Goal: Entertainment & Leisure: Browse casually

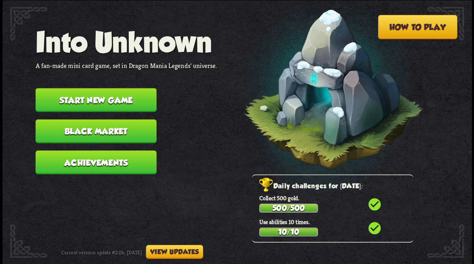
click at [136, 96] on button "Start new game" at bounding box center [95, 100] width 121 height 24
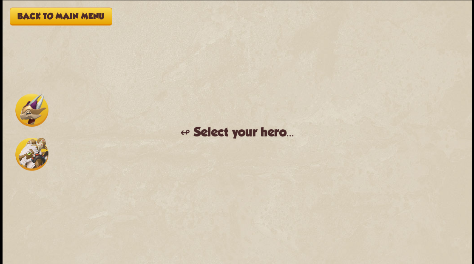
click at [31, 153] on img at bounding box center [31, 153] width 33 height 33
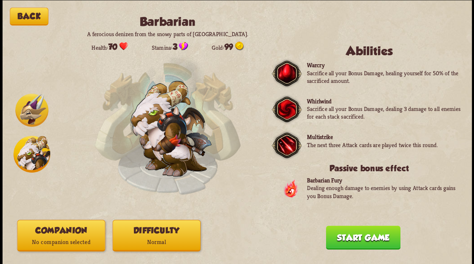
click at [73, 239] on p "No companion selected" at bounding box center [60, 242] width 87 height 12
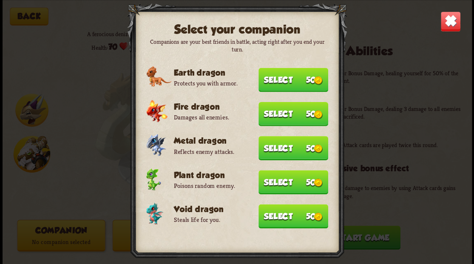
click at [286, 79] on button "Select 50" at bounding box center [293, 80] width 70 height 24
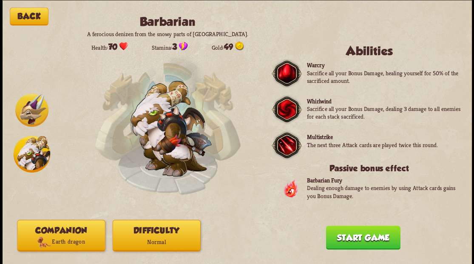
click at [377, 235] on button "Start game" at bounding box center [363, 237] width 74 height 24
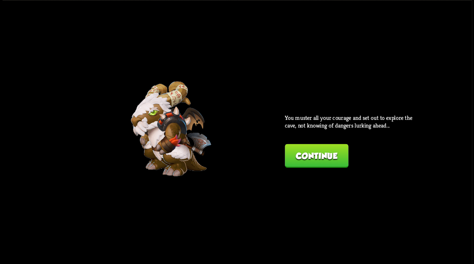
click at [320, 154] on button "Continue" at bounding box center [316, 156] width 63 height 24
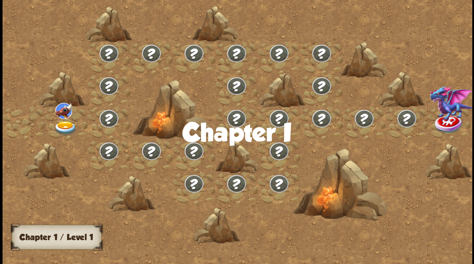
click at [65, 122] on img at bounding box center [65, 128] width 23 height 14
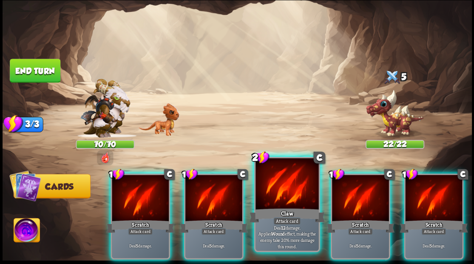
click at [280, 189] on div at bounding box center [286, 184] width 63 height 53
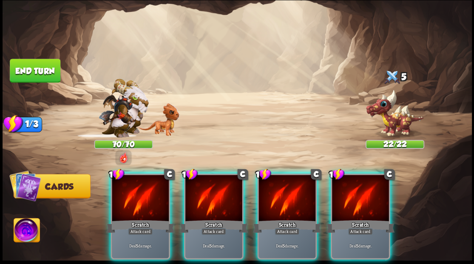
click at [280, 189] on div at bounding box center [286, 199] width 57 height 48
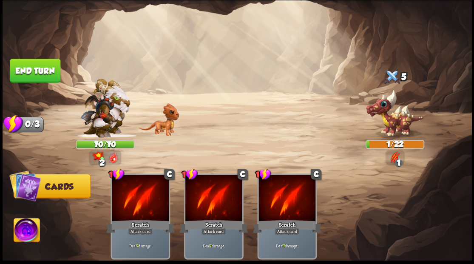
click at [28, 218] on img at bounding box center [237, 132] width 469 height 264
click at [28, 224] on img at bounding box center [27, 231] width 26 height 26
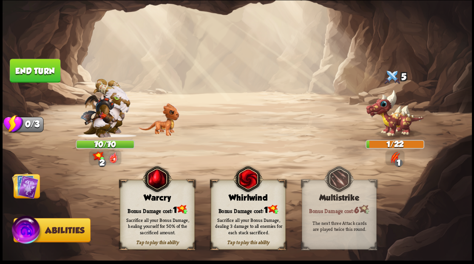
click at [254, 203] on div "Tap to play this ability Whirlwind Bonus Damage cost: 1 Sacrifice all your Bonu…" at bounding box center [247, 215] width 75 height 70
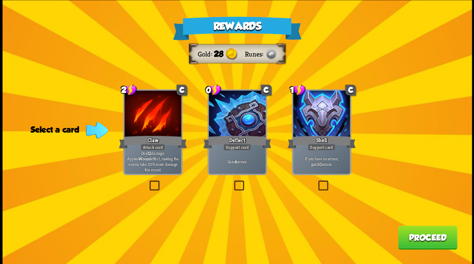
drag, startPoint x: 240, startPoint y: 186, endPoint x: 438, endPoint y: 215, distance: 200.5
click at [263, 185] on div "Rewards Gold 28 Runes Select a card 2 C Claw Attack card Deal 12 damage. Applie…" at bounding box center [237, 132] width 469 height 264
click at [232, 181] on label at bounding box center [232, 181] width 0 height 0
click at [0, 0] on input "checkbox" at bounding box center [0, 0] width 0 height 0
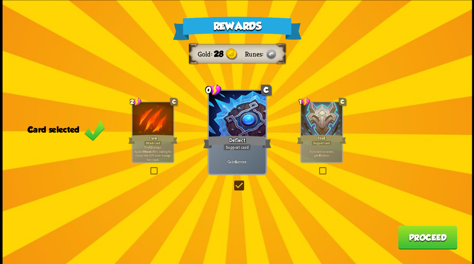
click at [414, 241] on button "Proceed" at bounding box center [427, 237] width 59 height 24
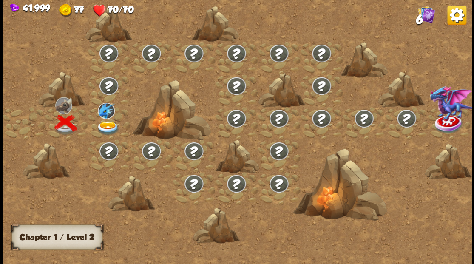
click at [106, 126] on img at bounding box center [107, 128] width 23 height 14
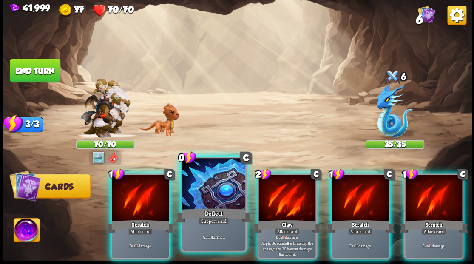
click at [215, 191] on div at bounding box center [213, 184] width 63 height 53
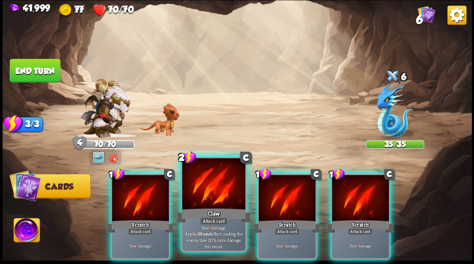
click at [204, 187] on div at bounding box center [213, 184] width 63 height 53
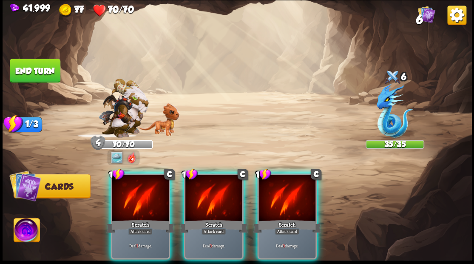
click at [204, 187] on div at bounding box center [213, 199] width 57 height 48
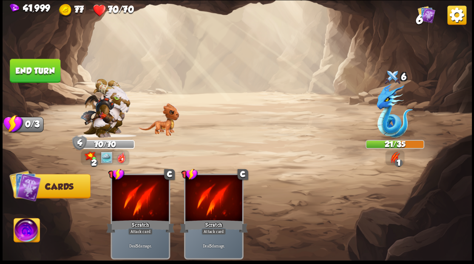
click at [421, 123] on div at bounding box center [394, 111] width 59 height 51
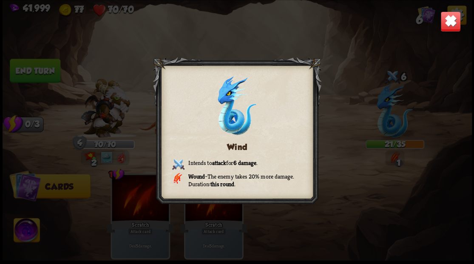
click at [421, 123] on div "Wind Intends to attack for 6 damage . Wound – The enemy takes 20% more damage. …" at bounding box center [237, 132] width 469 height 264
click at [407, 119] on div "Wind Intends to attack for 6 damage . Wound – The enemy takes 20% more damage. …" at bounding box center [237, 132] width 469 height 264
click at [444, 17] on img at bounding box center [450, 21] width 20 height 20
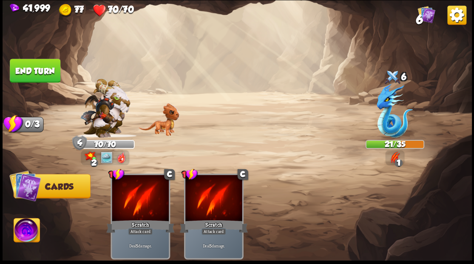
click at [236, 63] on img at bounding box center [237, 132] width 469 height 264
click at [221, 83] on img at bounding box center [237, 132] width 469 height 264
click at [221, 82] on img at bounding box center [237, 132] width 469 height 264
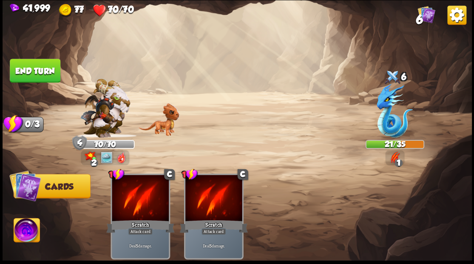
click at [221, 82] on img at bounding box center [237, 132] width 469 height 264
click at [222, 83] on img at bounding box center [237, 132] width 469 height 264
click at [36, 67] on button "End turn" at bounding box center [35, 71] width 51 height 24
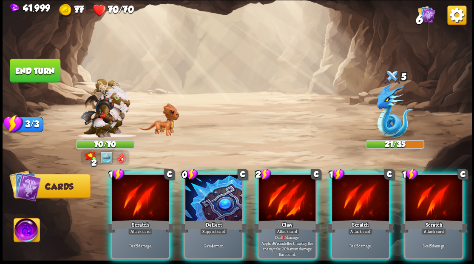
click at [210, 192] on div at bounding box center [213, 199] width 57 height 48
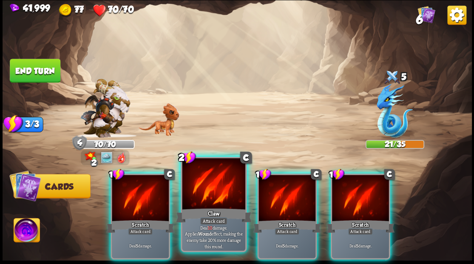
click at [203, 193] on div at bounding box center [213, 184] width 63 height 53
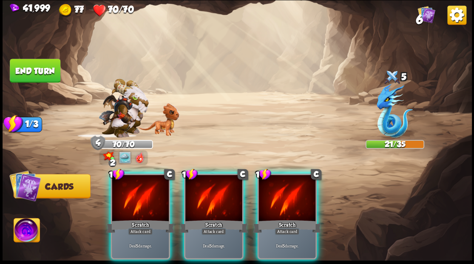
click at [203, 193] on div at bounding box center [213, 199] width 57 height 48
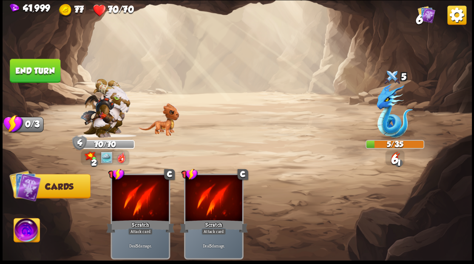
click at [41, 76] on button "End turn" at bounding box center [35, 71] width 51 height 24
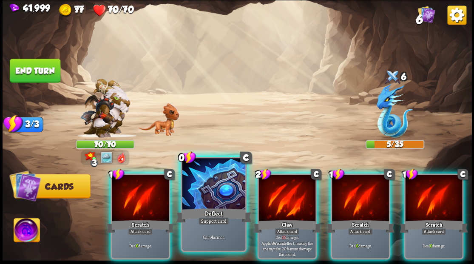
click at [212, 190] on div at bounding box center [213, 184] width 63 height 53
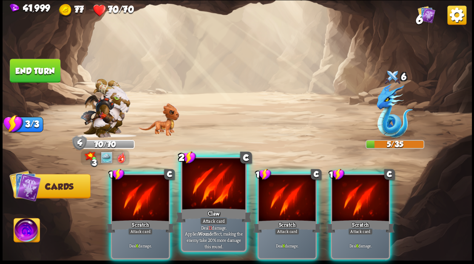
click at [213, 190] on div at bounding box center [213, 184] width 63 height 53
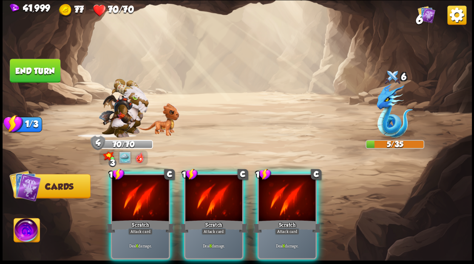
click at [223, 187] on div at bounding box center [213, 199] width 57 height 48
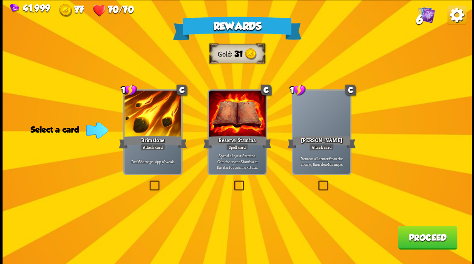
click at [147, 181] on label at bounding box center [147, 181] width 0 height 0
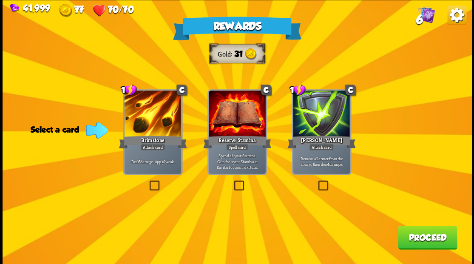
click at [0, 0] on input "checkbox" at bounding box center [0, 0] width 0 height 0
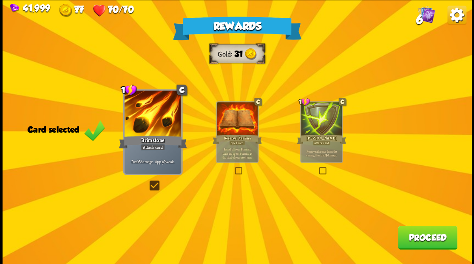
click at [422, 241] on button "Proceed" at bounding box center [427, 237] width 59 height 24
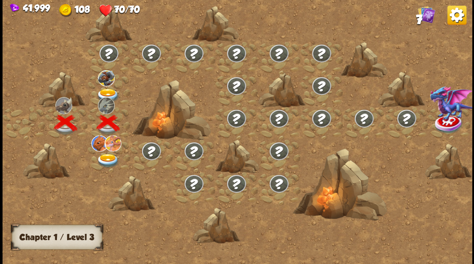
click at [106, 92] on img at bounding box center [107, 95] width 23 height 14
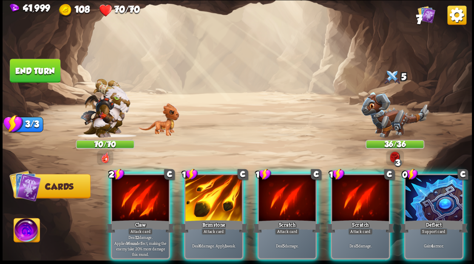
click at [446, 198] on div at bounding box center [433, 199] width 57 height 48
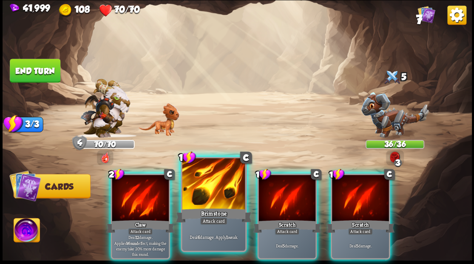
click at [217, 183] on div at bounding box center [213, 184] width 63 height 53
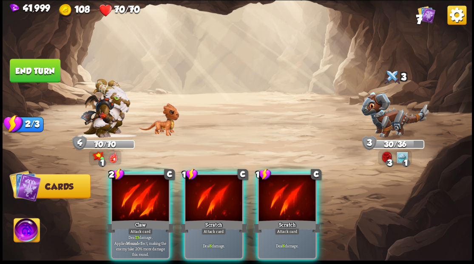
click at [132, 190] on div at bounding box center [140, 199] width 57 height 48
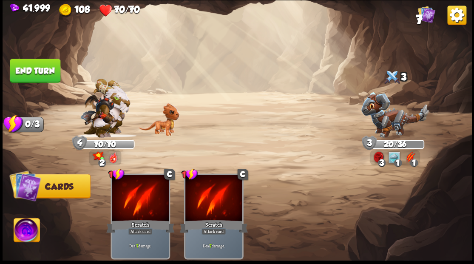
click at [47, 65] on button "End turn" at bounding box center [35, 71] width 51 height 24
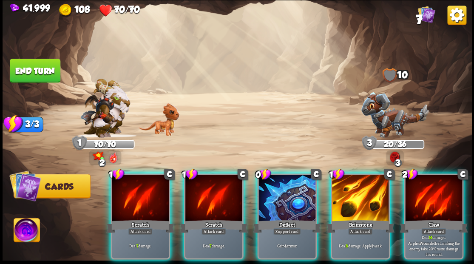
drag, startPoint x: 269, startPoint y: 193, endPoint x: 271, endPoint y: 188, distance: 5.4
click at [269, 191] on div at bounding box center [286, 199] width 57 height 48
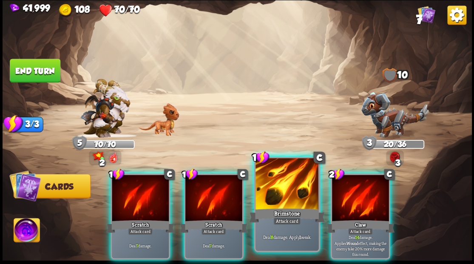
click at [270, 188] on div at bounding box center [286, 184] width 63 height 53
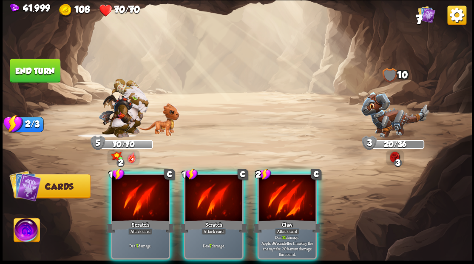
click at [270, 187] on div at bounding box center [286, 199] width 57 height 48
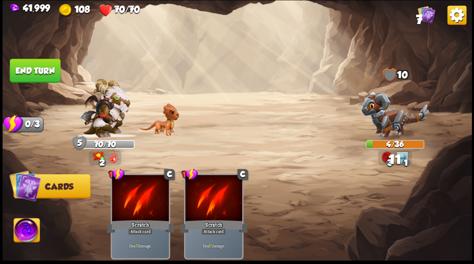
click at [31, 72] on button "End turn" at bounding box center [35, 71] width 51 height 24
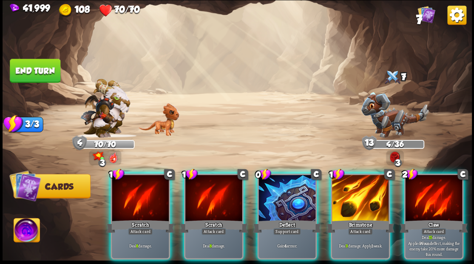
click at [274, 198] on div at bounding box center [286, 199] width 57 height 48
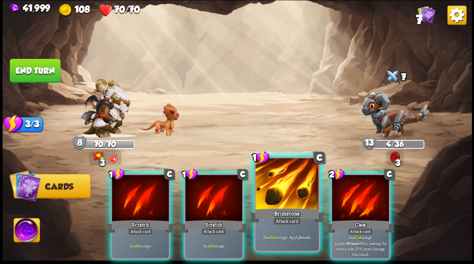
click at [272, 195] on div at bounding box center [286, 184] width 63 height 53
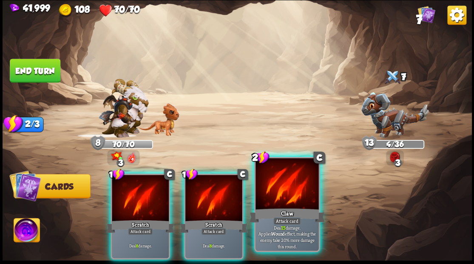
click at [272, 195] on div at bounding box center [286, 184] width 63 height 53
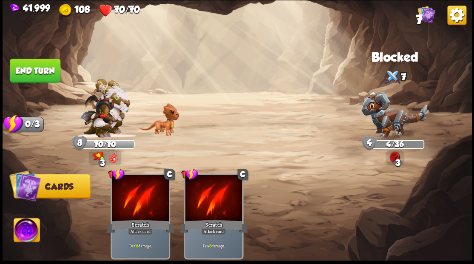
click at [47, 68] on button "End turn" at bounding box center [35, 71] width 51 height 24
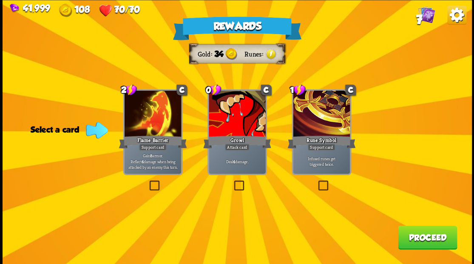
click at [232, 181] on label at bounding box center [232, 181] width 0 height 0
click at [0, 0] on input "checkbox" at bounding box center [0, 0] width 0 height 0
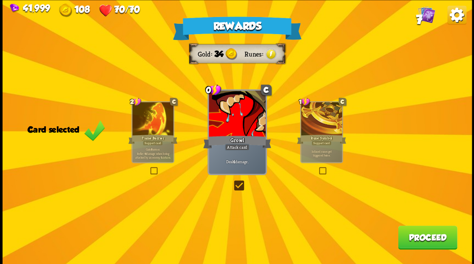
click at [416, 238] on button "Proceed" at bounding box center [427, 237] width 59 height 24
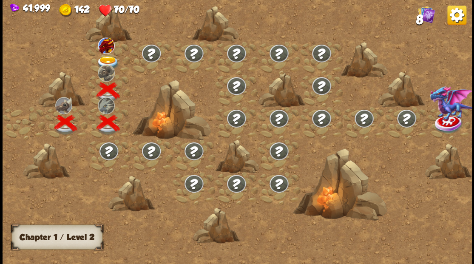
click at [113, 60] on img at bounding box center [107, 63] width 23 height 14
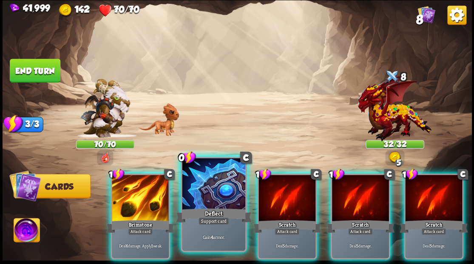
click at [209, 202] on div at bounding box center [213, 184] width 63 height 53
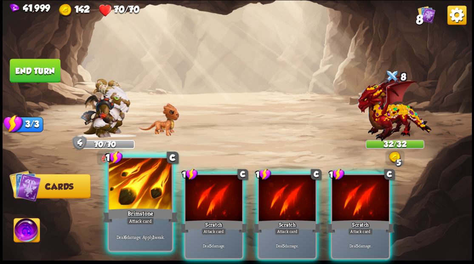
click at [127, 195] on div at bounding box center [140, 184] width 63 height 53
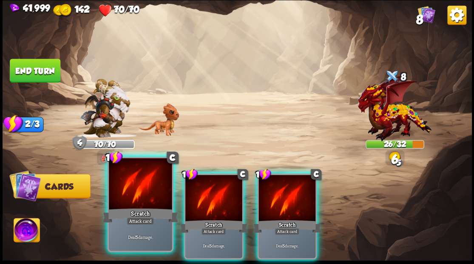
click at [127, 195] on div at bounding box center [140, 184] width 63 height 53
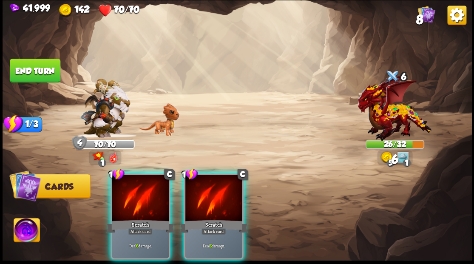
click at [127, 195] on div at bounding box center [140, 199] width 57 height 48
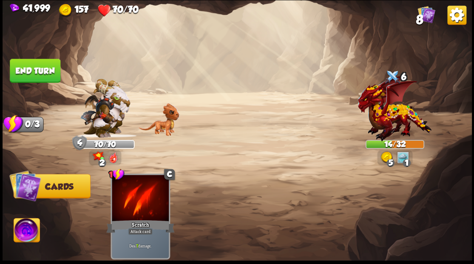
click at [49, 70] on button "End turn" at bounding box center [35, 71] width 51 height 24
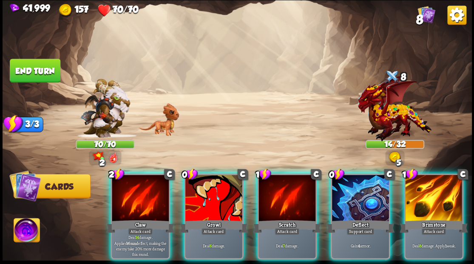
click at [207, 254] on div "2 C Claw Attack card Deal 14 damage. Applies Wound effect, making the enemy tak…" at bounding box center [283, 205] width 375 height 117
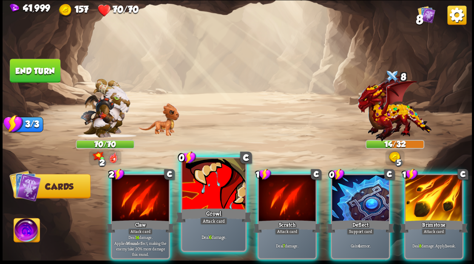
click at [213, 216] on div "Growl" at bounding box center [214, 215] width 76 height 17
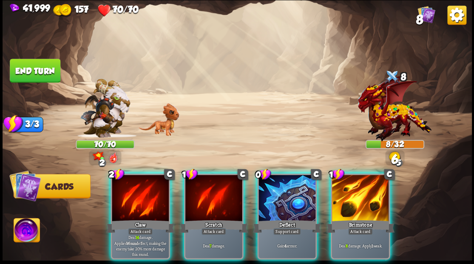
click at [213, 218] on div "Scratch" at bounding box center [213, 225] width 68 height 15
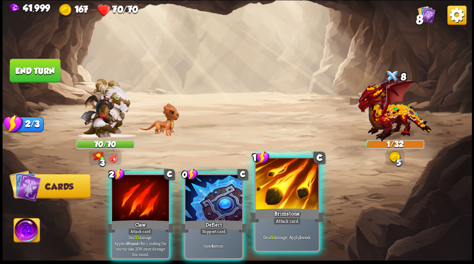
click at [291, 193] on div at bounding box center [286, 184] width 63 height 53
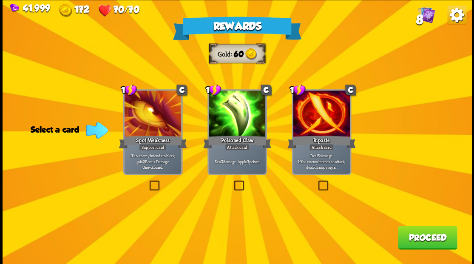
click at [284, 68] on div "Rewards Gold 60 Select a card 1 C Spot Weakness Support card If an enemy intend…" at bounding box center [237, 132] width 469 height 264
click at [232, 181] on label at bounding box center [232, 181] width 0 height 0
click at [0, 0] on input "checkbox" at bounding box center [0, 0] width 0 height 0
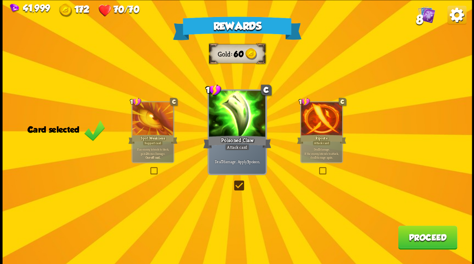
click at [418, 242] on button "Proceed" at bounding box center [427, 237] width 59 height 24
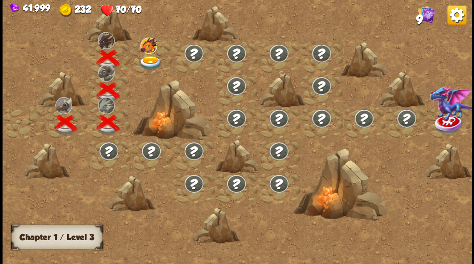
click at [153, 61] on img at bounding box center [150, 63] width 23 height 14
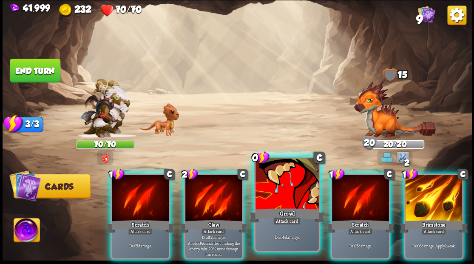
click at [286, 195] on div at bounding box center [286, 184] width 63 height 53
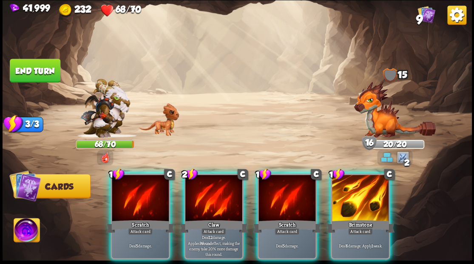
drag, startPoint x: 344, startPoint y: 192, endPoint x: 345, endPoint y: 181, distance: 11.1
click at [345, 190] on div at bounding box center [360, 199] width 57 height 48
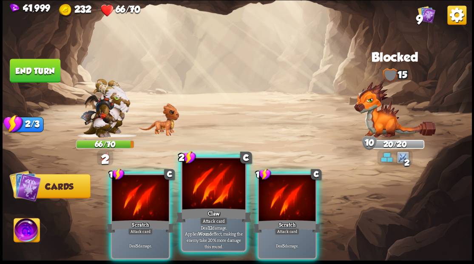
click at [201, 187] on div at bounding box center [213, 184] width 63 height 53
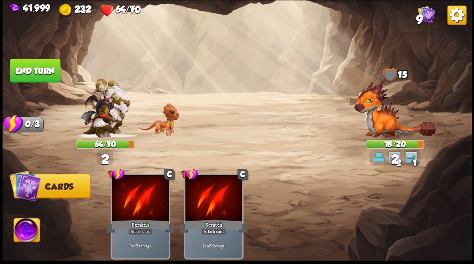
click at [30, 68] on button "End turn" at bounding box center [35, 71] width 51 height 24
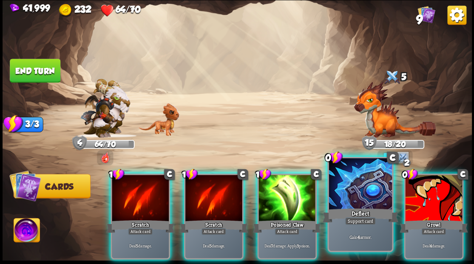
click at [346, 180] on div at bounding box center [359, 184] width 63 height 53
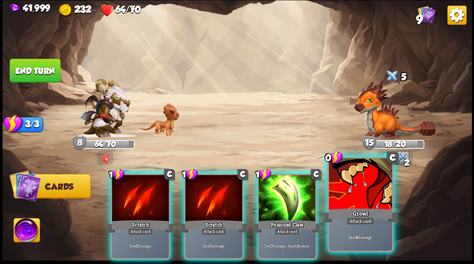
click at [345, 180] on div at bounding box center [359, 184] width 63 height 53
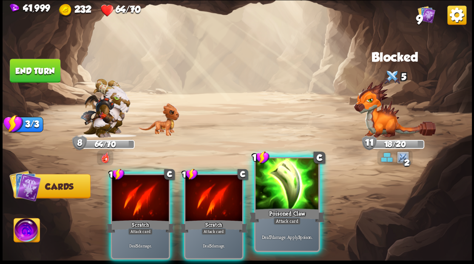
click at [280, 185] on div at bounding box center [286, 184] width 63 height 53
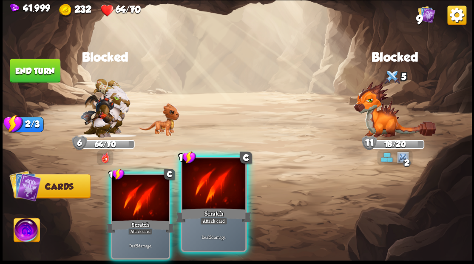
click at [224, 186] on div at bounding box center [213, 184] width 63 height 53
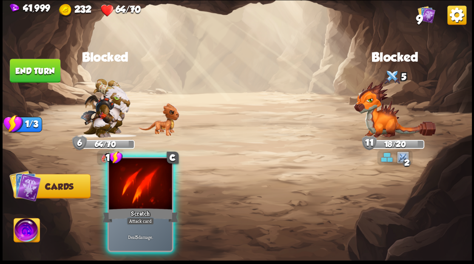
click at [153, 181] on div at bounding box center [140, 184] width 63 height 53
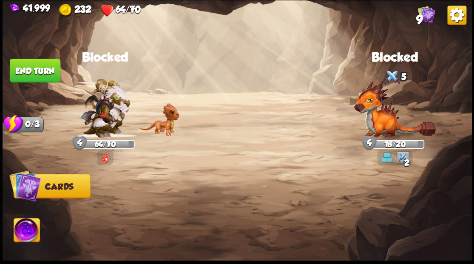
click at [18, 71] on button "End turn" at bounding box center [35, 71] width 51 height 24
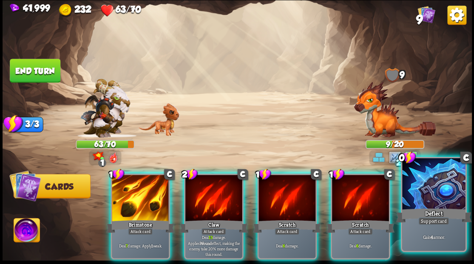
click at [433, 197] on div at bounding box center [433, 184] width 63 height 53
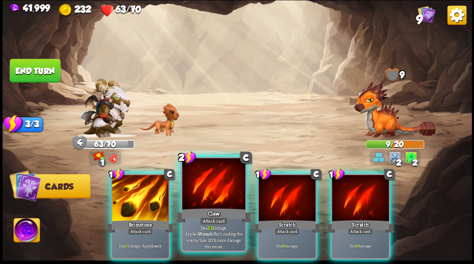
click at [201, 182] on div at bounding box center [213, 184] width 63 height 53
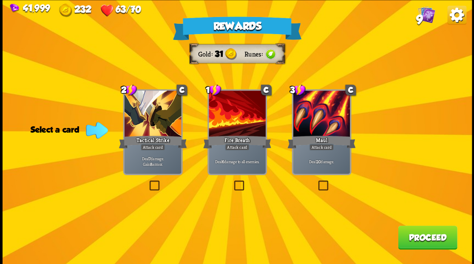
click at [232, 181] on label at bounding box center [232, 181] width 0 height 0
click at [0, 0] on input "checkbox" at bounding box center [0, 0] width 0 height 0
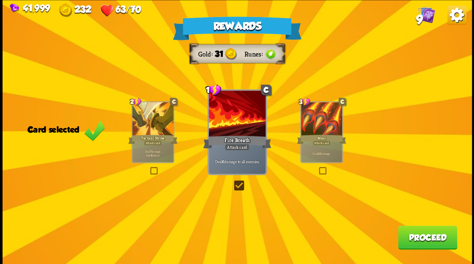
click at [431, 241] on button "Proceed" at bounding box center [427, 237] width 59 height 24
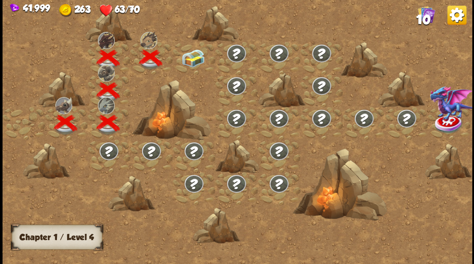
click at [187, 57] on img at bounding box center [192, 58] width 23 height 18
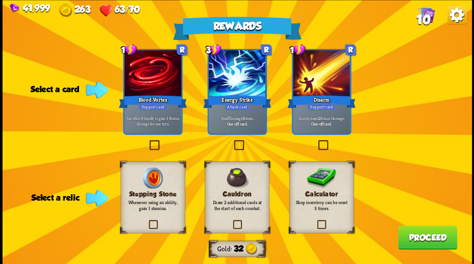
click at [316, 221] on label at bounding box center [316, 221] width 0 height 0
click at [0, 0] on input "checkbox" at bounding box center [0, 0] width 0 height 0
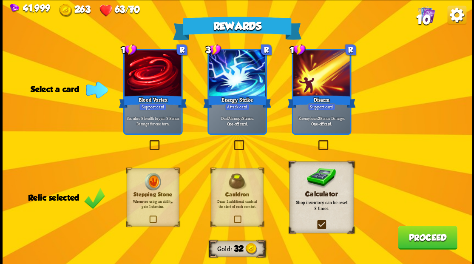
click at [413, 242] on button "Proceed" at bounding box center [427, 237] width 59 height 24
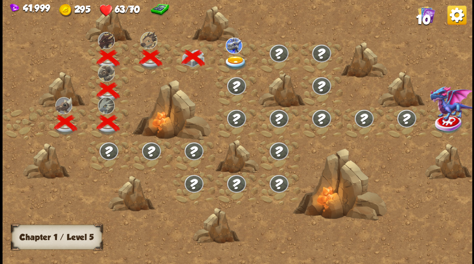
click at [232, 59] on img at bounding box center [235, 63] width 23 height 14
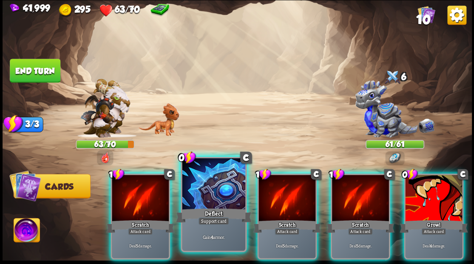
click at [204, 200] on div at bounding box center [213, 184] width 63 height 53
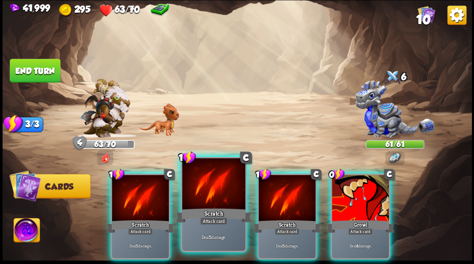
click at [204, 191] on div at bounding box center [213, 184] width 63 height 53
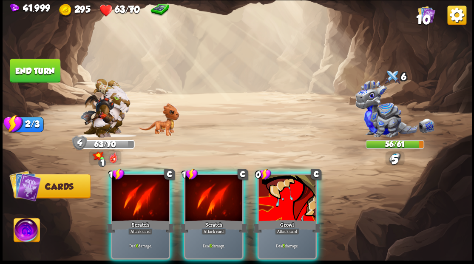
click at [204, 191] on div at bounding box center [213, 199] width 57 height 48
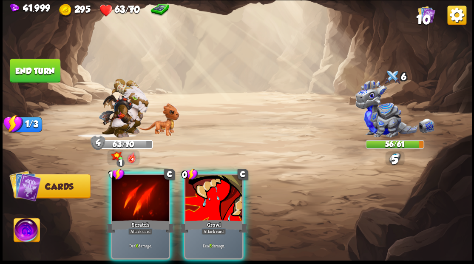
click at [204, 191] on div at bounding box center [213, 199] width 57 height 48
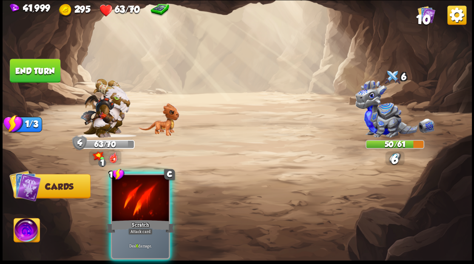
click at [150, 194] on div at bounding box center [140, 199] width 57 height 48
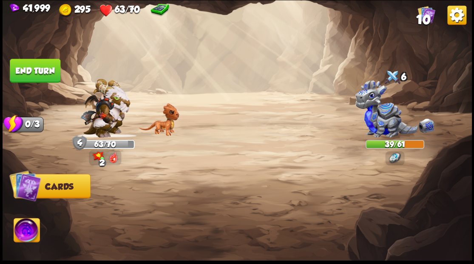
click at [28, 71] on button "End turn" at bounding box center [35, 71] width 51 height 24
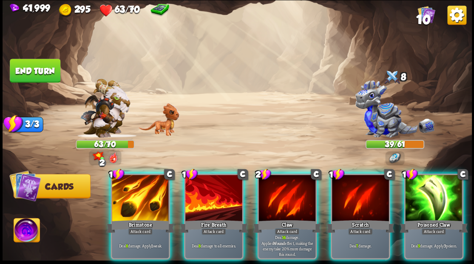
drag, startPoint x: 142, startPoint y: 186, endPoint x: 150, endPoint y: 167, distance: 21.1
click at [142, 185] on div at bounding box center [140, 199] width 57 height 48
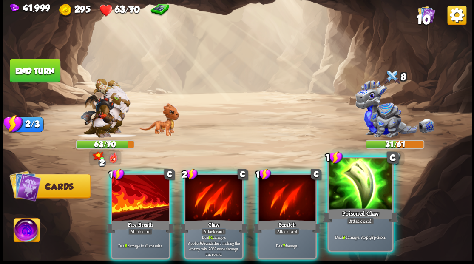
click at [354, 197] on div at bounding box center [359, 184] width 63 height 53
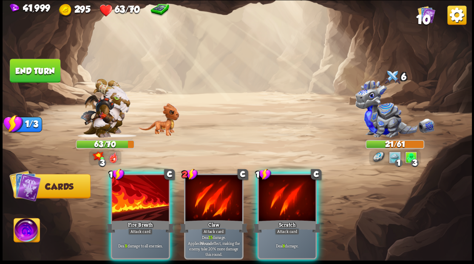
click at [22, 229] on img at bounding box center [27, 231] width 26 height 26
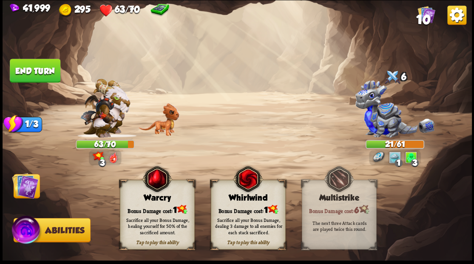
click at [148, 206] on div "Bonus Damage cost: 1" at bounding box center [157, 209] width 74 height 11
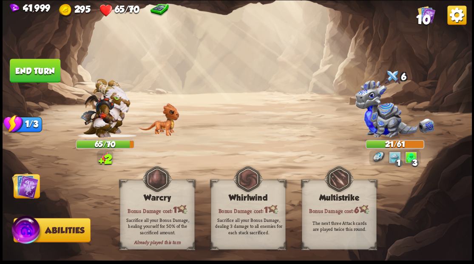
click at [27, 192] on img at bounding box center [25, 185] width 26 height 26
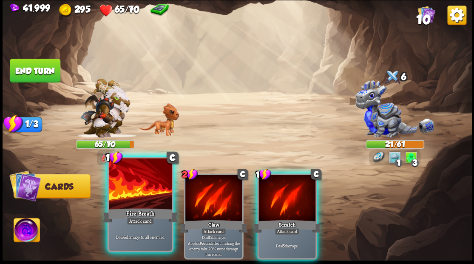
click at [144, 188] on div at bounding box center [140, 184] width 63 height 53
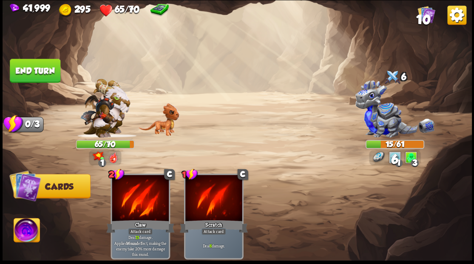
click at [35, 75] on button "End turn" at bounding box center [35, 71] width 51 height 24
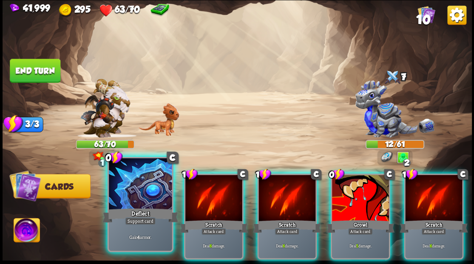
click at [154, 181] on div at bounding box center [140, 184] width 63 height 53
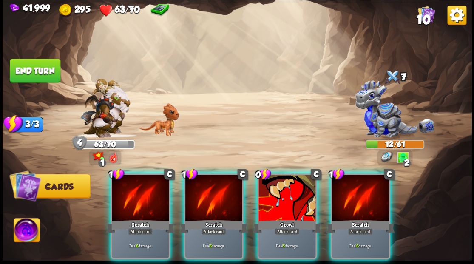
click at [154, 181] on div at bounding box center [140, 199] width 57 height 48
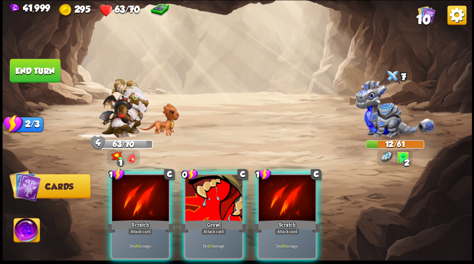
click at [154, 181] on div at bounding box center [140, 199] width 57 height 48
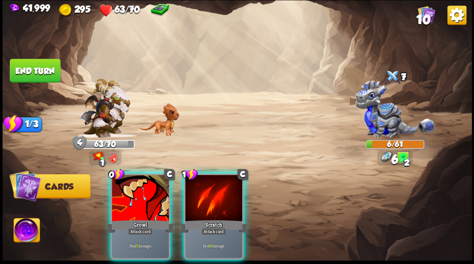
click at [154, 181] on div at bounding box center [140, 199] width 57 height 48
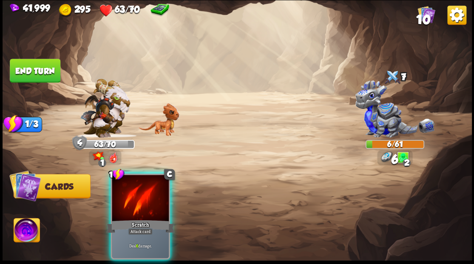
click at [154, 181] on div at bounding box center [140, 199] width 57 height 48
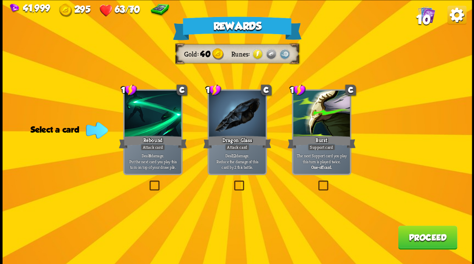
click at [232, 181] on label at bounding box center [232, 181] width 0 height 0
click at [0, 0] on input "checkbox" at bounding box center [0, 0] width 0 height 0
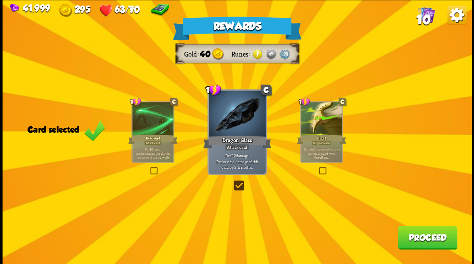
click at [423, 243] on button "Proceed" at bounding box center [427, 237] width 59 height 24
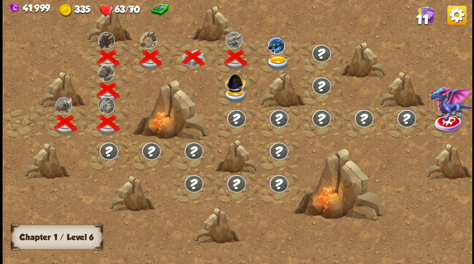
click at [272, 60] on img at bounding box center [277, 63] width 23 height 14
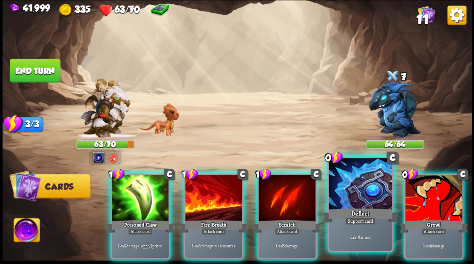
click at [347, 195] on div at bounding box center [359, 184] width 63 height 53
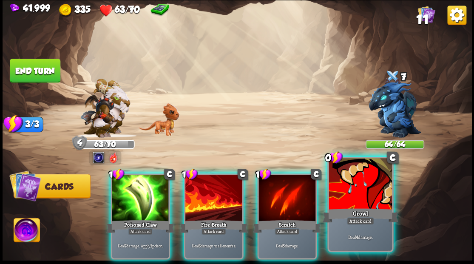
click at [345, 191] on div at bounding box center [359, 184] width 63 height 53
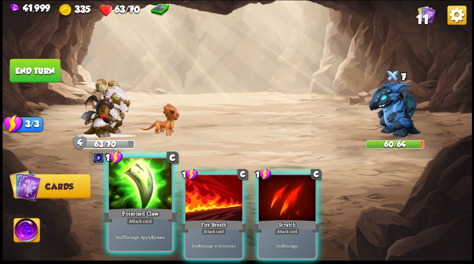
click at [152, 184] on div at bounding box center [140, 184] width 63 height 53
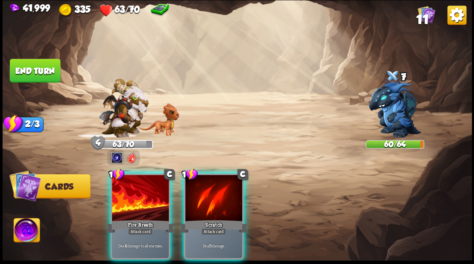
click at [152, 184] on div at bounding box center [140, 199] width 57 height 48
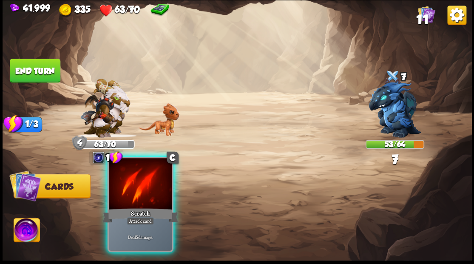
click at [152, 184] on div at bounding box center [140, 184] width 63 height 53
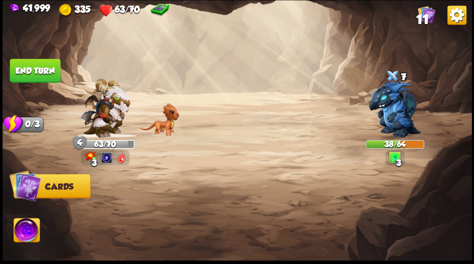
click at [30, 229] on img at bounding box center [27, 231] width 26 height 26
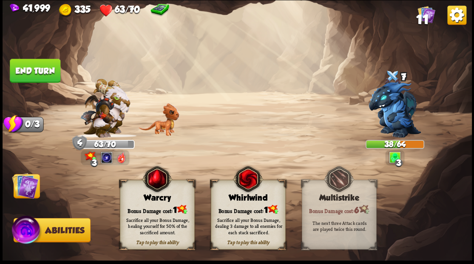
click at [139, 195] on div "Warcry" at bounding box center [157, 197] width 74 height 9
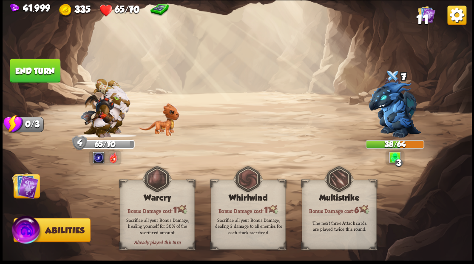
click at [30, 189] on img at bounding box center [25, 185] width 26 height 26
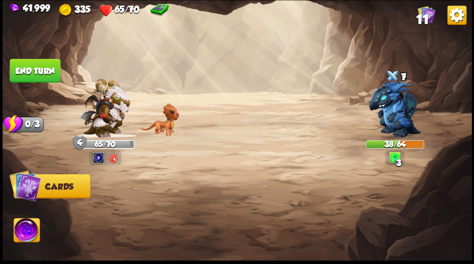
click at [41, 74] on button "End turn" at bounding box center [35, 71] width 51 height 24
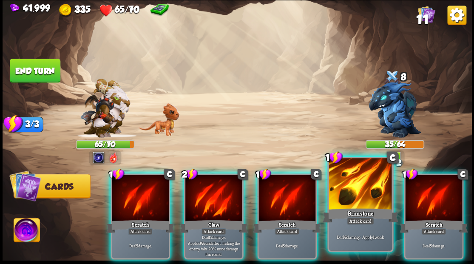
click at [356, 182] on div at bounding box center [359, 184] width 63 height 53
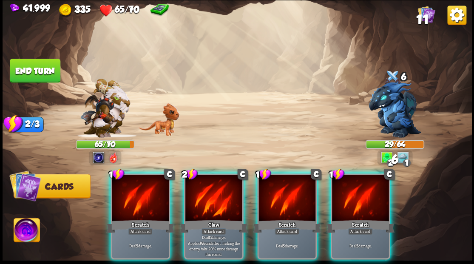
drag, startPoint x: 206, startPoint y: 198, endPoint x: 208, endPoint y: 191, distance: 7.3
click at [208, 192] on div at bounding box center [213, 199] width 57 height 48
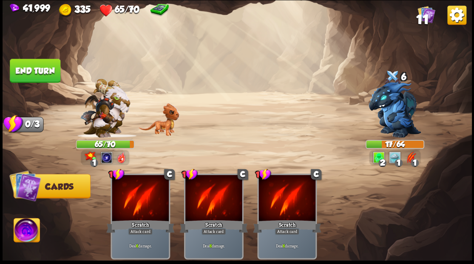
click at [42, 71] on button "End turn" at bounding box center [35, 71] width 51 height 24
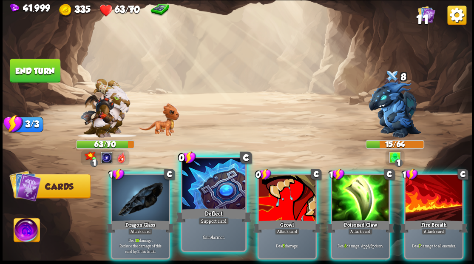
click at [201, 187] on div at bounding box center [213, 184] width 63 height 53
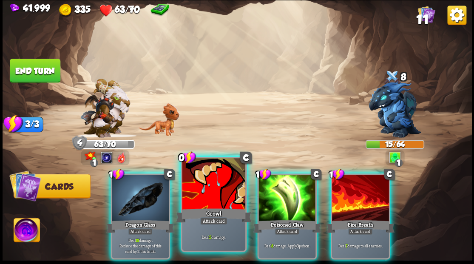
click at [194, 186] on div at bounding box center [213, 184] width 63 height 53
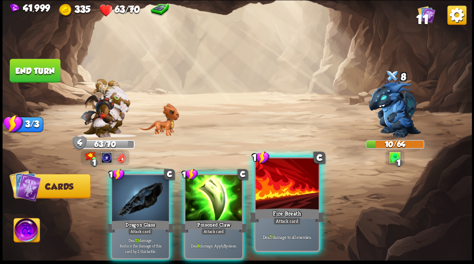
click at [281, 200] on div at bounding box center [286, 184] width 63 height 53
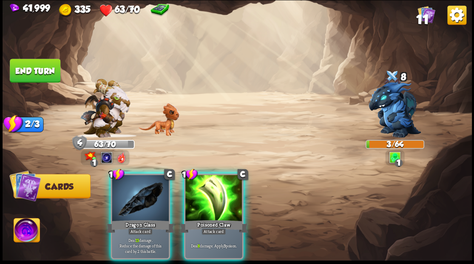
click at [26, 230] on img at bounding box center [27, 231] width 26 height 26
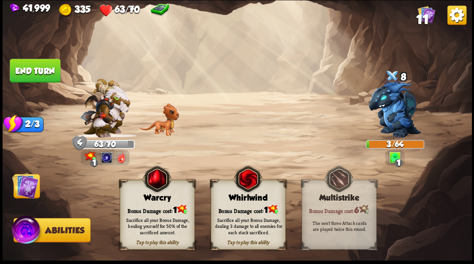
click at [153, 202] on div "Tap to play this ability Warcry Bonus Damage cost: 1 Sacrifice all your Bonus D…" at bounding box center [157, 215] width 75 height 70
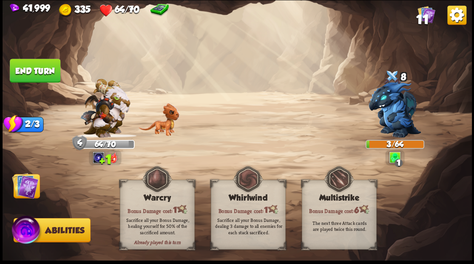
click at [26, 186] on img at bounding box center [25, 185] width 26 height 26
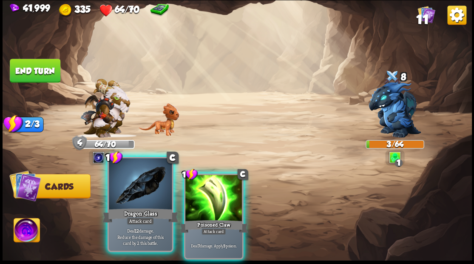
click at [141, 192] on div at bounding box center [140, 184] width 63 height 53
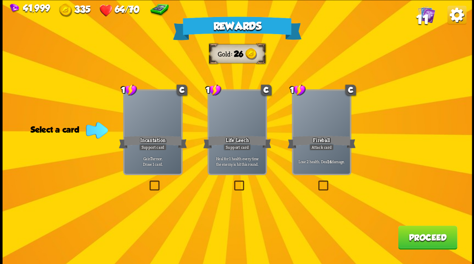
click at [147, 181] on label at bounding box center [147, 181] width 0 height 0
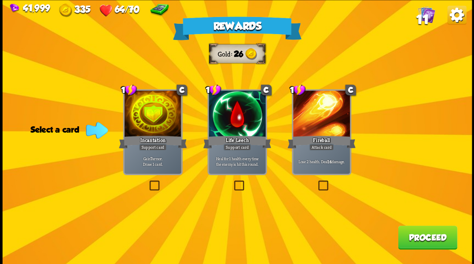
click at [0, 0] on input "checkbox" at bounding box center [0, 0] width 0 height 0
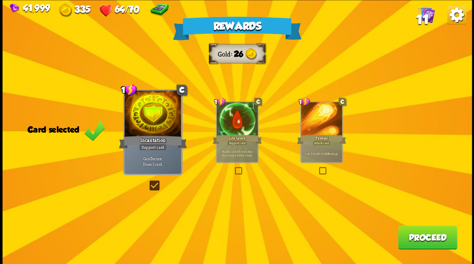
click at [426, 243] on button "Proceed" at bounding box center [427, 237] width 59 height 24
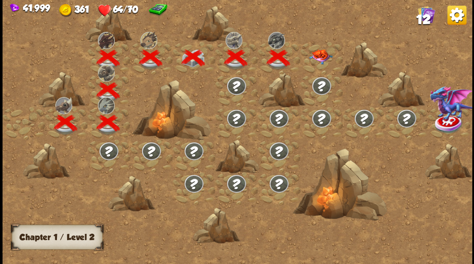
click at [320, 53] on img at bounding box center [320, 56] width 23 height 15
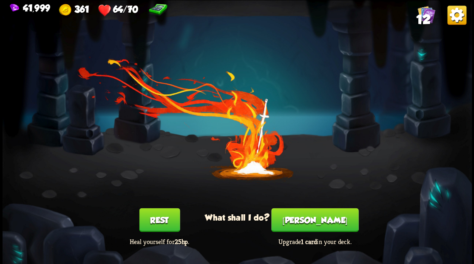
click at [315, 225] on button "[PERSON_NAME]" at bounding box center [314, 220] width 87 height 24
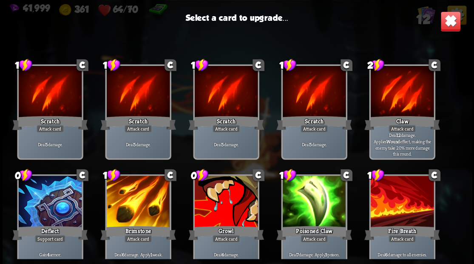
click at [215, 199] on div at bounding box center [225, 202] width 63 height 53
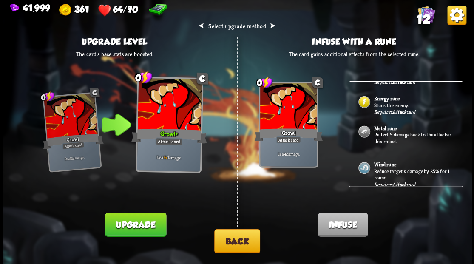
scroll to position [75, 0]
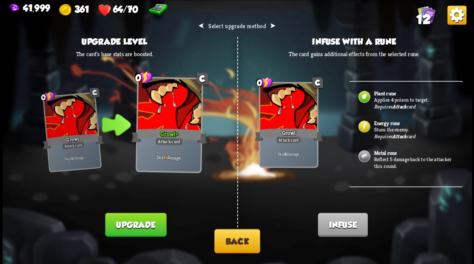
click at [388, 126] on p "Stuns the enemy." at bounding box center [413, 129] width 79 height 7
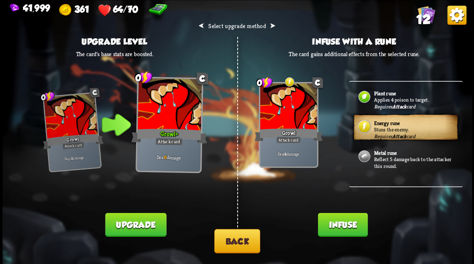
click at [335, 228] on button "Infuse" at bounding box center [342, 224] width 50 height 24
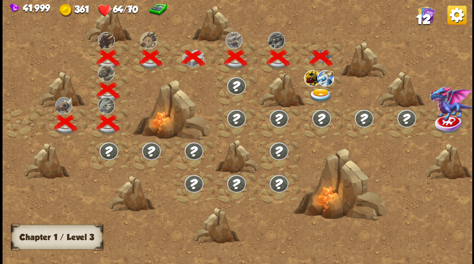
click at [320, 92] on img at bounding box center [320, 95] width 23 height 14
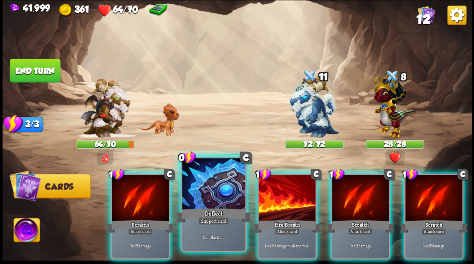
click at [209, 187] on div at bounding box center [213, 184] width 63 height 53
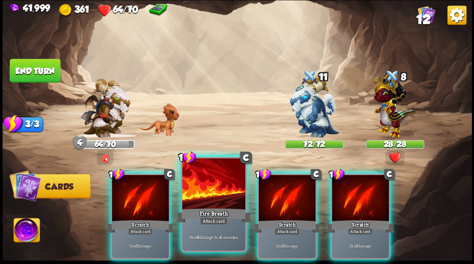
click at [206, 185] on div at bounding box center [213, 184] width 63 height 53
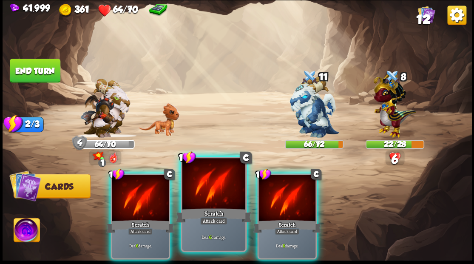
click at [206, 186] on div at bounding box center [213, 184] width 63 height 53
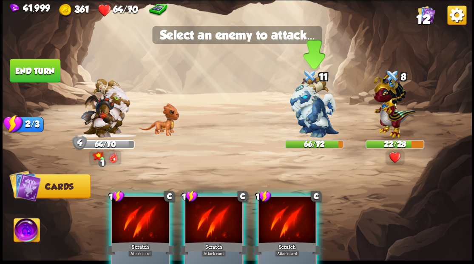
click at [303, 112] on img at bounding box center [313, 107] width 49 height 62
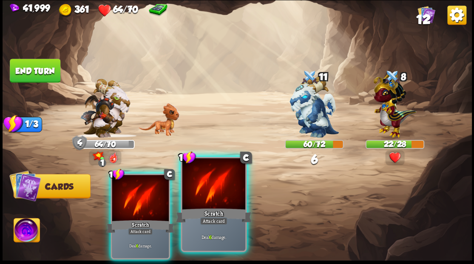
drag, startPoint x: 224, startPoint y: 196, endPoint x: 226, endPoint y: 190, distance: 6.9
click at [224, 195] on div at bounding box center [213, 184] width 63 height 53
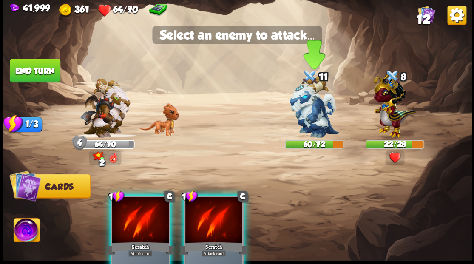
click at [314, 102] on img at bounding box center [313, 107] width 49 height 62
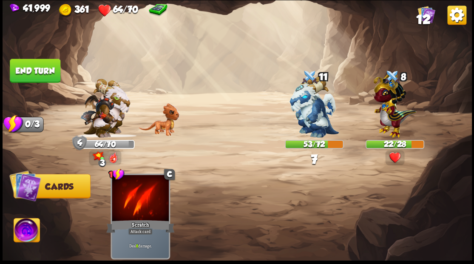
drag, startPoint x: 30, startPoint y: 72, endPoint x: 131, endPoint y: 92, distance: 103.0
click at [31, 72] on button "End turn" at bounding box center [35, 71] width 51 height 24
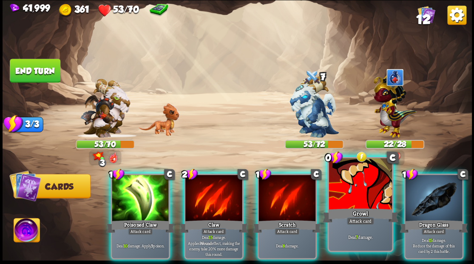
click at [358, 195] on div at bounding box center [359, 184] width 63 height 53
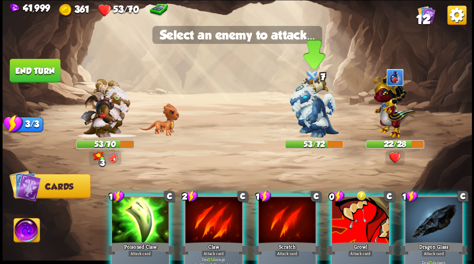
click at [309, 109] on img at bounding box center [313, 107] width 49 height 62
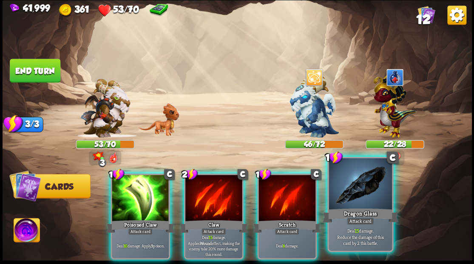
drag, startPoint x: 358, startPoint y: 213, endPoint x: 355, endPoint y: 202, distance: 11.9
click at [358, 213] on div "Dragon Glass" at bounding box center [360, 215] width 76 height 17
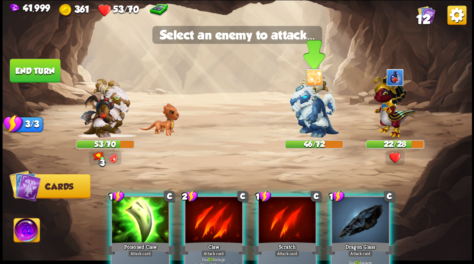
click at [308, 112] on img at bounding box center [313, 107] width 49 height 62
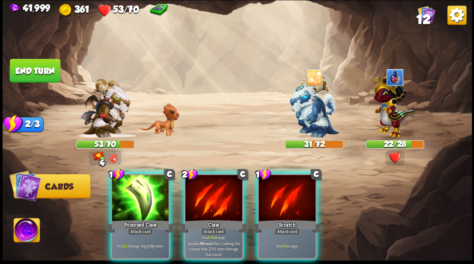
drag, startPoint x: 136, startPoint y: 188, endPoint x: 150, endPoint y: 170, distance: 22.4
click at [138, 184] on div at bounding box center [140, 199] width 57 height 48
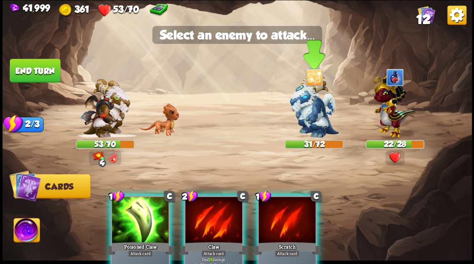
click at [312, 116] on img at bounding box center [313, 107] width 49 height 62
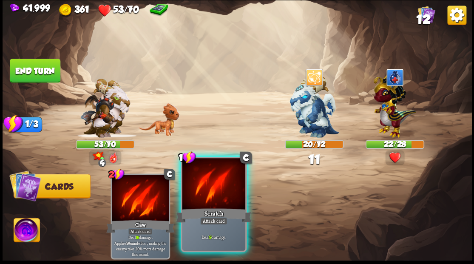
click at [209, 192] on div at bounding box center [213, 184] width 63 height 53
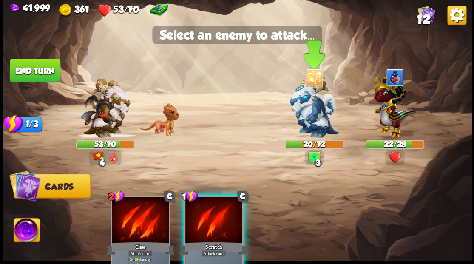
click at [311, 113] on img at bounding box center [313, 107] width 49 height 62
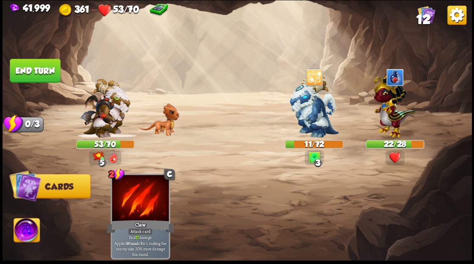
click at [40, 65] on button "End turn" at bounding box center [35, 71] width 51 height 24
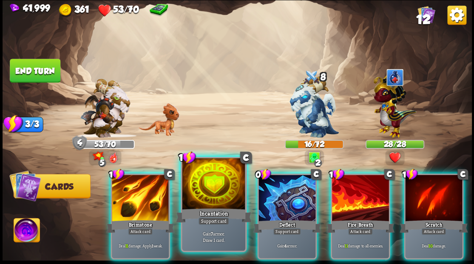
click at [196, 196] on div at bounding box center [213, 184] width 63 height 53
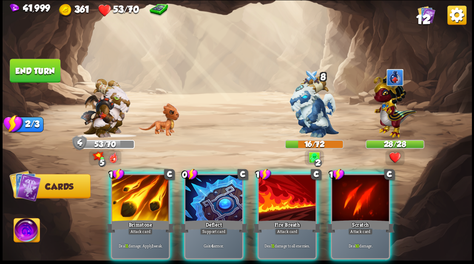
click at [196, 196] on div "1 C Brimstone Attack card Deal 11 damage. Apply 1 weak. 0 C Deflect Support car…" at bounding box center [283, 205] width 375 height 117
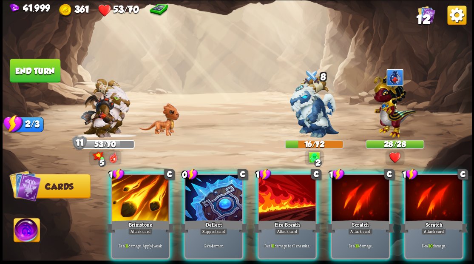
drag, startPoint x: 198, startPoint y: 181, endPoint x: 166, endPoint y: 166, distance: 36.1
click at [196, 179] on div at bounding box center [213, 199] width 57 height 48
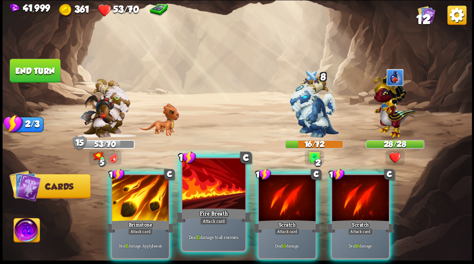
click at [198, 190] on div at bounding box center [213, 184] width 63 height 53
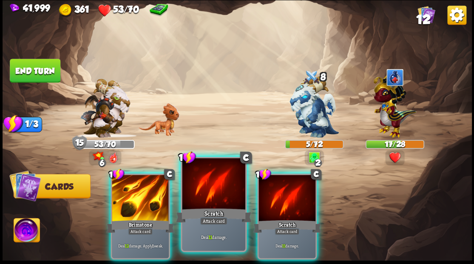
click at [198, 187] on div at bounding box center [213, 184] width 63 height 53
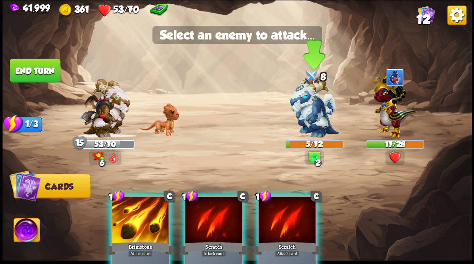
click at [304, 110] on img at bounding box center [313, 107] width 49 height 62
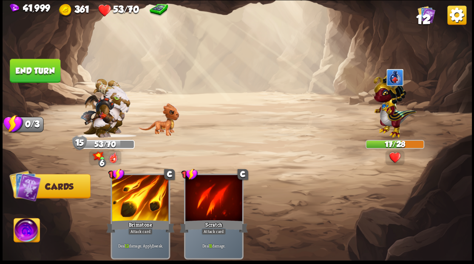
click at [42, 71] on button "End turn" at bounding box center [35, 71] width 51 height 24
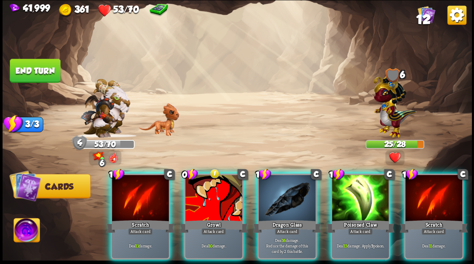
drag, startPoint x: 270, startPoint y: 192, endPoint x: 255, endPoint y: 167, distance: 29.5
click at [269, 191] on div at bounding box center [286, 199] width 57 height 48
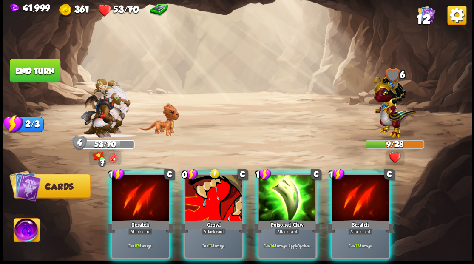
click at [24, 229] on img at bounding box center [27, 231] width 26 height 26
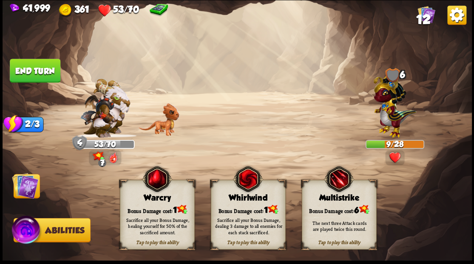
click at [155, 207] on div "Bonus Damage cost: 1" at bounding box center [157, 209] width 74 height 11
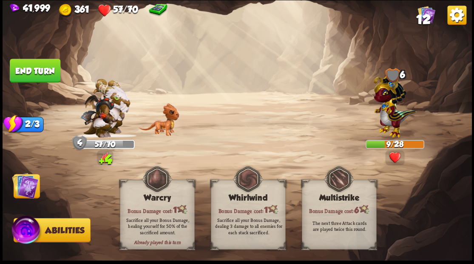
click at [28, 184] on img at bounding box center [25, 185] width 26 height 26
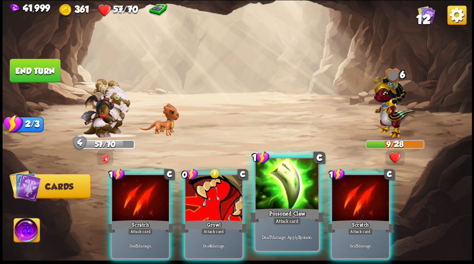
click at [264, 190] on div at bounding box center [286, 184] width 63 height 53
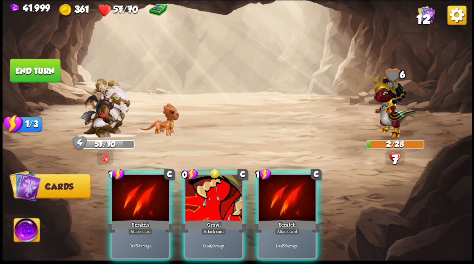
click at [264, 190] on div at bounding box center [286, 199] width 57 height 48
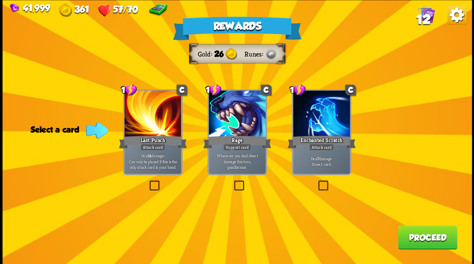
click at [316, 181] on label at bounding box center [316, 181] width 0 height 0
click at [0, 0] on input "checkbox" at bounding box center [0, 0] width 0 height 0
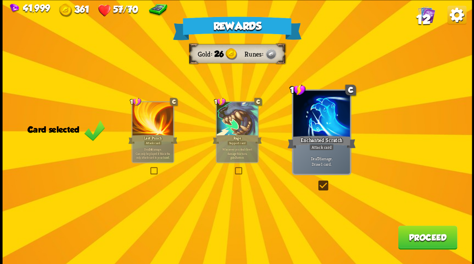
click at [405, 242] on button "Proceed" at bounding box center [427, 237] width 59 height 24
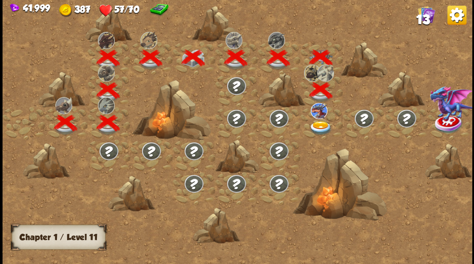
scroll to position [0, 129]
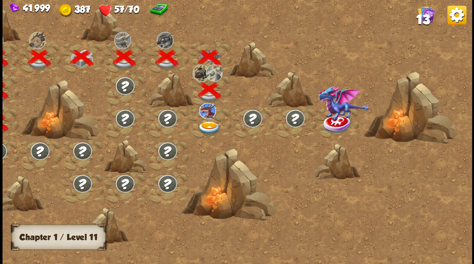
click at [204, 127] on img at bounding box center [208, 128] width 23 height 14
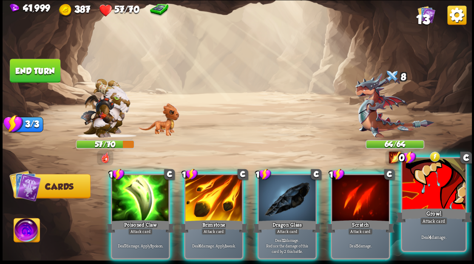
click at [433, 186] on div at bounding box center [433, 184] width 63 height 53
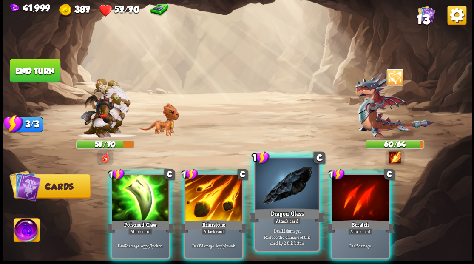
click at [277, 193] on div at bounding box center [286, 184] width 63 height 53
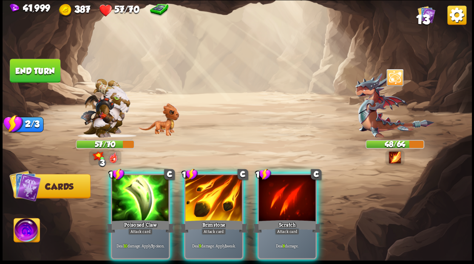
click at [132, 186] on div at bounding box center [140, 199] width 57 height 48
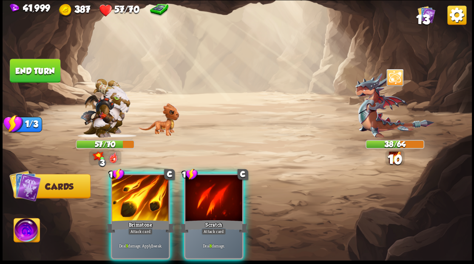
click at [132, 186] on div at bounding box center [140, 199] width 57 height 48
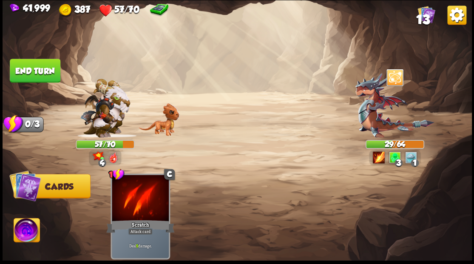
click at [32, 67] on button "End turn" at bounding box center [35, 71] width 51 height 24
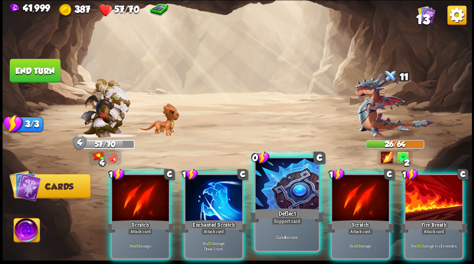
click at [277, 190] on div at bounding box center [286, 184] width 63 height 53
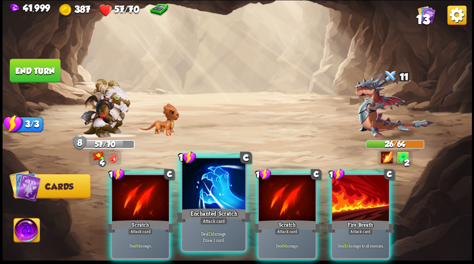
click at [197, 197] on div at bounding box center [213, 184] width 63 height 53
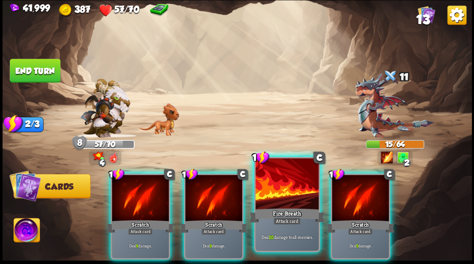
click at [267, 202] on div at bounding box center [286, 184] width 63 height 53
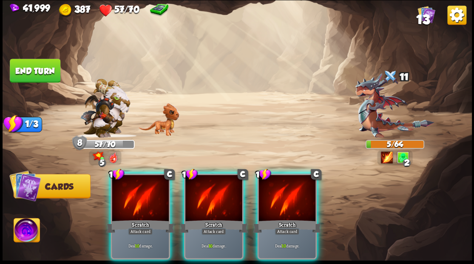
click at [31, 235] on img at bounding box center [27, 231] width 26 height 26
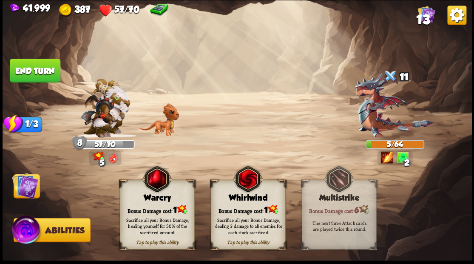
click at [149, 199] on div "Warcry" at bounding box center [157, 197] width 74 height 9
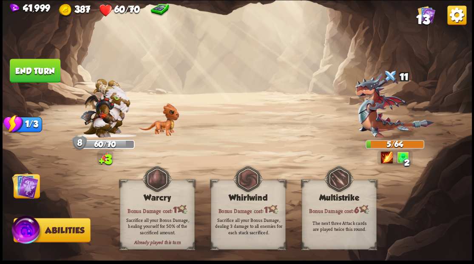
click at [26, 189] on img at bounding box center [25, 185] width 26 height 26
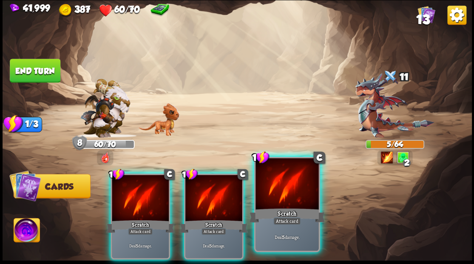
click at [289, 195] on div at bounding box center [286, 184] width 63 height 53
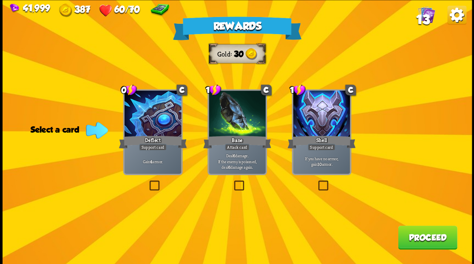
click at [232, 181] on label at bounding box center [232, 181] width 0 height 0
click at [0, 0] on input "checkbox" at bounding box center [0, 0] width 0 height 0
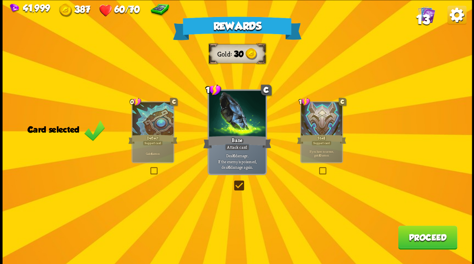
click at [413, 240] on button "Proceed" at bounding box center [427, 237] width 59 height 24
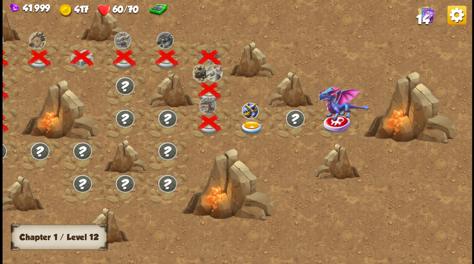
click at [247, 126] on img at bounding box center [251, 128] width 23 height 14
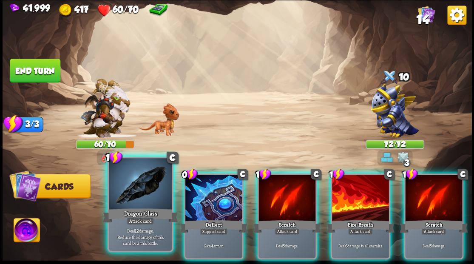
click at [157, 180] on div at bounding box center [140, 184] width 63 height 53
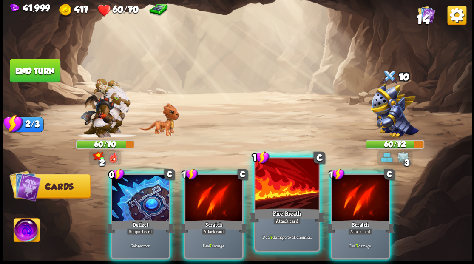
click at [269, 190] on div at bounding box center [286, 184] width 63 height 53
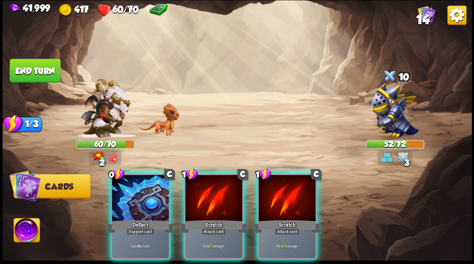
click at [266, 188] on div at bounding box center [286, 199] width 57 height 48
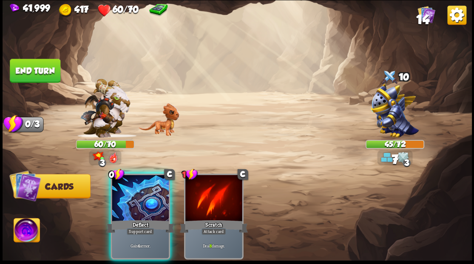
click at [136, 178] on div at bounding box center [140, 199] width 57 height 48
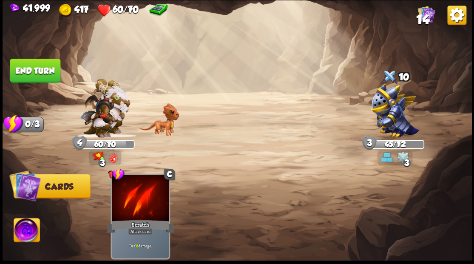
drag, startPoint x: 32, startPoint y: 67, endPoint x: 73, endPoint y: 67, distance: 40.8
click at [35, 67] on button "End turn" at bounding box center [35, 71] width 51 height 24
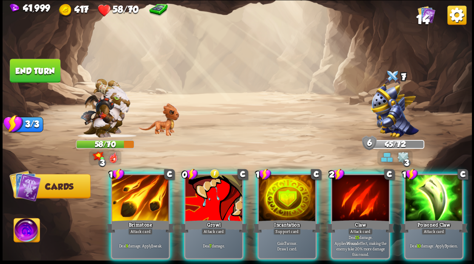
click at [204, 191] on div at bounding box center [213, 199] width 57 height 48
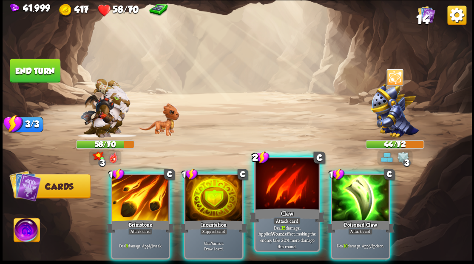
click at [270, 173] on div at bounding box center [286, 184] width 63 height 53
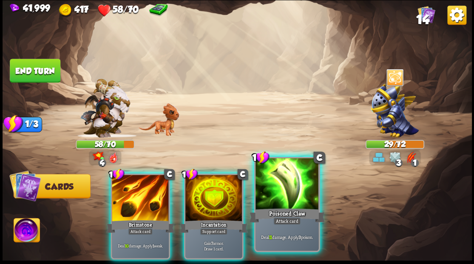
click at [280, 180] on div at bounding box center [286, 184] width 63 height 53
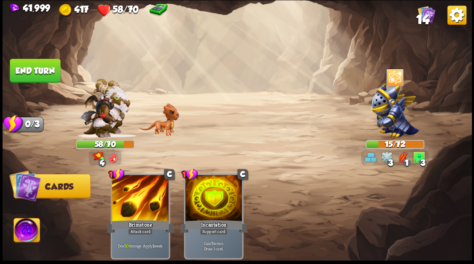
click at [37, 73] on button "End turn" at bounding box center [35, 71] width 51 height 24
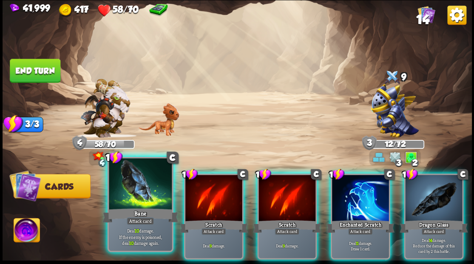
click at [139, 182] on div at bounding box center [140, 184] width 63 height 53
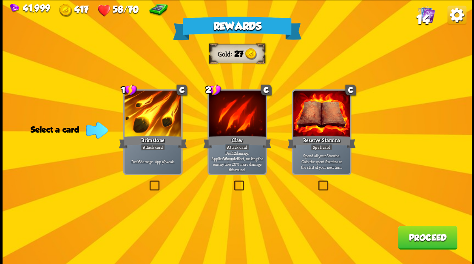
click at [424, 242] on button "Proceed" at bounding box center [427, 237] width 59 height 24
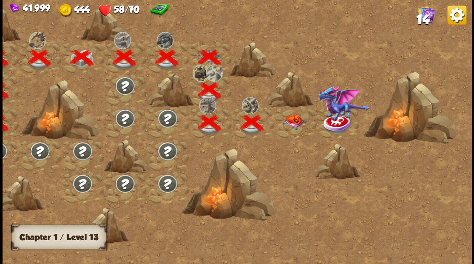
click at [293, 119] on img at bounding box center [293, 121] width 23 height 15
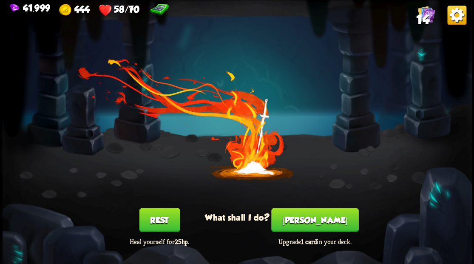
click at [309, 222] on button "[PERSON_NAME]" at bounding box center [314, 220] width 87 height 24
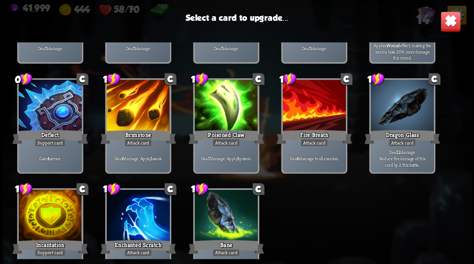
scroll to position [140, 0]
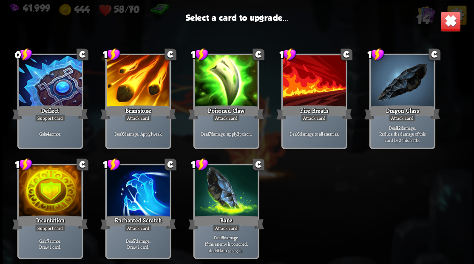
click at [57, 187] on div at bounding box center [49, 191] width 63 height 53
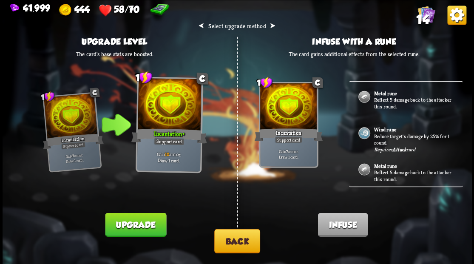
scroll to position [77, 0]
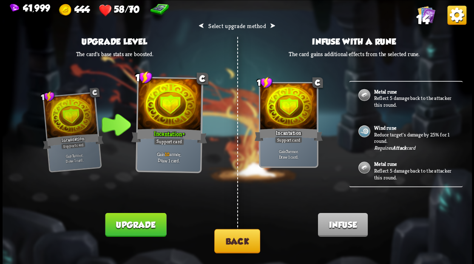
click at [251, 246] on button "Back" at bounding box center [237, 241] width 46 height 24
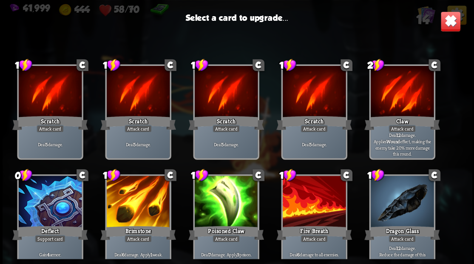
click at [129, 223] on div at bounding box center [137, 202] width 63 height 53
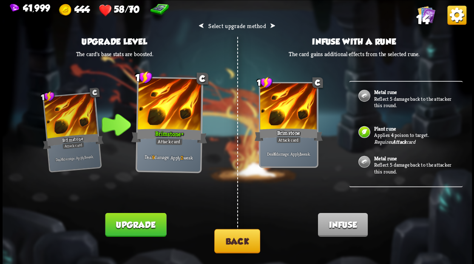
click at [370, 161] on img at bounding box center [364, 162] width 14 height 14
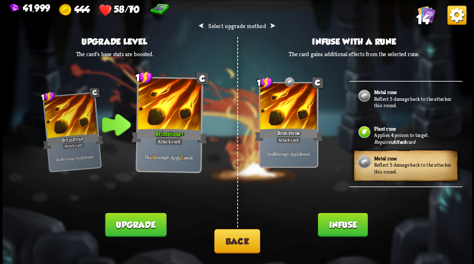
click at [347, 229] on button "Infuse" at bounding box center [342, 224] width 50 height 24
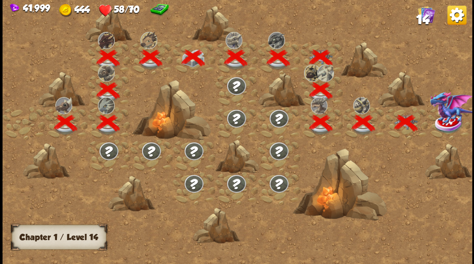
scroll to position [0, 129]
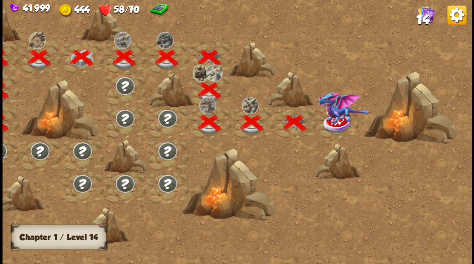
click at [334, 123] on img at bounding box center [337, 124] width 29 height 20
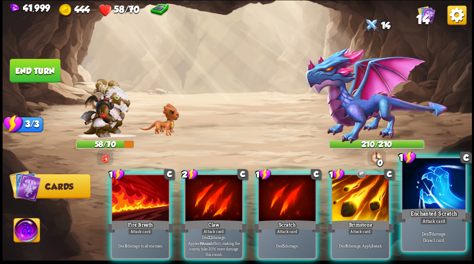
click at [411, 203] on div at bounding box center [433, 184] width 63 height 53
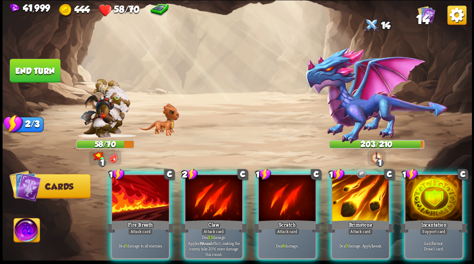
click at [435, 190] on div at bounding box center [433, 199] width 57 height 48
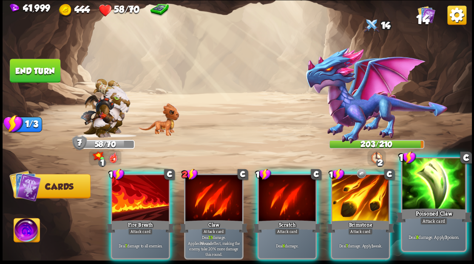
click at [422, 202] on div at bounding box center [433, 184] width 63 height 53
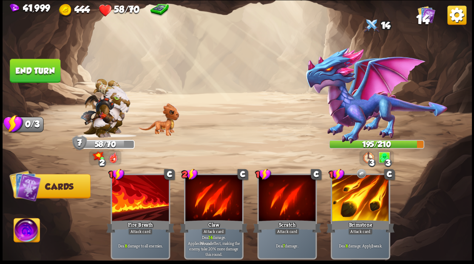
click at [25, 68] on button "End turn" at bounding box center [35, 71] width 51 height 24
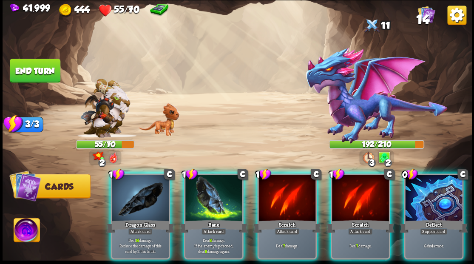
click at [197, 180] on div at bounding box center [213, 199] width 57 height 48
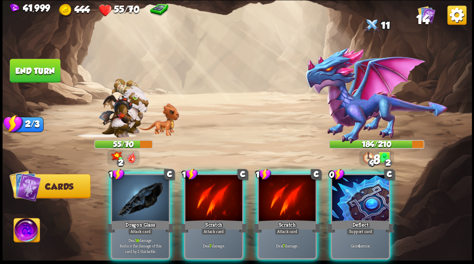
drag, startPoint x: 361, startPoint y: 207, endPoint x: 336, endPoint y: 164, distance: 50.3
click at [361, 218] on div "Deflect" at bounding box center [360, 225] width 68 height 15
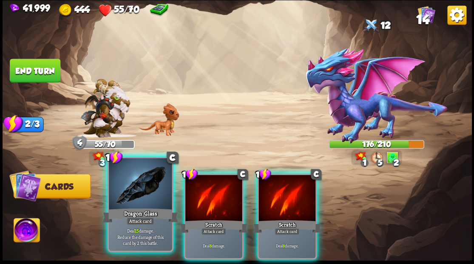
click at [141, 188] on div at bounding box center [140, 184] width 63 height 53
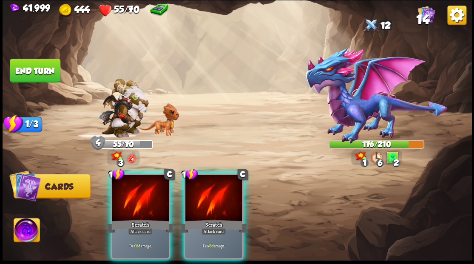
drag, startPoint x: 141, startPoint y: 187, endPoint x: 142, endPoint y: 181, distance: 6.0
click at [141, 187] on div at bounding box center [140, 199] width 57 height 48
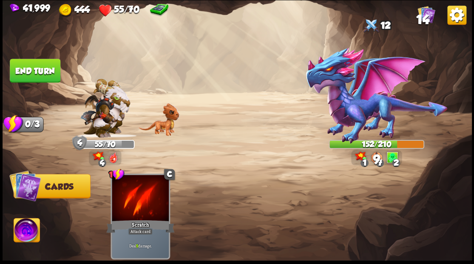
click at [41, 65] on button "End turn" at bounding box center [35, 71] width 51 height 24
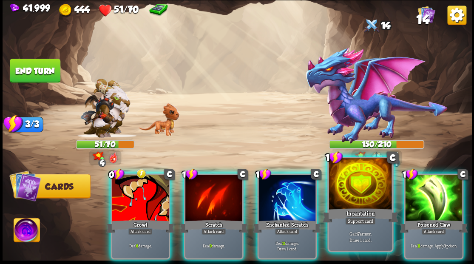
click at [354, 191] on div at bounding box center [359, 184] width 63 height 53
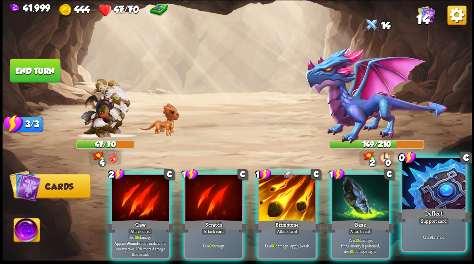
click at [426, 194] on div at bounding box center [433, 184] width 63 height 53
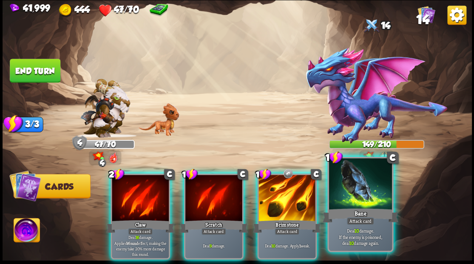
click at [351, 201] on div at bounding box center [359, 184] width 63 height 53
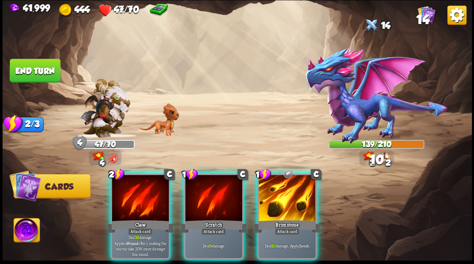
click at [294, 192] on div at bounding box center [286, 199] width 57 height 48
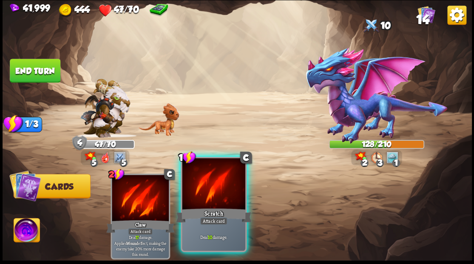
click at [209, 182] on div at bounding box center [213, 184] width 63 height 53
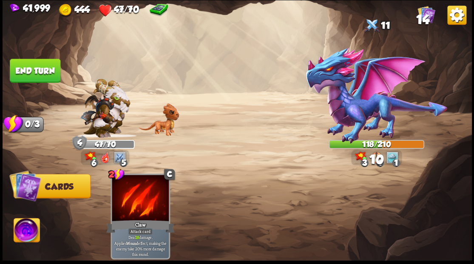
click at [26, 233] on img at bounding box center [27, 231] width 26 height 26
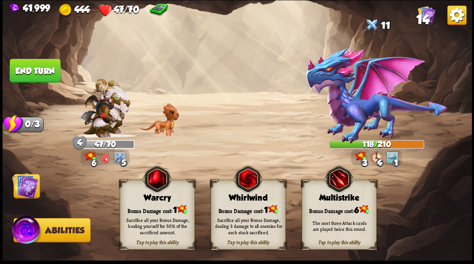
click at [153, 211] on div "Tap to play this ability Warcry Bonus Damage cost: 1 Sacrifice all your Bonus D…" at bounding box center [157, 215] width 75 height 70
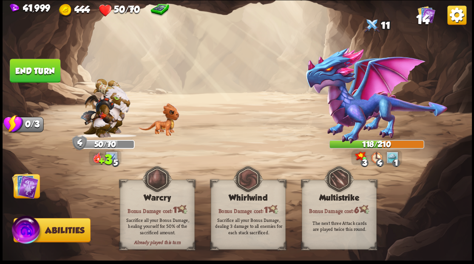
drag, startPoint x: 23, startPoint y: 182, endPoint x: 22, endPoint y: 174, distance: 8.2
click at [22, 182] on img at bounding box center [25, 185] width 26 height 26
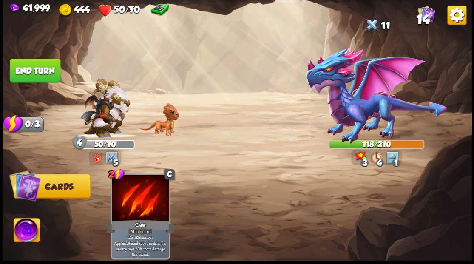
click at [42, 64] on button "End turn" at bounding box center [35, 71] width 51 height 24
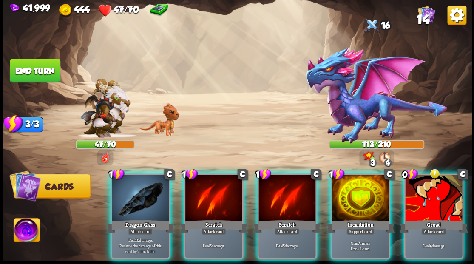
click at [427, 190] on div at bounding box center [433, 199] width 57 height 48
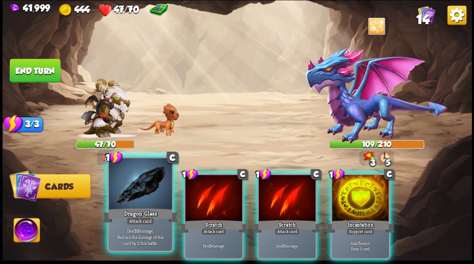
click at [136, 200] on div at bounding box center [140, 184] width 63 height 53
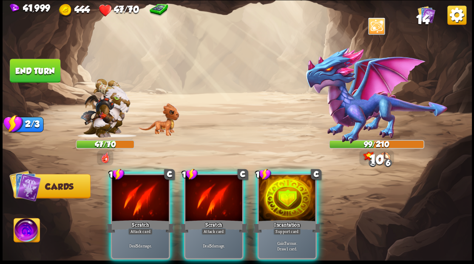
click at [136, 200] on div at bounding box center [140, 199] width 57 height 48
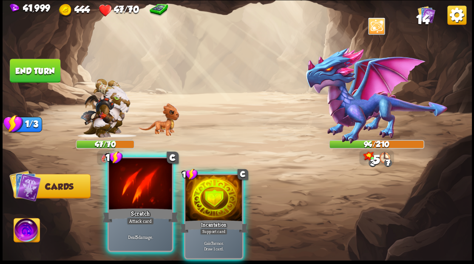
click at [132, 190] on div at bounding box center [140, 184] width 63 height 53
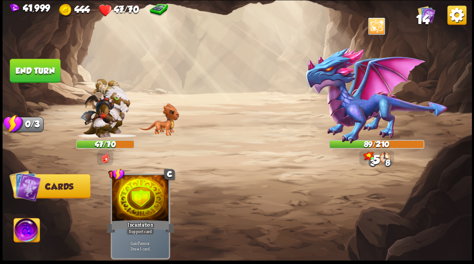
click at [41, 71] on button "End turn" at bounding box center [35, 71] width 51 height 24
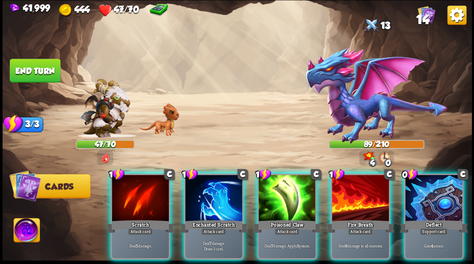
drag, startPoint x: 447, startPoint y: 196, endPoint x: 436, endPoint y: 183, distance: 16.9
click at [446, 195] on div at bounding box center [433, 199] width 57 height 48
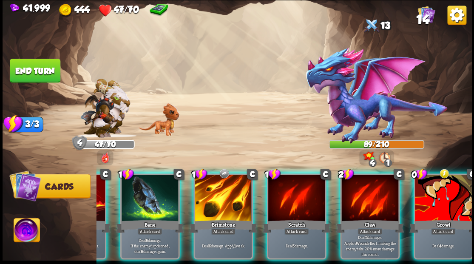
scroll to position [0, 335]
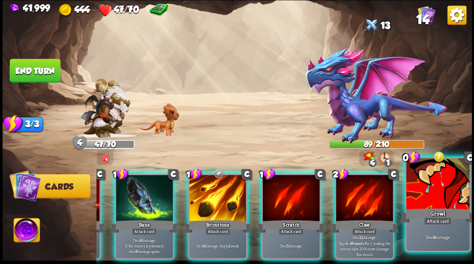
click at [445, 196] on div at bounding box center [437, 184] width 63 height 53
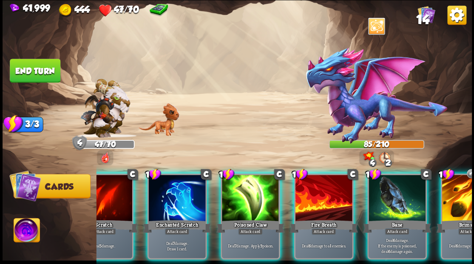
scroll to position [0, 42]
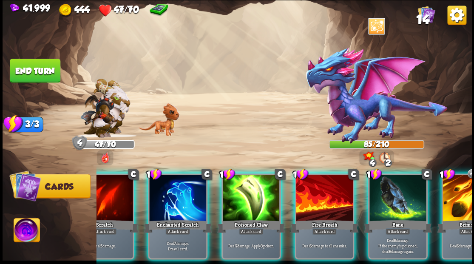
drag, startPoint x: 241, startPoint y: 198, endPoint x: 240, endPoint y: 182, distance: 15.8
click at [241, 197] on div at bounding box center [251, 199] width 57 height 48
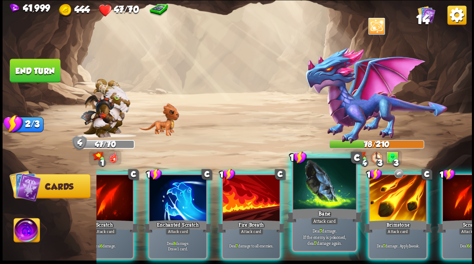
click at [311, 195] on div at bounding box center [324, 184] width 63 height 53
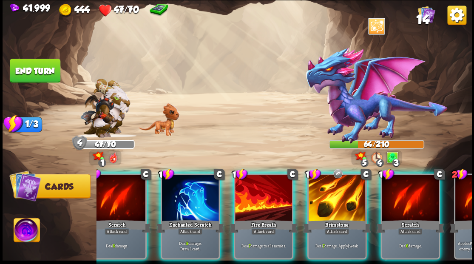
scroll to position [0, 0]
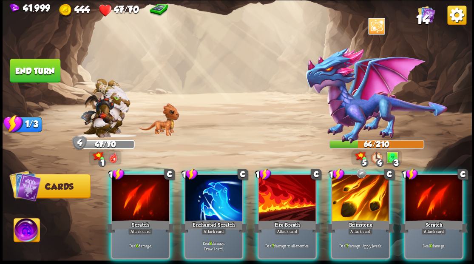
drag, startPoint x: 201, startPoint y: 181, endPoint x: 202, endPoint y: 177, distance: 4.6
click at [201, 181] on div at bounding box center [213, 199] width 57 height 48
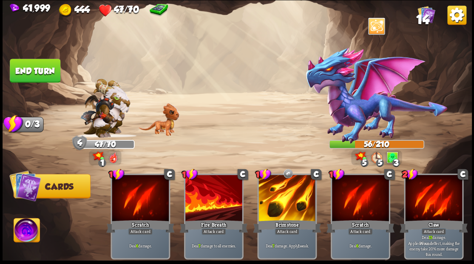
drag, startPoint x: 36, startPoint y: 66, endPoint x: 50, endPoint y: 71, distance: 14.7
click at [37, 67] on button "End turn" at bounding box center [35, 71] width 51 height 24
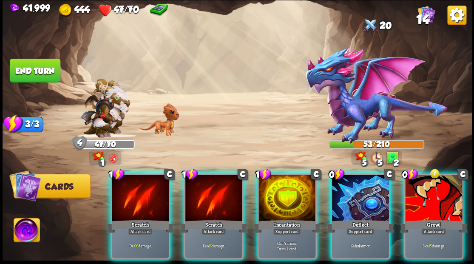
click at [440, 197] on div at bounding box center [433, 199] width 57 height 48
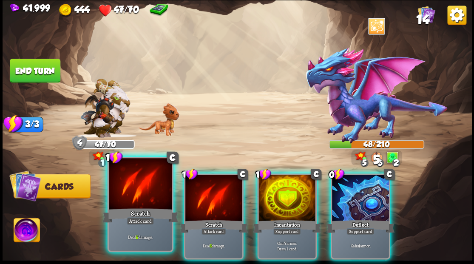
click at [146, 184] on div at bounding box center [140, 184] width 63 height 53
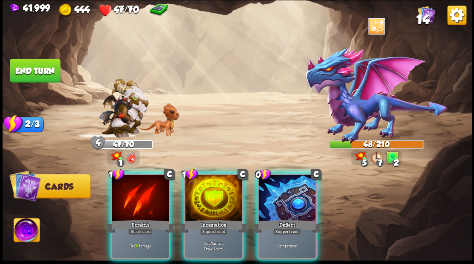
click at [146, 184] on div at bounding box center [140, 199] width 57 height 48
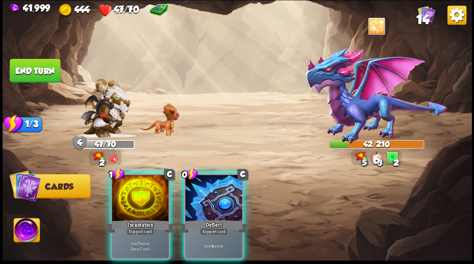
drag, startPoint x: 140, startPoint y: 181, endPoint x: 170, endPoint y: 151, distance: 42.7
click at [140, 180] on div at bounding box center [140, 199] width 57 height 48
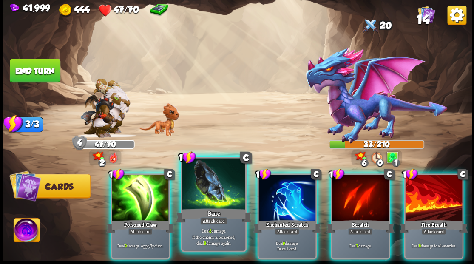
click at [201, 200] on div at bounding box center [213, 184] width 63 height 53
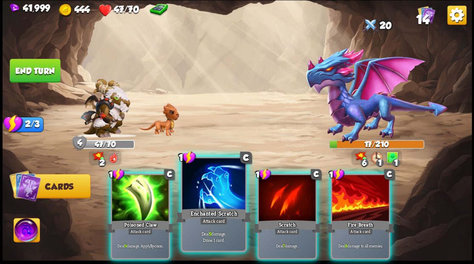
click at [204, 184] on div at bounding box center [213, 184] width 63 height 53
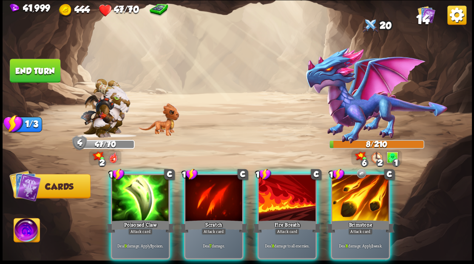
drag, startPoint x: 127, startPoint y: 186, endPoint x: 130, endPoint y: 176, distance: 11.0
click at [128, 185] on div at bounding box center [140, 199] width 57 height 48
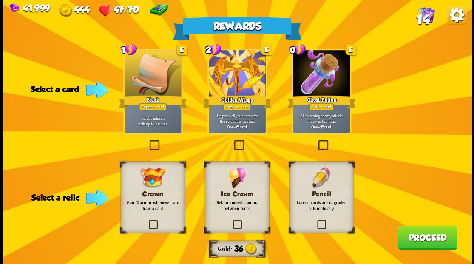
click at [316, 141] on label at bounding box center [316, 141] width 0 height 0
click at [0, 0] on input "checkbox" at bounding box center [0, 0] width 0 height 0
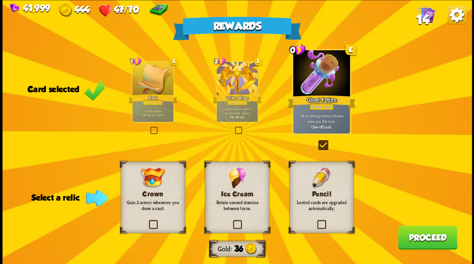
click at [231, 221] on label at bounding box center [231, 221] width 0 height 0
click at [0, 0] on input "checkbox" at bounding box center [0, 0] width 0 height 0
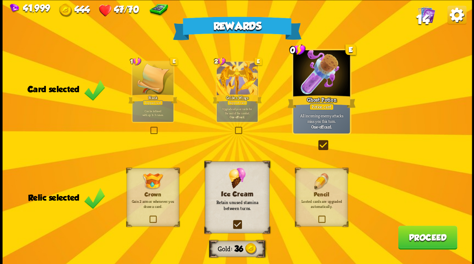
click at [409, 239] on button "Proceed" at bounding box center [427, 237] width 59 height 24
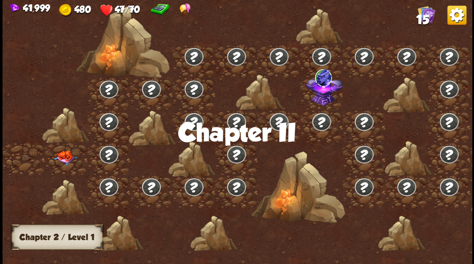
click at [66, 155] on img at bounding box center [65, 157] width 23 height 15
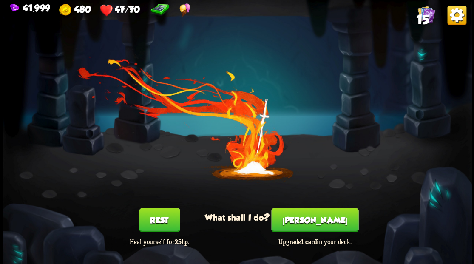
click at [311, 218] on button "[PERSON_NAME]" at bounding box center [314, 220] width 87 height 24
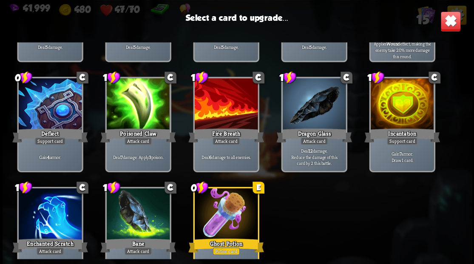
scroll to position [140, 0]
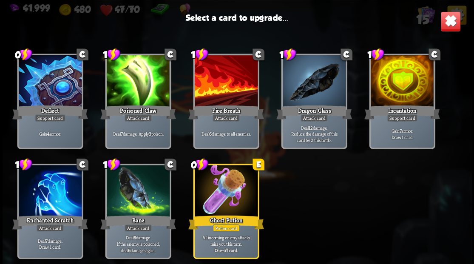
click at [395, 79] on div at bounding box center [401, 81] width 63 height 53
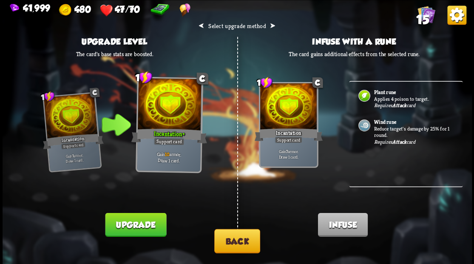
drag, startPoint x: 244, startPoint y: 245, endPoint x: 244, endPoint y: 236, distance: 8.9
click at [244, 236] on button "Back" at bounding box center [237, 241] width 46 height 24
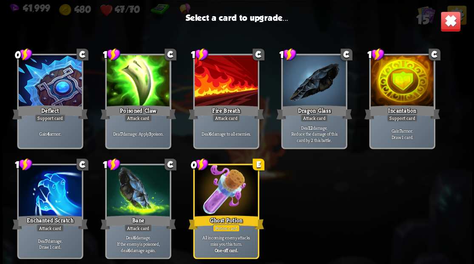
click at [452, 22] on img at bounding box center [450, 21] width 20 height 20
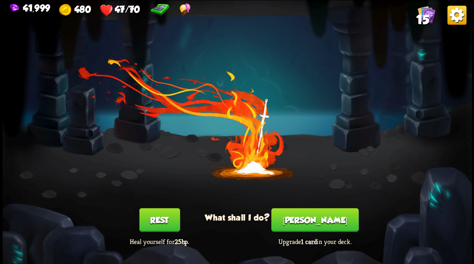
drag, startPoint x: 160, startPoint y: 221, endPoint x: 169, endPoint y: 199, distance: 23.8
click at [159, 221] on button "Rest" at bounding box center [159, 220] width 41 height 24
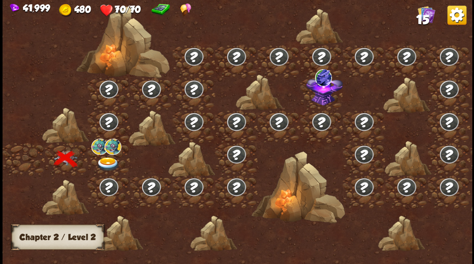
click at [106, 160] on img at bounding box center [107, 164] width 23 height 14
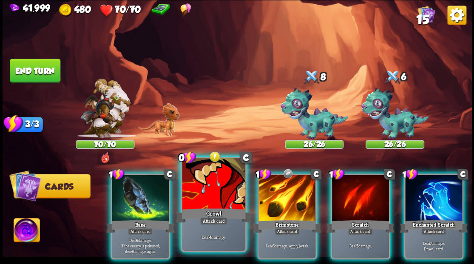
click at [212, 197] on div at bounding box center [213, 184] width 63 height 53
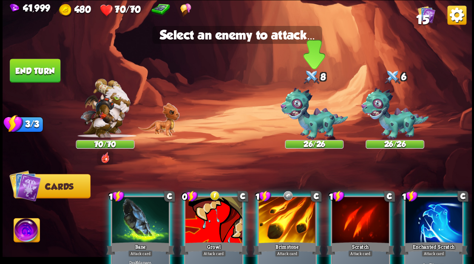
click at [308, 121] on img at bounding box center [314, 114] width 68 height 52
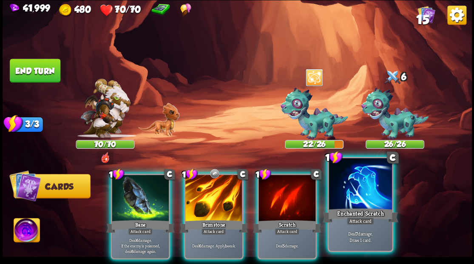
click at [352, 190] on div at bounding box center [359, 184] width 63 height 53
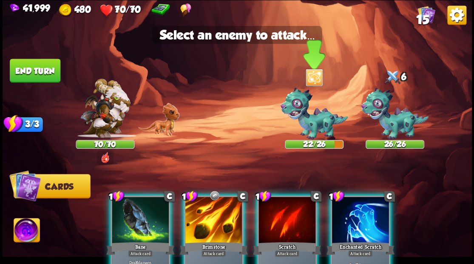
click at [300, 121] on img at bounding box center [314, 114] width 68 height 52
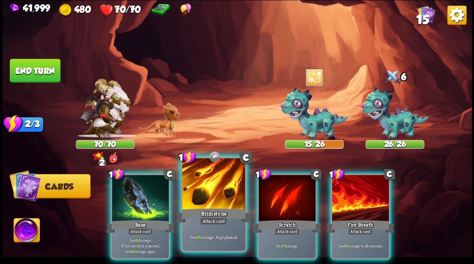
click at [207, 195] on div at bounding box center [213, 184] width 63 height 53
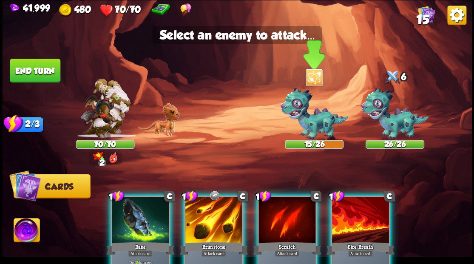
click at [309, 122] on img at bounding box center [314, 114] width 68 height 52
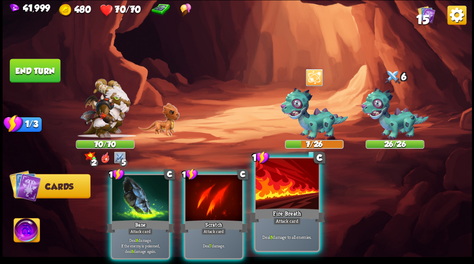
click at [289, 186] on div at bounding box center [286, 184] width 63 height 53
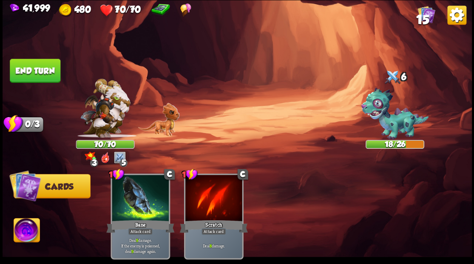
drag, startPoint x: 34, startPoint y: 73, endPoint x: 46, endPoint y: 73, distance: 11.5
click at [36, 73] on button "End turn" at bounding box center [35, 71] width 51 height 24
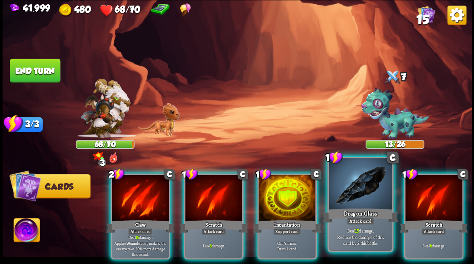
click at [351, 194] on div at bounding box center [359, 184] width 63 height 53
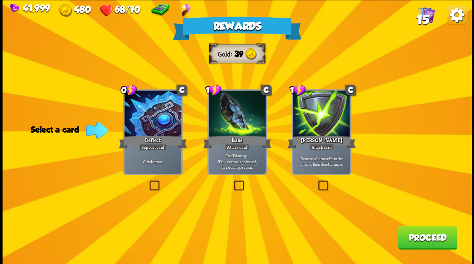
click at [425, 18] on span "15" at bounding box center [422, 19] width 13 height 14
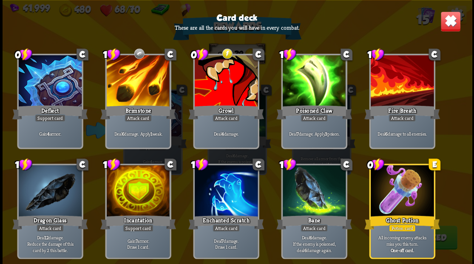
click at [443, 20] on img at bounding box center [450, 21] width 20 height 20
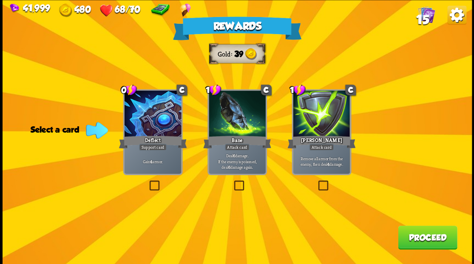
drag, startPoint x: 324, startPoint y: 181, endPoint x: 354, endPoint y: 207, distance: 40.1
click at [316, 181] on label at bounding box center [316, 181] width 0 height 0
click at [0, 0] on input "checkbox" at bounding box center [0, 0] width 0 height 0
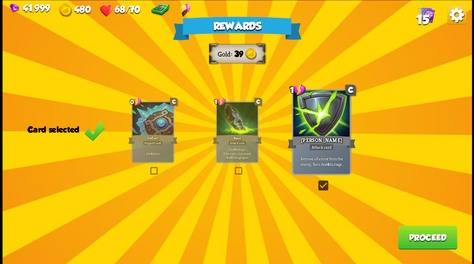
click at [421, 238] on button "Proceed" at bounding box center [427, 237] width 59 height 24
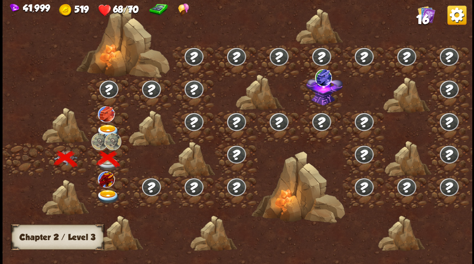
click at [105, 193] on img at bounding box center [107, 197] width 23 height 14
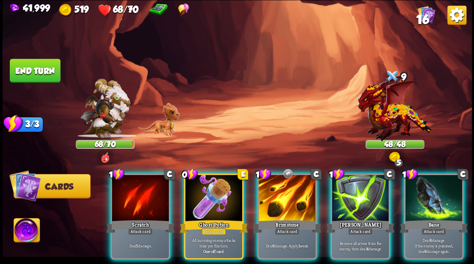
click at [209, 184] on div at bounding box center [213, 199] width 57 height 48
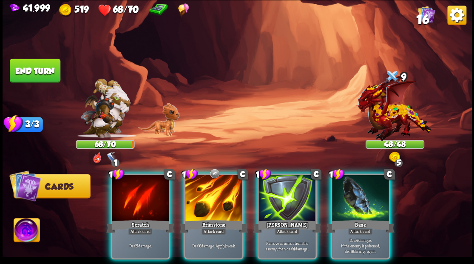
click at [278, 197] on div at bounding box center [286, 199] width 57 height 48
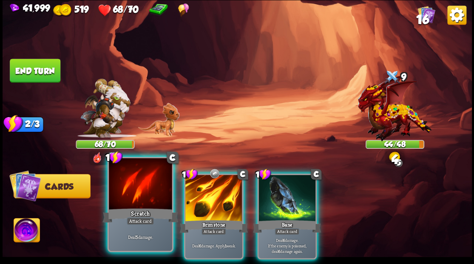
click at [126, 187] on div at bounding box center [140, 184] width 63 height 53
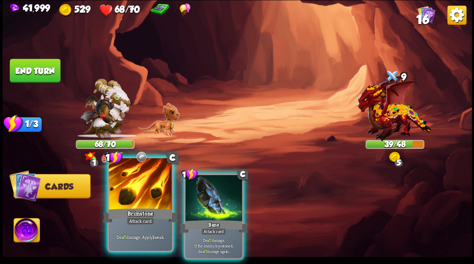
click at [130, 198] on div at bounding box center [140, 184] width 63 height 53
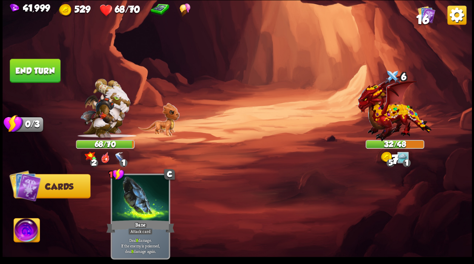
click at [32, 69] on button "End turn" at bounding box center [35, 71] width 51 height 24
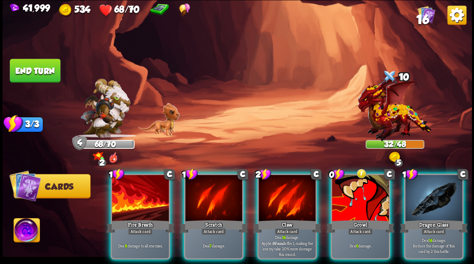
drag, startPoint x: 362, startPoint y: 187, endPoint x: 292, endPoint y: 140, distance: 84.2
click at [361, 187] on div at bounding box center [360, 199] width 57 height 48
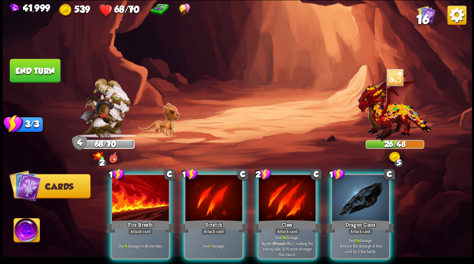
click at [33, 228] on img at bounding box center [27, 231] width 26 height 26
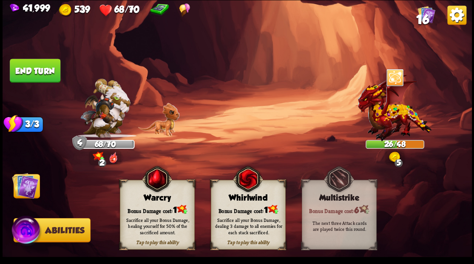
click at [161, 200] on div "Warcry" at bounding box center [157, 197] width 74 height 9
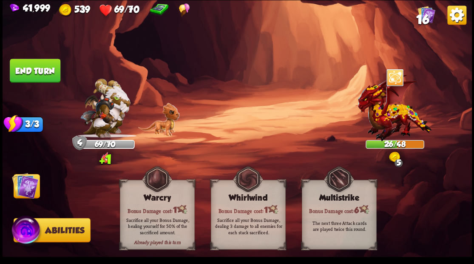
drag, startPoint x: 29, startPoint y: 185, endPoint x: 40, endPoint y: 190, distance: 12.0
click at [29, 185] on img at bounding box center [25, 185] width 26 height 26
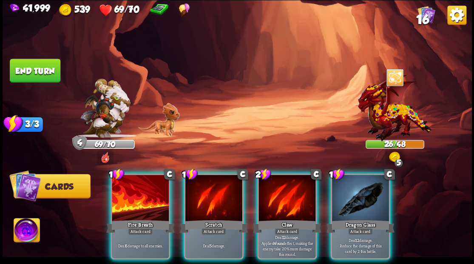
click at [206, 195] on div at bounding box center [213, 199] width 57 height 48
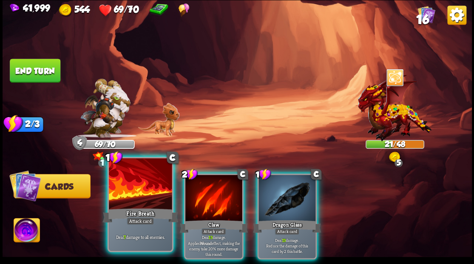
click at [144, 201] on div at bounding box center [140, 184] width 63 height 53
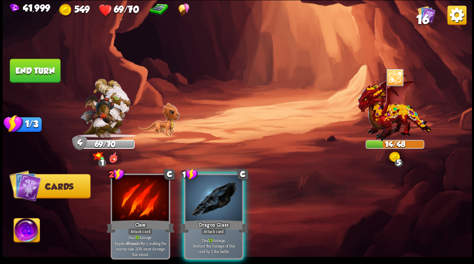
click at [38, 68] on button "End turn" at bounding box center [35, 71] width 51 height 24
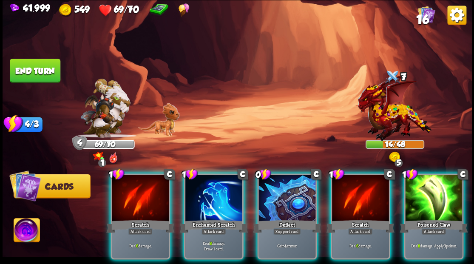
drag, startPoint x: 280, startPoint y: 192, endPoint x: 277, endPoint y: 186, distance: 7.2
click at [279, 189] on div at bounding box center [286, 199] width 57 height 48
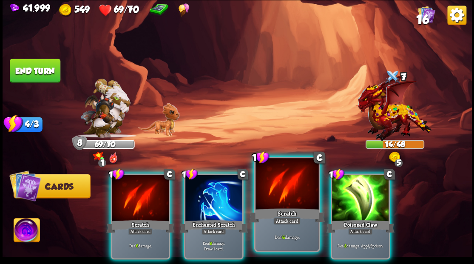
click at [278, 190] on div at bounding box center [286, 184] width 63 height 53
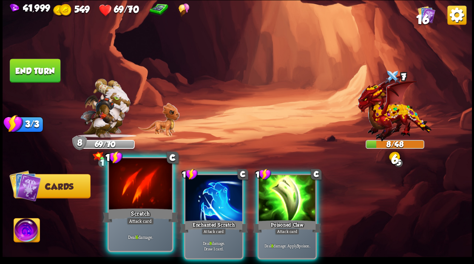
click at [133, 201] on div at bounding box center [140, 184] width 63 height 53
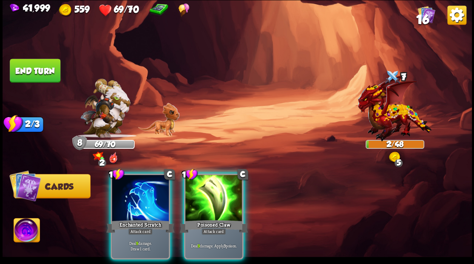
drag, startPoint x: 131, startPoint y: 192, endPoint x: 224, endPoint y: 127, distance: 113.8
click at [135, 188] on div at bounding box center [140, 199] width 57 height 48
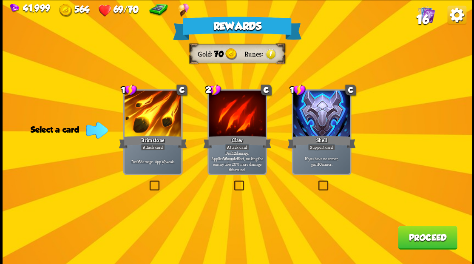
click at [422, 239] on button "Proceed" at bounding box center [427, 237] width 59 height 24
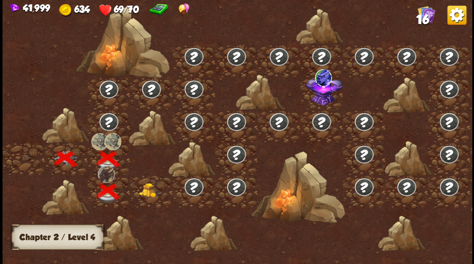
click at [147, 190] on img at bounding box center [150, 190] width 23 height 14
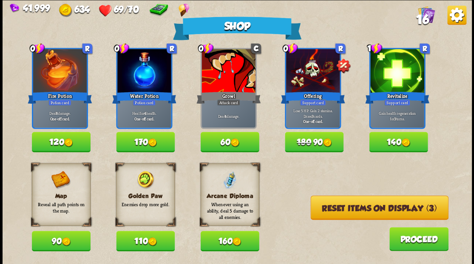
click at [152, 143] on img at bounding box center [152, 142] width 9 height 9
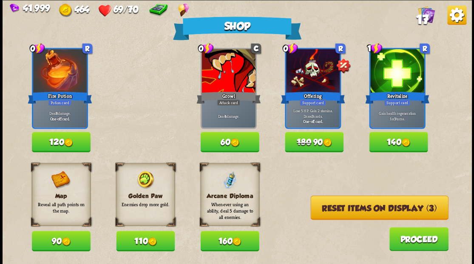
click at [373, 209] on button "Reset items on display (3)" at bounding box center [379, 207] width 138 height 24
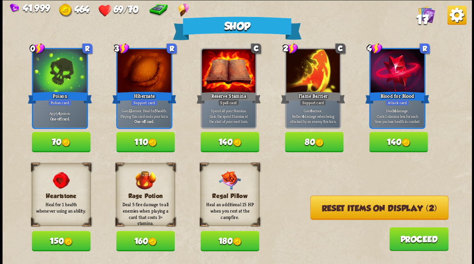
click at [373, 209] on button "Reset items on display (2)" at bounding box center [379, 207] width 138 height 24
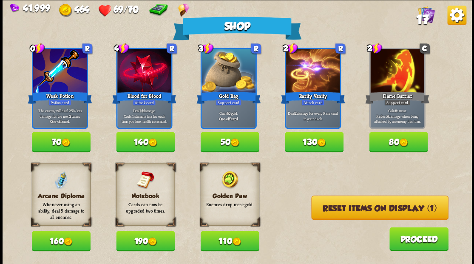
click at [343, 212] on button "Reset items on display (1)" at bounding box center [379, 207] width 137 height 24
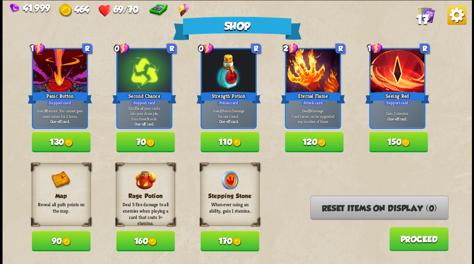
click at [149, 144] on img at bounding box center [150, 142] width 9 height 9
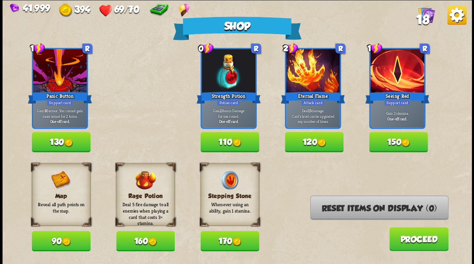
click at [412, 242] on button "Proceed" at bounding box center [418, 239] width 59 height 24
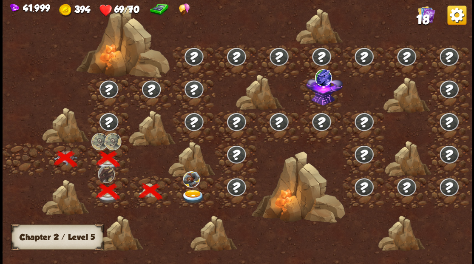
click at [194, 194] on img at bounding box center [192, 197] width 23 height 14
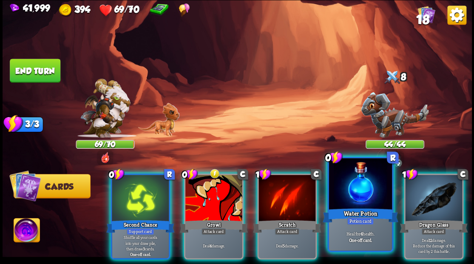
click at [350, 199] on div at bounding box center [359, 184] width 63 height 53
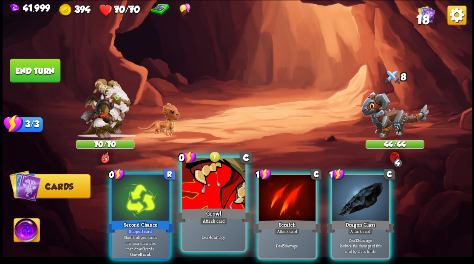
click at [212, 183] on div at bounding box center [213, 184] width 63 height 53
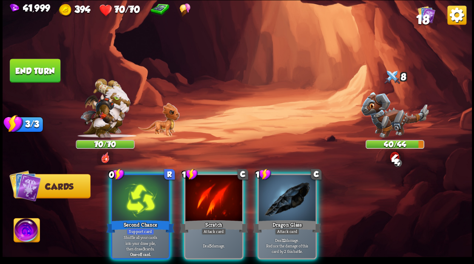
drag, startPoint x: 289, startPoint y: 187, endPoint x: 283, endPoint y: 188, distance: 5.7
click at [288, 187] on div at bounding box center [286, 199] width 57 height 48
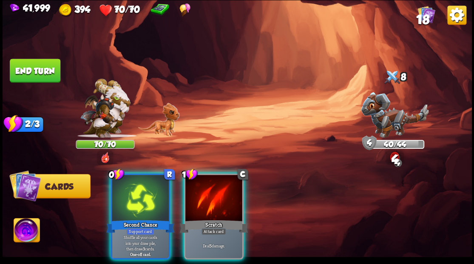
click at [218, 189] on div at bounding box center [213, 199] width 57 height 48
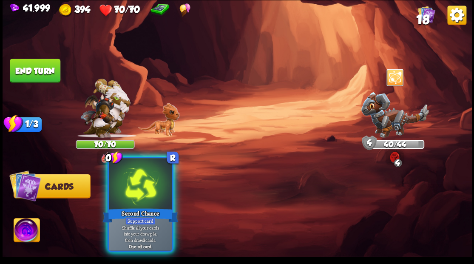
click at [160, 195] on div at bounding box center [140, 184] width 63 height 53
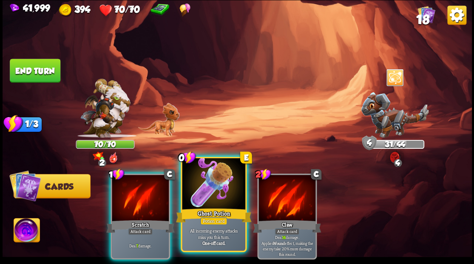
click at [205, 192] on div at bounding box center [213, 184] width 63 height 53
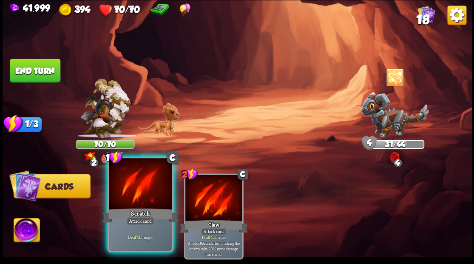
click at [139, 186] on div at bounding box center [140, 184] width 63 height 53
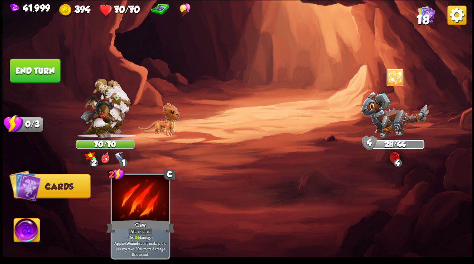
click at [37, 59] on button "End turn" at bounding box center [35, 71] width 51 height 24
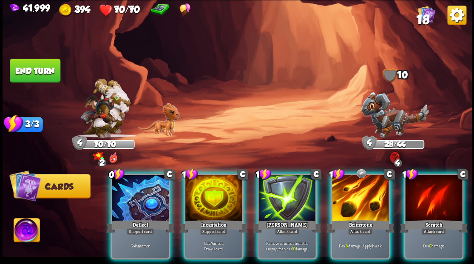
click at [388, 119] on img at bounding box center [395, 114] width 68 height 45
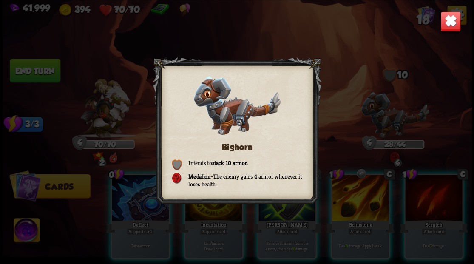
click at [451, 23] on img at bounding box center [450, 21] width 20 height 20
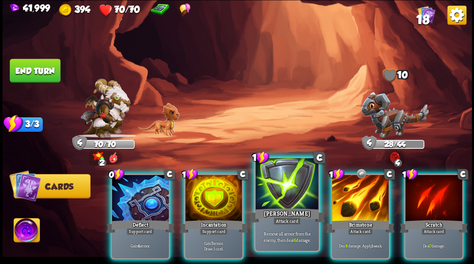
click at [287, 188] on div at bounding box center [286, 184] width 63 height 53
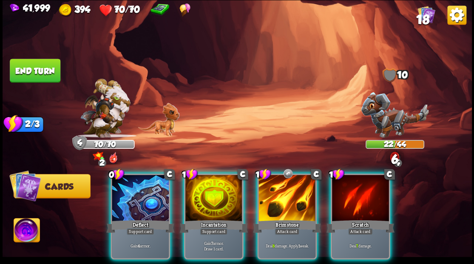
click at [287, 188] on div at bounding box center [286, 199] width 57 height 48
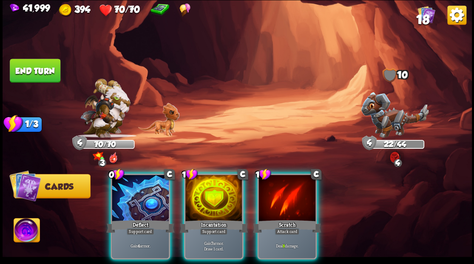
click at [287, 188] on div at bounding box center [286, 199] width 57 height 48
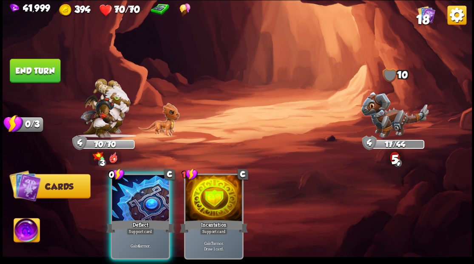
click at [136, 179] on div at bounding box center [140, 199] width 57 height 48
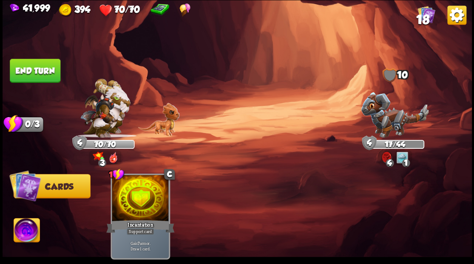
click at [46, 62] on button "End turn" at bounding box center [35, 71] width 51 height 24
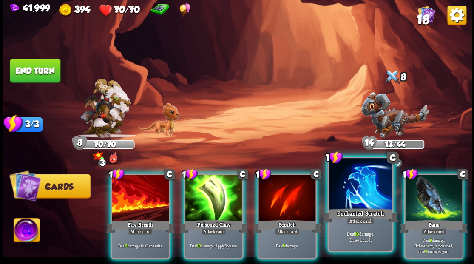
click at [352, 184] on div at bounding box center [359, 184] width 63 height 53
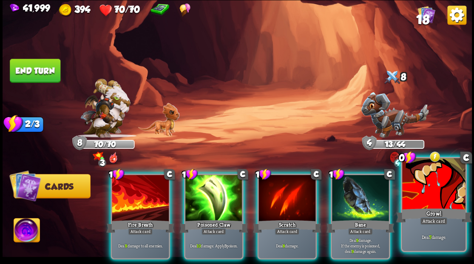
drag, startPoint x: 446, startPoint y: 204, endPoint x: 437, endPoint y: 162, distance: 43.1
click at [446, 204] on div at bounding box center [433, 184] width 63 height 53
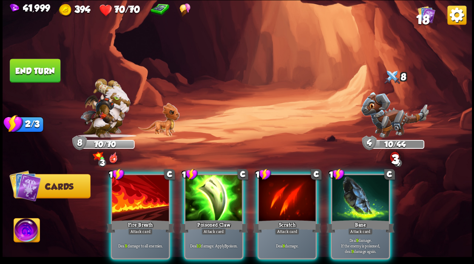
drag, startPoint x: 207, startPoint y: 192, endPoint x: 209, endPoint y: 161, distance: 30.7
click at [206, 192] on div at bounding box center [213, 199] width 57 height 48
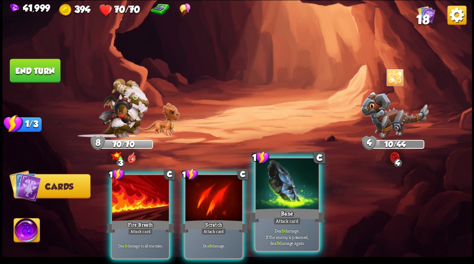
click at [277, 188] on div at bounding box center [286, 184] width 63 height 53
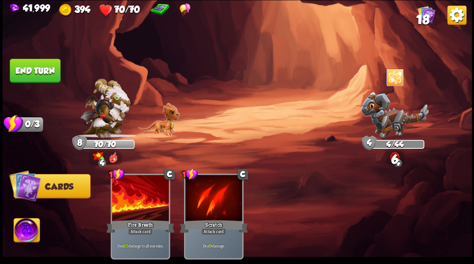
click at [37, 71] on button "End turn" at bounding box center [35, 71] width 51 height 24
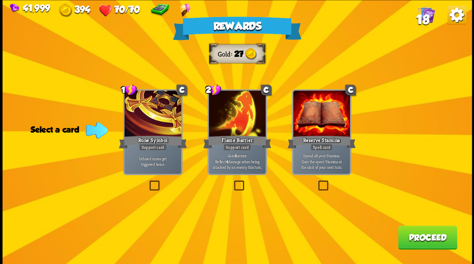
click at [421, 238] on button "Proceed" at bounding box center [427, 237] width 59 height 24
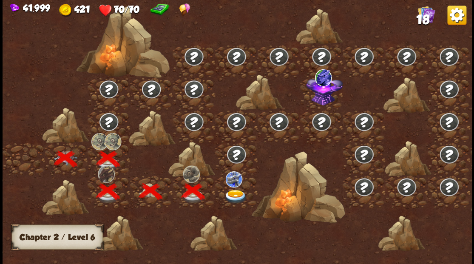
click at [236, 188] on div at bounding box center [236, 191] width 42 height 33
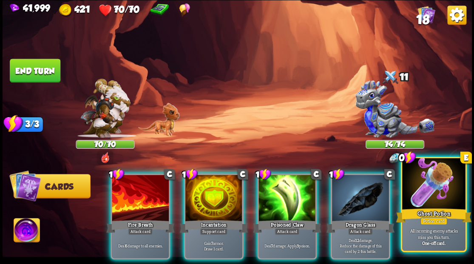
click at [454, 205] on div at bounding box center [433, 184] width 63 height 53
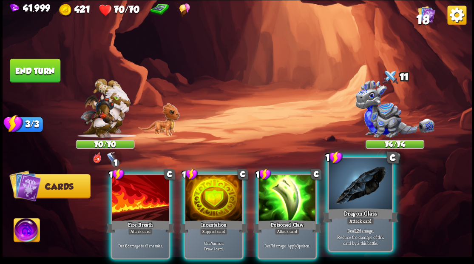
click at [364, 201] on div at bounding box center [359, 184] width 63 height 53
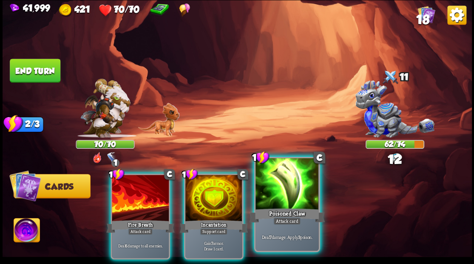
click at [290, 201] on div at bounding box center [286, 184] width 63 height 53
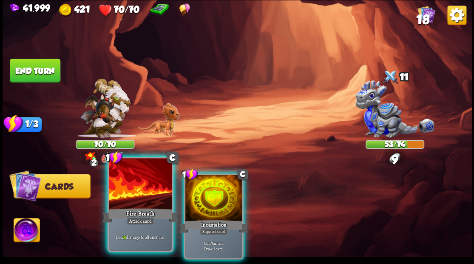
drag, startPoint x: 124, startPoint y: 186, endPoint x: 114, endPoint y: 167, distance: 20.9
click at [124, 186] on div at bounding box center [140, 184] width 63 height 53
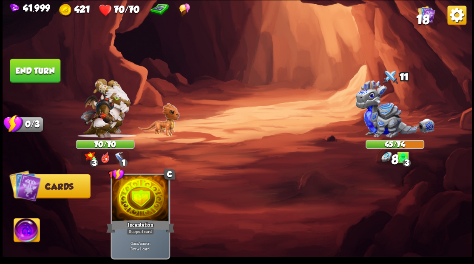
click at [49, 71] on button "End turn" at bounding box center [35, 71] width 51 height 24
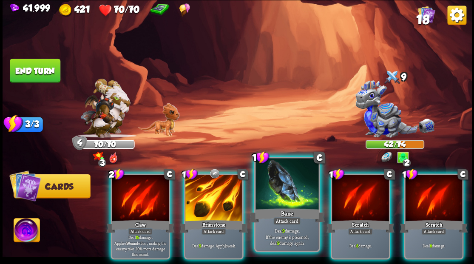
click at [274, 181] on div at bounding box center [286, 184] width 63 height 53
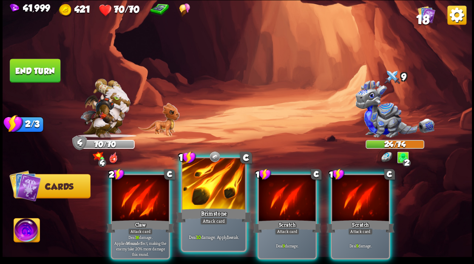
click at [204, 195] on div at bounding box center [213, 184] width 63 height 53
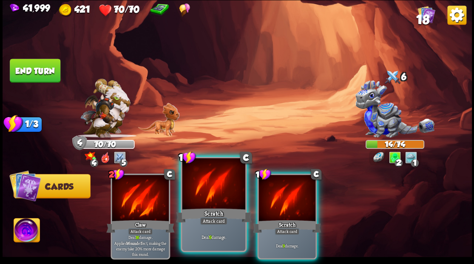
click at [198, 192] on div at bounding box center [213, 184] width 63 height 53
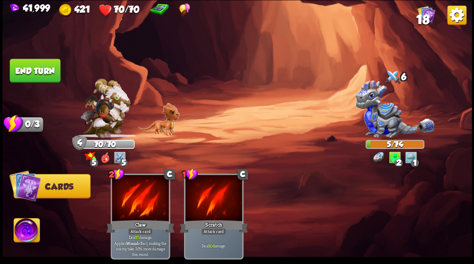
click at [30, 236] on img at bounding box center [27, 231] width 26 height 26
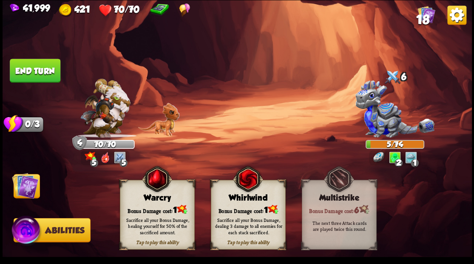
click at [243, 201] on div "Whirlwind" at bounding box center [248, 197] width 74 height 9
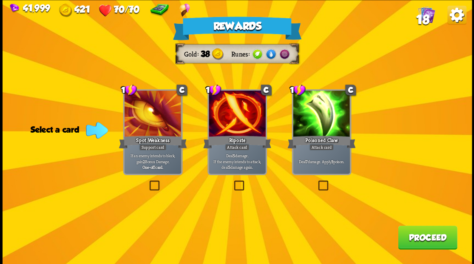
click at [232, 181] on label at bounding box center [232, 181] width 0 height 0
click at [0, 0] on input "checkbox" at bounding box center [0, 0] width 0 height 0
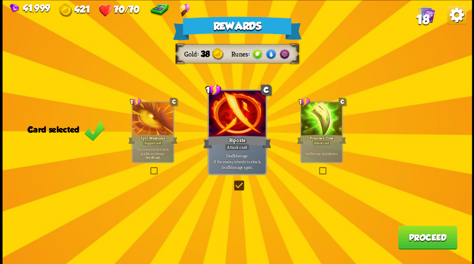
click at [419, 238] on button "Proceed" at bounding box center [427, 237] width 59 height 24
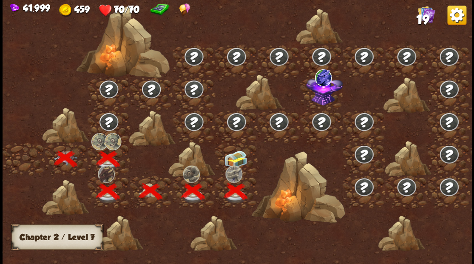
click at [232, 160] on img at bounding box center [235, 159] width 23 height 18
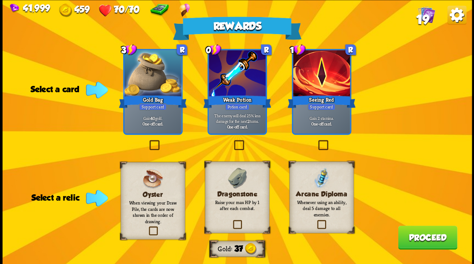
click at [231, 221] on label at bounding box center [231, 221] width 0 height 0
click at [0, 0] on input "checkbox" at bounding box center [0, 0] width 0 height 0
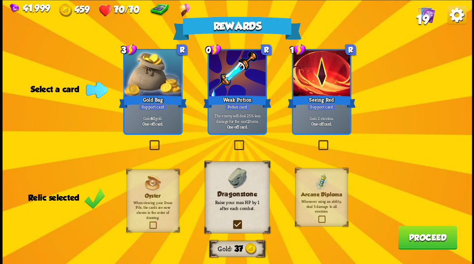
click at [232, 141] on label at bounding box center [232, 141] width 0 height 0
click at [0, 0] on input "checkbox" at bounding box center [0, 0] width 0 height 0
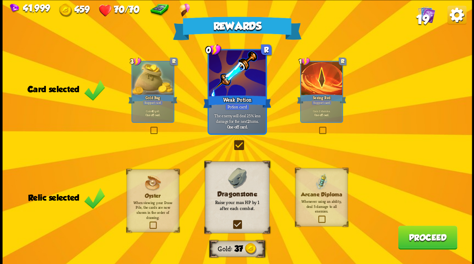
click at [410, 235] on button "Proceed" at bounding box center [427, 237] width 59 height 24
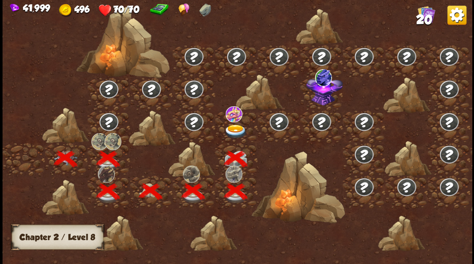
click at [233, 129] on img at bounding box center [235, 131] width 23 height 14
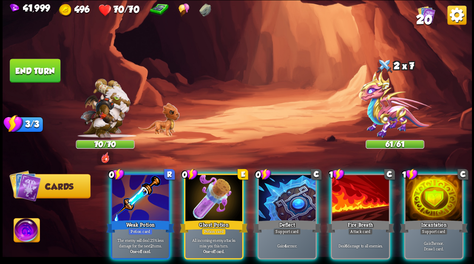
drag, startPoint x: 207, startPoint y: 205, endPoint x: 209, endPoint y: 198, distance: 6.7
click at [208, 201] on div at bounding box center [213, 199] width 57 height 48
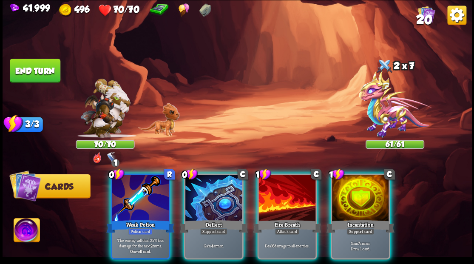
click at [279, 190] on div at bounding box center [286, 199] width 57 height 48
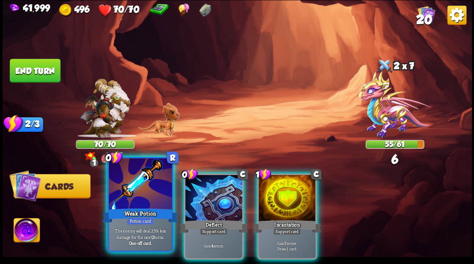
click at [140, 186] on div at bounding box center [140, 184] width 63 height 53
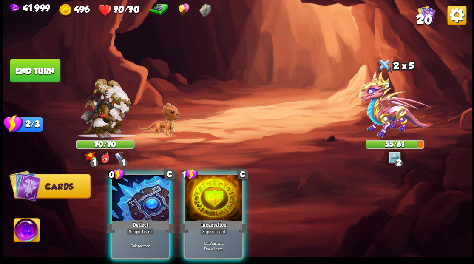
click at [140, 186] on div at bounding box center [140, 199] width 57 height 48
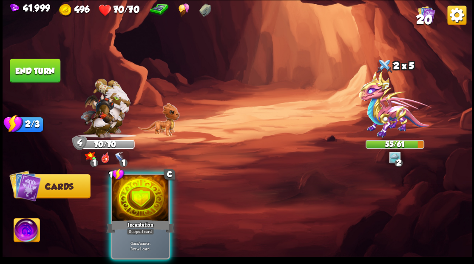
click at [140, 186] on div at bounding box center [140, 199] width 57 height 48
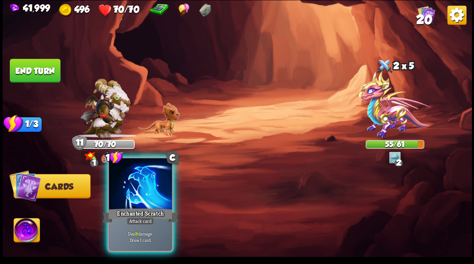
click at [156, 188] on div at bounding box center [140, 184] width 63 height 53
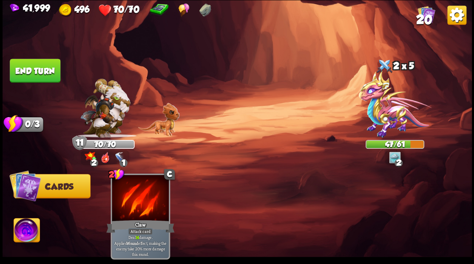
click at [36, 77] on button "End turn" at bounding box center [35, 71] width 51 height 24
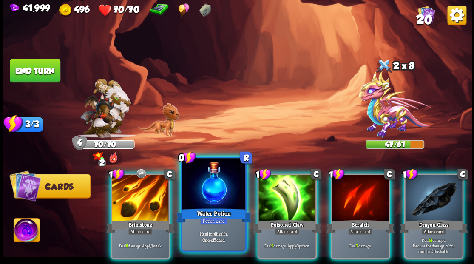
click at [214, 188] on div at bounding box center [213, 184] width 63 height 53
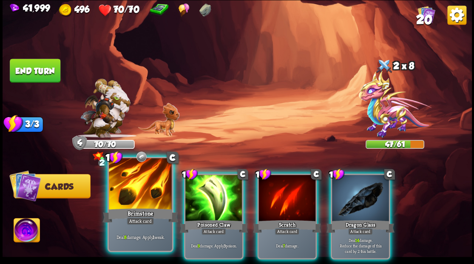
click at [138, 190] on div at bounding box center [140, 184] width 63 height 53
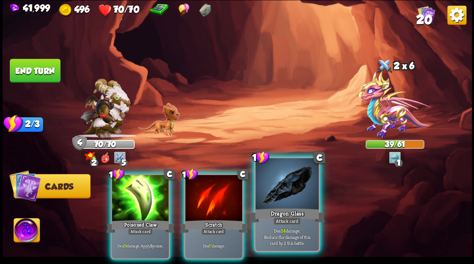
click at [279, 189] on div at bounding box center [286, 184] width 63 height 53
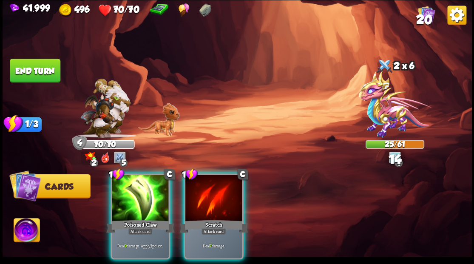
click at [152, 190] on div at bounding box center [140, 199] width 57 height 48
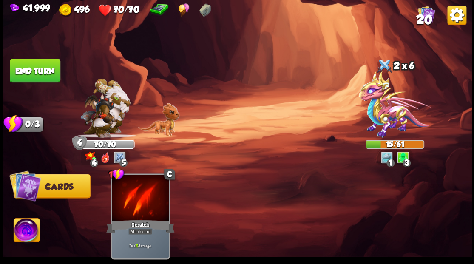
drag, startPoint x: 23, startPoint y: 232, endPoint x: 28, endPoint y: 216, distance: 16.5
click at [23, 231] on img at bounding box center [27, 231] width 26 height 26
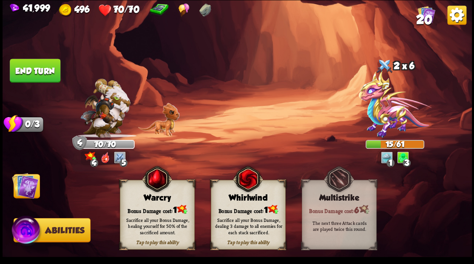
click at [240, 212] on div "Sacrifice all your Bonus Damage, dealing 3 damage to all enemies for each stack…" at bounding box center [248, 225] width 75 height 29
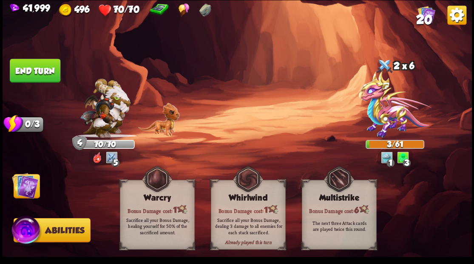
click at [29, 185] on img at bounding box center [25, 185] width 26 height 26
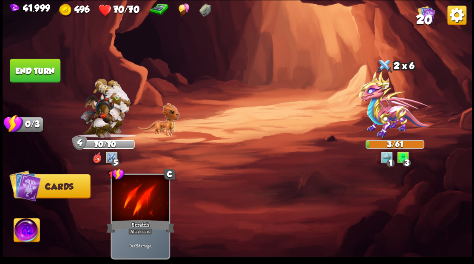
click at [40, 70] on button "End turn" at bounding box center [35, 71] width 51 height 24
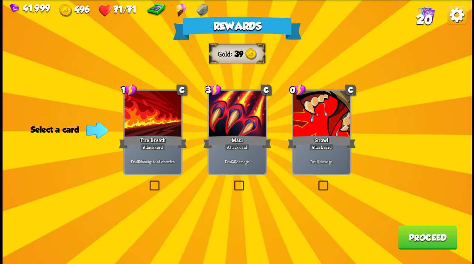
click at [147, 181] on label at bounding box center [147, 181] width 0 height 0
click at [0, 0] on input "checkbox" at bounding box center [0, 0] width 0 height 0
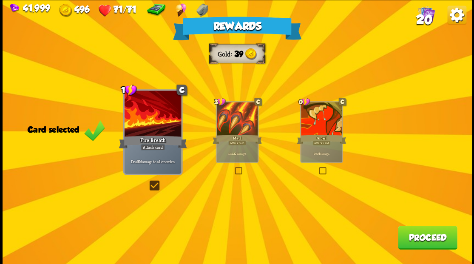
click at [422, 235] on button "Proceed" at bounding box center [427, 237] width 59 height 24
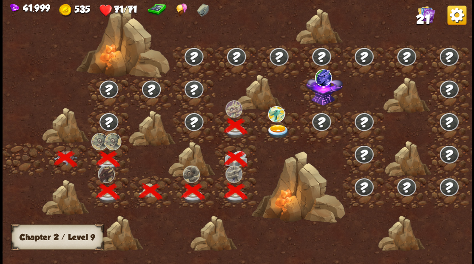
click at [275, 129] on img at bounding box center [277, 131] width 23 height 14
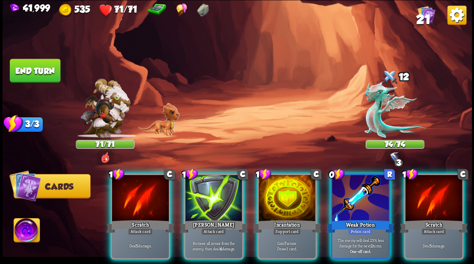
drag, startPoint x: 361, startPoint y: 195, endPoint x: 341, endPoint y: 168, distance: 34.0
click at [360, 195] on div at bounding box center [360, 199] width 57 height 48
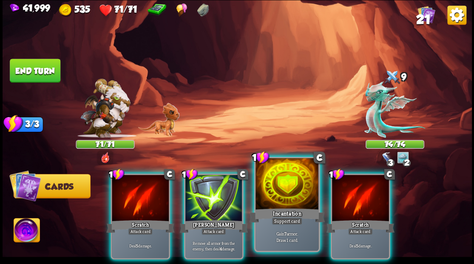
click at [269, 181] on div at bounding box center [286, 184] width 63 height 53
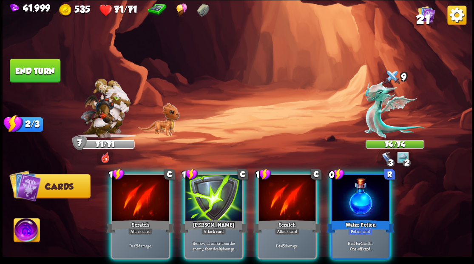
click at [365, 193] on div at bounding box center [360, 199] width 57 height 48
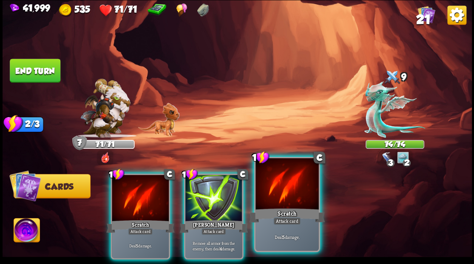
click at [277, 194] on div at bounding box center [286, 184] width 63 height 53
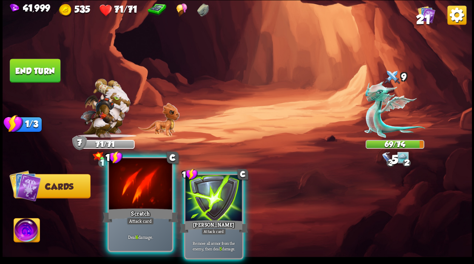
click at [151, 184] on div at bounding box center [140, 184] width 63 height 53
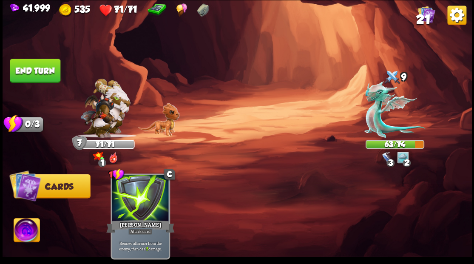
click at [34, 74] on button "End turn" at bounding box center [35, 71] width 51 height 24
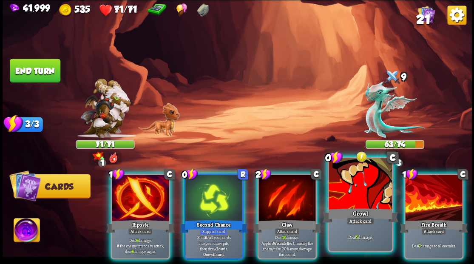
click at [356, 198] on div at bounding box center [359, 184] width 63 height 53
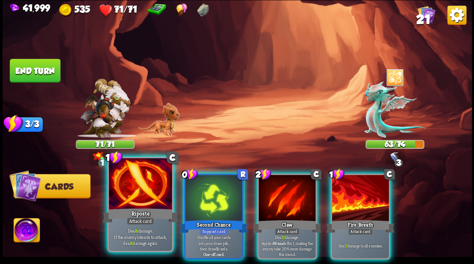
click at [142, 182] on div at bounding box center [140, 184] width 63 height 53
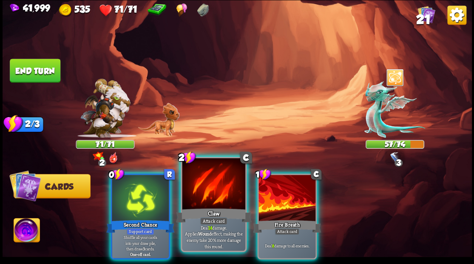
click at [208, 200] on div at bounding box center [213, 184] width 63 height 53
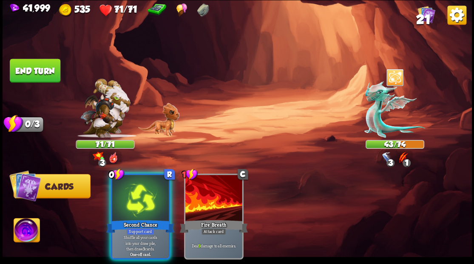
drag, startPoint x: 136, startPoint y: 200, endPoint x: 210, endPoint y: 140, distance: 94.6
click at [137, 199] on div at bounding box center [140, 199] width 57 height 48
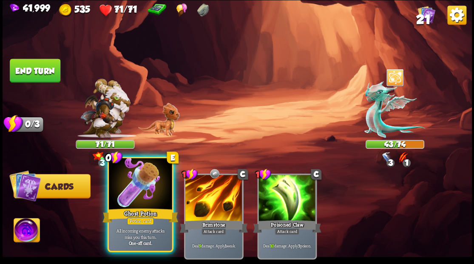
click at [134, 198] on div at bounding box center [140, 184] width 63 height 53
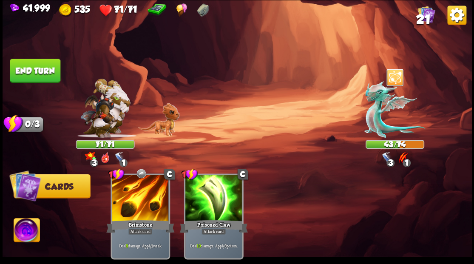
click at [22, 66] on button "End turn" at bounding box center [35, 71] width 51 height 24
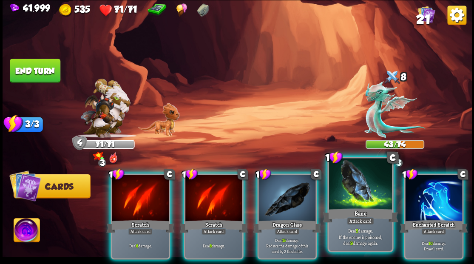
click at [357, 193] on div at bounding box center [359, 184] width 63 height 53
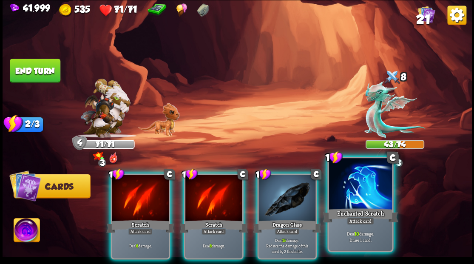
click at [354, 206] on div at bounding box center [359, 184] width 63 height 53
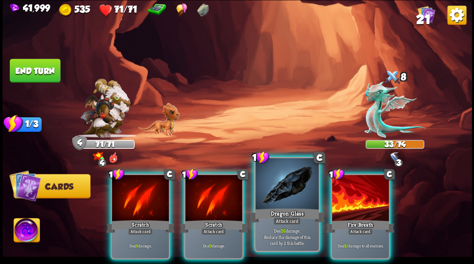
drag, startPoint x: 286, startPoint y: 190, endPoint x: 280, endPoint y: 184, distance: 7.8
click at [286, 190] on div at bounding box center [286, 184] width 63 height 53
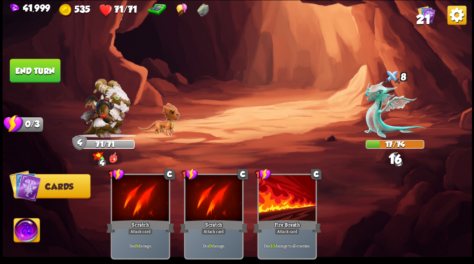
click at [28, 71] on button "End turn" at bounding box center [35, 71] width 51 height 24
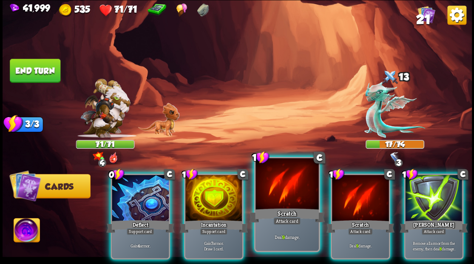
click at [285, 190] on div at bounding box center [286, 184] width 63 height 53
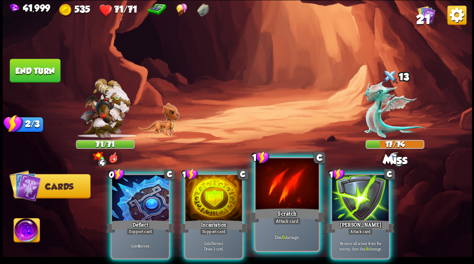
click at [272, 186] on div at bounding box center [286, 184] width 63 height 53
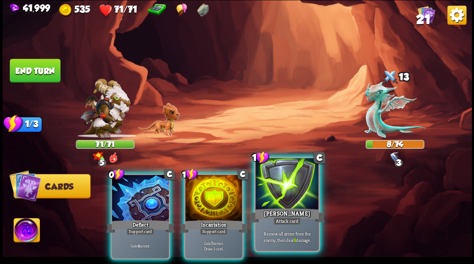
click at [286, 181] on div at bounding box center [286, 184] width 63 height 53
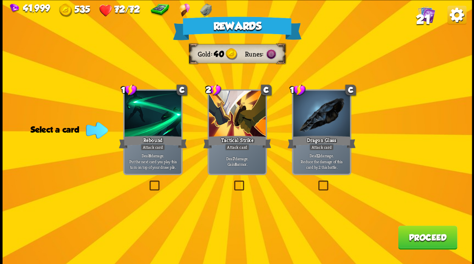
click at [428, 238] on button "Proceed" at bounding box center [427, 237] width 59 height 24
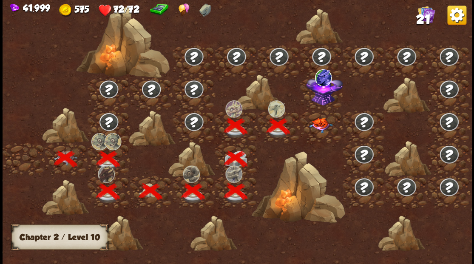
click at [321, 121] on img at bounding box center [320, 125] width 23 height 15
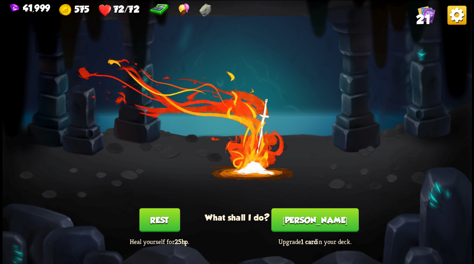
click at [309, 219] on button "[PERSON_NAME]" at bounding box center [314, 220] width 87 height 24
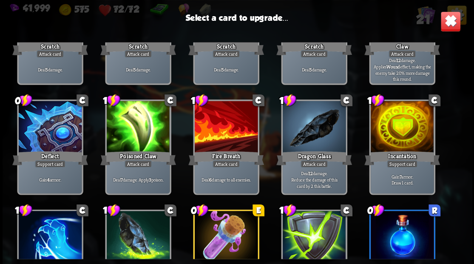
scroll to position [113, 0]
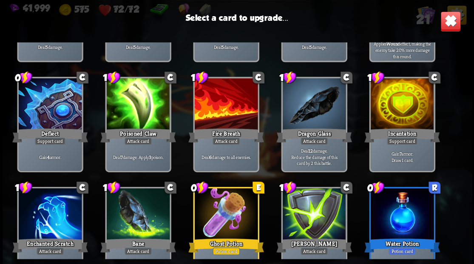
click at [408, 112] on div at bounding box center [401, 104] width 63 height 53
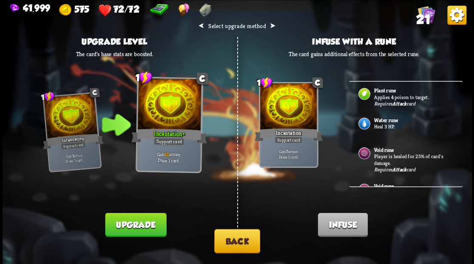
click at [393, 123] on p "Heal 3 HP." at bounding box center [413, 126] width 79 height 7
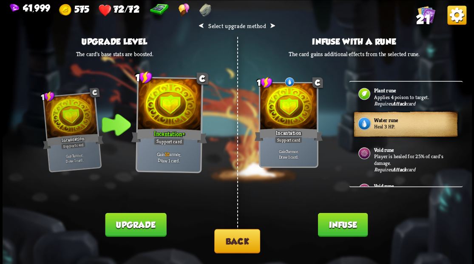
drag, startPoint x: 338, startPoint y: 229, endPoint x: 336, endPoint y: 223, distance: 6.2
click at [338, 228] on button "Infuse" at bounding box center [342, 224] width 50 height 24
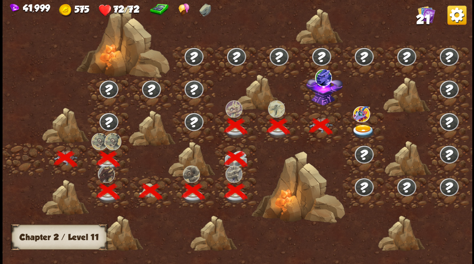
scroll to position [0, 129]
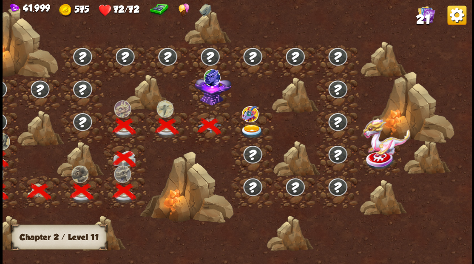
click at [209, 98] on img at bounding box center [212, 89] width 37 height 31
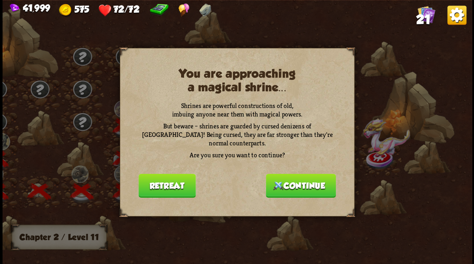
click at [304, 178] on button "Continue" at bounding box center [301, 185] width 70 height 24
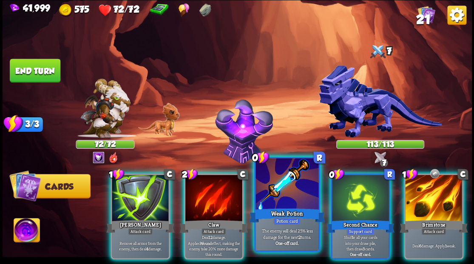
click at [286, 184] on div at bounding box center [286, 184] width 63 height 53
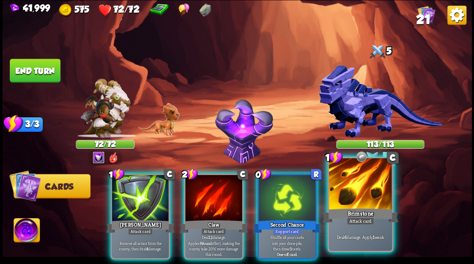
click at [356, 194] on div at bounding box center [359, 184] width 63 height 53
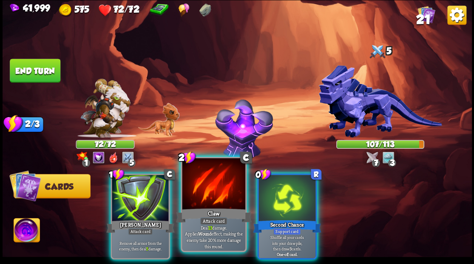
click at [215, 200] on div at bounding box center [213, 184] width 63 height 53
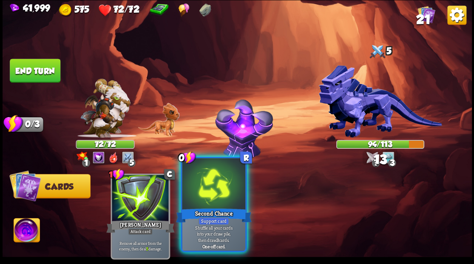
click at [220, 209] on div "Second Chance" at bounding box center [214, 215] width 76 height 17
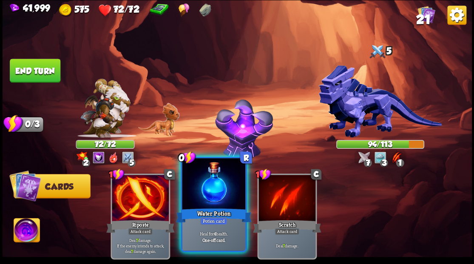
click at [202, 194] on div at bounding box center [213, 184] width 63 height 53
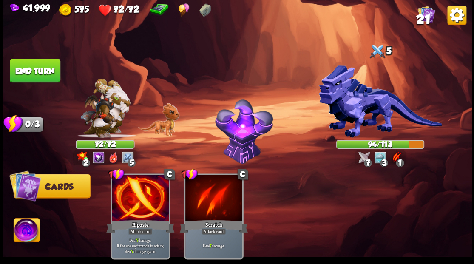
click at [21, 63] on button "End turn" at bounding box center [35, 71] width 51 height 24
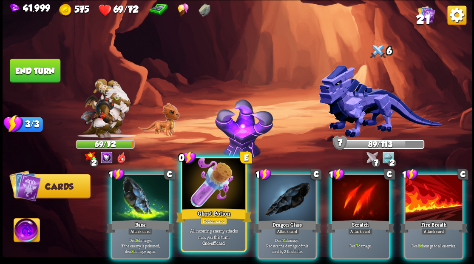
click at [214, 184] on div at bounding box center [213, 184] width 63 height 53
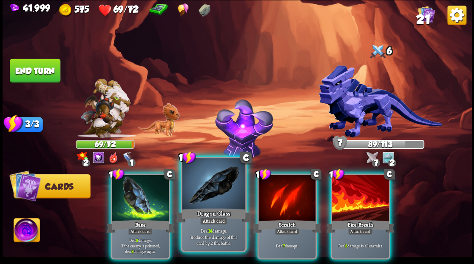
click at [213, 184] on div at bounding box center [213, 184] width 63 height 53
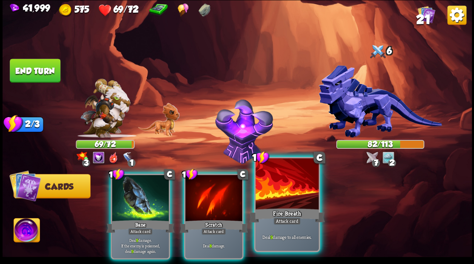
click at [286, 190] on div at bounding box center [286, 184] width 63 height 53
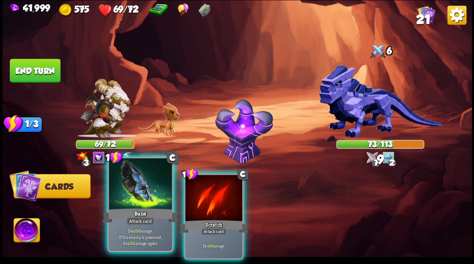
click at [132, 190] on div at bounding box center [140, 184] width 63 height 53
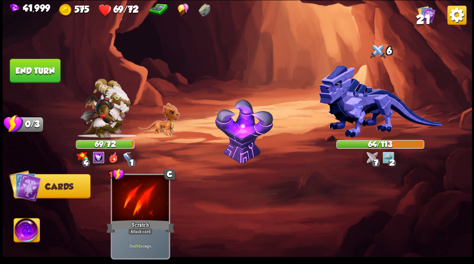
click at [42, 71] on button "End turn" at bounding box center [35, 71] width 51 height 24
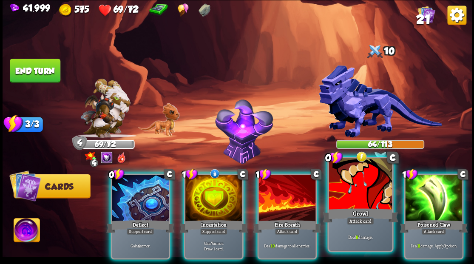
click at [349, 184] on div at bounding box center [359, 184] width 63 height 53
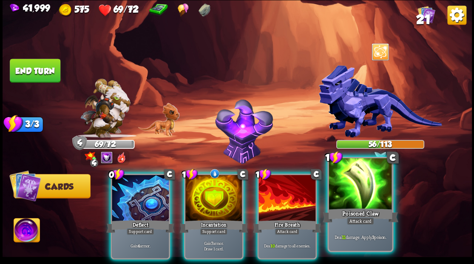
click at [357, 179] on div at bounding box center [359, 184] width 63 height 53
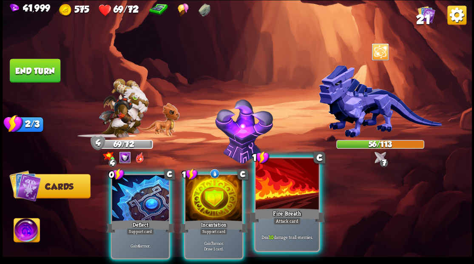
click at [293, 185] on div at bounding box center [286, 184] width 63 height 53
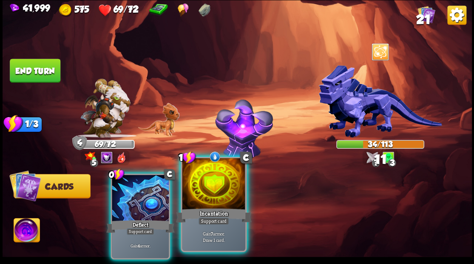
click at [213, 185] on div at bounding box center [213, 184] width 63 height 53
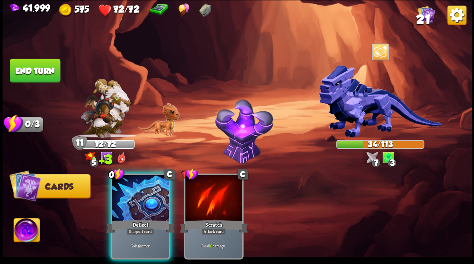
click at [38, 77] on button "End turn" at bounding box center [35, 71] width 51 height 24
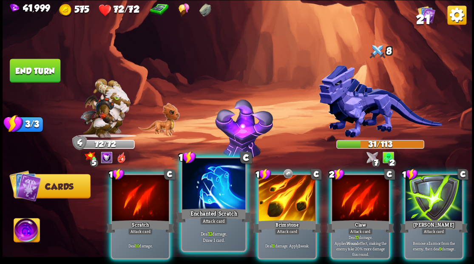
click at [208, 189] on div at bounding box center [213, 184] width 63 height 53
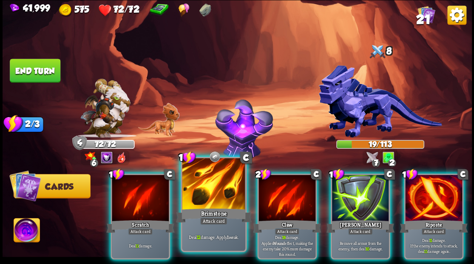
click at [208, 189] on div at bounding box center [213, 184] width 63 height 53
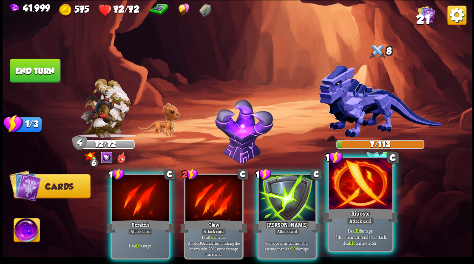
click at [367, 196] on div at bounding box center [359, 184] width 63 height 53
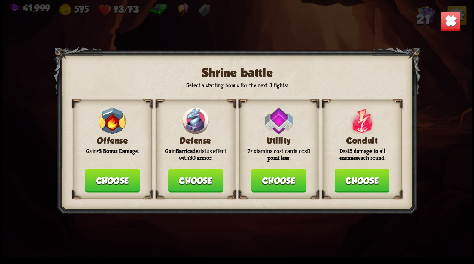
click at [184, 186] on button "Choose" at bounding box center [195, 180] width 55 height 24
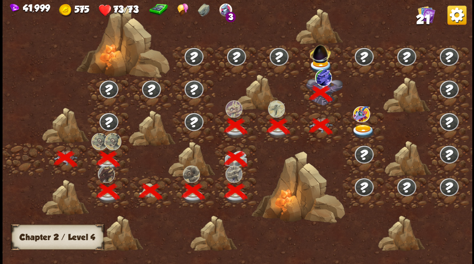
click at [422, 15] on span "21" at bounding box center [423, 19] width 14 height 14
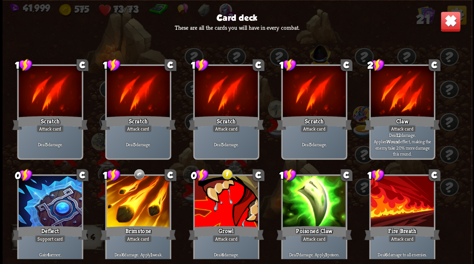
click at [450, 22] on img at bounding box center [450, 21] width 20 height 20
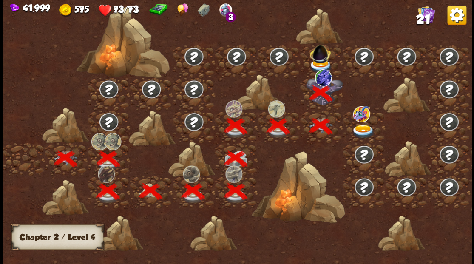
click at [320, 55] on img at bounding box center [320, 51] width 25 height 23
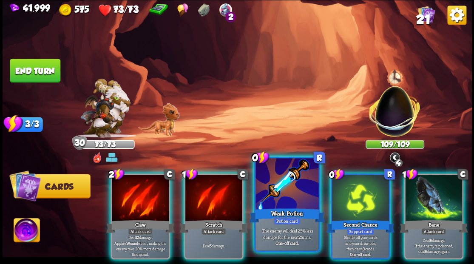
click at [272, 190] on div at bounding box center [286, 184] width 63 height 53
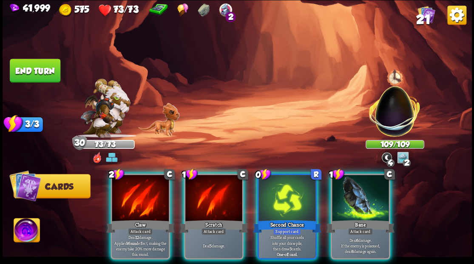
drag, startPoint x: 359, startPoint y: 200, endPoint x: 359, endPoint y: 195, distance: 5.1
click at [359, 199] on div at bounding box center [360, 199] width 57 height 48
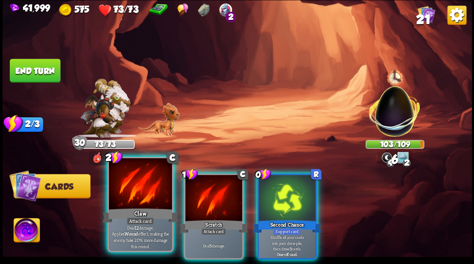
click at [139, 187] on div at bounding box center [140, 184] width 63 height 53
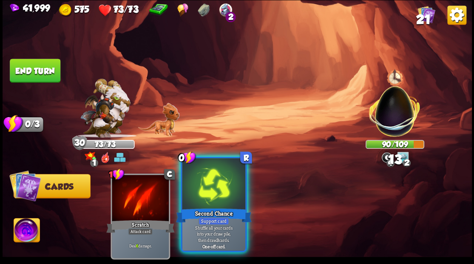
click at [194, 195] on div at bounding box center [213, 184] width 63 height 53
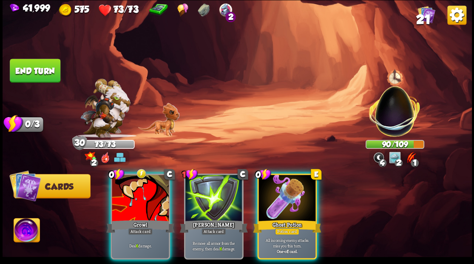
drag, startPoint x: 293, startPoint y: 195, endPoint x: 281, endPoint y: 154, distance: 42.8
click at [293, 192] on div at bounding box center [286, 199] width 57 height 48
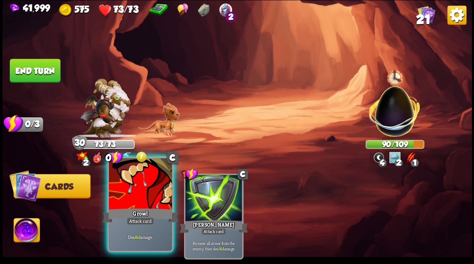
click at [137, 198] on div at bounding box center [140, 184] width 63 height 53
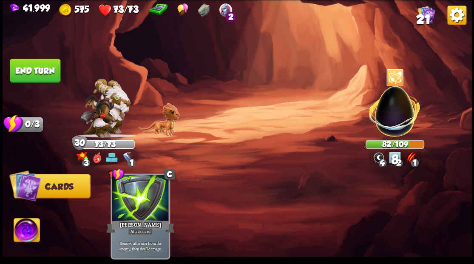
click at [33, 67] on button "End turn" at bounding box center [35, 71] width 51 height 24
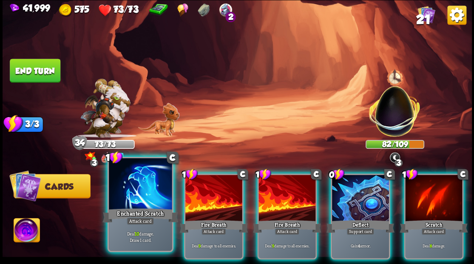
click at [148, 180] on div at bounding box center [140, 184] width 63 height 53
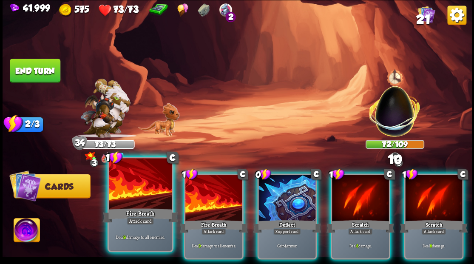
click at [148, 179] on div at bounding box center [140, 184] width 63 height 53
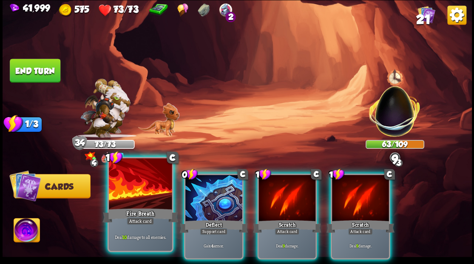
click at [150, 177] on div at bounding box center [140, 184] width 63 height 53
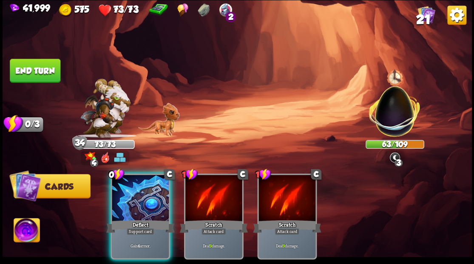
click at [150, 177] on div at bounding box center [140, 199] width 57 height 48
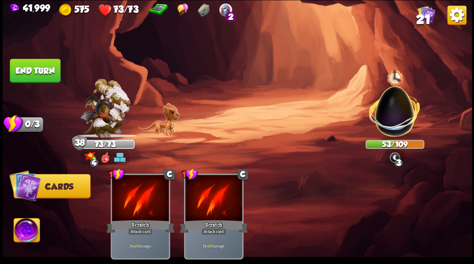
click at [44, 60] on button "End turn" at bounding box center [35, 71] width 51 height 24
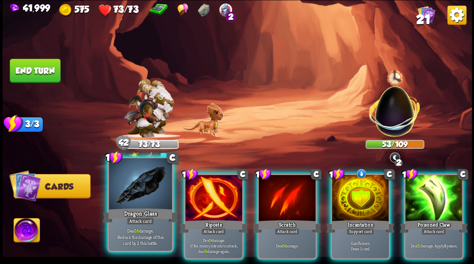
click at [149, 196] on div at bounding box center [140, 184] width 63 height 53
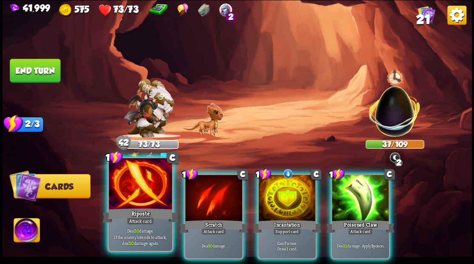
click at [136, 190] on div at bounding box center [140, 184] width 63 height 53
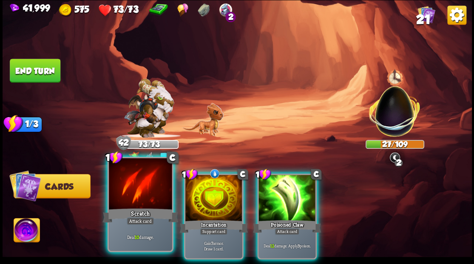
click at [130, 187] on div at bounding box center [140, 184] width 63 height 53
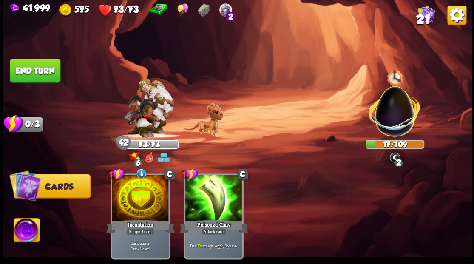
drag, startPoint x: 35, startPoint y: 69, endPoint x: 60, endPoint y: 69, distance: 25.5
click at [35, 70] on button "End turn" at bounding box center [35, 71] width 51 height 24
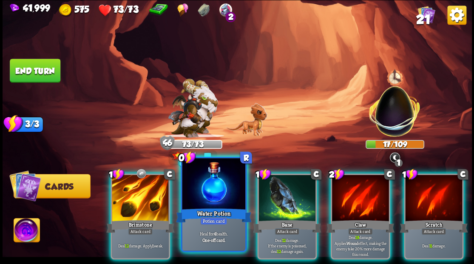
click at [207, 190] on div at bounding box center [213, 184] width 63 height 53
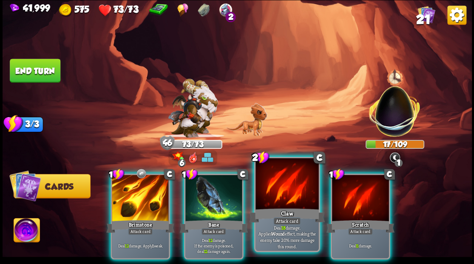
click at [279, 193] on div at bounding box center [286, 184] width 63 height 53
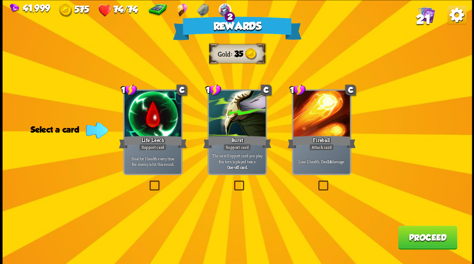
click at [425, 16] on span "21" at bounding box center [423, 19] width 14 height 14
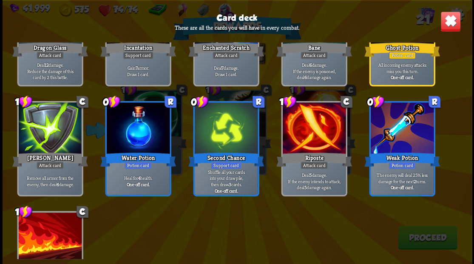
scroll to position [368, 0]
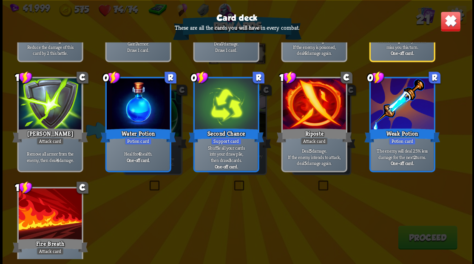
click at [447, 25] on img at bounding box center [450, 21] width 20 height 20
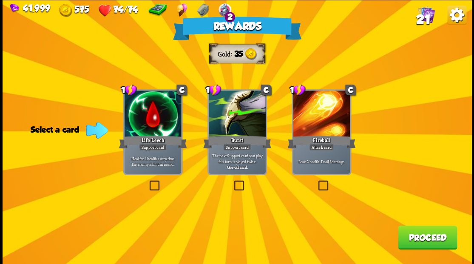
click at [147, 181] on label at bounding box center [147, 181] width 0 height 0
click at [0, 0] on input "checkbox" at bounding box center [0, 0] width 0 height 0
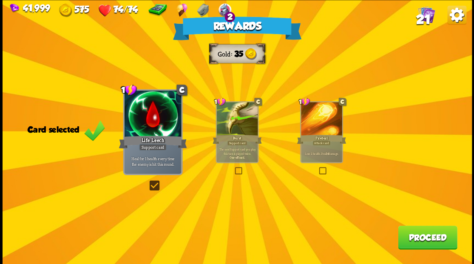
drag, startPoint x: 422, startPoint y: 242, endPoint x: 421, endPoint y: 238, distance: 4.4
click at [421, 238] on button "Proceed" at bounding box center [427, 237] width 59 height 24
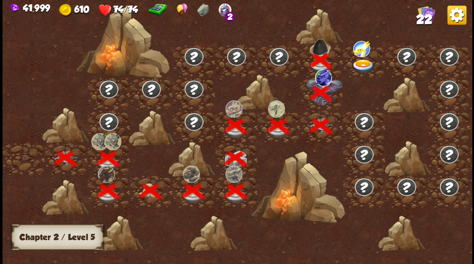
click at [363, 62] on img at bounding box center [362, 66] width 23 height 14
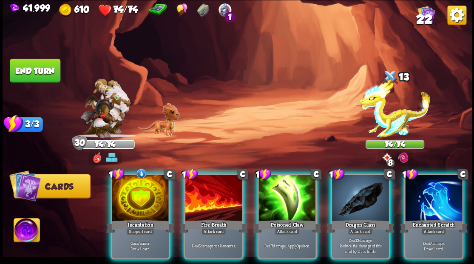
drag, startPoint x: 136, startPoint y: 195, endPoint x: 145, endPoint y: 181, distance: 17.4
click at [136, 196] on div at bounding box center [140, 199] width 57 height 48
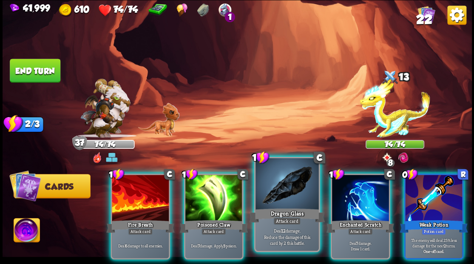
click at [263, 181] on div at bounding box center [286, 184] width 63 height 53
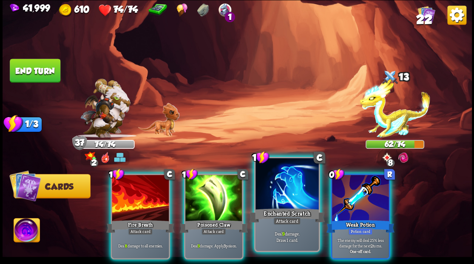
click at [278, 181] on div at bounding box center [286, 184] width 63 height 53
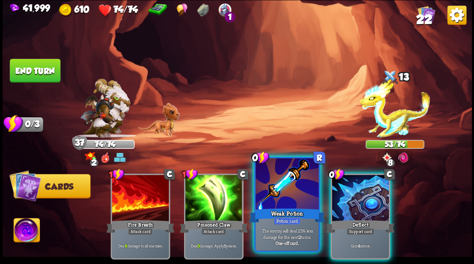
drag, startPoint x: 357, startPoint y: 204, endPoint x: 309, endPoint y: 206, distance: 48.5
click at [353, 204] on div at bounding box center [360, 199] width 57 height 48
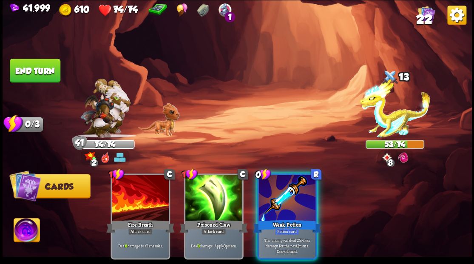
drag, startPoint x: 293, startPoint y: 201, endPoint x: 277, endPoint y: 180, distance: 26.7
click at [293, 198] on div at bounding box center [286, 199] width 57 height 48
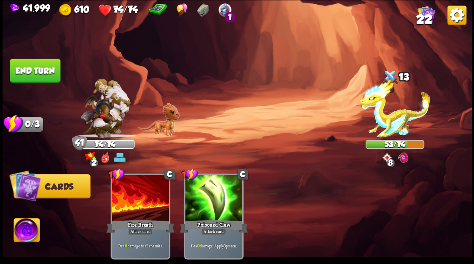
drag, startPoint x: 42, startPoint y: 72, endPoint x: 85, endPoint y: 82, distance: 44.1
click at [42, 72] on button "End turn" at bounding box center [35, 71] width 51 height 24
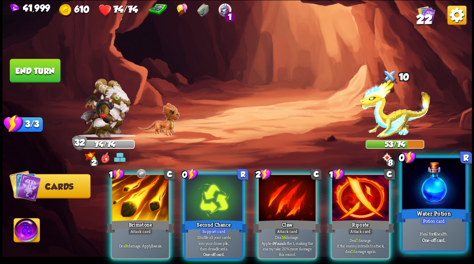
click at [432, 190] on div at bounding box center [433, 184] width 63 height 53
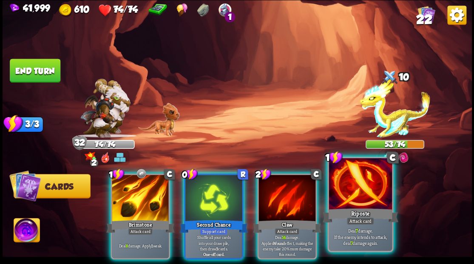
click at [371, 184] on div at bounding box center [359, 184] width 63 height 53
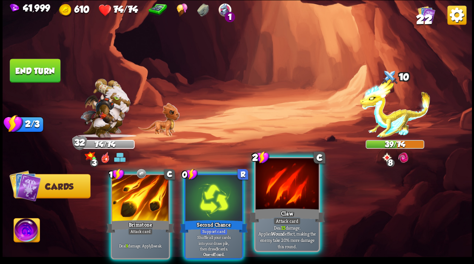
click at [269, 193] on div at bounding box center [286, 184] width 63 height 53
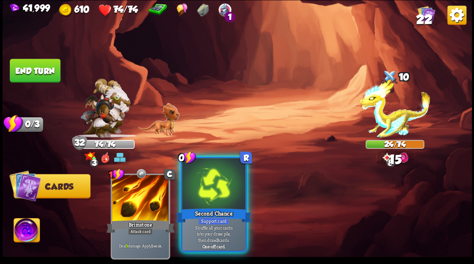
click at [207, 187] on div at bounding box center [213, 184] width 63 height 53
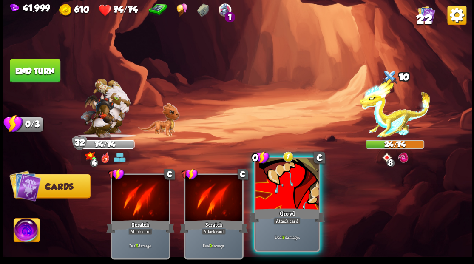
drag, startPoint x: 297, startPoint y: 195, endPoint x: 186, endPoint y: 118, distance: 135.2
click at [296, 194] on div at bounding box center [286, 184] width 63 height 53
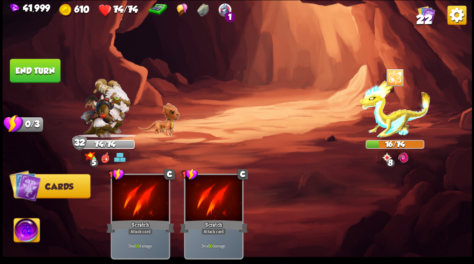
click at [51, 65] on button "End turn" at bounding box center [35, 71] width 51 height 24
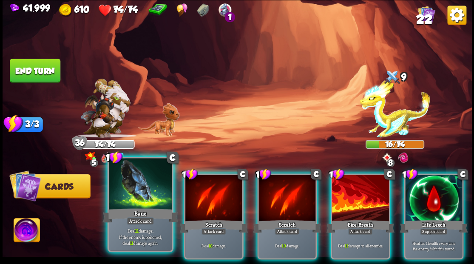
click at [138, 197] on div at bounding box center [140, 184] width 63 height 53
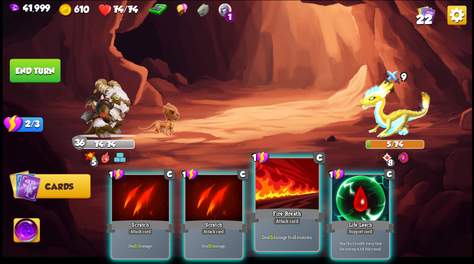
click at [274, 198] on div at bounding box center [286, 184] width 63 height 53
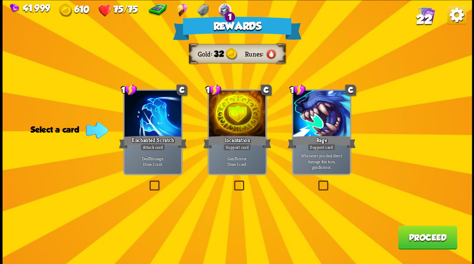
click at [424, 18] on span "22" at bounding box center [424, 19] width 16 height 14
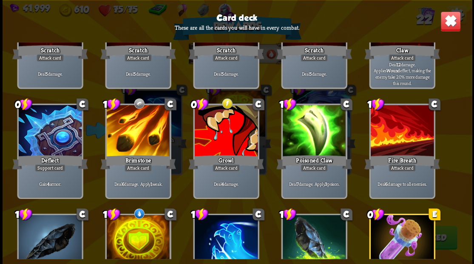
scroll to position [85, 0]
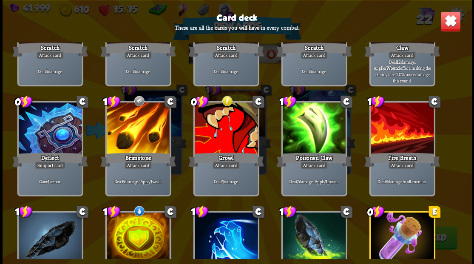
click at [453, 22] on img at bounding box center [450, 21] width 20 height 20
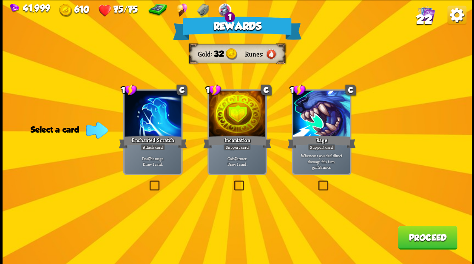
drag, startPoint x: 422, startPoint y: 242, endPoint x: 422, endPoint y: 238, distance: 4.3
click at [422, 238] on button "Proceed" at bounding box center [427, 237] width 59 height 24
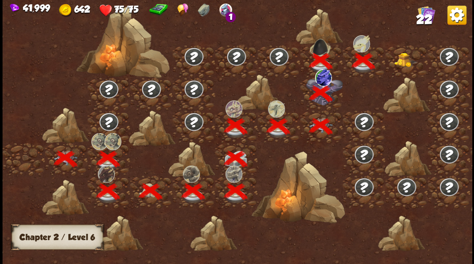
click at [399, 60] on img at bounding box center [405, 59] width 23 height 14
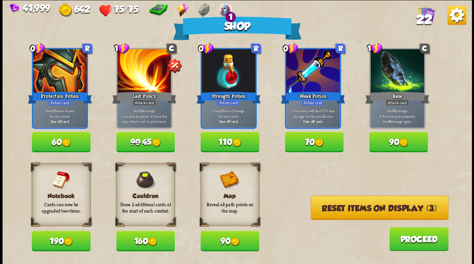
click at [345, 207] on button "Reset items on display (3)" at bounding box center [379, 207] width 138 height 24
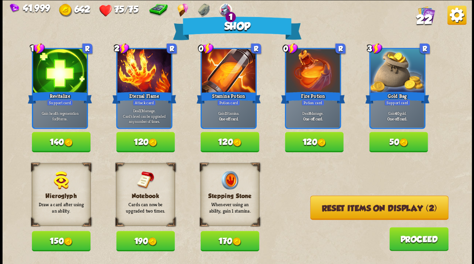
click at [304, 135] on button "120" at bounding box center [314, 142] width 59 height 20
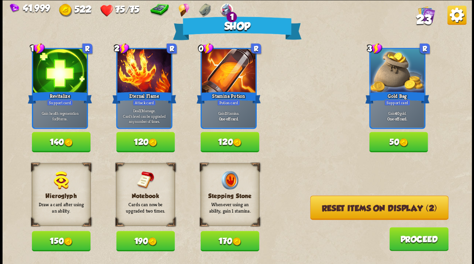
click at [353, 214] on button "Reset items on display (2)" at bounding box center [379, 207] width 138 height 24
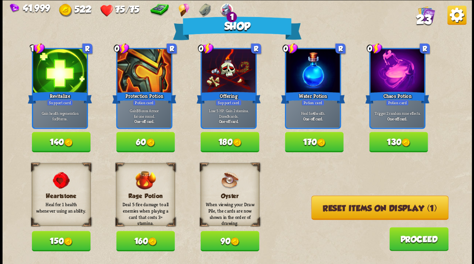
click at [351, 208] on button "Reset items on display (1)" at bounding box center [379, 207] width 137 height 24
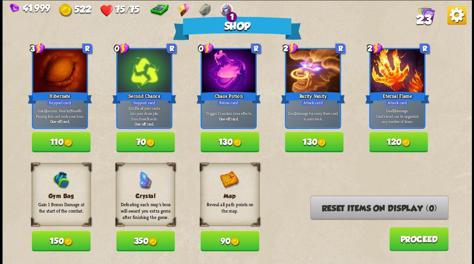
click at [46, 244] on button "150" at bounding box center [61, 241] width 59 height 20
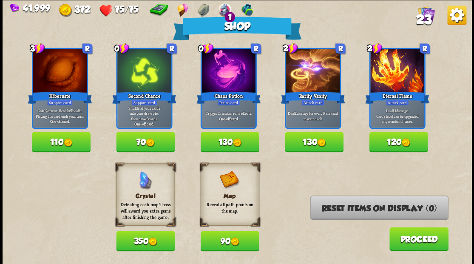
click at [409, 239] on button "Proceed" at bounding box center [418, 239] width 59 height 24
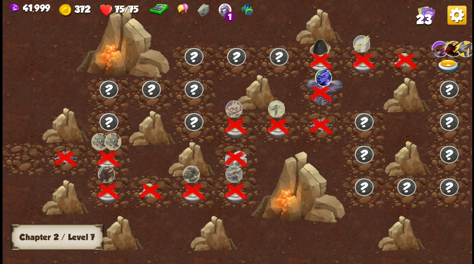
click at [446, 63] on img at bounding box center [447, 66] width 23 height 14
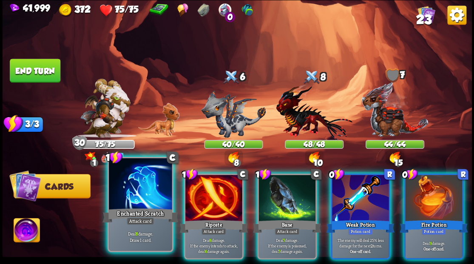
click at [138, 195] on div at bounding box center [140, 184] width 63 height 53
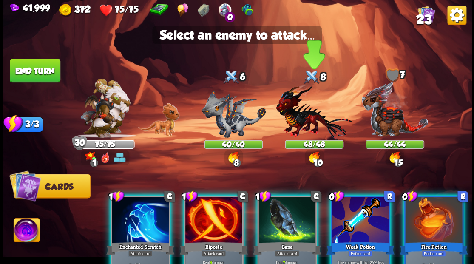
click at [300, 122] on img at bounding box center [314, 112] width 76 height 56
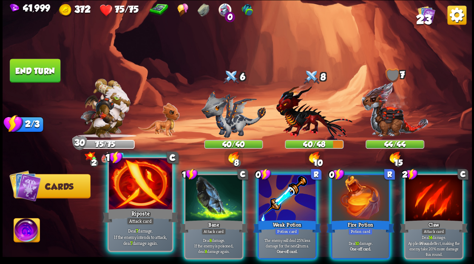
click at [131, 191] on div at bounding box center [140, 184] width 63 height 53
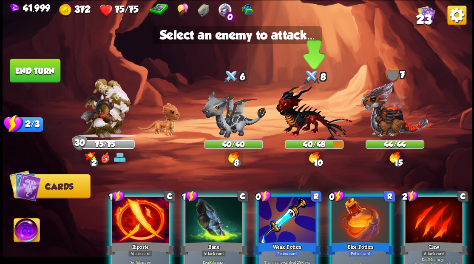
click at [301, 116] on img at bounding box center [314, 112] width 76 height 56
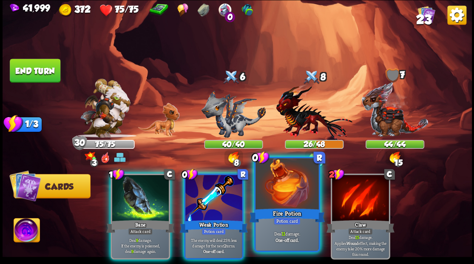
drag, startPoint x: 274, startPoint y: 201, endPoint x: 278, endPoint y: 195, distance: 7.4
click at [275, 201] on div at bounding box center [286, 184] width 63 height 53
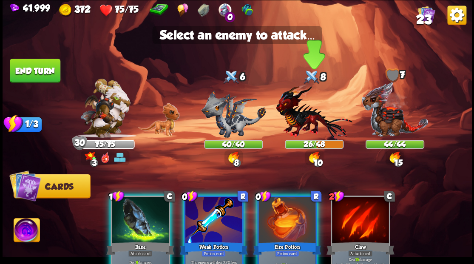
click at [292, 114] on img at bounding box center [314, 112] width 76 height 56
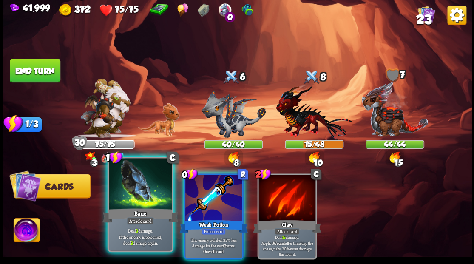
click at [137, 192] on div at bounding box center [140, 184] width 63 height 53
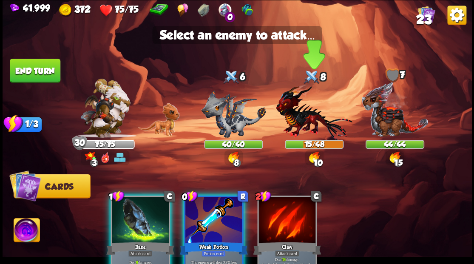
click at [302, 117] on img at bounding box center [314, 112] width 76 height 56
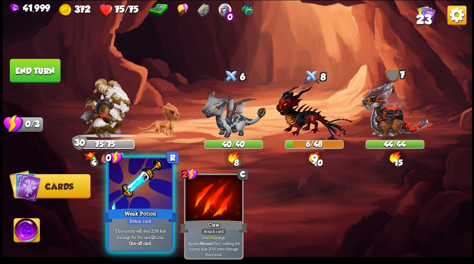
drag, startPoint x: 126, startPoint y: 198, endPoint x: 131, endPoint y: 197, distance: 5.7
click at [126, 198] on div at bounding box center [140, 184] width 63 height 53
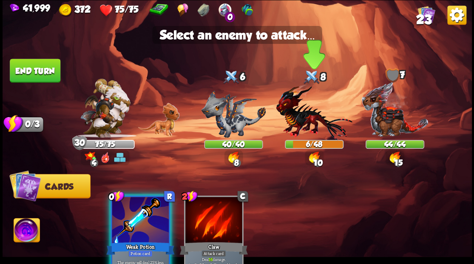
click at [306, 118] on img at bounding box center [314, 112] width 76 height 56
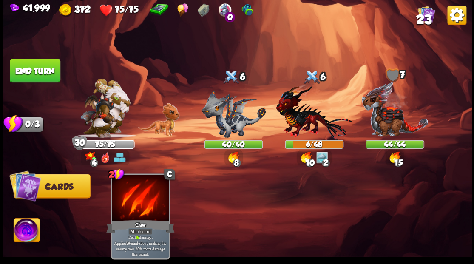
click at [40, 71] on button "End turn" at bounding box center [35, 71] width 51 height 24
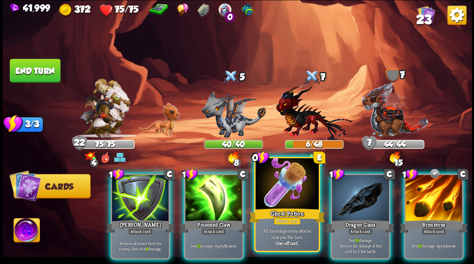
click at [274, 202] on div at bounding box center [286, 184] width 63 height 53
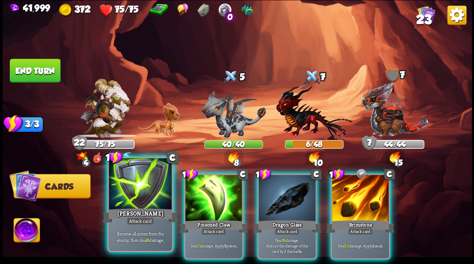
drag, startPoint x: 142, startPoint y: 204, endPoint x: 144, endPoint y: 200, distance: 4.8
click at [142, 204] on div at bounding box center [140, 184] width 63 height 53
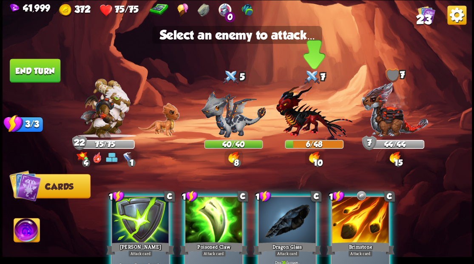
click at [306, 120] on img at bounding box center [314, 112] width 76 height 56
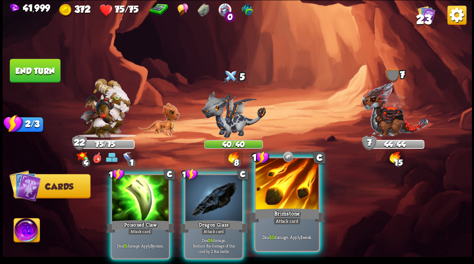
drag, startPoint x: 287, startPoint y: 202, endPoint x: 285, endPoint y: 192, distance: 10.8
click at [287, 200] on div at bounding box center [286, 184] width 63 height 53
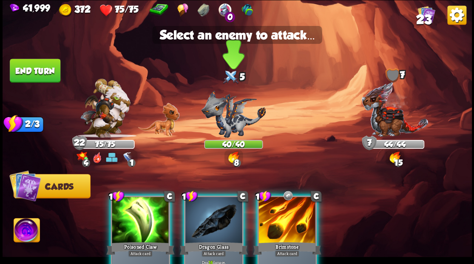
click at [215, 122] on img at bounding box center [233, 113] width 65 height 47
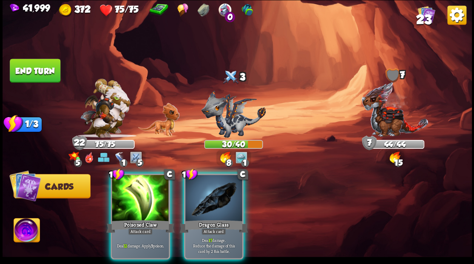
drag, startPoint x: 142, startPoint y: 182, endPoint x: 199, endPoint y: 130, distance: 77.6
click at [147, 179] on div at bounding box center [140, 199] width 57 height 48
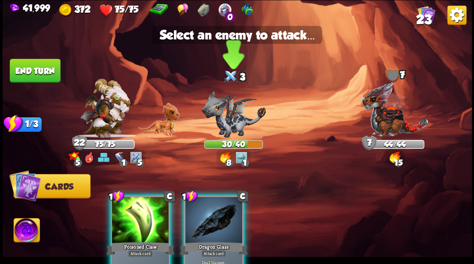
click at [226, 120] on img at bounding box center [233, 113] width 65 height 47
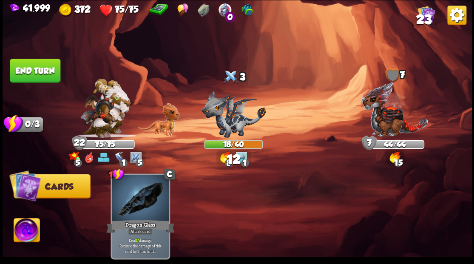
click at [34, 69] on button "End turn" at bounding box center [35, 71] width 51 height 24
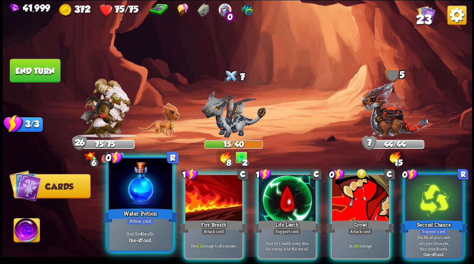
click at [144, 192] on div at bounding box center [140, 184] width 63 height 53
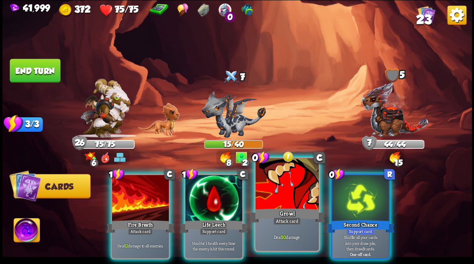
click at [271, 184] on div at bounding box center [286, 184] width 63 height 53
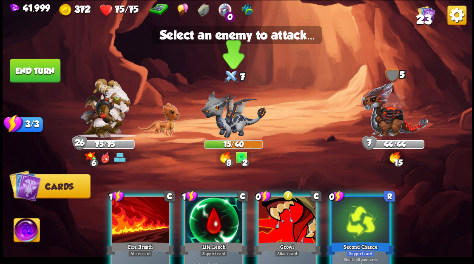
click at [232, 117] on img at bounding box center [233, 113] width 65 height 47
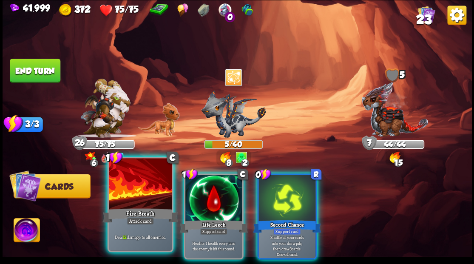
click at [132, 182] on div at bounding box center [140, 184] width 63 height 53
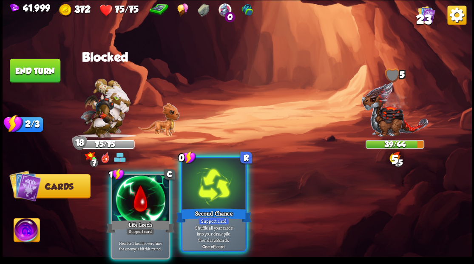
click at [206, 200] on div at bounding box center [213, 184] width 63 height 53
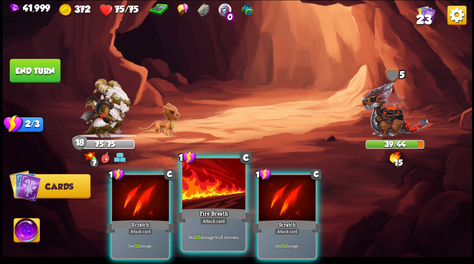
click at [209, 184] on div at bounding box center [213, 184] width 63 height 53
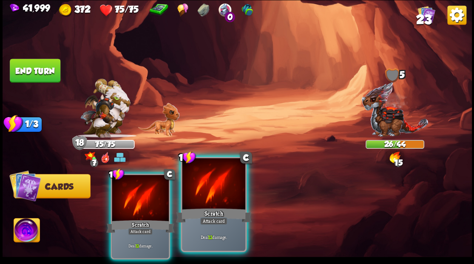
click at [205, 198] on div at bounding box center [213, 184] width 63 height 53
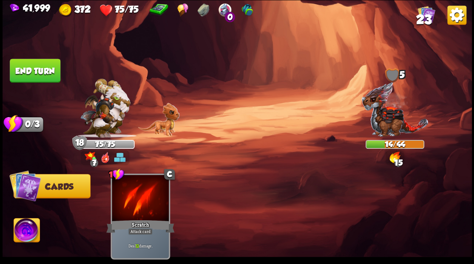
drag, startPoint x: 34, startPoint y: 70, endPoint x: 126, endPoint y: 105, distance: 98.2
click at [40, 73] on button "End turn" at bounding box center [35, 70] width 52 height 24
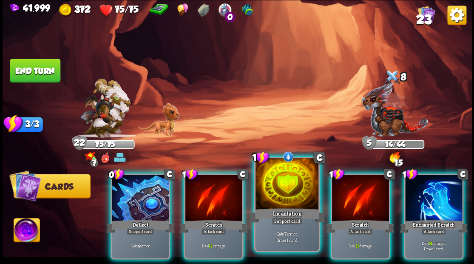
click at [277, 198] on div at bounding box center [286, 184] width 63 height 53
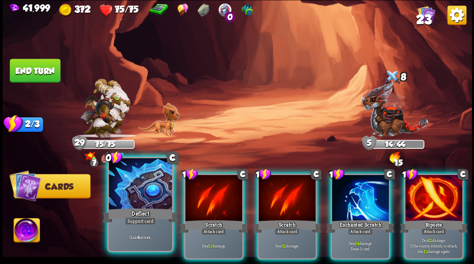
click at [140, 182] on div at bounding box center [140, 184] width 63 height 53
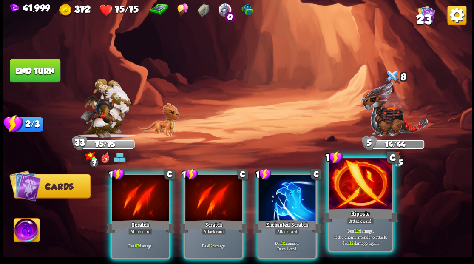
click at [348, 201] on div at bounding box center [359, 184] width 63 height 53
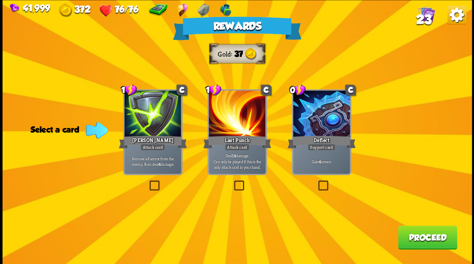
click at [422, 20] on span "23" at bounding box center [423, 19] width 15 height 14
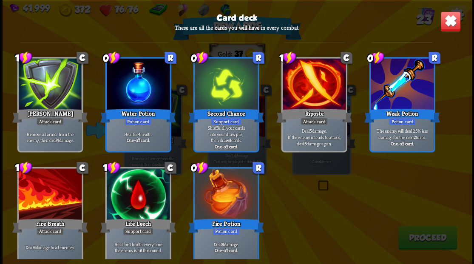
scroll to position [395, 0]
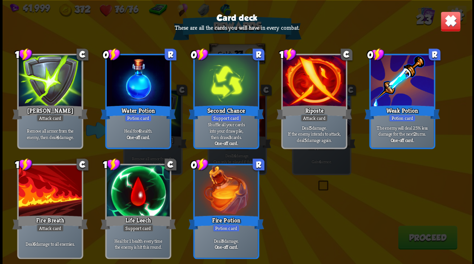
click at [456, 24] on img at bounding box center [450, 21] width 20 height 20
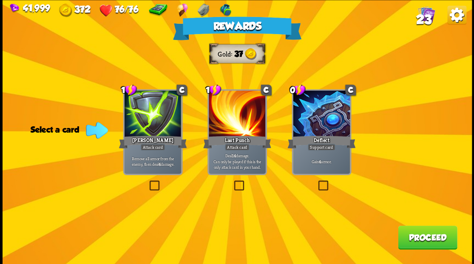
click at [147, 181] on label at bounding box center [147, 181] width 0 height 0
click at [0, 0] on input "checkbox" at bounding box center [0, 0] width 0 height 0
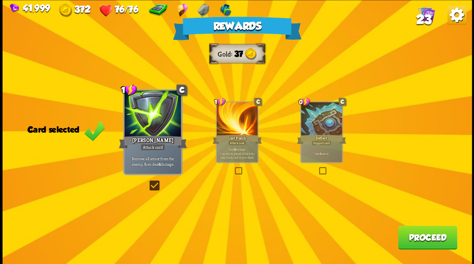
click at [420, 241] on button "Proceed" at bounding box center [427, 237] width 59 height 24
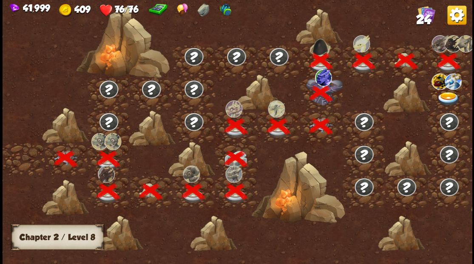
click at [442, 93] on img at bounding box center [447, 99] width 23 height 14
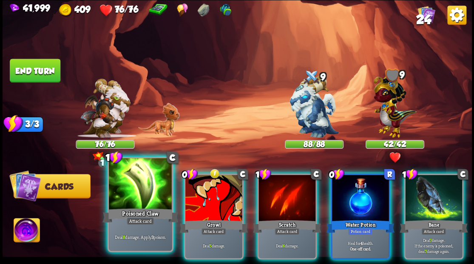
click at [134, 195] on div at bounding box center [140, 184] width 63 height 53
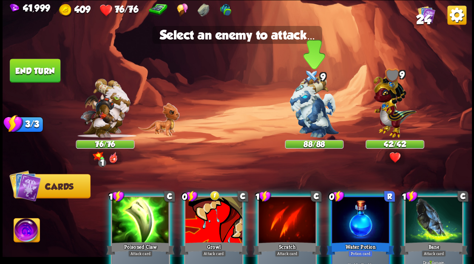
click at [312, 114] on img at bounding box center [313, 107] width 49 height 62
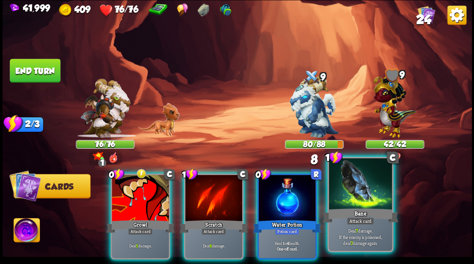
click at [357, 205] on div at bounding box center [359, 184] width 63 height 53
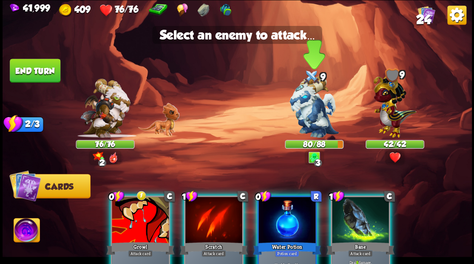
click at [312, 119] on img at bounding box center [313, 107] width 49 height 62
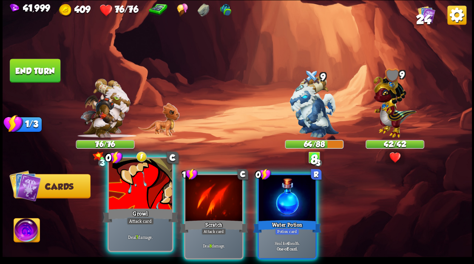
click at [141, 200] on div at bounding box center [140, 184] width 63 height 53
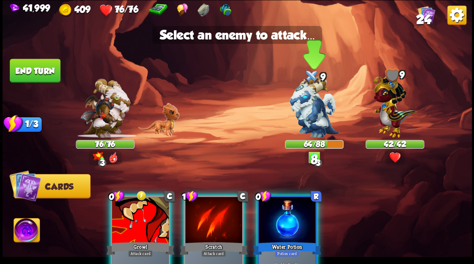
click at [309, 110] on img at bounding box center [313, 107] width 49 height 62
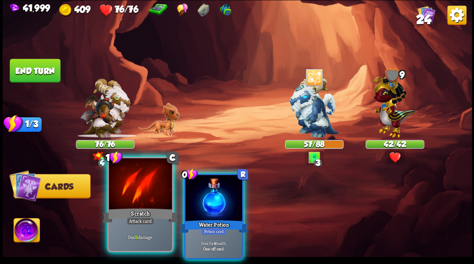
click at [129, 200] on div at bounding box center [140, 184] width 63 height 53
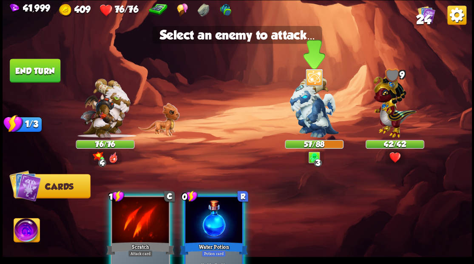
click at [306, 102] on img at bounding box center [313, 107] width 49 height 62
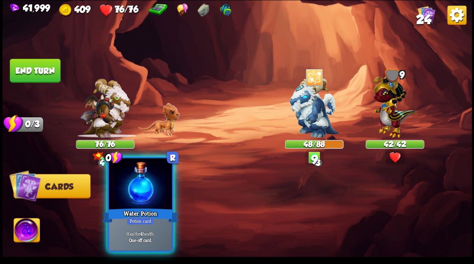
drag, startPoint x: 164, startPoint y: 181, endPoint x: 176, endPoint y: 178, distance: 12.6
click at [164, 180] on div at bounding box center [140, 184] width 63 height 53
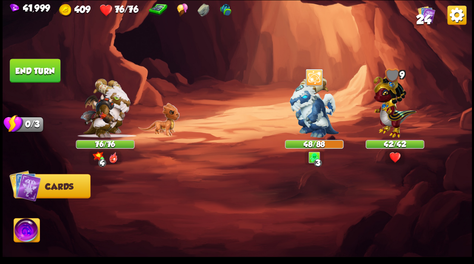
click at [37, 70] on button "End turn" at bounding box center [35, 71] width 51 height 24
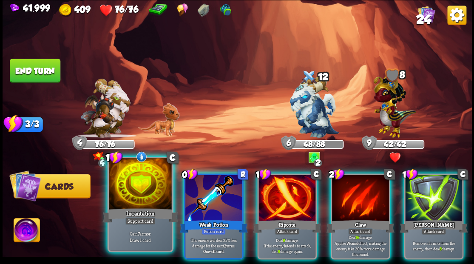
click at [145, 191] on div at bounding box center [140, 184] width 63 height 53
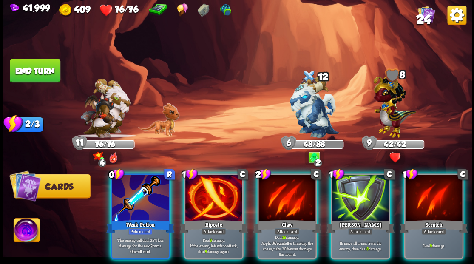
drag, startPoint x: 139, startPoint y: 189, endPoint x: 232, endPoint y: 147, distance: 102.3
click at [141, 188] on div at bounding box center [140, 199] width 57 height 48
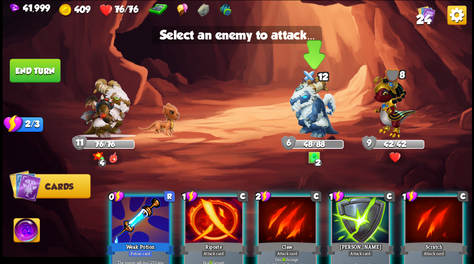
click at [331, 106] on img at bounding box center [313, 107] width 49 height 62
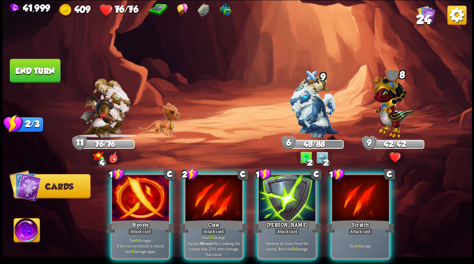
drag, startPoint x: 280, startPoint y: 206, endPoint x: 295, endPoint y: 165, distance: 44.0
click at [281, 204] on div at bounding box center [286, 199] width 57 height 48
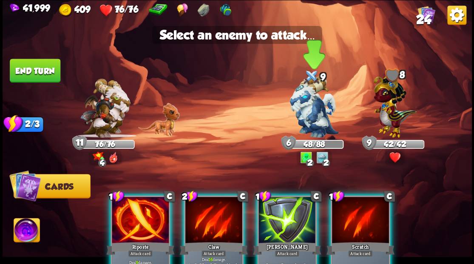
click at [303, 114] on img at bounding box center [313, 107] width 49 height 62
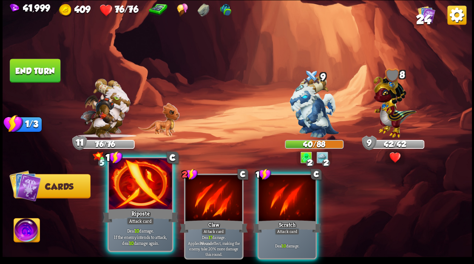
click at [131, 196] on div at bounding box center [140, 184] width 63 height 53
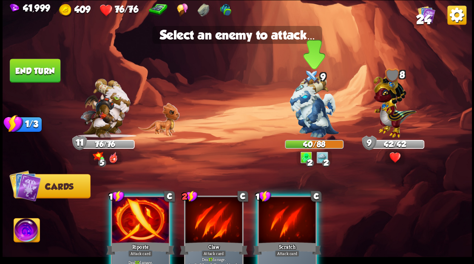
click at [314, 114] on img at bounding box center [313, 107] width 49 height 62
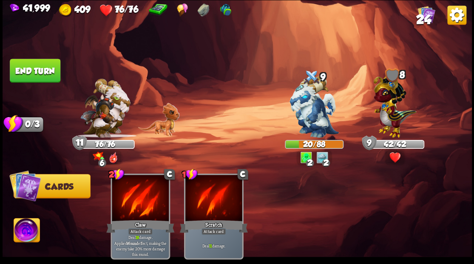
click at [36, 74] on button "End turn" at bounding box center [35, 71] width 51 height 24
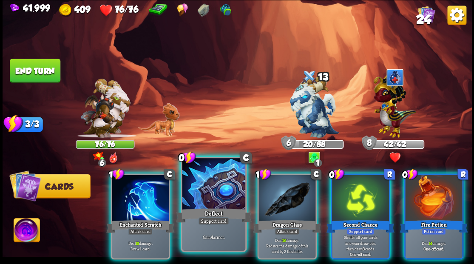
click at [207, 185] on div at bounding box center [213, 184] width 63 height 53
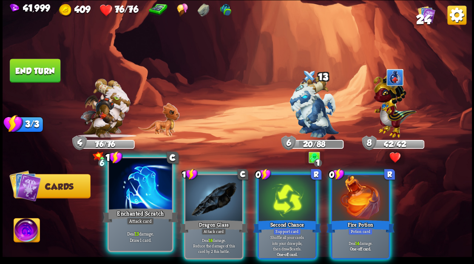
drag, startPoint x: 141, startPoint y: 188, endPoint x: 148, endPoint y: 184, distance: 8.8
click at [141, 188] on div at bounding box center [140, 184] width 63 height 53
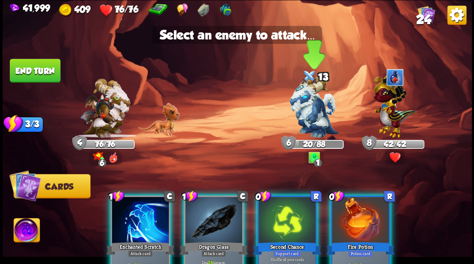
click at [305, 112] on img at bounding box center [313, 107] width 49 height 62
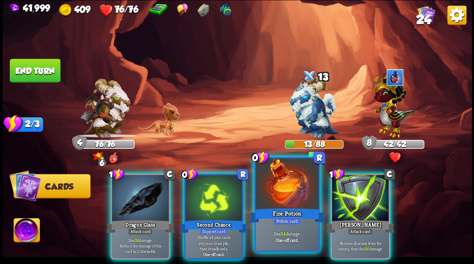
drag, startPoint x: 280, startPoint y: 192, endPoint x: 276, endPoint y: 175, distance: 17.6
click at [280, 192] on div at bounding box center [286, 184] width 63 height 53
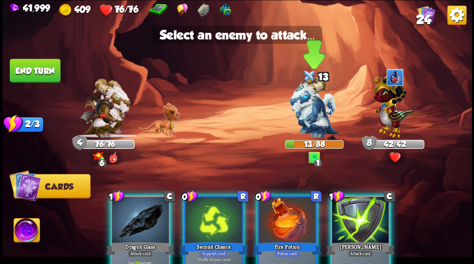
click at [305, 99] on img at bounding box center [313, 107] width 49 height 62
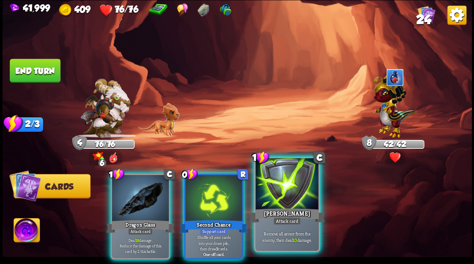
click at [278, 202] on div at bounding box center [286, 184] width 63 height 53
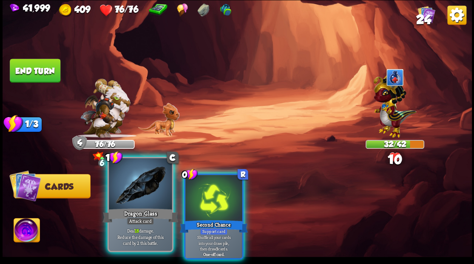
click at [120, 195] on div at bounding box center [140, 184] width 63 height 53
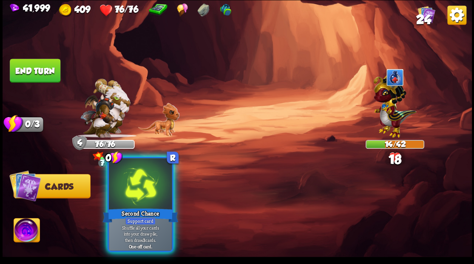
click at [119, 190] on div at bounding box center [140, 184] width 63 height 53
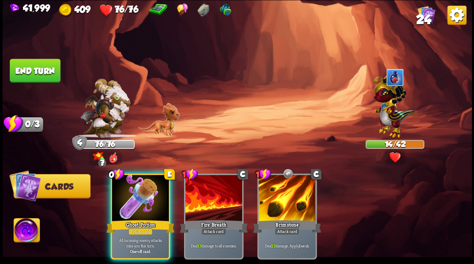
click at [126, 199] on div at bounding box center [140, 199] width 57 height 48
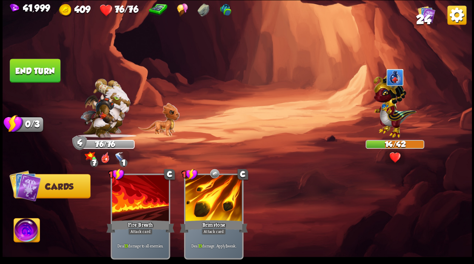
click at [41, 68] on button "End turn" at bounding box center [35, 71] width 51 height 24
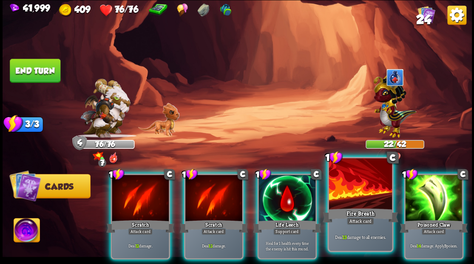
click at [351, 200] on div at bounding box center [359, 184] width 63 height 53
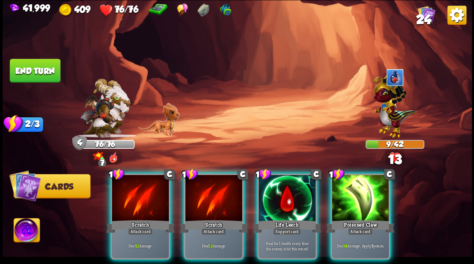
drag, startPoint x: 351, startPoint y: 200, endPoint x: 333, endPoint y: 160, distance: 43.4
click at [350, 198] on div at bounding box center [360, 199] width 57 height 48
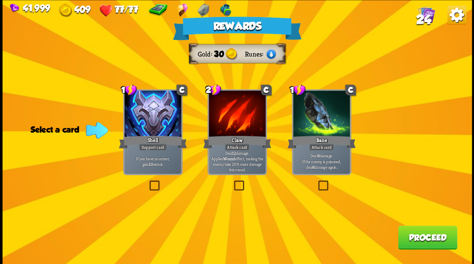
click at [422, 241] on button "Proceed" at bounding box center [427, 237] width 59 height 24
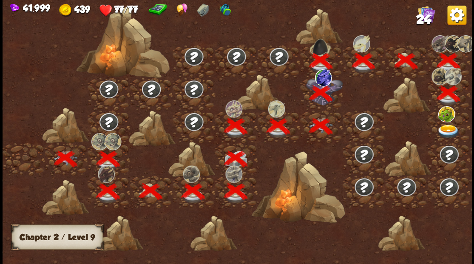
click at [450, 128] on img at bounding box center [447, 131] width 23 height 14
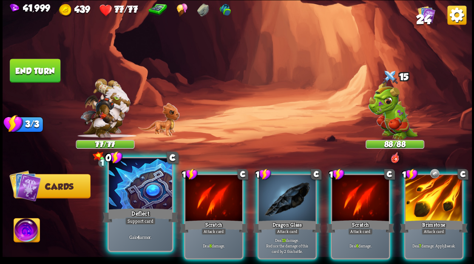
click at [128, 192] on div at bounding box center [140, 184] width 63 height 53
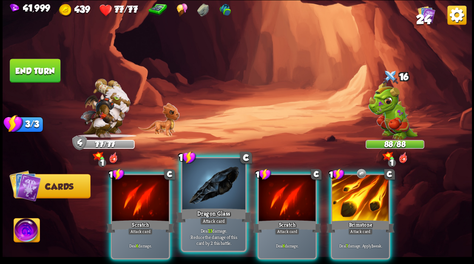
click at [200, 194] on div at bounding box center [213, 184] width 63 height 53
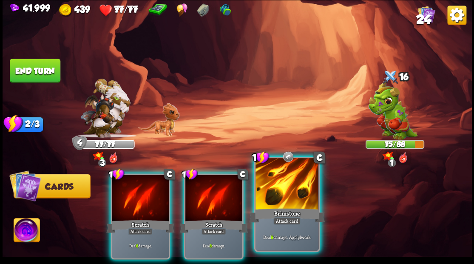
click at [285, 198] on div at bounding box center [286, 184] width 63 height 53
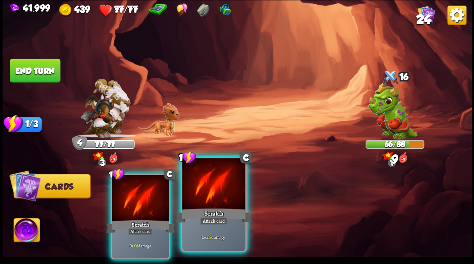
click at [204, 198] on div at bounding box center [213, 184] width 63 height 53
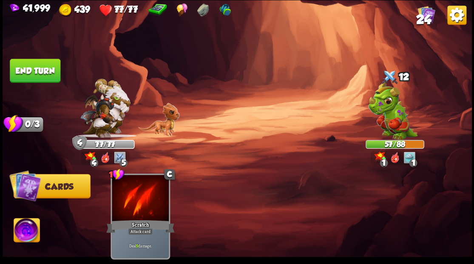
drag, startPoint x: 40, startPoint y: 71, endPoint x: 201, endPoint y: 96, distance: 162.4
click at [44, 71] on button "End turn" at bounding box center [35, 71] width 51 height 24
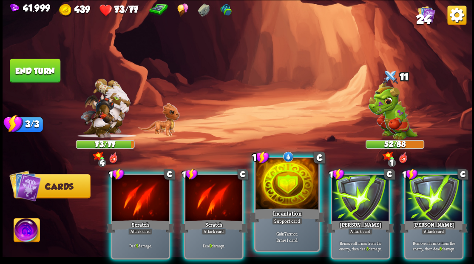
click at [279, 183] on div at bounding box center [286, 184] width 63 height 53
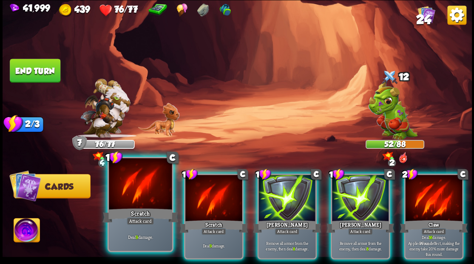
click at [141, 186] on div at bounding box center [140, 184] width 63 height 53
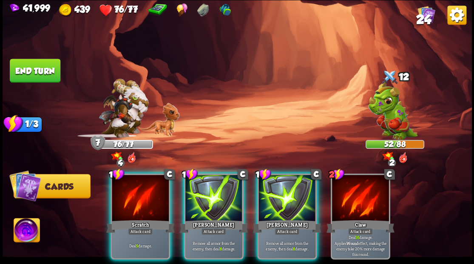
click at [141, 186] on div at bounding box center [140, 199] width 57 height 48
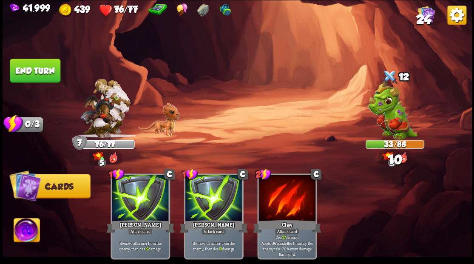
click at [45, 70] on button "End turn" at bounding box center [35, 71] width 51 height 24
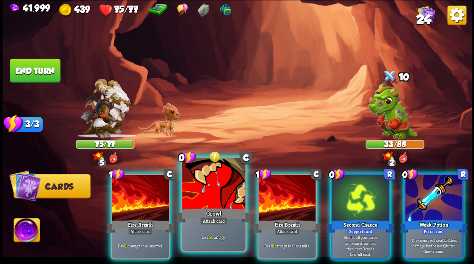
click at [202, 175] on div at bounding box center [213, 184] width 63 height 53
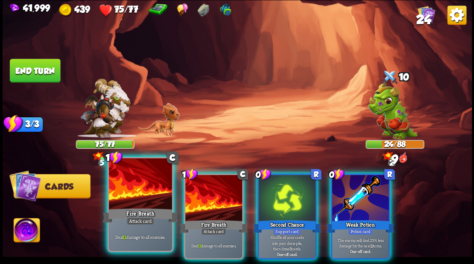
click at [137, 187] on div at bounding box center [140, 184] width 63 height 53
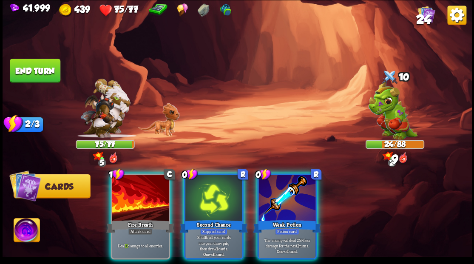
click at [137, 187] on div at bounding box center [140, 199] width 57 height 48
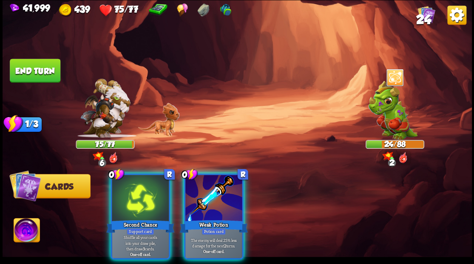
click at [212, 189] on div at bounding box center [213, 199] width 57 height 48
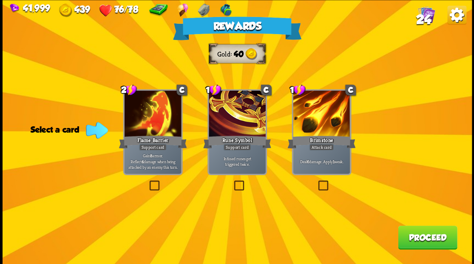
click at [421, 20] on span "24" at bounding box center [423, 19] width 15 height 14
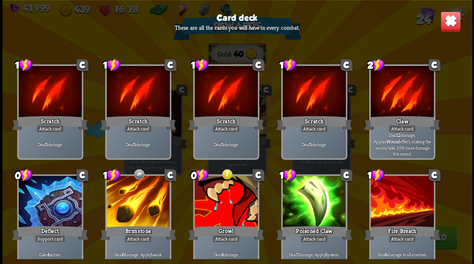
click at [448, 23] on img at bounding box center [450, 21] width 20 height 20
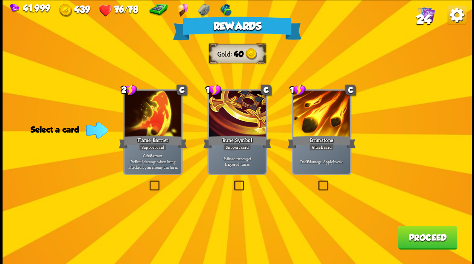
click at [414, 234] on button "Proceed" at bounding box center [427, 237] width 59 height 24
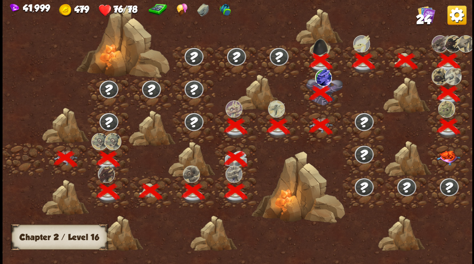
scroll to position [0, 129]
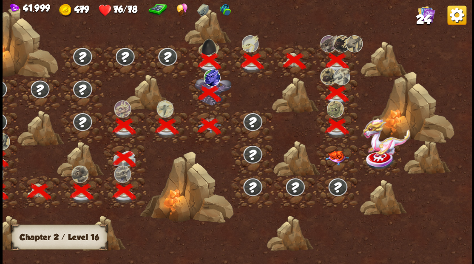
click at [334, 159] on img at bounding box center [336, 157] width 23 height 15
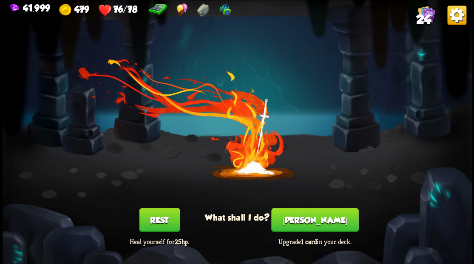
drag, startPoint x: 310, startPoint y: 224, endPoint x: 310, endPoint y: 215, distance: 8.9
click at [310, 215] on button "[PERSON_NAME]" at bounding box center [314, 220] width 87 height 24
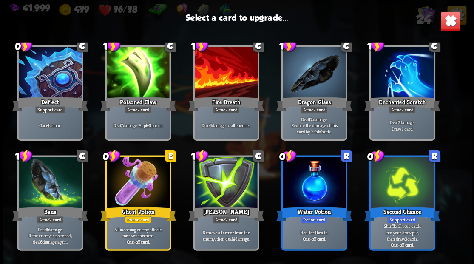
scroll to position [111, 0]
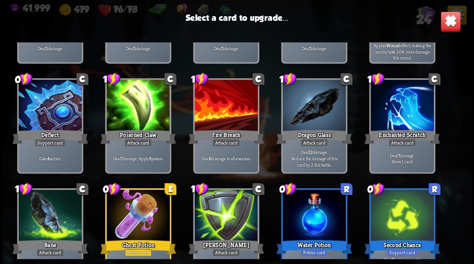
click at [46, 119] on div at bounding box center [49, 105] width 63 height 53
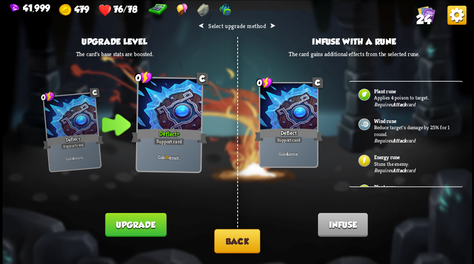
scroll to position [0, 0]
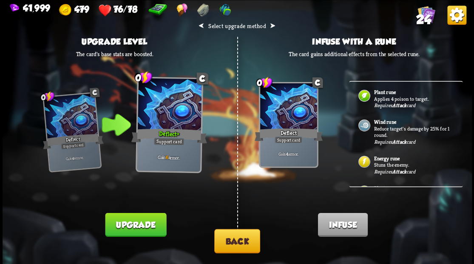
click at [235, 243] on button "Back" at bounding box center [237, 241] width 46 height 24
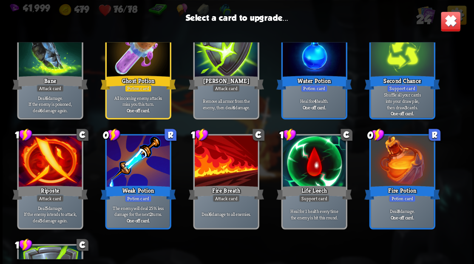
scroll to position [311, 0]
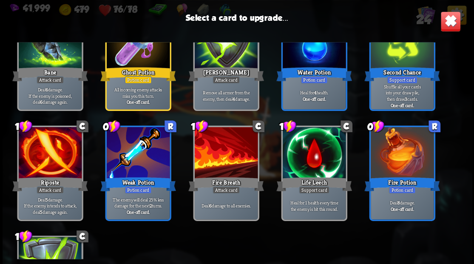
click at [307, 156] on div at bounding box center [313, 153] width 63 height 53
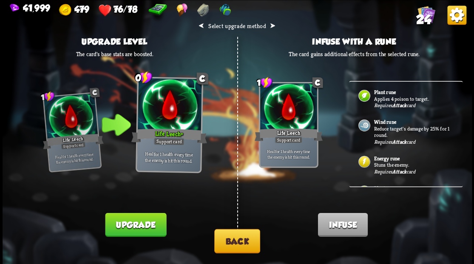
drag, startPoint x: 237, startPoint y: 246, endPoint x: 241, endPoint y: 243, distance: 5.1
click at [241, 243] on button "Back" at bounding box center [237, 241] width 46 height 24
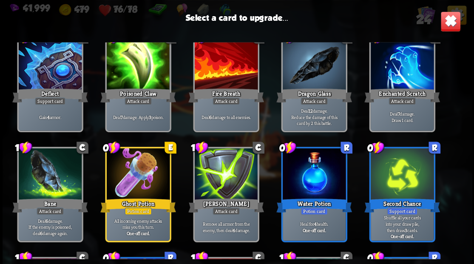
scroll to position [142, 0]
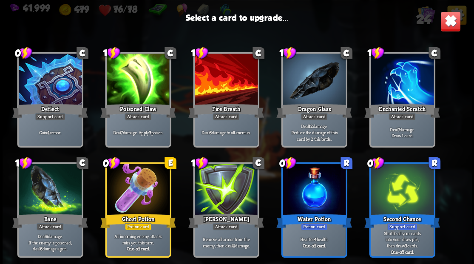
click at [394, 79] on div at bounding box center [401, 80] width 63 height 53
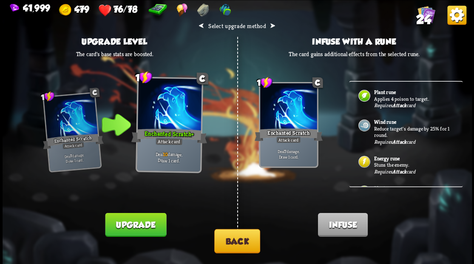
click at [390, 161] on p "Stuns the enemy." at bounding box center [413, 164] width 79 height 7
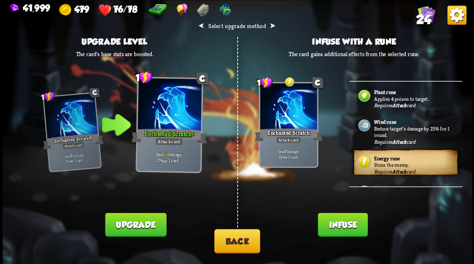
drag, startPoint x: 338, startPoint y: 224, endPoint x: 331, endPoint y: 216, distance: 10.8
click at [337, 223] on button "Infuse" at bounding box center [342, 224] width 50 height 24
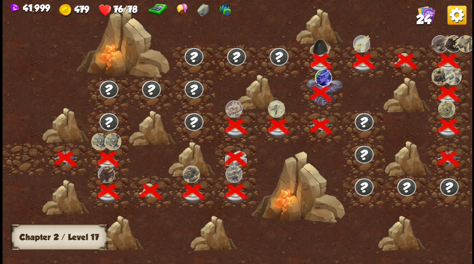
scroll to position [0, 129]
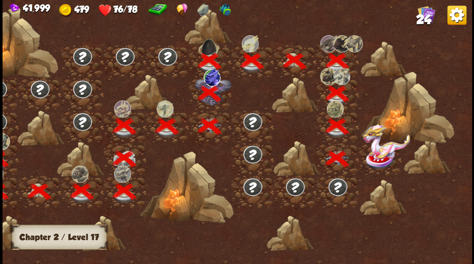
click at [376, 154] on img at bounding box center [385, 141] width 47 height 35
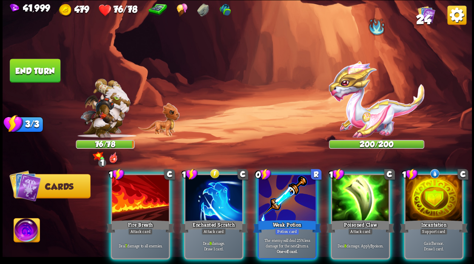
click at [440, 191] on div at bounding box center [433, 199] width 57 height 48
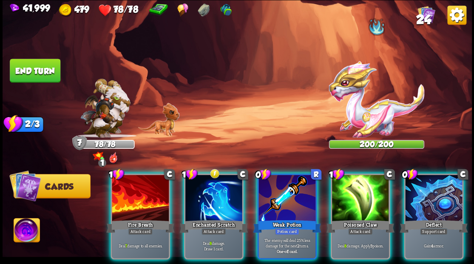
drag, startPoint x: 455, startPoint y: 196, endPoint x: 430, endPoint y: 152, distance: 51.2
click at [454, 190] on div at bounding box center [433, 199] width 57 height 48
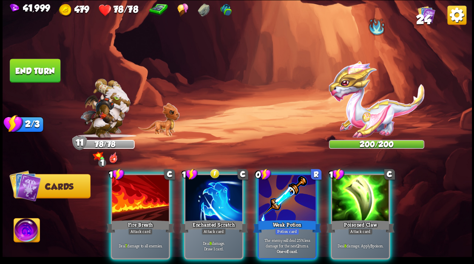
click at [276, 187] on div at bounding box center [286, 199] width 57 height 48
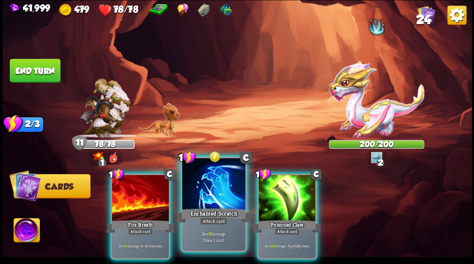
click at [203, 187] on div at bounding box center [213, 184] width 63 height 53
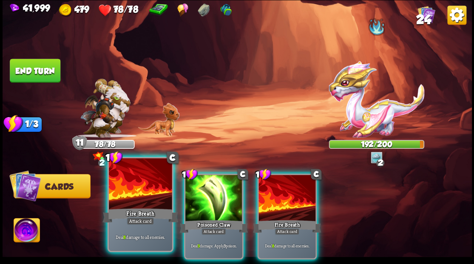
click at [134, 195] on div at bounding box center [140, 184] width 63 height 53
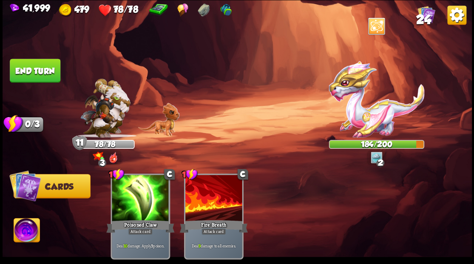
click at [29, 68] on button "End turn" at bounding box center [35, 71] width 51 height 24
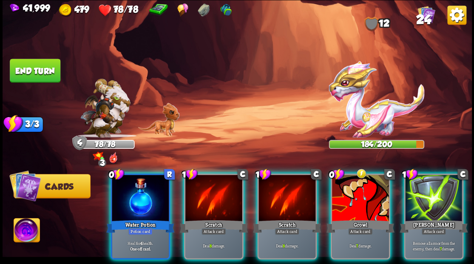
click at [362, 194] on div at bounding box center [360, 199] width 57 height 48
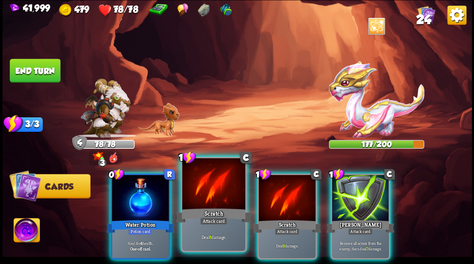
click at [205, 184] on div at bounding box center [213, 184] width 63 height 53
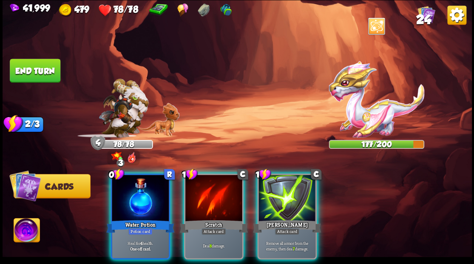
click at [205, 184] on div at bounding box center [213, 199] width 57 height 48
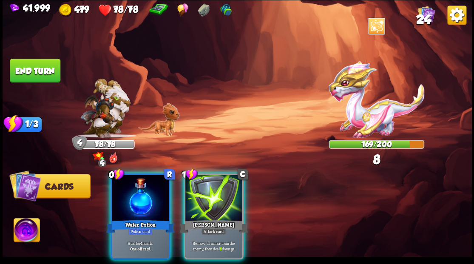
click at [205, 184] on div at bounding box center [213, 199] width 57 height 48
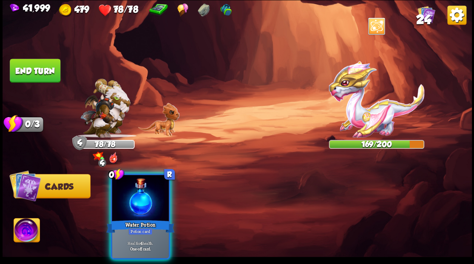
click at [136, 184] on div at bounding box center [140, 199] width 57 height 48
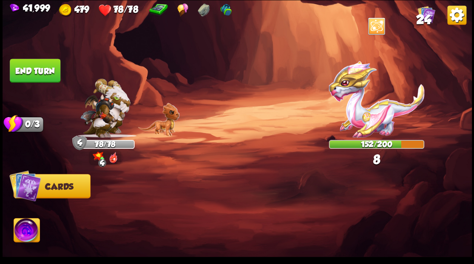
click at [40, 71] on button "End turn" at bounding box center [35, 71] width 51 height 24
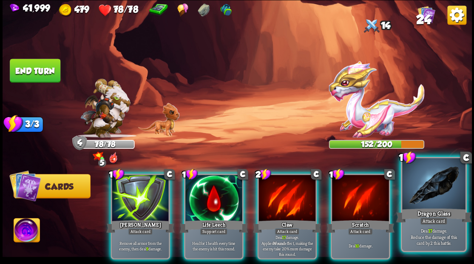
click at [439, 203] on div at bounding box center [433, 184] width 63 height 53
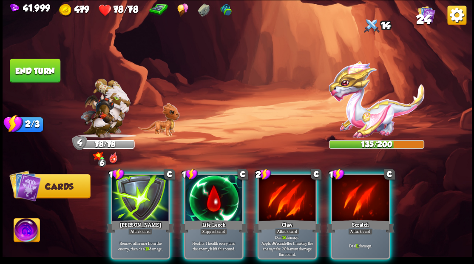
drag, startPoint x: 354, startPoint y: 195, endPoint x: 356, endPoint y: 156, distance: 39.1
click at [357, 193] on div at bounding box center [360, 199] width 57 height 48
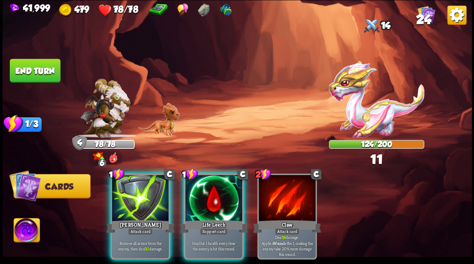
drag, startPoint x: 121, startPoint y: 192, endPoint x: 110, endPoint y: 176, distance: 19.1
click at [121, 191] on div at bounding box center [140, 199] width 57 height 48
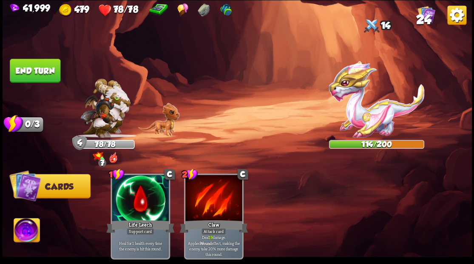
click at [36, 69] on button "End turn" at bounding box center [35, 71] width 51 height 24
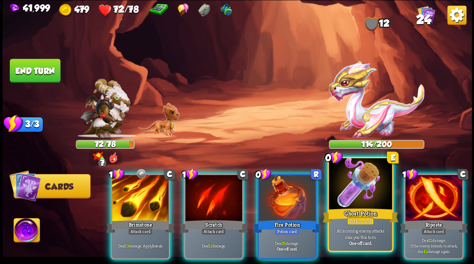
click at [361, 193] on div at bounding box center [359, 184] width 63 height 53
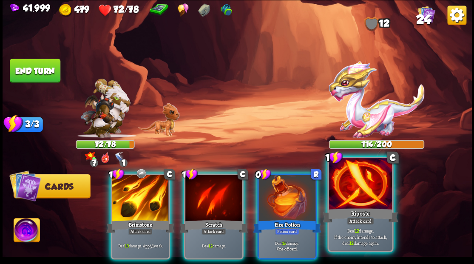
click at [359, 193] on div at bounding box center [359, 184] width 63 height 53
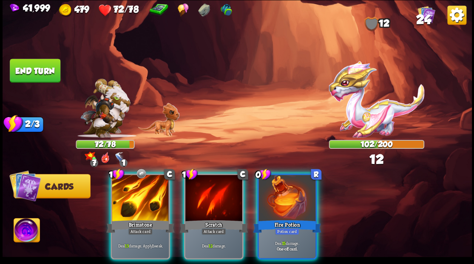
click at [296, 195] on div at bounding box center [286, 199] width 57 height 48
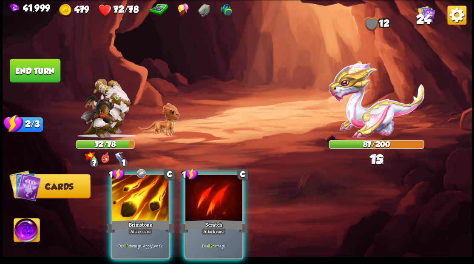
click at [204, 196] on div at bounding box center [213, 199] width 57 height 48
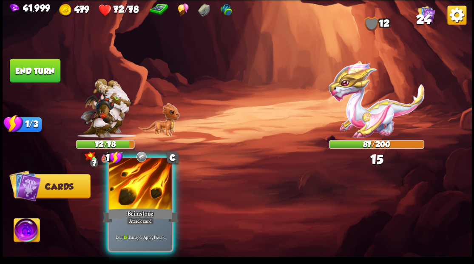
click at [149, 186] on div at bounding box center [140, 184] width 63 height 53
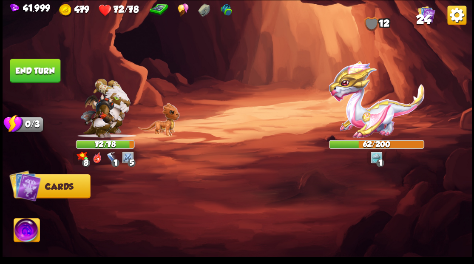
drag, startPoint x: 47, startPoint y: 70, endPoint x: 53, endPoint y: 68, distance: 6.6
click at [47, 70] on button "End turn" at bounding box center [35, 71] width 51 height 24
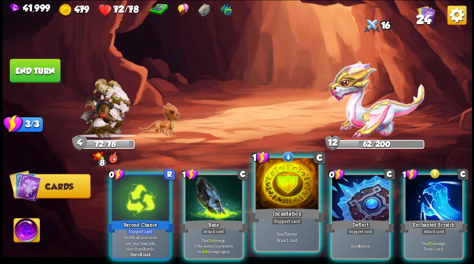
click at [294, 187] on div at bounding box center [286, 184] width 63 height 53
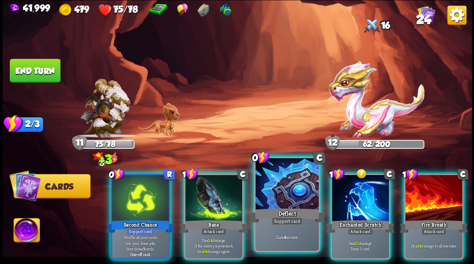
click at [278, 184] on div at bounding box center [286, 184] width 63 height 53
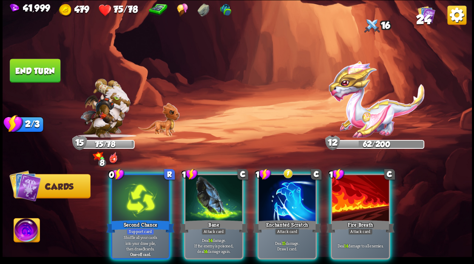
click at [278, 184] on div at bounding box center [286, 199] width 57 height 48
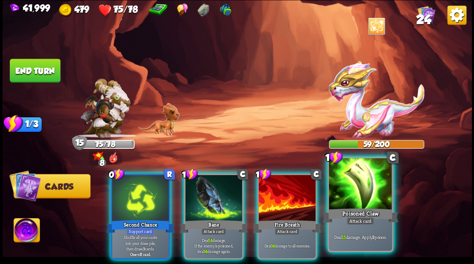
click at [355, 196] on div at bounding box center [359, 184] width 63 height 53
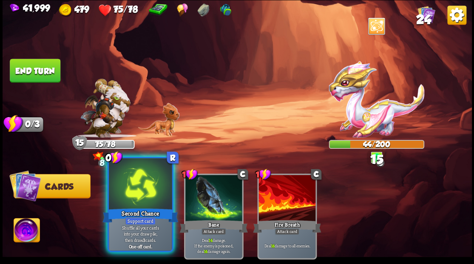
click at [128, 195] on div at bounding box center [140, 184] width 63 height 53
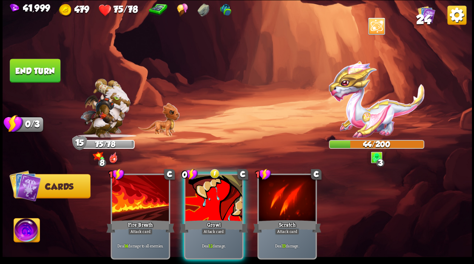
drag, startPoint x: 212, startPoint y: 187, endPoint x: 176, endPoint y: 113, distance: 81.9
click at [209, 178] on div at bounding box center [213, 199] width 57 height 48
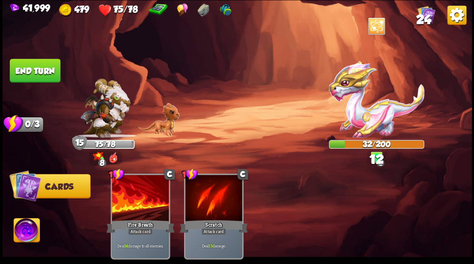
drag, startPoint x: 42, startPoint y: 70, endPoint x: 68, endPoint y: 73, distance: 25.7
click at [42, 70] on button "End turn" at bounding box center [35, 71] width 51 height 24
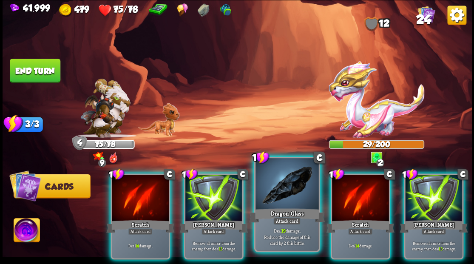
click at [268, 185] on div at bounding box center [286, 184] width 63 height 53
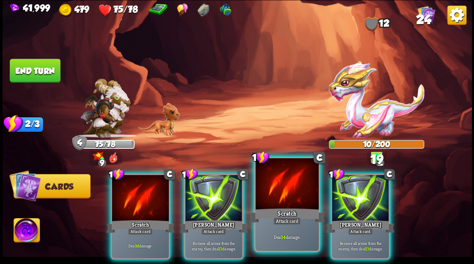
click at [267, 180] on div at bounding box center [286, 184] width 63 height 53
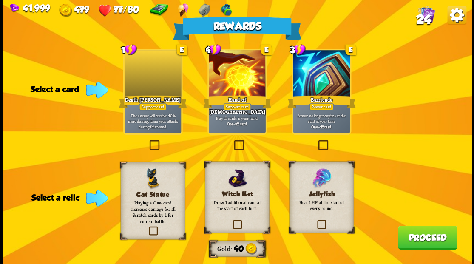
click at [316, 141] on label at bounding box center [316, 141] width 0 height 0
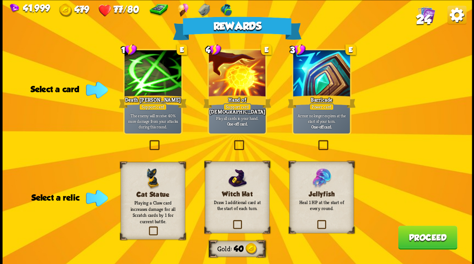
click at [0, 0] on input "checkbox" at bounding box center [0, 0] width 0 height 0
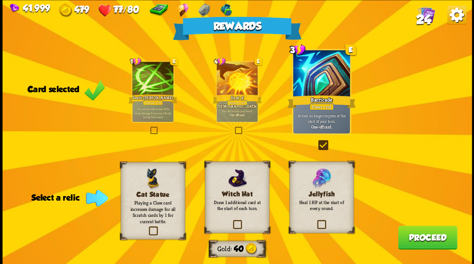
click at [316, 221] on label at bounding box center [316, 221] width 0 height 0
click at [0, 0] on input "checkbox" at bounding box center [0, 0] width 0 height 0
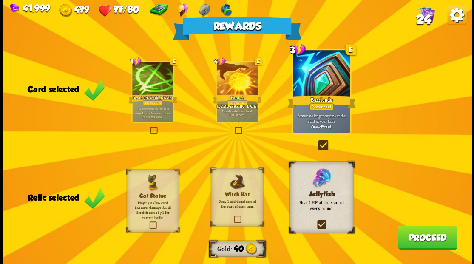
click at [409, 241] on button "Proceed" at bounding box center [427, 237] width 59 height 24
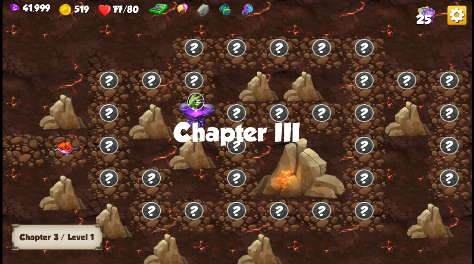
click at [71, 153] on img at bounding box center [65, 148] width 23 height 15
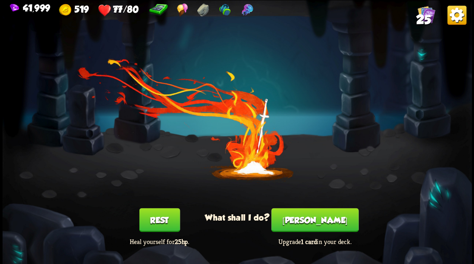
click at [318, 224] on button "[PERSON_NAME]" at bounding box center [314, 220] width 87 height 24
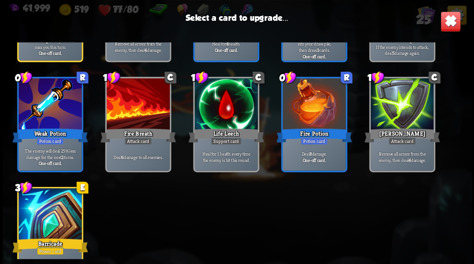
scroll to position [395, 0]
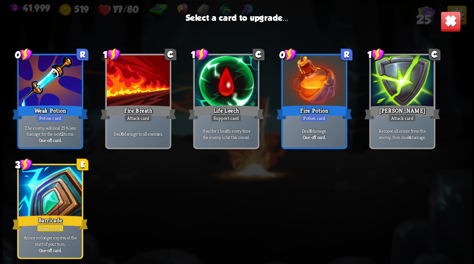
click at [56, 200] on div at bounding box center [49, 191] width 63 height 53
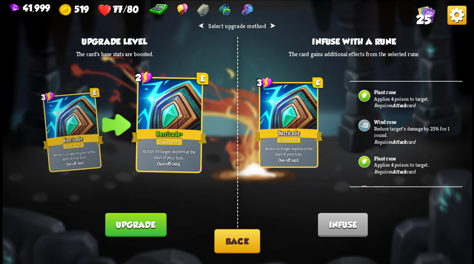
click at [126, 225] on button "Upgrade" at bounding box center [135, 224] width 61 height 24
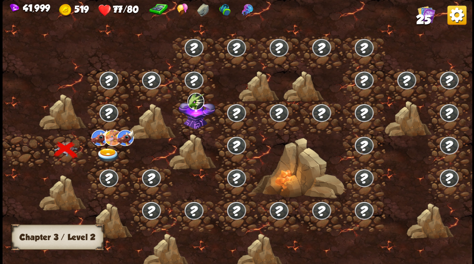
click at [105, 150] on img at bounding box center [107, 155] width 23 height 14
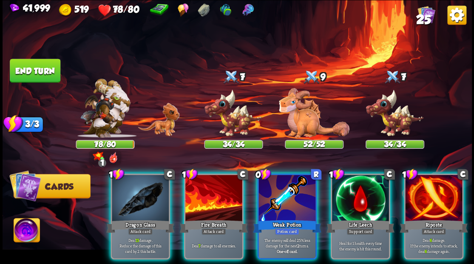
click at [194, 199] on div at bounding box center [213, 199] width 57 height 48
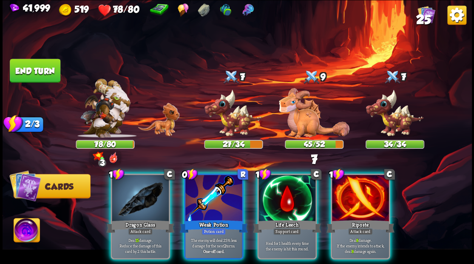
drag, startPoint x: 204, startPoint y: 193, endPoint x: 243, endPoint y: 163, distance: 48.5
click at [205, 193] on div at bounding box center [213, 199] width 57 height 48
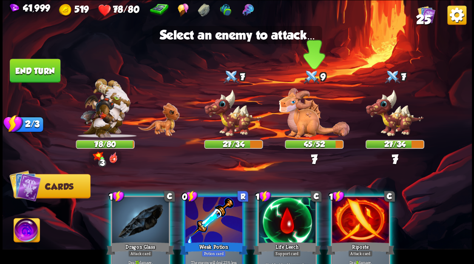
click at [294, 115] on img at bounding box center [314, 113] width 71 height 50
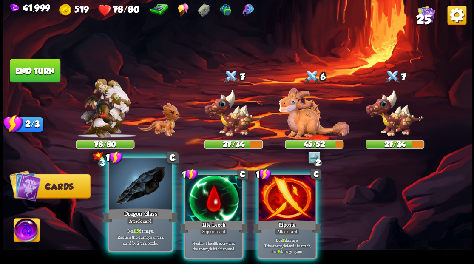
click at [137, 204] on div at bounding box center [140, 184] width 63 height 53
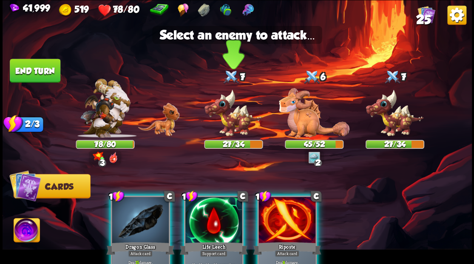
click at [229, 124] on img at bounding box center [233, 113] width 59 height 48
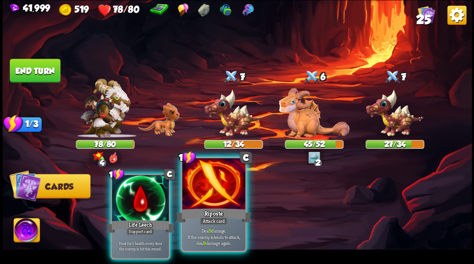
click at [212, 196] on div at bounding box center [213, 184] width 63 height 53
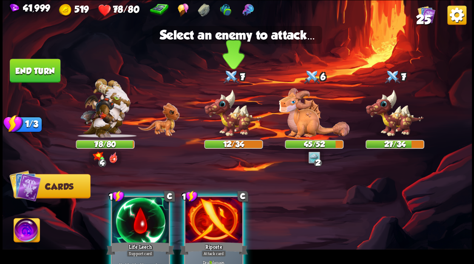
click at [224, 126] on img at bounding box center [233, 113] width 59 height 48
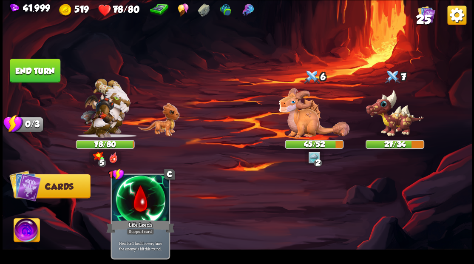
click at [40, 73] on button "End turn" at bounding box center [35, 71] width 51 height 24
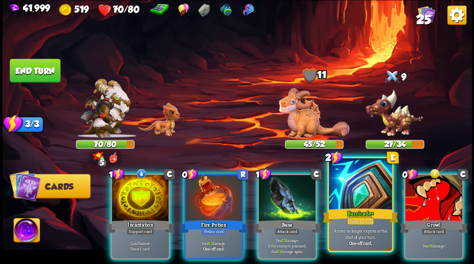
click at [348, 191] on div at bounding box center [359, 184] width 63 height 53
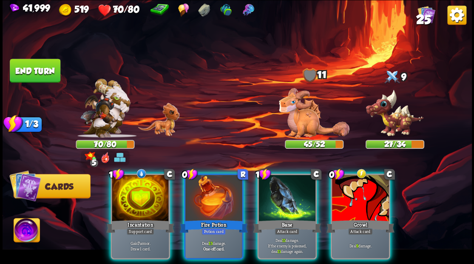
click at [133, 193] on div at bounding box center [140, 199] width 57 height 48
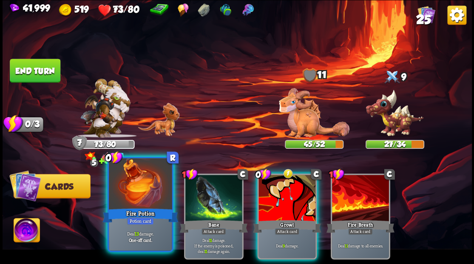
drag, startPoint x: 123, startPoint y: 191, endPoint x: 130, endPoint y: 183, distance: 10.8
click at [123, 190] on div at bounding box center [140, 184] width 63 height 53
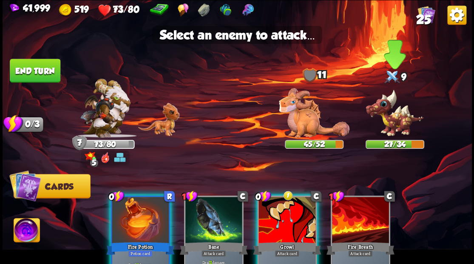
click at [393, 127] on img at bounding box center [394, 113] width 59 height 48
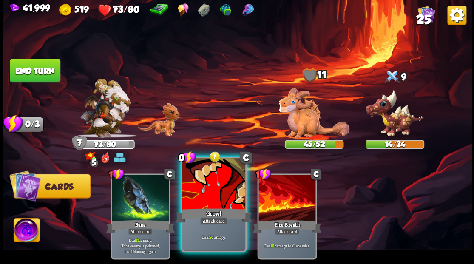
click at [200, 194] on div at bounding box center [213, 184] width 63 height 53
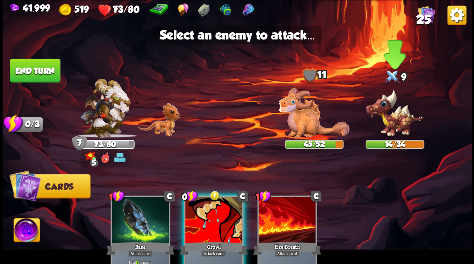
click at [388, 116] on img at bounding box center [394, 113] width 59 height 48
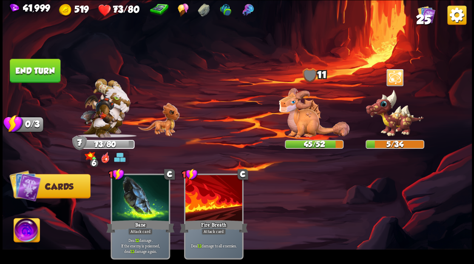
click at [39, 71] on button "End turn" at bounding box center [35, 71] width 51 height 24
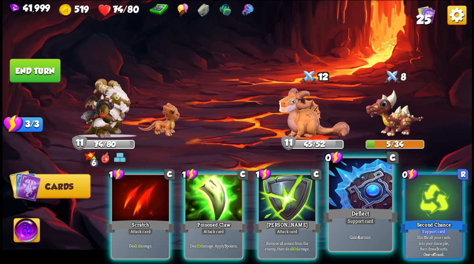
click at [363, 194] on div at bounding box center [359, 184] width 63 height 53
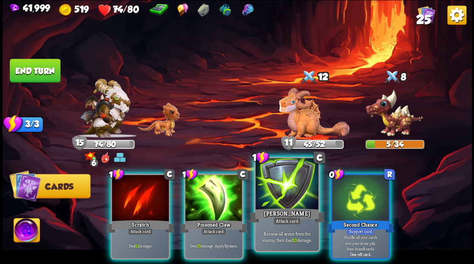
click at [273, 181] on div at bounding box center [286, 184] width 63 height 53
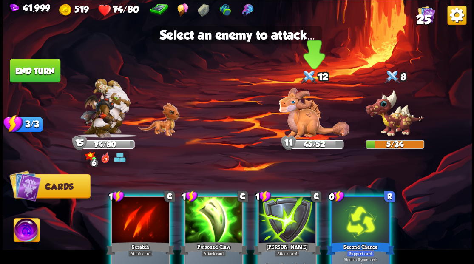
click at [300, 117] on img at bounding box center [314, 113] width 71 height 50
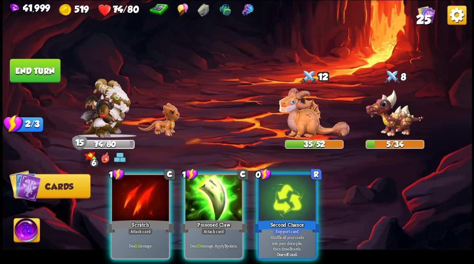
drag, startPoint x: 200, startPoint y: 186, endPoint x: 236, endPoint y: 138, distance: 60.7
click at [200, 185] on div at bounding box center [213, 199] width 57 height 48
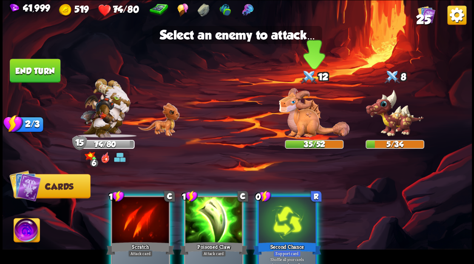
click at [301, 110] on img at bounding box center [314, 113] width 71 height 50
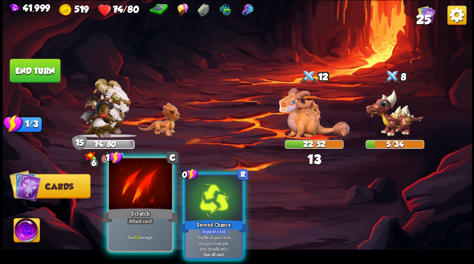
click at [132, 201] on div at bounding box center [140, 184] width 63 height 53
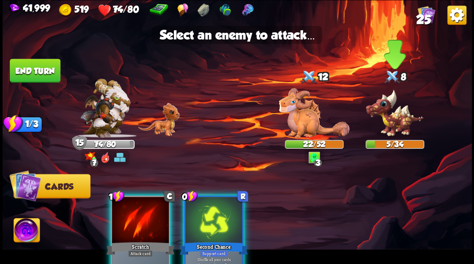
click at [386, 122] on img at bounding box center [394, 113] width 59 height 48
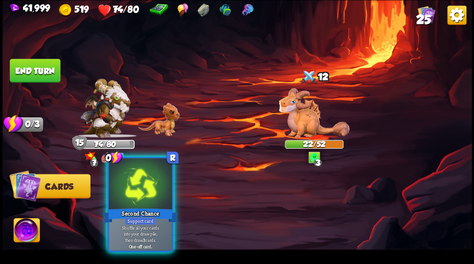
click at [138, 190] on div at bounding box center [140, 184] width 63 height 53
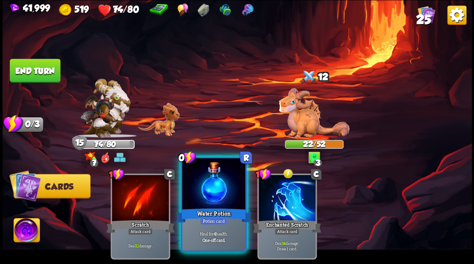
click at [199, 184] on div at bounding box center [213, 184] width 63 height 53
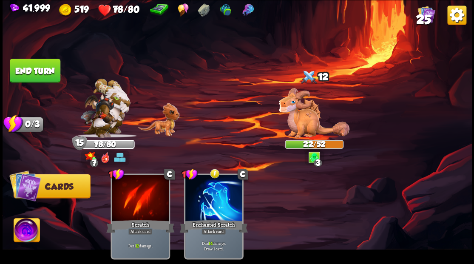
click at [48, 65] on button "End turn" at bounding box center [35, 71] width 51 height 24
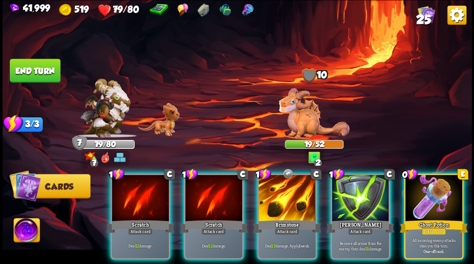
click at [425, 194] on div at bounding box center [433, 199] width 57 height 48
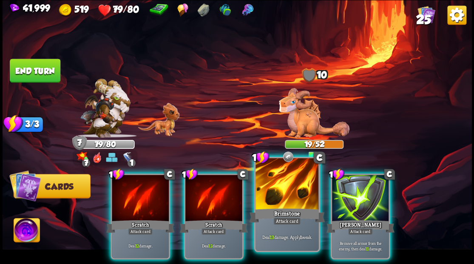
click at [282, 188] on div at bounding box center [286, 184] width 63 height 53
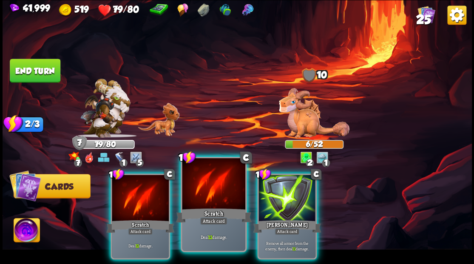
click at [204, 195] on div at bounding box center [213, 184] width 63 height 53
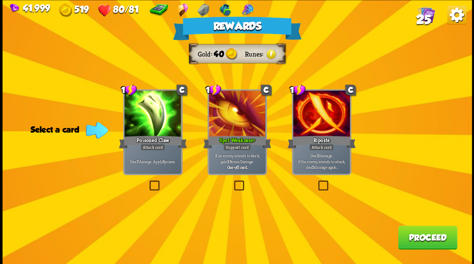
click at [422, 20] on span "25" at bounding box center [423, 19] width 15 height 14
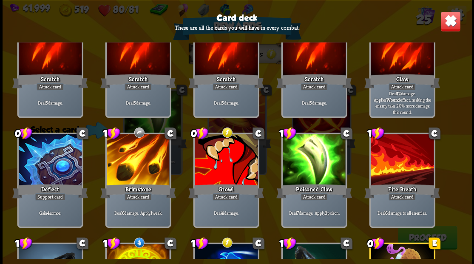
scroll to position [85, 0]
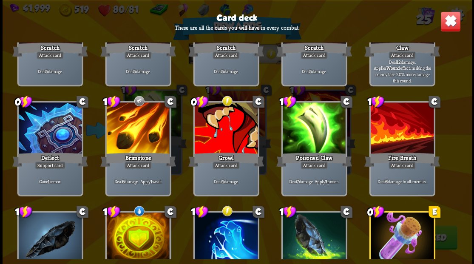
click at [446, 20] on img at bounding box center [450, 21] width 20 height 20
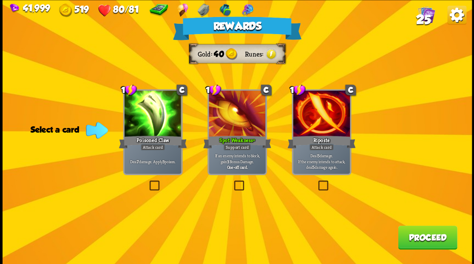
click at [423, 17] on span "25" at bounding box center [423, 19] width 15 height 14
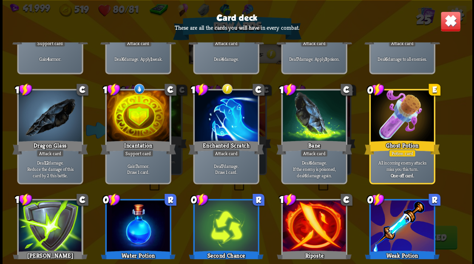
scroll to position [255, 0]
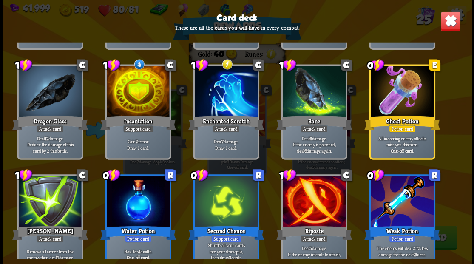
click at [453, 23] on img at bounding box center [450, 21] width 20 height 20
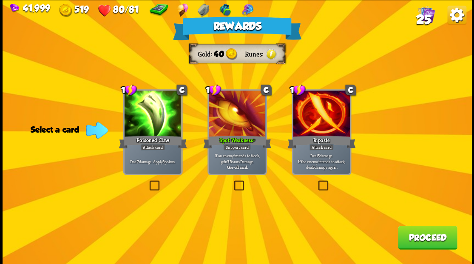
click at [414, 238] on button "Proceed" at bounding box center [427, 237] width 59 height 24
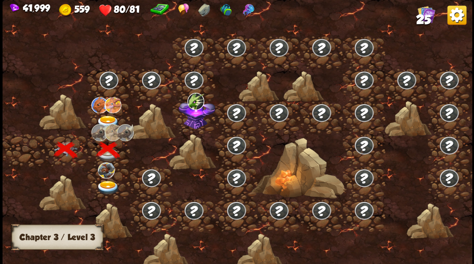
click at [105, 116] on img at bounding box center [107, 122] width 23 height 14
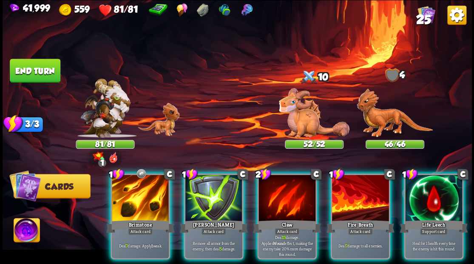
click at [357, 186] on div at bounding box center [360, 199] width 57 height 48
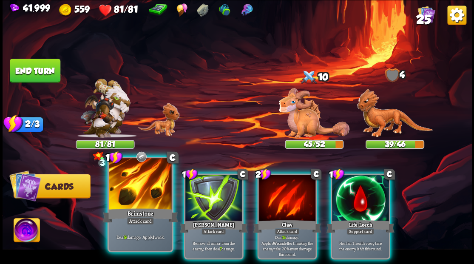
click at [147, 193] on div at bounding box center [140, 184] width 63 height 53
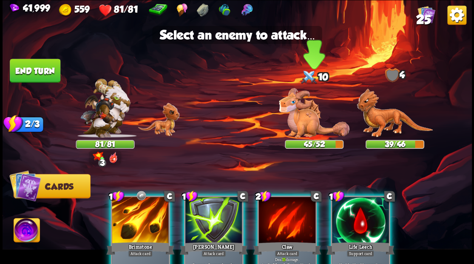
click at [300, 118] on img at bounding box center [314, 113] width 71 height 50
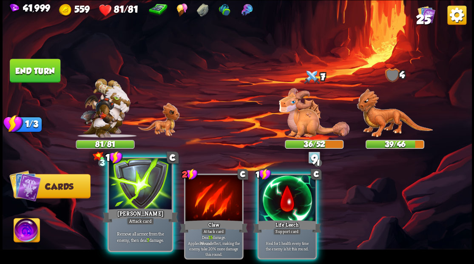
drag, startPoint x: 137, startPoint y: 193, endPoint x: 141, endPoint y: 192, distance: 4.3
click at [138, 193] on div at bounding box center [140, 184] width 63 height 53
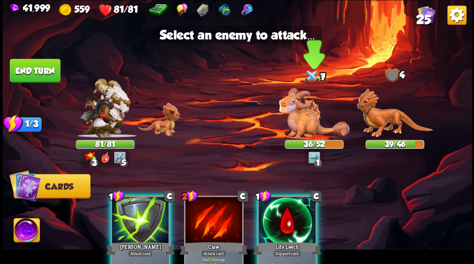
click at [308, 119] on img at bounding box center [314, 113] width 71 height 50
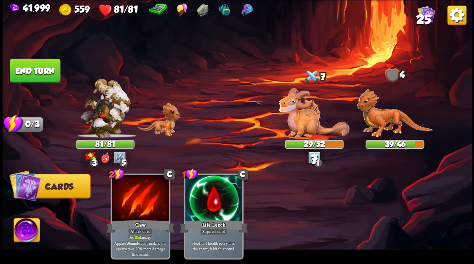
drag, startPoint x: 38, startPoint y: 73, endPoint x: 48, endPoint y: 72, distance: 10.2
click at [38, 73] on button "End turn" at bounding box center [35, 71] width 51 height 24
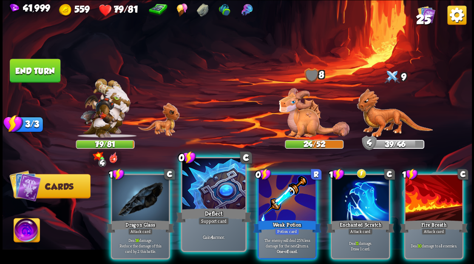
click at [218, 181] on div at bounding box center [213, 184] width 63 height 53
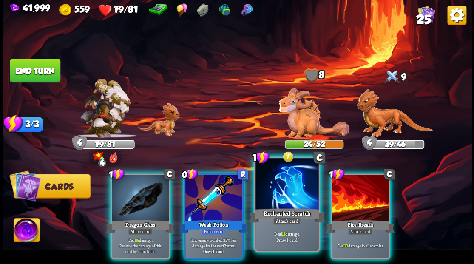
click at [289, 195] on div at bounding box center [286, 184] width 63 height 53
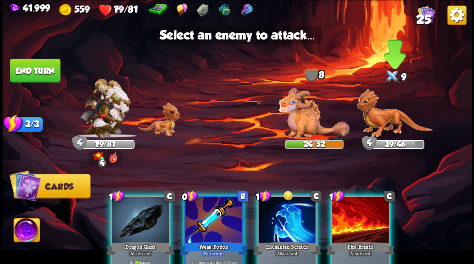
click at [380, 119] on img at bounding box center [395, 112] width 76 height 49
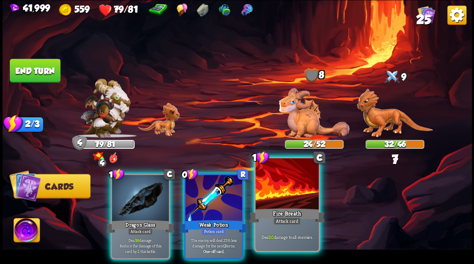
click at [269, 205] on div at bounding box center [286, 184] width 63 height 53
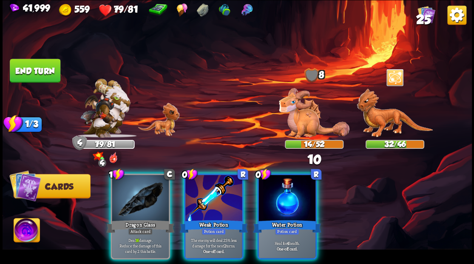
click at [289, 197] on div at bounding box center [286, 199] width 57 height 48
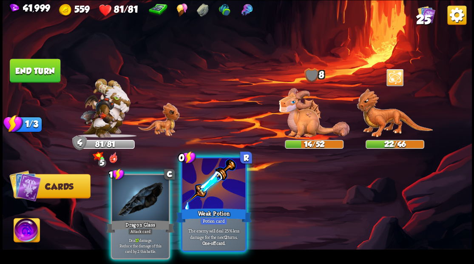
click at [205, 191] on div at bounding box center [213, 184] width 63 height 53
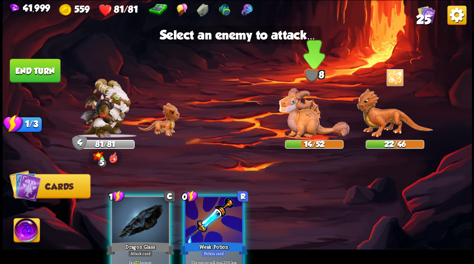
click at [297, 119] on img at bounding box center [314, 113] width 71 height 50
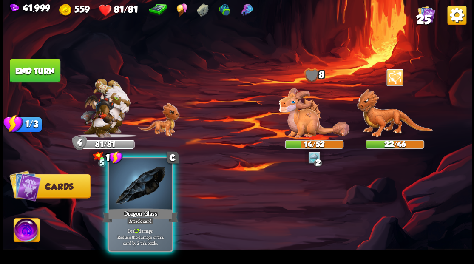
click at [145, 199] on div at bounding box center [140, 184] width 63 height 53
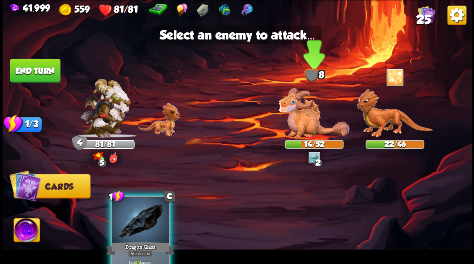
drag, startPoint x: 309, startPoint y: 120, endPoint x: 303, endPoint y: 119, distance: 6.1
click at [309, 119] on img at bounding box center [314, 113] width 71 height 50
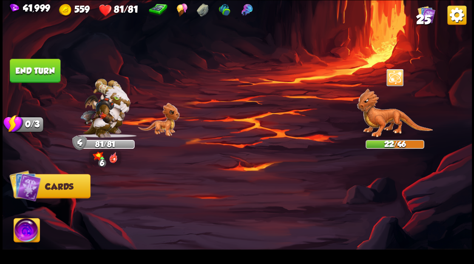
drag, startPoint x: 41, startPoint y: 66, endPoint x: 180, endPoint y: 110, distance: 146.2
click at [48, 65] on button "End turn" at bounding box center [35, 71] width 51 height 24
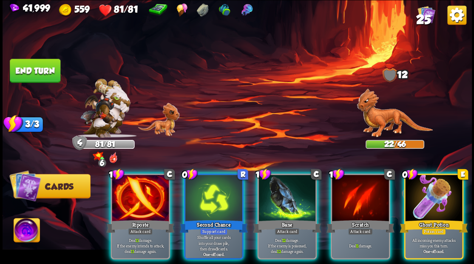
click at [417, 201] on div at bounding box center [433, 199] width 57 height 48
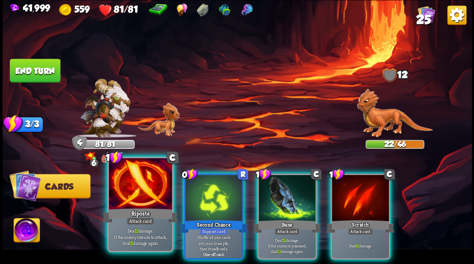
click at [127, 198] on div at bounding box center [140, 184] width 63 height 53
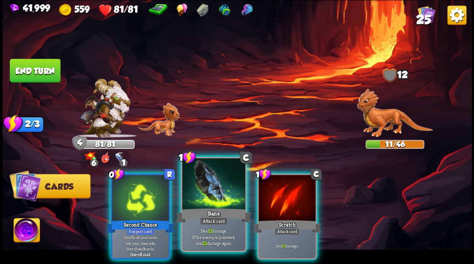
click at [199, 192] on div at bounding box center [213, 184] width 63 height 53
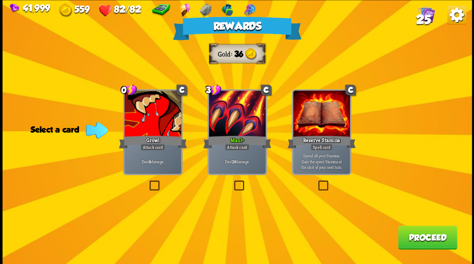
click at [419, 14] on span "25" at bounding box center [423, 19] width 15 height 14
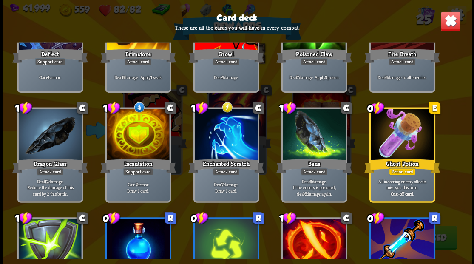
scroll to position [226, 0]
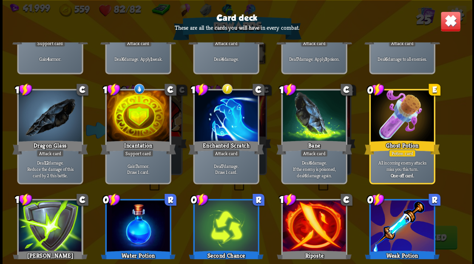
click at [450, 18] on img at bounding box center [450, 21] width 20 height 20
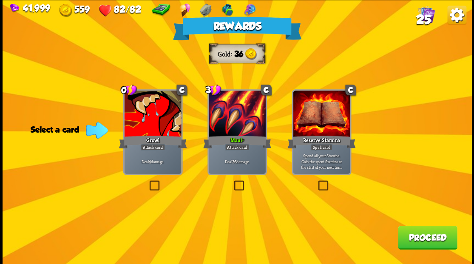
click at [147, 181] on label at bounding box center [147, 181] width 0 height 0
click at [0, 0] on input "checkbox" at bounding box center [0, 0] width 0 height 0
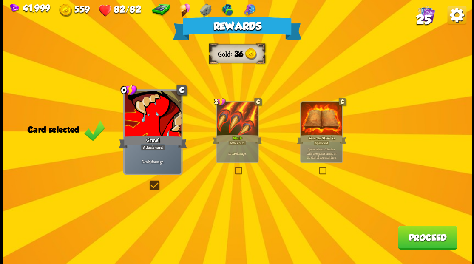
drag, startPoint x: 422, startPoint y: 248, endPoint x: 473, endPoint y: 229, distance: 54.5
click at [422, 244] on button "Proceed" at bounding box center [427, 237] width 59 height 24
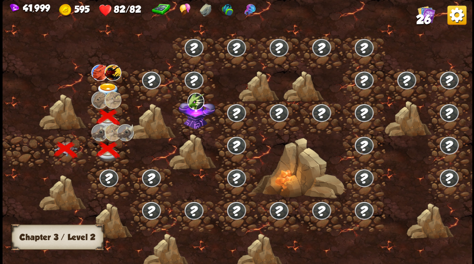
click at [105, 81] on div at bounding box center [109, 84] width 42 height 33
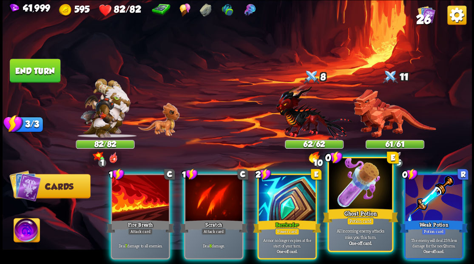
click at [343, 192] on div at bounding box center [359, 184] width 63 height 53
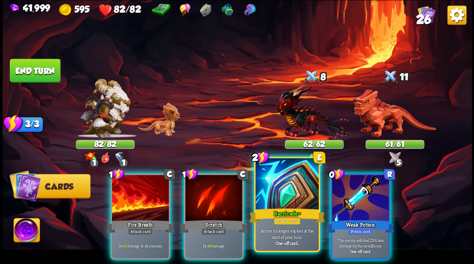
click at [296, 193] on div at bounding box center [286, 184] width 63 height 53
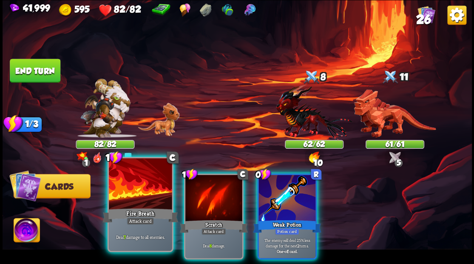
click at [130, 198] on div at bounding box center [140, 184] width 63 height 53
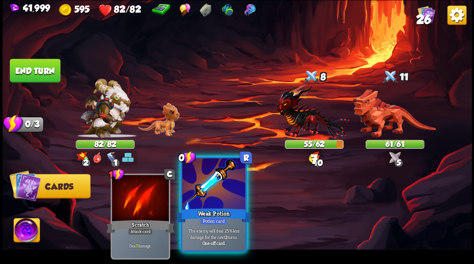
click at [204, 201] on div at bounding box center [213, 184] width 63 height 53
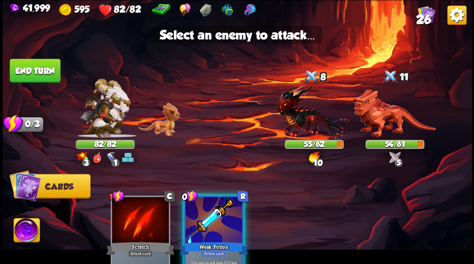
click at [216, 209] on div at bounding box center [213, 221] width 57 height 48
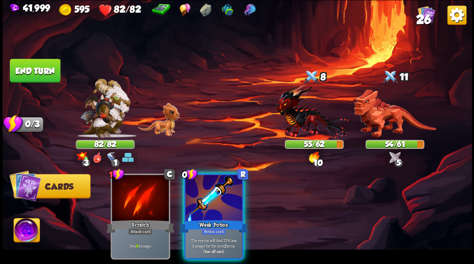
click at [371, 126] on img at bounding box center [395, 113] width 82 height 48
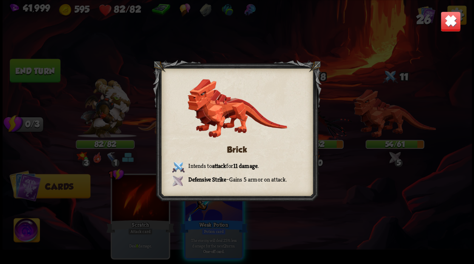
click at [450, 20] on img at bounding box center [450, 21] width 20 height 20
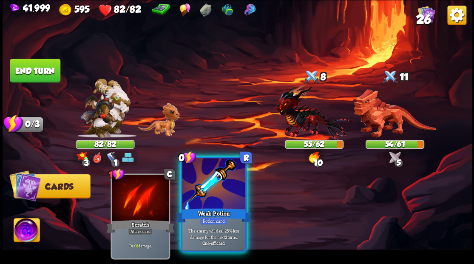
click at [214, 195] on div at bounding box center [213, 184] width 63 height 53
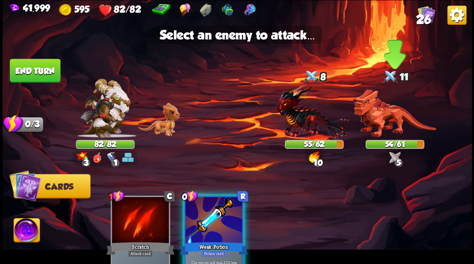
click at [379, 115] on img at bounding box center [395, 113] width 82 height 48
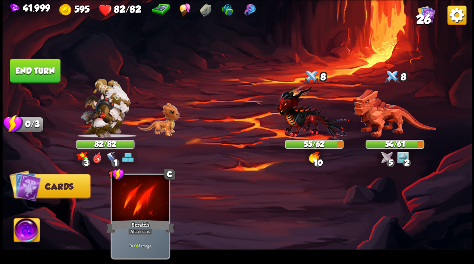
click at [40, 65] on button "End turn" at bounding box center [35, 71] width 51 height 24
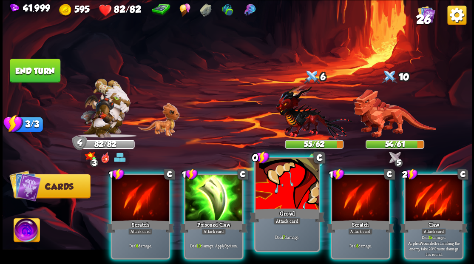
click at [278, 192] on div at bounding box center [286, 184] width 63 height 53
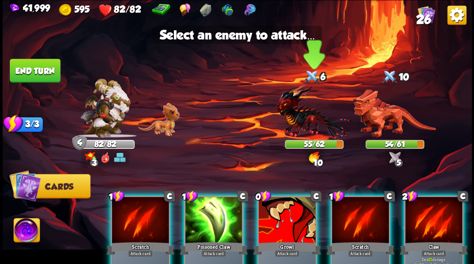
click at [312, 124] on img at bounding box center [314, 112] width 76 height 56
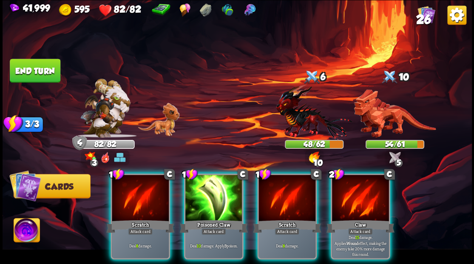
drag, startPoint x: 198, startPoint y: 202, endPoint x: 244, endPoint y: 146, distance: 72.7
click at [198, 201] on div at bounding box center [213, 199] width 57 height 48
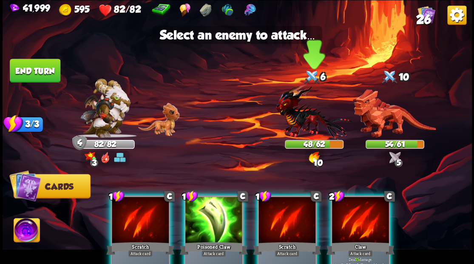
click at [292, 116] on img at bounding box center [314, 112] width 76 height 56
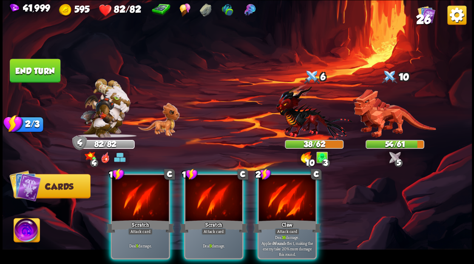
drag, startPoint x: 283, startPoint y: 200, endPoint x: 288, endPoint y: 156, distance: 44.5
click at [283, 200] on div at bounding box center [286, 199] width 57 height 48
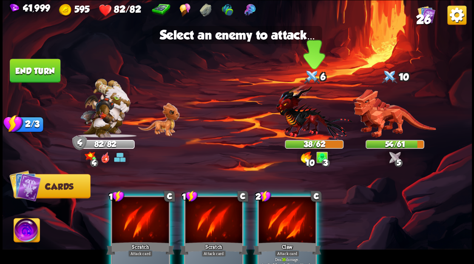
click at [295, 125] on img at bounding box center [314, 112] width 76 height 56
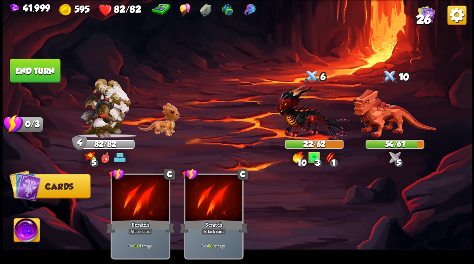
click at [46, 67] on button "End turn" at bounding box center [35, 71] width 51 height 24
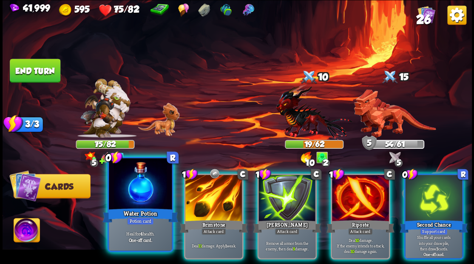
click at [139, 190] on div at bounding box center [140, 184] width 63 height 53
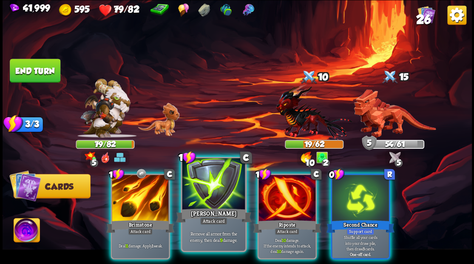
click at [214, 194] on div at bounding box center [213, 184] width 63 height 53
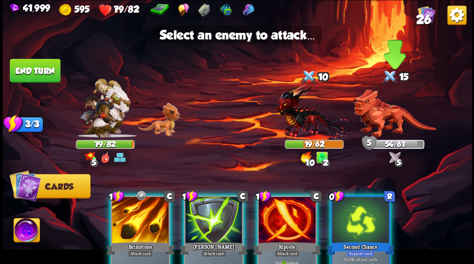
click at [382, 116] on img at bounding box center [395, 113] width 82 height 48
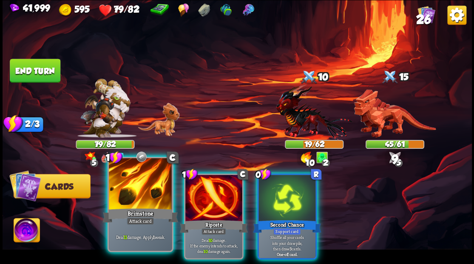
drag, startPoint x: 141, startPoint y: 202, endPoint x: 158, endPoint y: 195, distance: 18.5
click at [141, 202] on div at bounding box center [140, 184] width 63 height 53
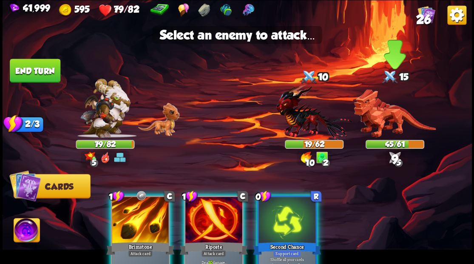
click at [380, 120] on img at bounding box center [395, 113] width 82 height 48
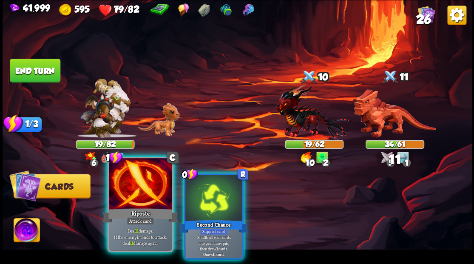
click at [133, 199] on div at bounding box center [140, 184] width 63 height 53
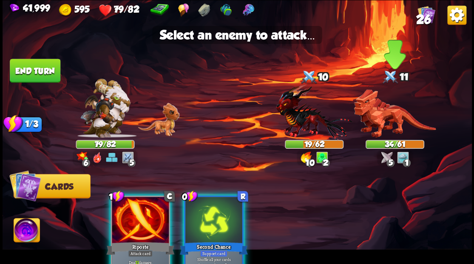
click at [391, 113] on img at bounding box center [395, 113] width 82 height 48
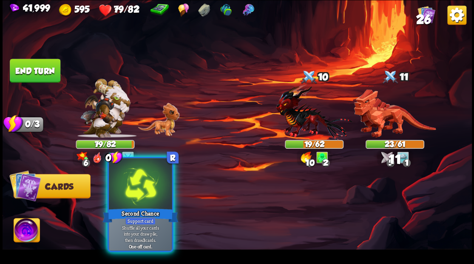
click at [149, 192] on div at bounding box center [140, 184] width 63 height 53
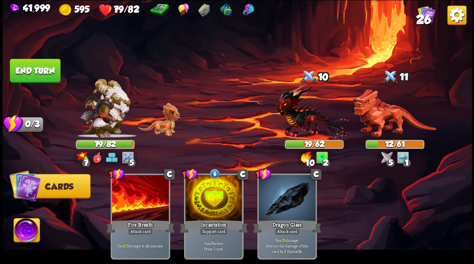
click at [35, 71] on button "End turn" at bounding box center [35, 71] width 51 height 24
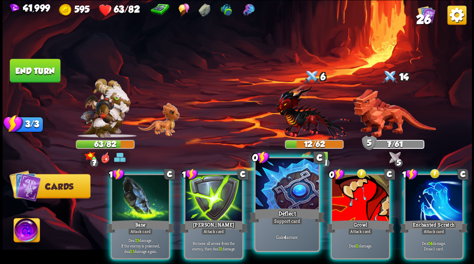
click at [280, 192] on div at bounding box center [286, 184] width 63 height 53
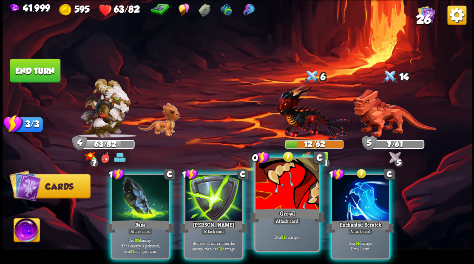
click at [275, 188] on div at bounding box center [286, 184] width 63 height 53
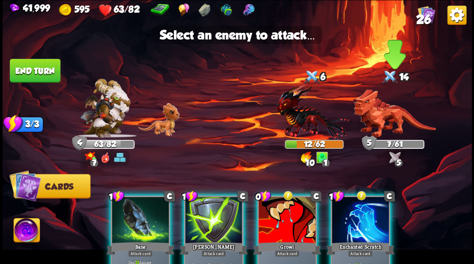
click at [379, 112] on img at bounding box center [395, 113] width 82 height 48
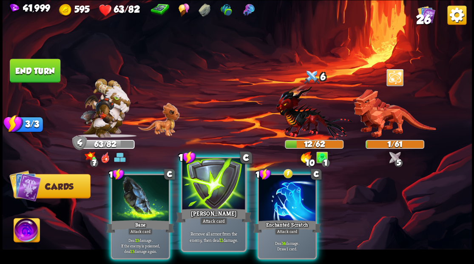
click at [213, 188] on div at bounding box center [213, 184] width 63 height 53
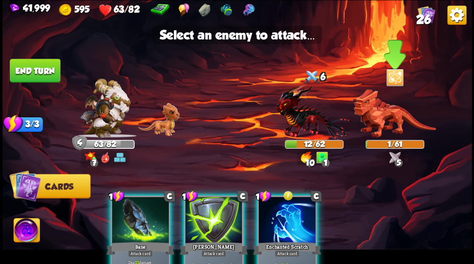
click at [382, 115] on img at bounding box center [395, 113] width 82 height 48
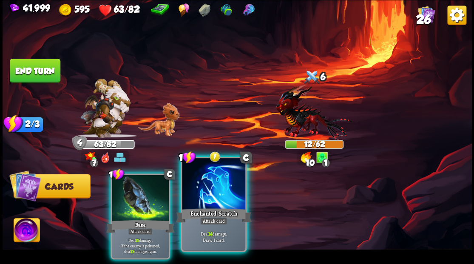
click at [211, 194] on div at bounding box center [213, 184] width 63 height 53
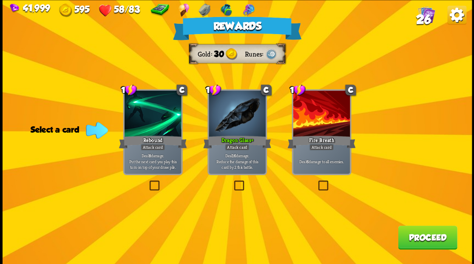
click at [427, 16] on span "26" at bounding box center [423, 19] width 15 height 14
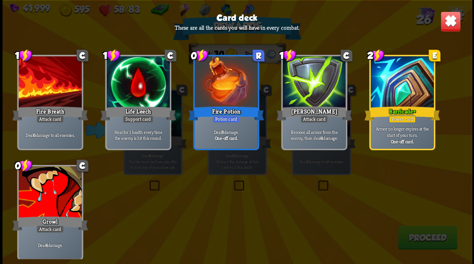
scroll to position [522, 0]
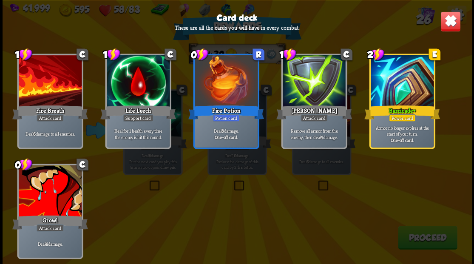
click at [452, 26] on img at bounding box center [450, 21] width 20 height 20
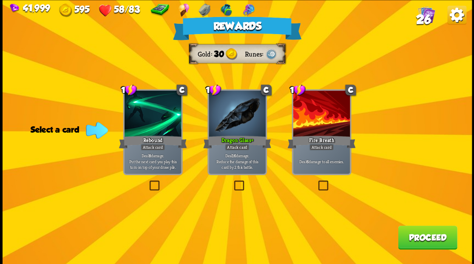
drag, startPoint x: 320, startPoint y: 190, endPoint x: 319, endPoint y: 200, distance: 10.3
click at [316, 181] on label at bounding box center [316, 181] width 0 height 0
click at [0, 0] on input "checkbox" at bounding box center [0, 0] width 0 height 0
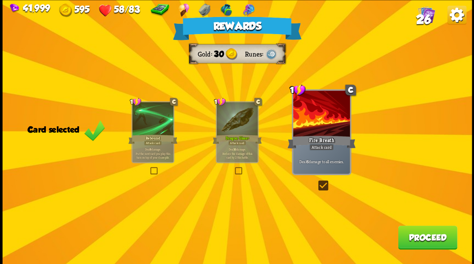
click at [419, 243] on button "Proceed" at bounding box center [427, 237] width 59 height 24
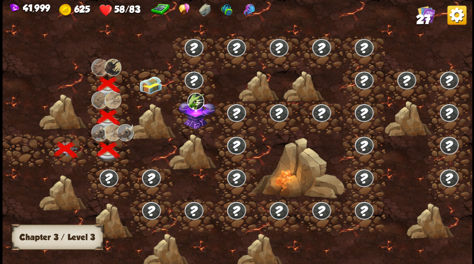
click at [155, 86] on img at bounding box center [150, 85] width 23 height 18
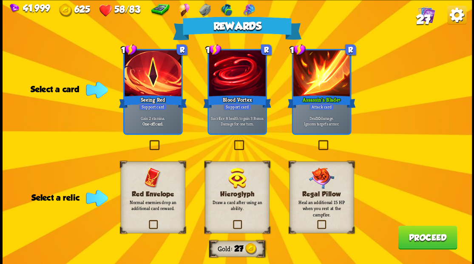
click at [316, 141] on label at bounding box center [316, 141] width 0 height 0
click at [0, 0] on input "checkbox" at bounding box center [0, 0] width 0 height 0
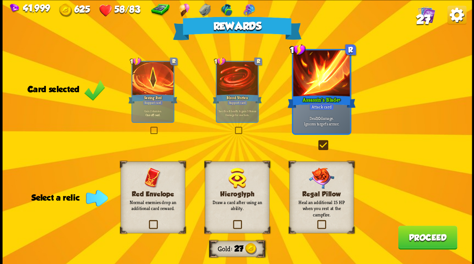
drag, startPoint x: 321, startPoint y: 224, endPoint x: 334, endPoint y: 220, distance: 13.6
click at [316, 221] on label at bounding box center [316, 221] width 0 height 0
click at [0, 0] on input "checkbox" at bounding box center [0, 0] width 0 height 0
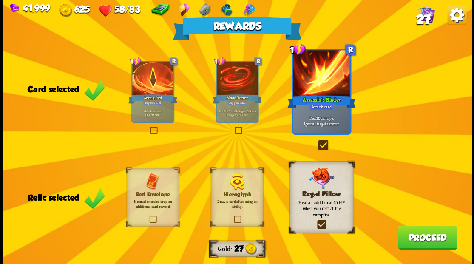
click at [406, 239] on button "Proceed" at bounding box center [427, 237] width 59 height 24
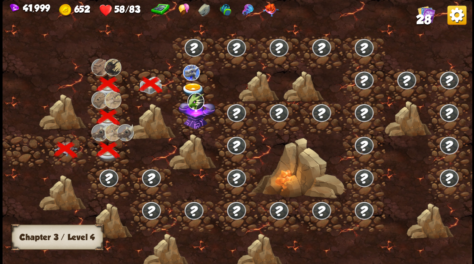
click at [191, 79] on img at bounding box center [191, 72] width 17 height 16
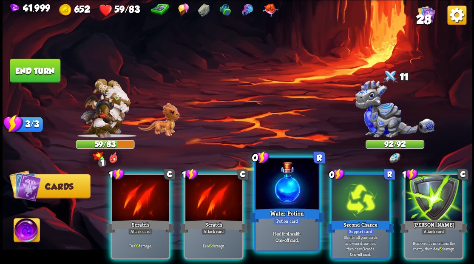
click at [281, 179] on div at bounding box center [286, 184] width 63 height 53
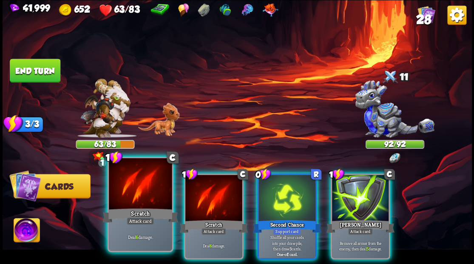
click at [134, 190] on div at bounding box center [140, 184] width 63 height 53
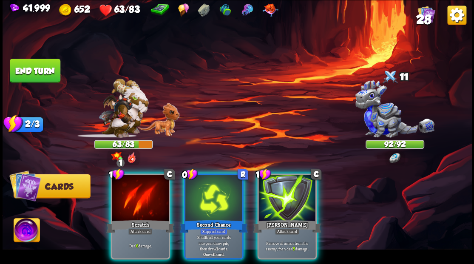
click at [134, 190] on div at bounding box center [140, 199] width 57 height 48
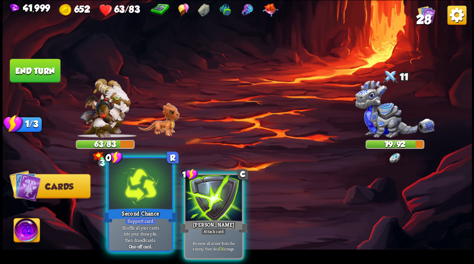
click at [148, 194] on div at bounding box center [140, 184] width 63 height 53
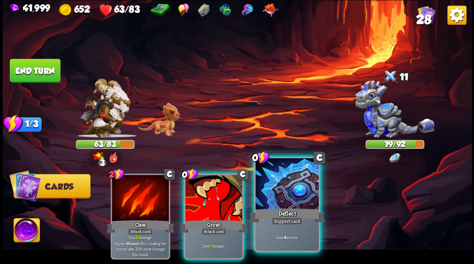
click at [280, 192] on div at bounding box center [286, 184] width 63 height 53
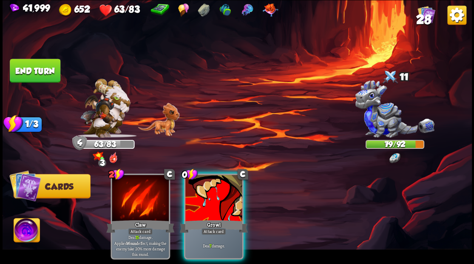
click at [210, 196] on div at bounding box center [213, 199] width 57 height 48
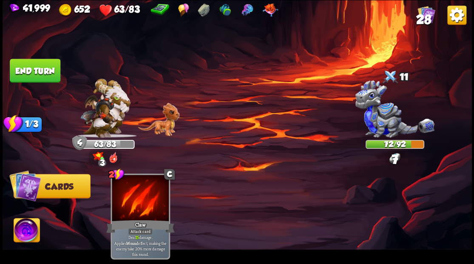
click at [53, 73] on button "End turn" at bounding box center [35, 71] width 51 height 24
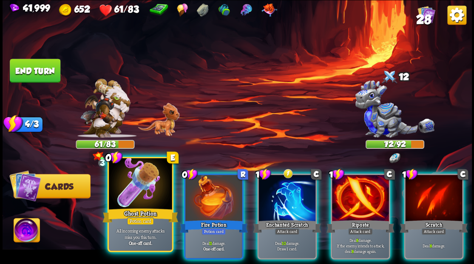
click at [146, 198] on div at bounding box center [140, 184] width 63 height 53
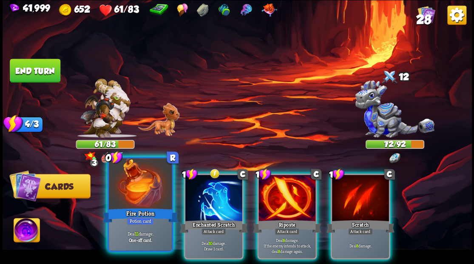
click at [134, 191] on div at bounding box center [140, 184] width 63 height 53
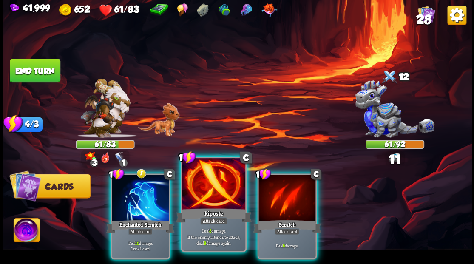
click at [210, 185] on div at bounding box center [213, 184] width 63 height 53
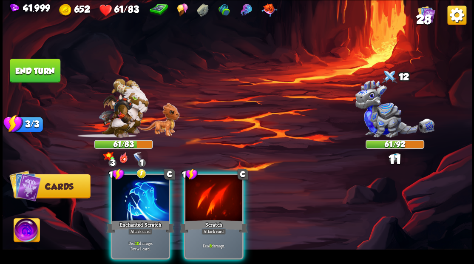
click at [210, 185] on div at bounding box center [213, 199] width 57 height 48
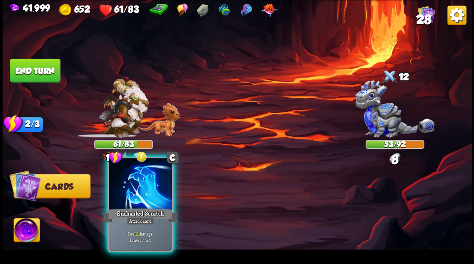
click at [142, 203] on div at bounding box center [140, 184] width 63 height 53
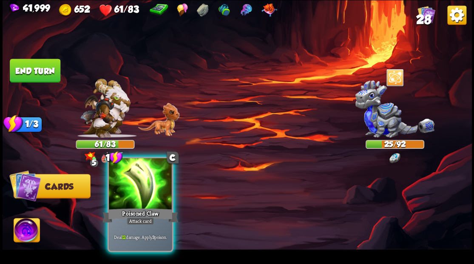
click at [135, 200] on div at bounding box center [140, 184] width 63 height 53
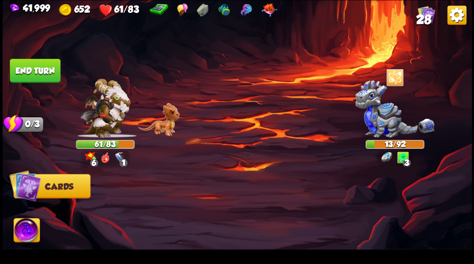
drag, startPoint x: 34, startPoint y: 74, endPoint x: 39, endPoint y: 72, distance: 4.6
click at [35, 73] on button "End turn" at bounding box center [35, 71] width 51 height 24
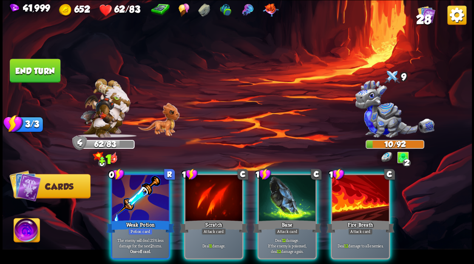
click at [138, 199] on div at bounding box center [140, 199] width 57 height 48
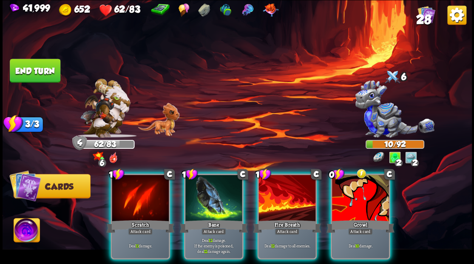
click at [28, 233] on img at bounding box center [27, 231] width 26 height 26
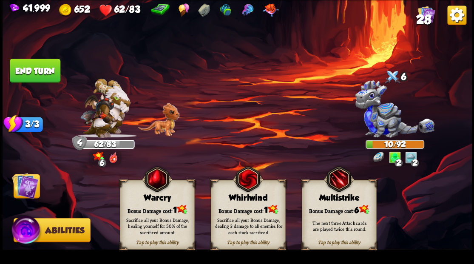
click at [151, 218] on div "Sacrifice all your Bonus Damage, healing yourself for 50% of the sacrificed amo…" at bounding box center [158, 225] width 68 height 19
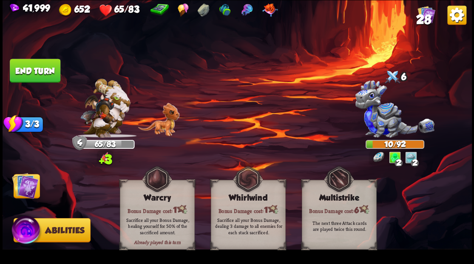
click at [23, 190] on img at bounding box center [25, 185] width 26 height 26
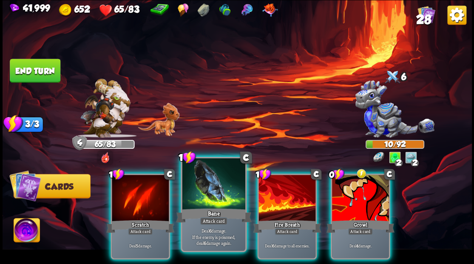
click at [218, 194] on div at bounding box center [213, 184] width 63 height 53
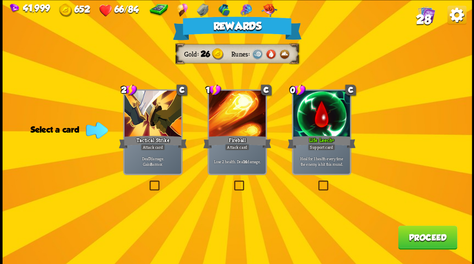
click at [316, 181] on label at bounding box center [316, 181] width 0 height 0
click at [0, 0] on input "checkbox" at bounding box center [0, 0] width 0 height 0
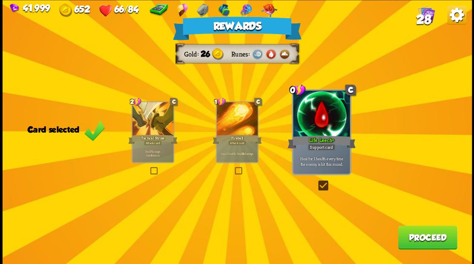
drag, startPoint x: 419, startPoint y: 246, endPoint x: 415, endPoint y: 243, distance: 4.8
click at [415, 243] on button "Proceed" at bounding box center [427, 237] width 59 height 24
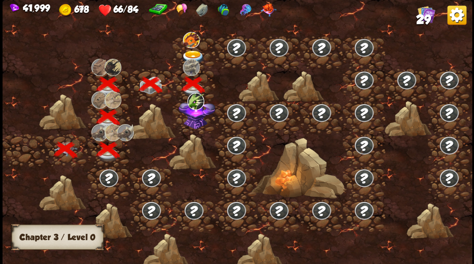
click at [196, 124] on img at bounding box center [196, 112] width 37 height 31
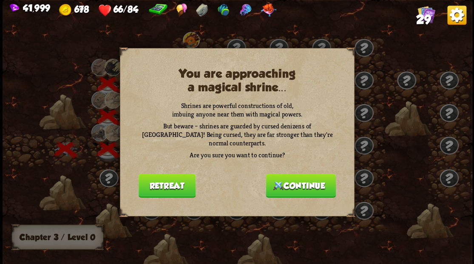
click at [297, 182] on button "Continue" at bounding box center [301, 185] width 70 height 24
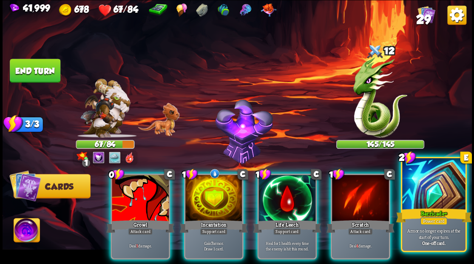
click at [440, 197] on div at bounding box center [433, 184] width 63 height 53
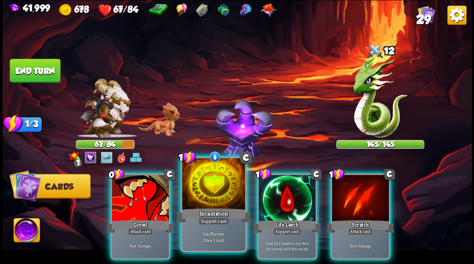
click at [207, 190] on div at bounding box center [213, 184] width 63 height 53
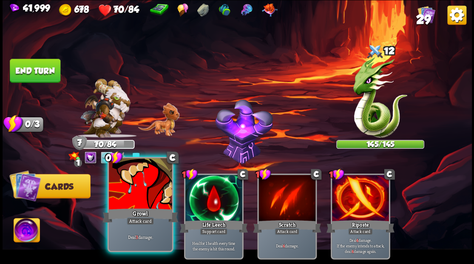
click at [124, 195] on div at bounding box center [140, 184] width 63 height 53
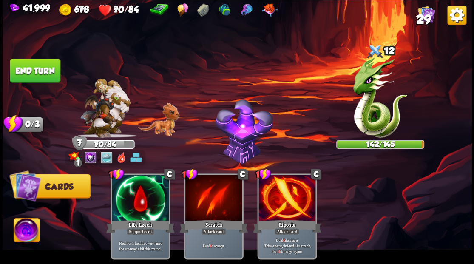
click at [36, 71] on button "End turn" at bounding box center [35, 71] width 51 height 24
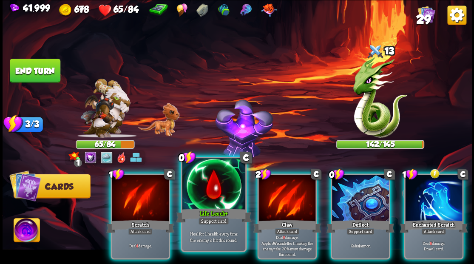
click at [200, 180] on div at bounding box center [213, 184] width 63 height 53
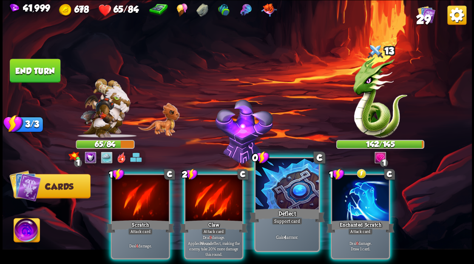
click at [285, 194] on div at bounding box center [286, 184] width 63 height 53
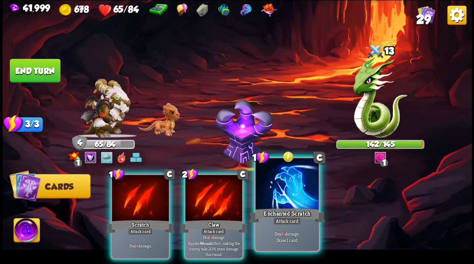
click at [281, 195] on div at bounding box center [286, 184] width 63 height 53
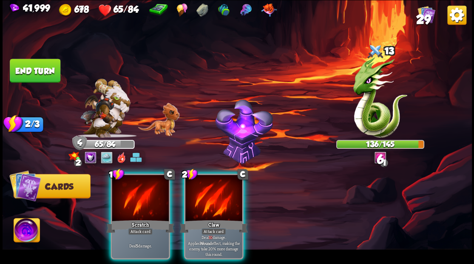
click at [215, 191] on div at bounding box center [213, 199] width 57 height 48
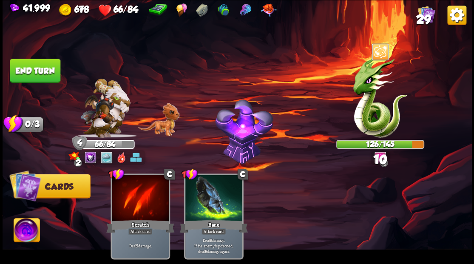
click at [30, 71] on button "End turn" at bounding box center [35, 71] width 51 height 24
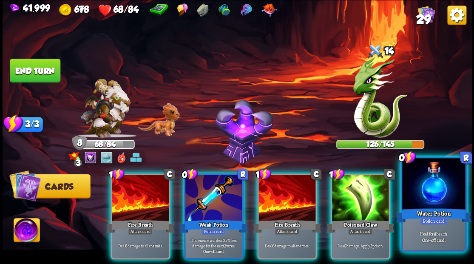
click at [449, 187] on div at bounding box center [433, 184] width 63 height 53
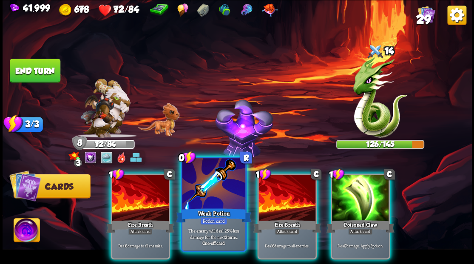
click at [212, 190] on div at bounding box center [213, 184] width 63 height 53
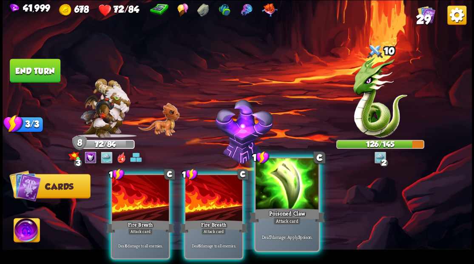
click at [279, 192] on div at bounding box center [286, 184] width 63 height 53
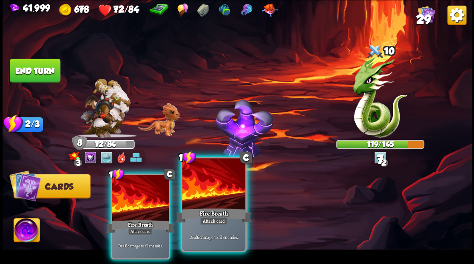
click at [211, 199] on div at bounding box center [213, 184] width 63 height 53
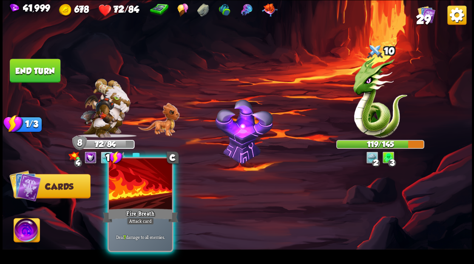
click at [137, 196] on div at bounding box center [140, 184] width 63 height 53
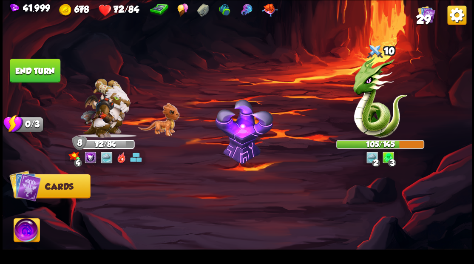
click at [46, 76] on button "End turn" at bounding box center [35, 71] width 51 height 24
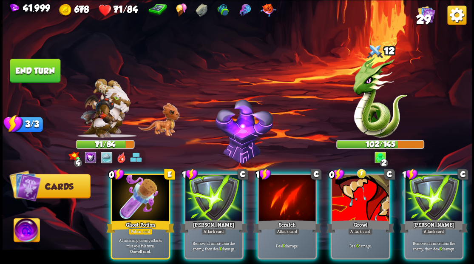
drag, startPoint x: 131, startPoint y: 202, endPoint x: 176, endPoint y: 148, distance: 70.6
click at [131, 198] on div at bounding box center [140, 199] width 57 height 48
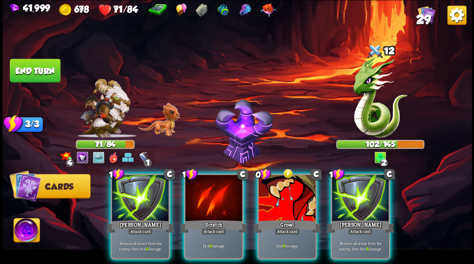
drag, startPoint x: 283, startPoint y: 193, endPoint x: 277, endPoint y: 191, distance: 6.2
click at [281, 193] on div at bounding box center [286, 199] width 57 height 48
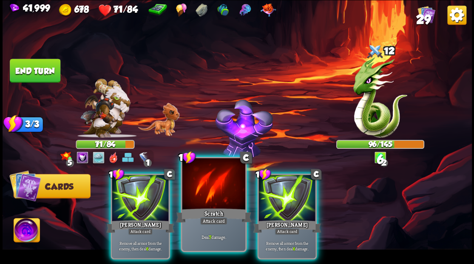
click at [213, 195] on div at bounding box center [213, 184] width 63 height 53
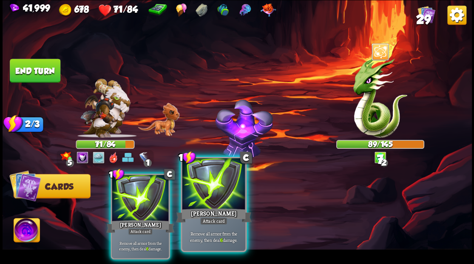
click at [212, 195] on div at bounding box center [213, 184] width 63 height 53
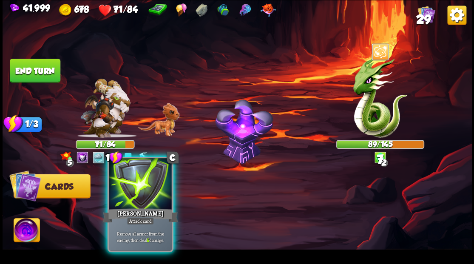
click at [117, 207] on div "[PERSON_NAME]" at bounding box center [140, 215] width 76 height 17
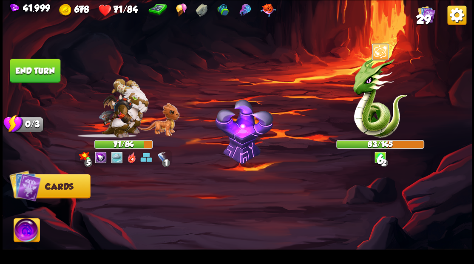
drag, startPoint x: 48, startPoint y: 71, endPoint x: 110, endPoint y: 95, distance: 67.2
click at [51, 71] on button "End turn" at bounding box center [35, 71] width 51 height 24
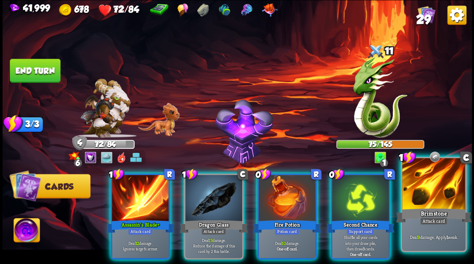
click at [430, 202] on div at bounding box center [433, 184] width 63 height 53
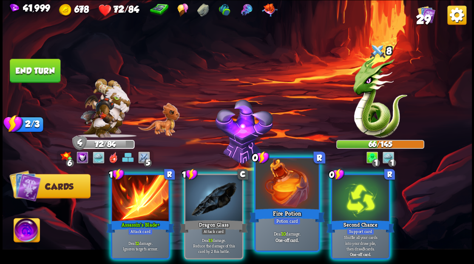
click at [278, 198] on div at bounding box center [286, 184] width 63 height 53
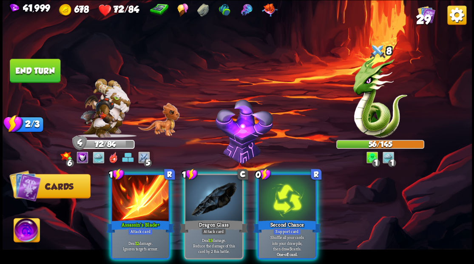
drag, startPoint x: 209, startPoint y: 192, endPoint x: 192, endPoint y: 170, distance: 26.9
click at [208, 190] on div at bounding box center [213, 199] width 57 height 48
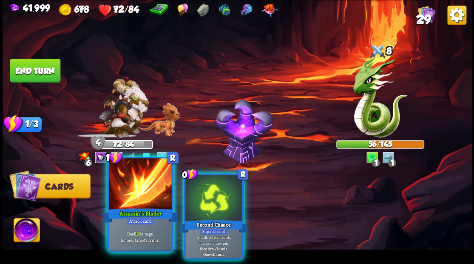
click at [127, 187] on div at bounding box center [140, 184] width 63 height 53
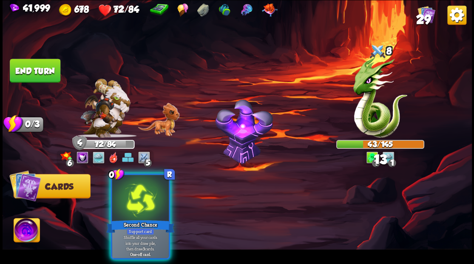
click at [128, 187] on div at bounding box center [140, 199] width 57 height 48
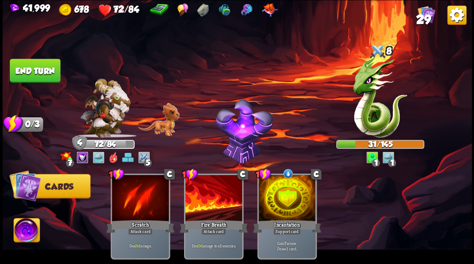
click at [39, 64] on button "End turn" at bounding box center [35, 71] width 51 height 24
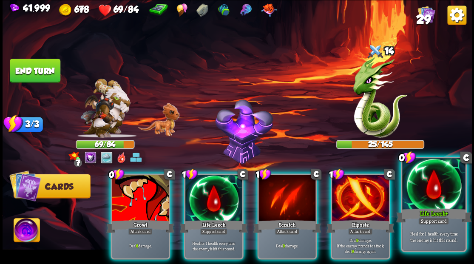
click at [440, 198] on div at bounding box center [433, 184] width 63 height 53
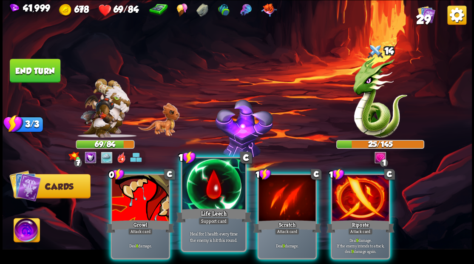
click at [201, 196] on div at bounding box center [213, 184] width 63 height 53
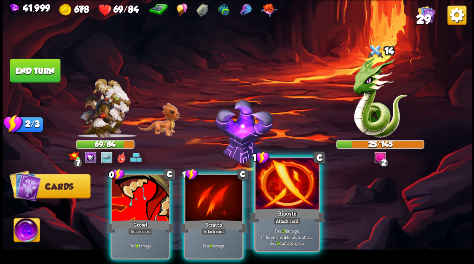
click at [287, 196] on div at bounding box center [286, 184] width 63 height 53
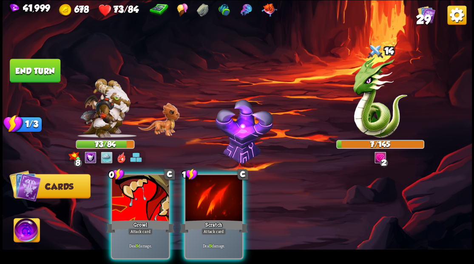
click at [20, 229] on img at bounding box center [27, 231] width 26 height 26
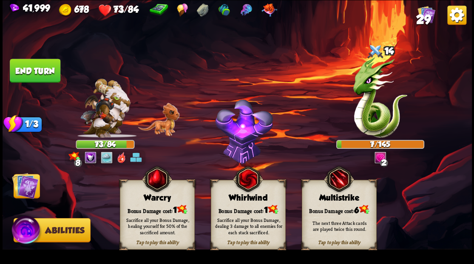
drag, startPoint x: 149, startPoint y: 200, endPoint x: 105, endPoint y: 198, distance: 43.4
click at [149, 201] on div "Warcry" at bounding box center [157, 197] width 74 height 9
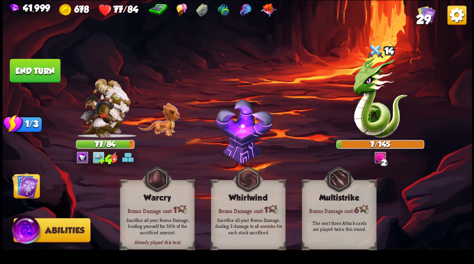
click at [20, 184] on img at bounding box center [25, 185] width 26 height 26
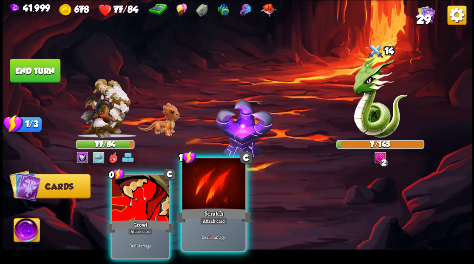
click at [207, 186] on div at bounding box center [213, 184] width 63 height 53
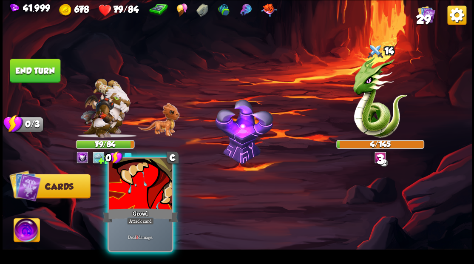
click at [135, 189] on div at bounding box center [140, 184] width 63 height 53
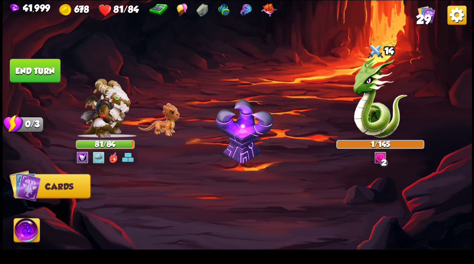
click at [37, 69] on button "End turn" at bounding box center [35, 71] width 51 height 24
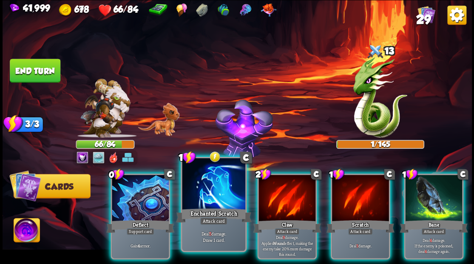
click at [198, 184] on div at bounding box center [213, 184] width 63 height 53
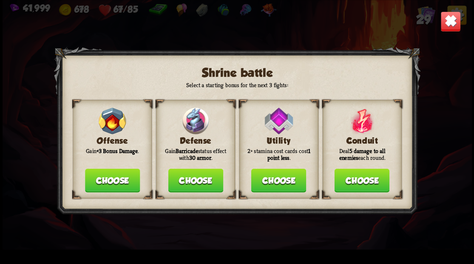
click at [188, 184] on button "Choose" at bounding box center [195, 180] width 55 height 24
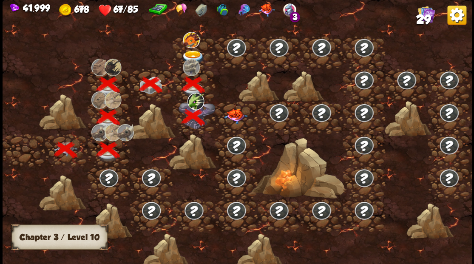
click at [233, 114] on img at bounding box center [235, 115] width 23 height 15
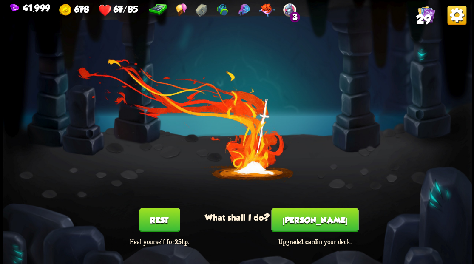
click at [314, 223] on button "[PERSON_NAME]" at bounding box center [314, 220] width 87 height 24
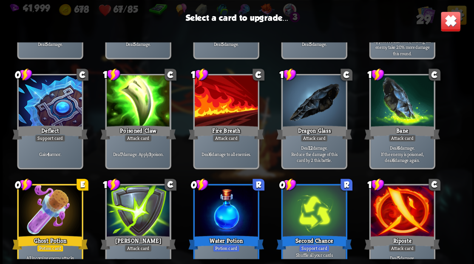
scroll to position [112, 0]
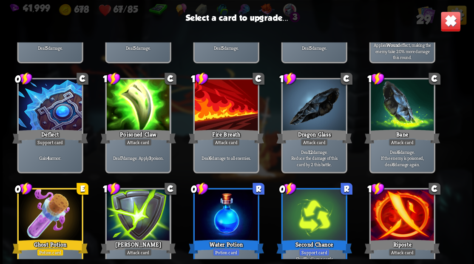
click at [51, 109] on div at bounding box center [49, 105] width 63 height 53
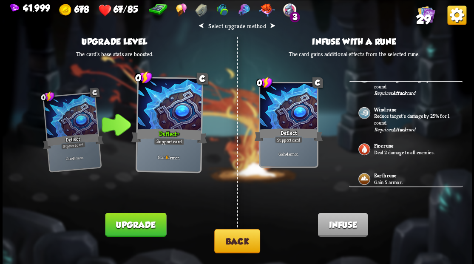
scroll to position [321, 0]
click at [388, 178] on p "Gain 5 armor." at bounding box center [413, 181] width 79 height 7
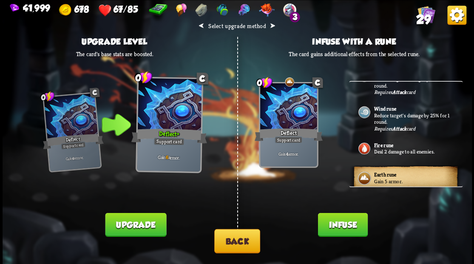
click at [346, 229] on button "Infuse" at bounding box center [342, 224] width 50 height 24
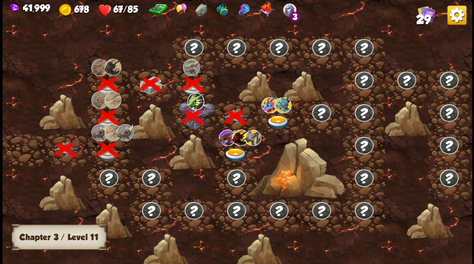
scroll to position [0, 129]
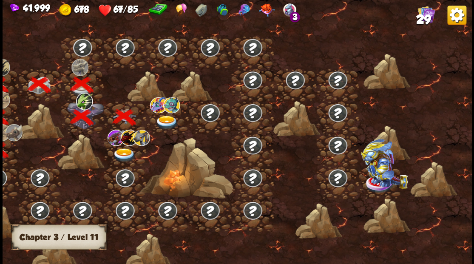
click at [163, 118] on img at bounding box center [166, 122] width 23 height 14
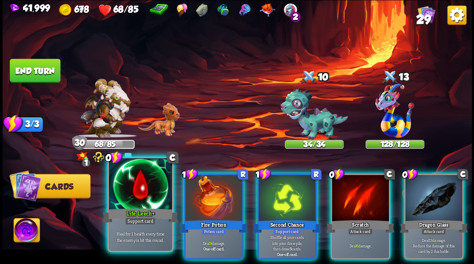
click at [130, 204] on div at bounding box center [140, 184] width 63 height 53
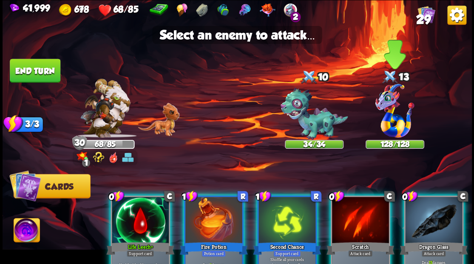
click at [386, 116] on img at bounding box center [394, 111] width 39 height 54
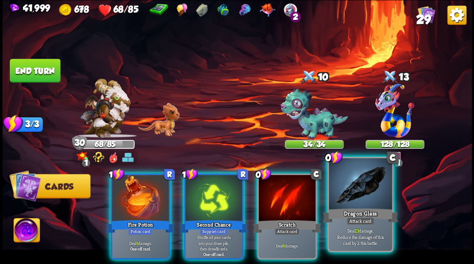
click at [348, 183] on div at bounding box center [359, 184] width 63 height 53
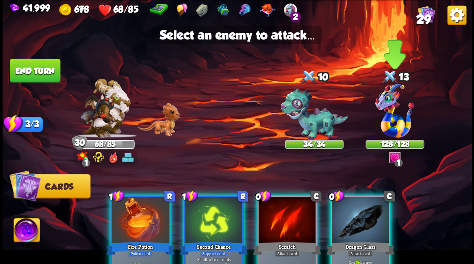
click at [389, 119] on img at bounding box center [394, 111] width 39 height 54
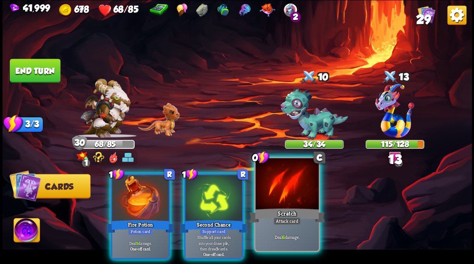
click at [286, 191] on div at bounding box center [286, 184] width 63 height 53
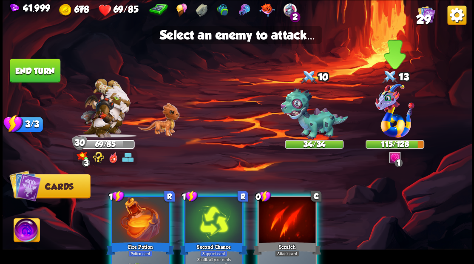
click at [382, 119] on img at bounding box center [394, 111] width 39 height 54
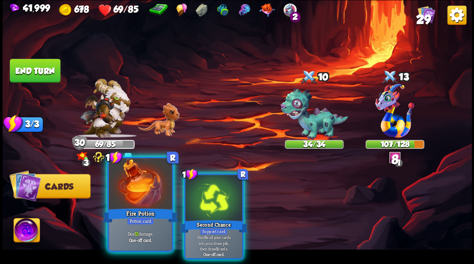
drag, startPoint x: 134, startPoint y: 196, endPoint x: 143, endPoint y: 193, distance: 9.0
click at [133, 196] on div at bounding box center [140, 184] width 63 height 53
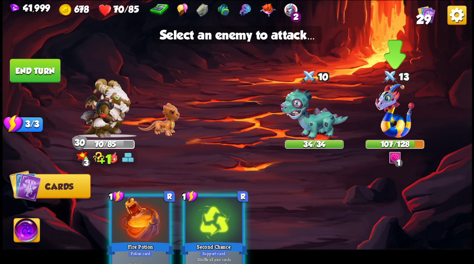
click at [391, 121] on img at bounding box center [394, 111] width 39 height 54
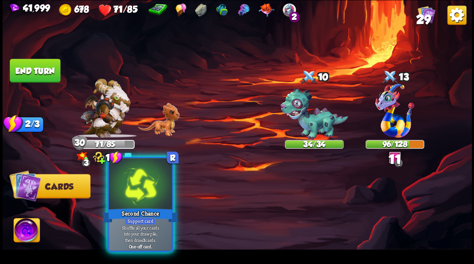
click at [127, 190] on div at bounding box center [140, 184] width 63 height 53
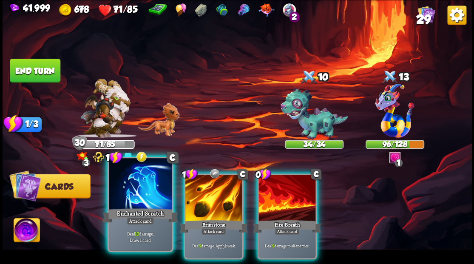
click at [134, 187] on div at bounding box center [140, 184] width 63 height 53
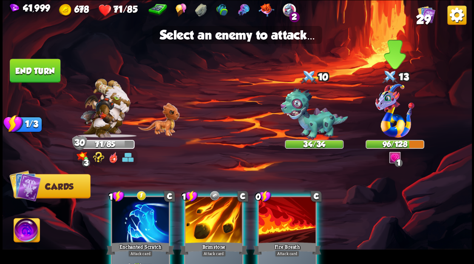
click at [388, 125] on img at bounding box center [394, 111] width 39 height 54
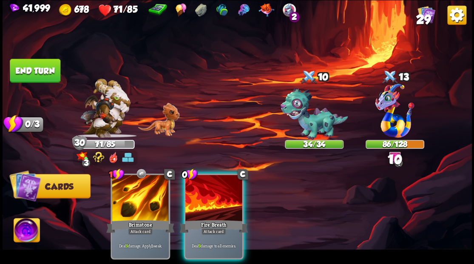
click at [199, 195] on div at bounding box center [213, 199] width 57 height 48
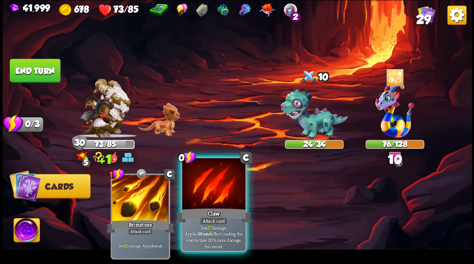
click at [195, 195] on div at bounding box center [213, 184] width 63 height 53
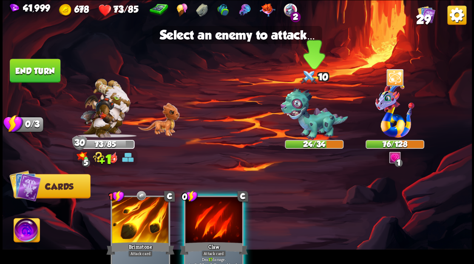
click at [290, 125] on img at bounding box center [314, 114] width 68 height 52
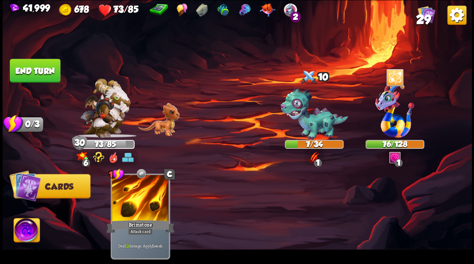
click at [40, 75] on button "End turn" at bounding box center [35, 71] width 51 height 24
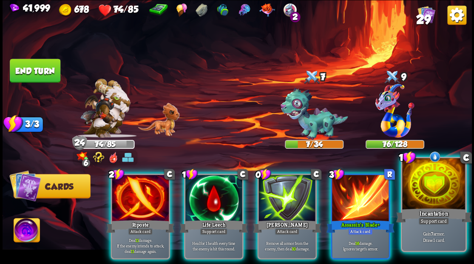
click at [444, 198] on div at bounding box center [433, 184] width 63 height 53
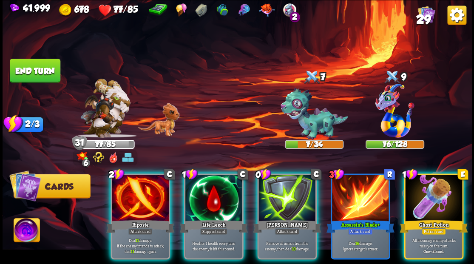
drag, startPoint x: 280, startPoint y: 184, endPoint x: 286, endPoint y: 162, distance: 23.3
click at [280, 184] on div at bounding box center [286, 199] width 57 height 48
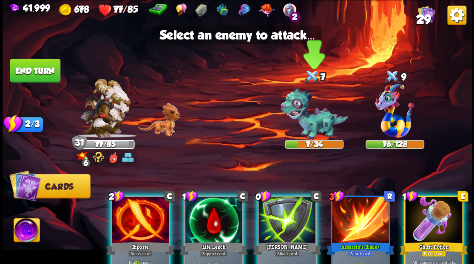
click at [308, 129] on img at bounding box center [314, 114] width 68 height 52
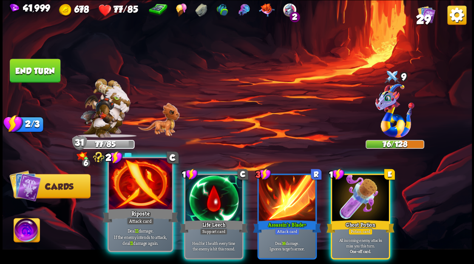
click at [141, 193] on div at bounding box center [140, 184] width 63 height 53
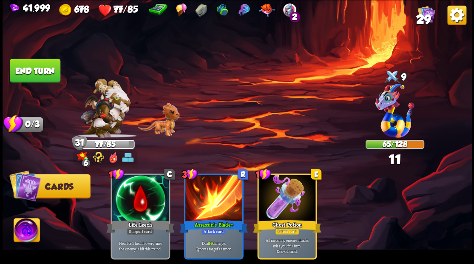
click at [33, 59] on button "End turn" at bounding box center [35, 71] width 51 height 24
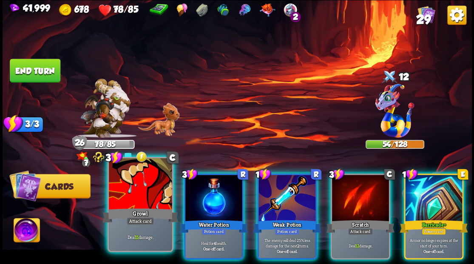
click at [144, 187] on div at bounding box center [140, 184] width 63 height 53
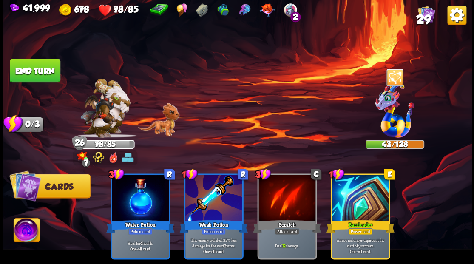
click at [37, 66] on button "End turn" at bounding box center [35, 71] width 51 height 24
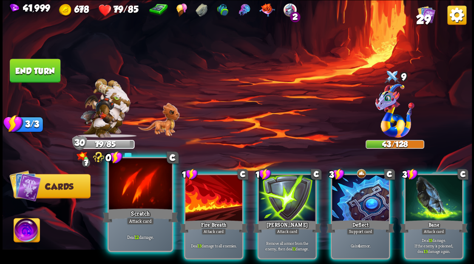
click at [135, 181] on div at bounding box center [140, 184] width 63 height 53
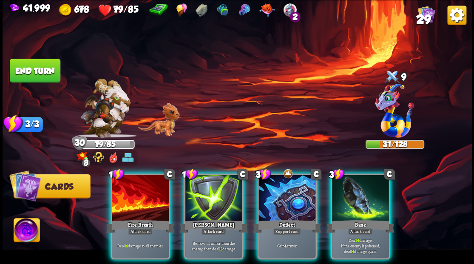
click at [140, 186] on div at bounding box center [140, 199] width 57 height 48
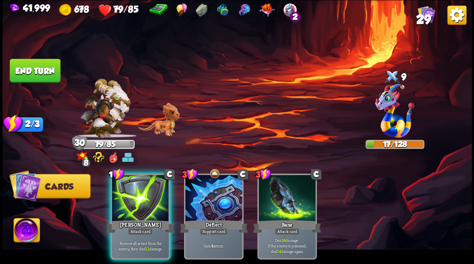
click at [158, 186] on div at bounding box center [140, 199] width 57 height 48
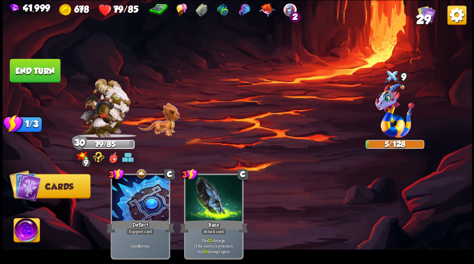
click at [28, 227] on img at bounding box center [27, 231] width 26 height 26
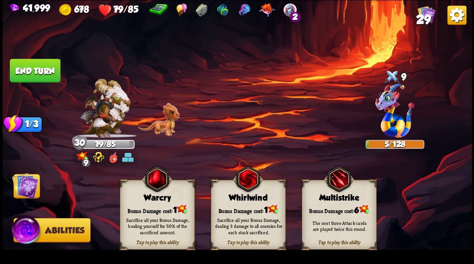
drag, startPoint x: 148, startPoint y: 201, endPoint x: 94, endPoint y: 194, distance: 54.9
click at [147, 202] on div "Tap to play this ability Warcry Bonus Damage cost: 1 Sacrifice all your Bonus D…" at bounding box center [157, 215] width 75 height 70
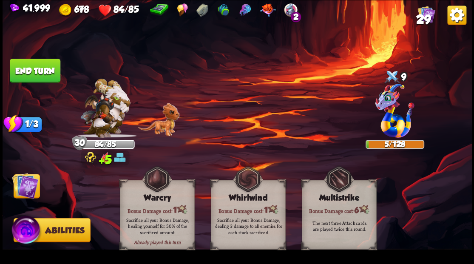
click at [22, 190] on img at bounding box center [25, 185] width 26 height 26
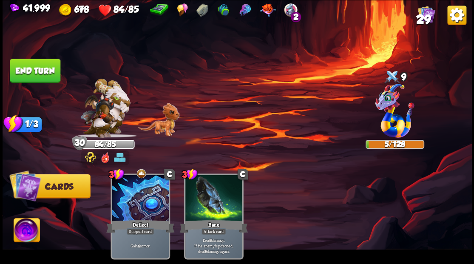
click at [41, 67] on button "End turn" at bounding box center [35, 71] width 51 height 24
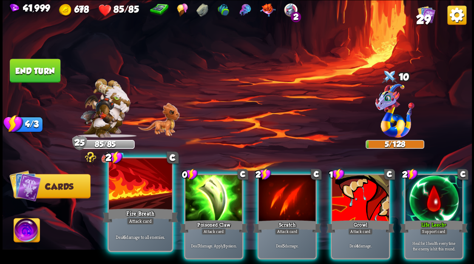
click at [122, 191] on div at bounding box center [140, 184] width 63 height 53
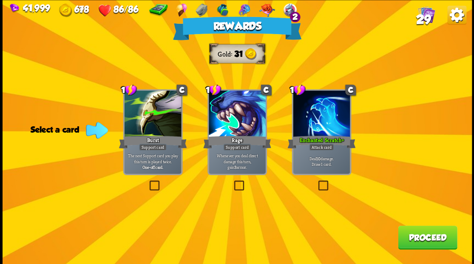
click at [435, 229] on button "Proceed" at bounding box center [427, 237] width 59 height 24
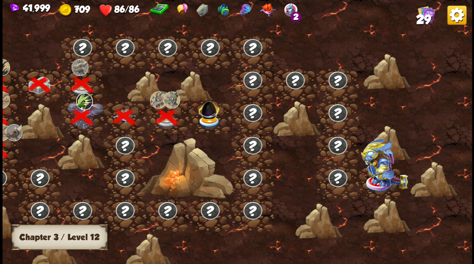
click at [208, 115] on img at bounding box center [208, 108] width 25 height 23
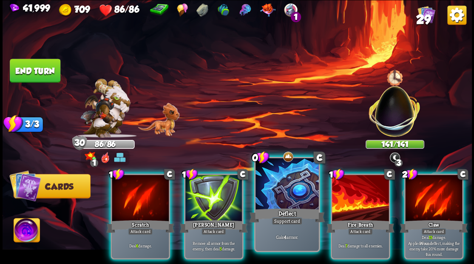
click at [277, 177] on div at bounding box center [286, 184] width 63 height 53
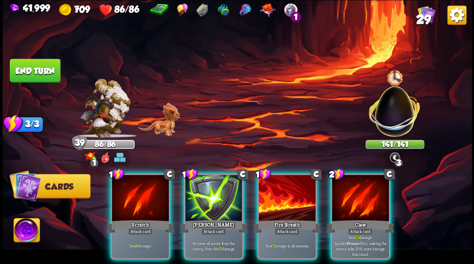
drag, startPoint x: 360, startPoint y: 191, endPoint x: 340, endPoint y: 193, distance: 19.7
click at [360, 191] on div at bounding box center [360, 199] width 57 height 48
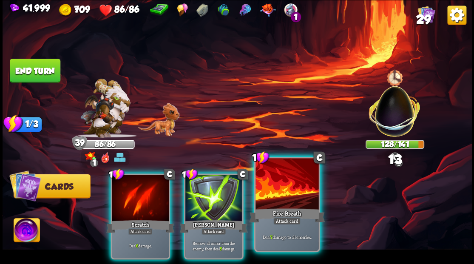
click at [291, 182] on div at bounding box center [286, 184] width 63 height 53
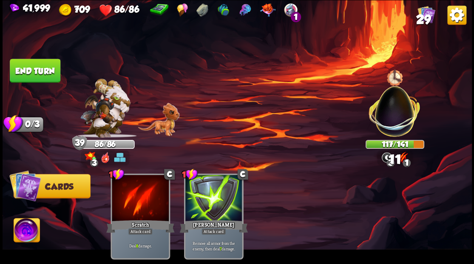
drag, startPoint x: 39, startPoint y: 63, endPoint x: 148, endPoint y: 71, distance: 109.1
click at [40, 63] on button "End turn" at bounding box center [35, 71] width 51 height 24
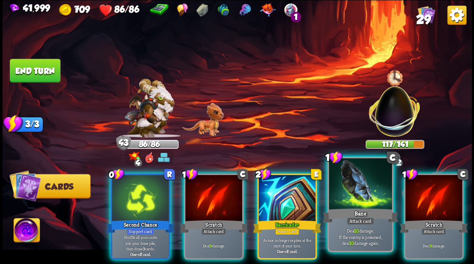
click at [349, 186] on div at bounding box center [359, 184] width 63 height 53
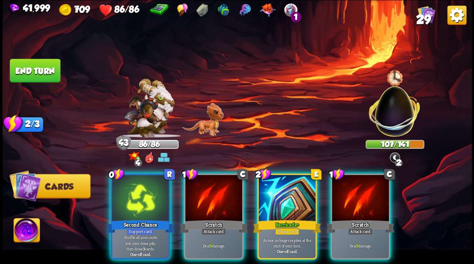
drag, startPoint x: 348, startPoint y: 184, endPoint x: 341, endPoint y: 171, distance: 14.8
click at [346, 181] on div at bounding box center [360, 199] width 57 height 48
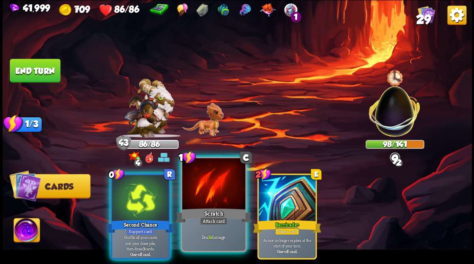
click at [203, 195] on div at bounding box center [213, 184] width 63 height 53
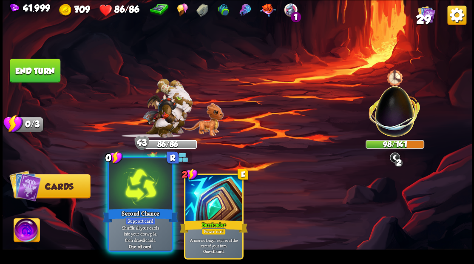
click at [145, 198] on div at bounding box center [140, 184] width 63 height 53
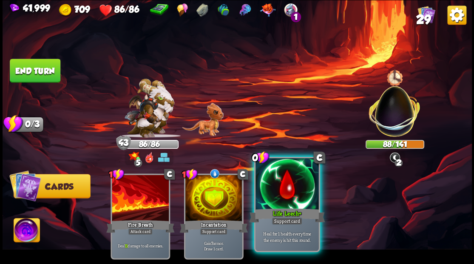
drag, startPoint x: 309, startPoint y: 201, endPoint x: 297, endPoint y: 199, distance: 11.3
click at [297, 199] on div at bounding box center [286, 184] width 63 height 53
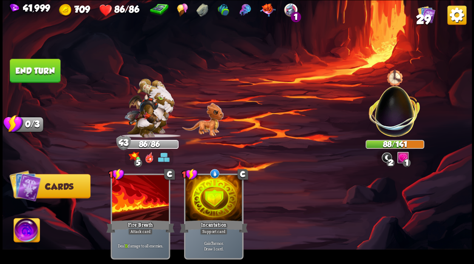
click at [31, 65] on button "End turn" at bounding box center [35, 71] width 51 height 24
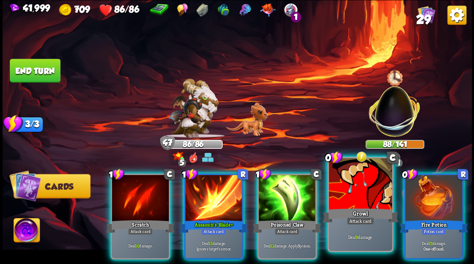
click at [361, 193] on div at bounding box center [359, 184] width 63 height 53
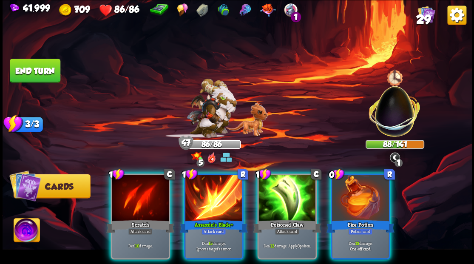
click at [361, 193] on div at bounding box center [360, 199] width 57 height 48
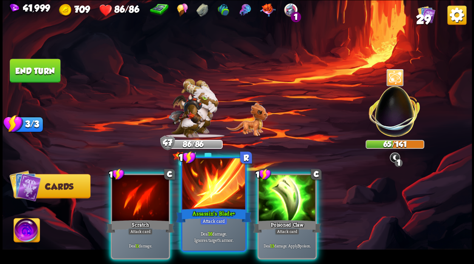
click at [200, 189] on div at bounding box center [213, 184] width 63 height 53
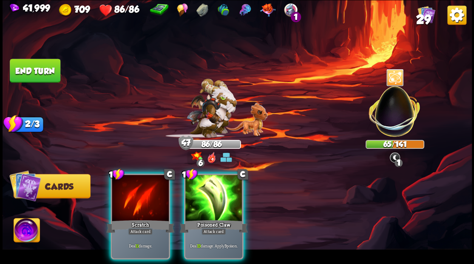
click at [200, 189] on div at bounding box center [213, 199] width 57 height 48
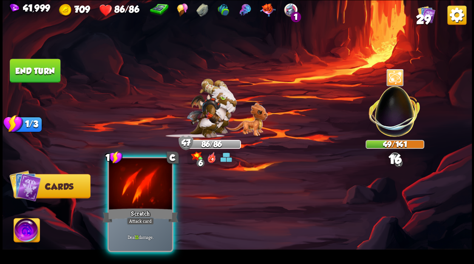
click at [142, 190] on div at bounding box center [140, 184] width 63 height 53
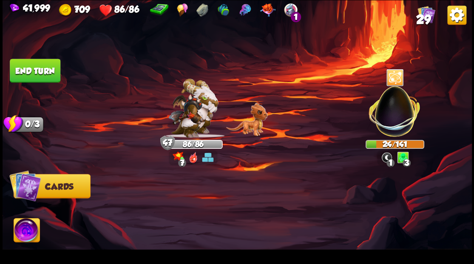
click at [23, 232] on img at bounding box center [27, 231] width 26 height 26
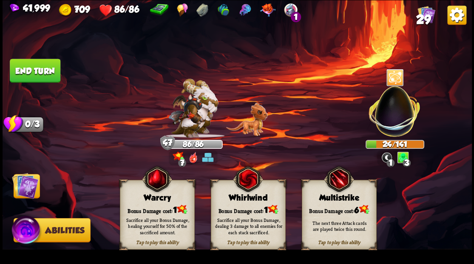
click at [249, 210] on div "Bonus Damage cost: 1" at bounding box center [248, 209] width 74 height 11
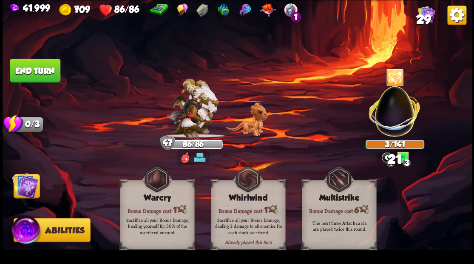
click at [23, 184] on img at bounding box center [25, 185] width 26 height 26
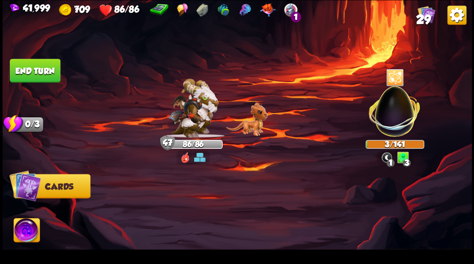
click at [39, 68] on button "End turn" at bounding box center [35, 71] width 51 height 24
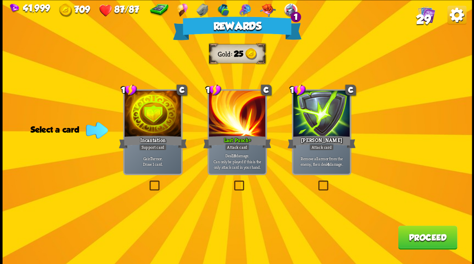
click at [423, 16] on span "29" at bounding box center [423, 19] width 15 height 14
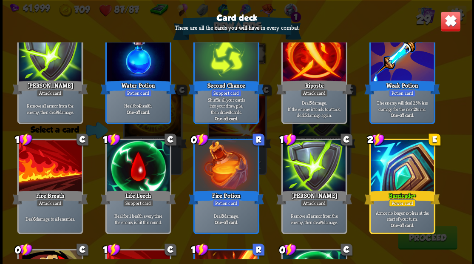
scroll to position [481, 0]
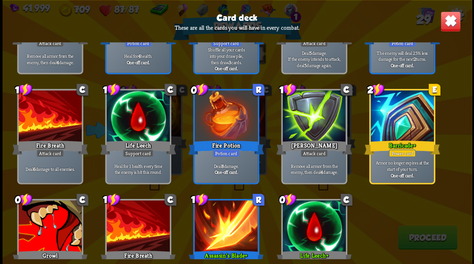
drag, startPoint x: 447, startPoint y: 25, endPoint x: 443, endPoint y: 32, distance: 9.0
click at [447, 25] on img at bounding box center [450, 21] width 20 height 20
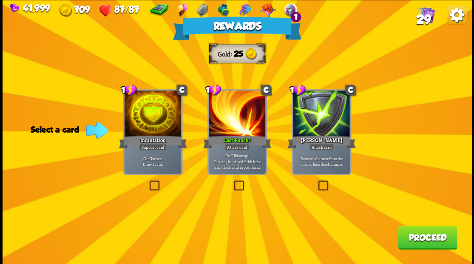
click at [405, 241] on button "Proceed" at bounding box center [427, 237] width 59 height 24
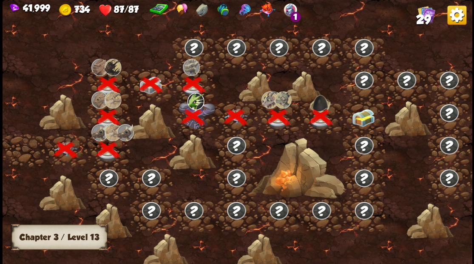
scroll to position [0, 129]
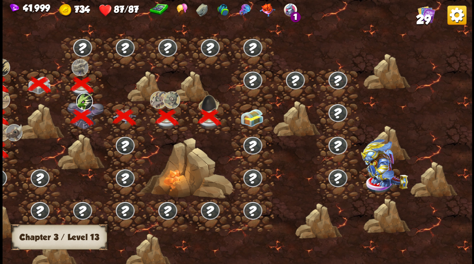
click at [249, 119] on img at bounding box center [251, 117] width 23 height 18
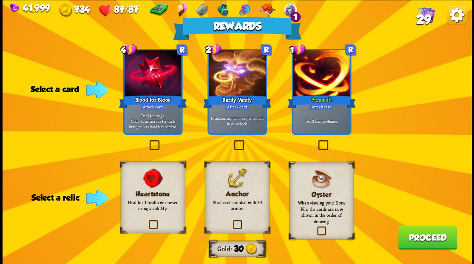
drag, startPoint x: 238, startPoint y: 224, endPoint x: 247, endPoint y: 209, distance: 17.7
click at [231, 221] on label at bounding box center [231, 221] width 0 height 0
click at [0, 0] on input "checkbox" at bounding box center [0, 0] width 0 height 0
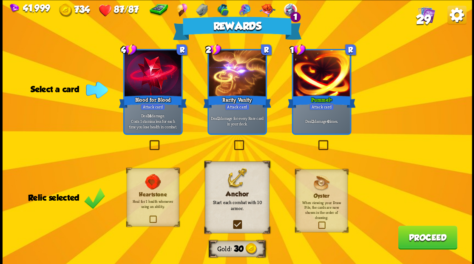
click at [316, 141] on label at bounding box center [316, 141] width 0 height 0
click at [0, 0] on input "checkbox" at bounding box center [0, 0] width 0 height 0
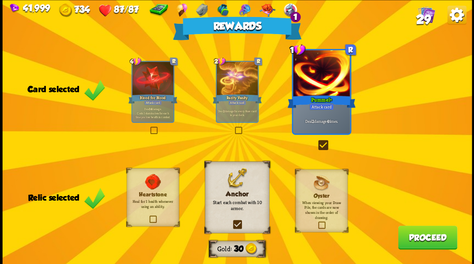
click at [422, 239] on button "Proceed" at bounding box center [427, 237] width 59 height 24
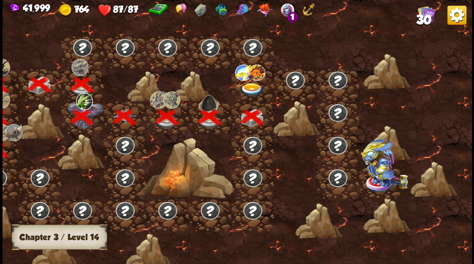
click at [249, 84] on img at bounding box center [251, 90] width 23 height 14
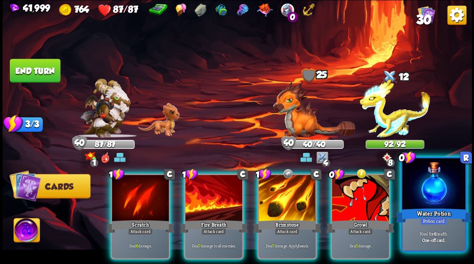
click at [441, 198] on div at bounding box center [433, 184] width 63 height 53
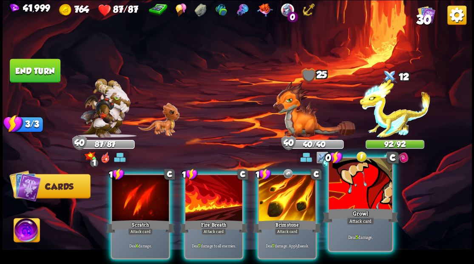
click at [366, 203] on div at bounding box center [359, 184] width 63 height 53
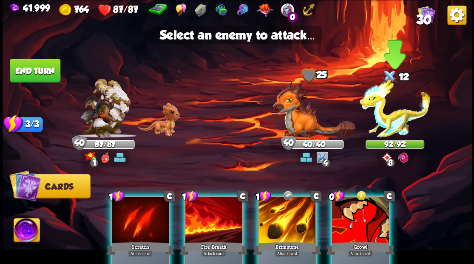
click at [386, 125] on img at bounding box center [395, 108] width 71 height 59
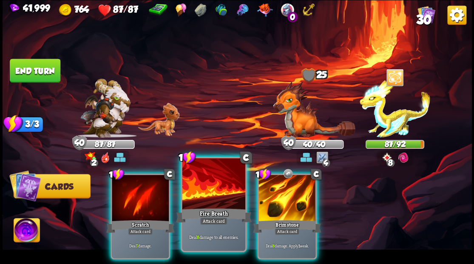
click at [206, 194] on div at bounding box center [213, 184] width 63 height 53
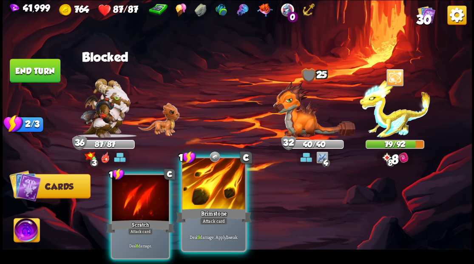
click at [209, 186] on div at bounding box center [213, 184] width 63 height 53
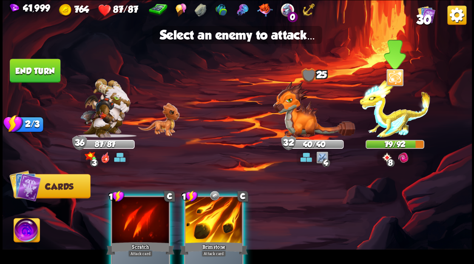
click at [390, 124] on img at bounding box center [395, 108] width 71 height 59
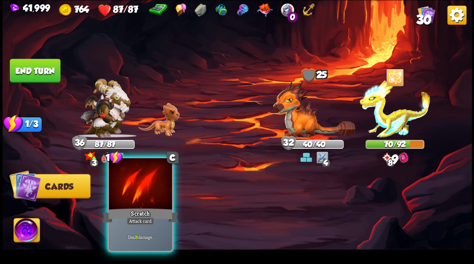
click at [142, 184] on div at bounding box center [140, 184] width 63 height 53
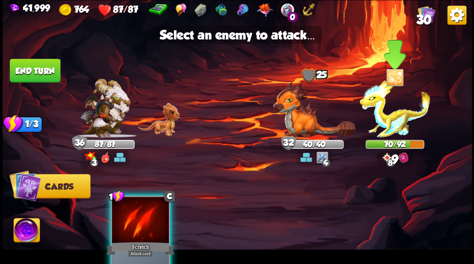
click at [383, 120] on img at bounding box center [395, 108] width 71 height 59
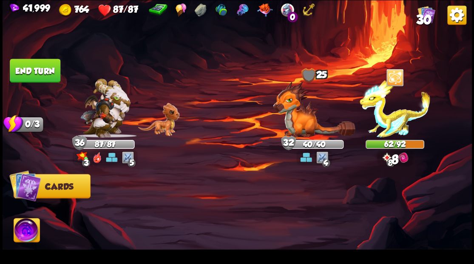
click at [25, 62] on button "End turn" at bounding box center [35, 71] width 51 height 24
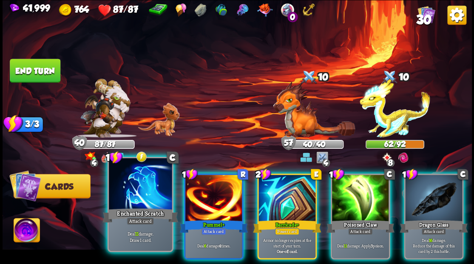
click at [128, 199] on div at bounding box center [140, 184] width 63 height 53
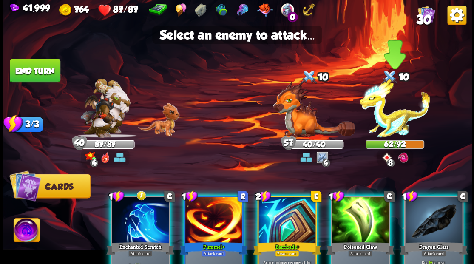
click at [393, 118] on img at bounding box center [395, 108] width 71 height 59
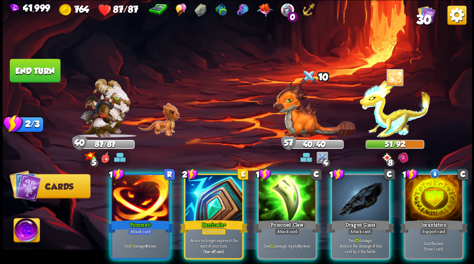
click at [473, 196] on html "41,999 764 87/87 0 30 Select an enemy to attack... You don't have enough stamin…" at bounding box center [237, 132] width 474 height 264
drag, startPoint x: 450, startPoint y: 213, endPoint x: 444, endPoint y: 211, distance: 6.1
click at [448, 218] on div "Incantation" at bounding box center [433, 225] width 68 height 15
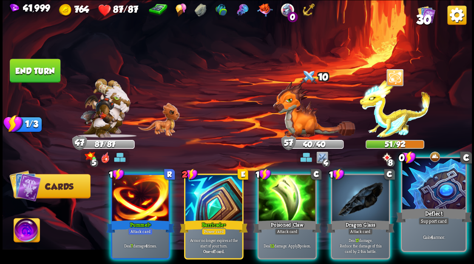
click at [444, 194] on div at bounding box center [433, 184] width 63 height 53
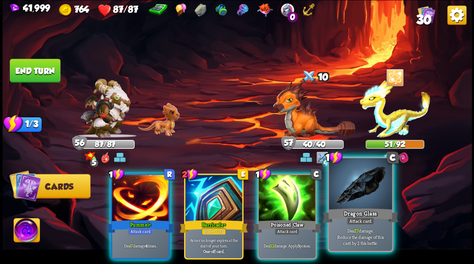
click at [348, 198] on div at bounding box center [359, 184] width 63 height 53
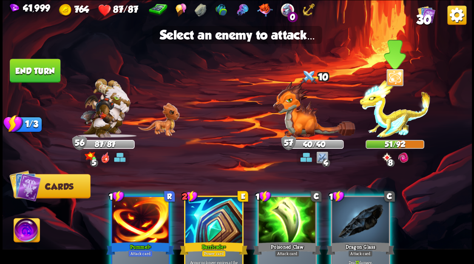
click at [394, 127] on img at bounding box center [395, 108] width 71 height 59
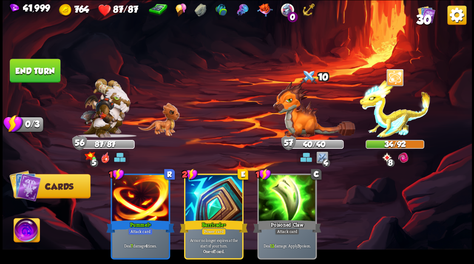
click at [31, 68] on button "End turn" at bounding box center [35, 71] width 51 height 24
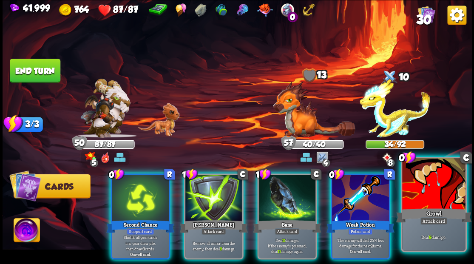
click at [422, 194] on div at bounding box center [433, 184] width 63 height 53
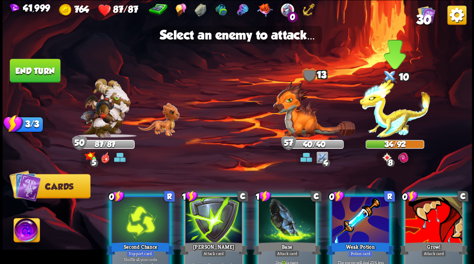
click at [391, 122] on img at bounding box center [395, 108] width 71 height 59
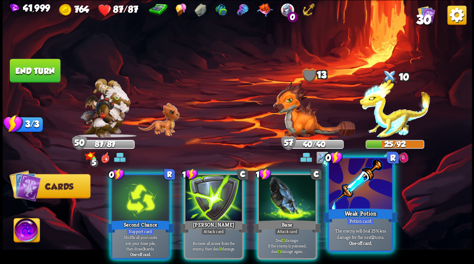
click at [354, 201] on div at bounding box center [359, 184] width 63 height 53
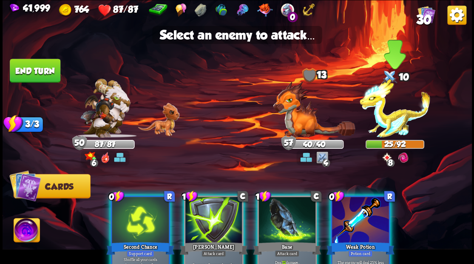
click at [390, 122] on img at bounding box center [395, 108] width 71 height 59
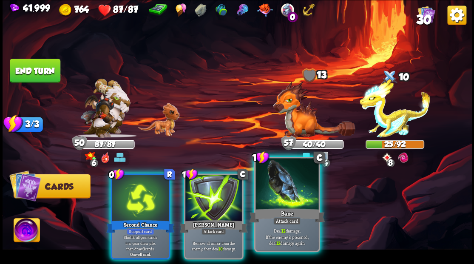
click at [295, 203] on div at bounding box center [286, 184] width 63 height 53
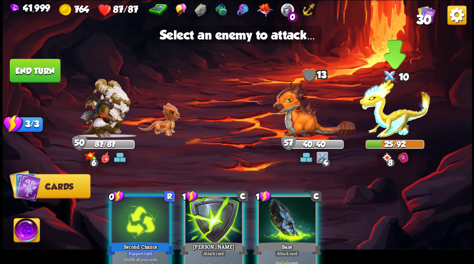
click at [385, 119] on img at bounding box center [395, 108] width 71 height 59
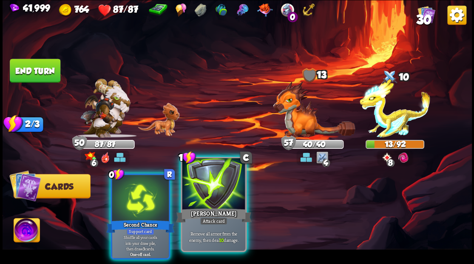
click at [200, 190] on div at bounding box center [213, 184] width 63 height 53
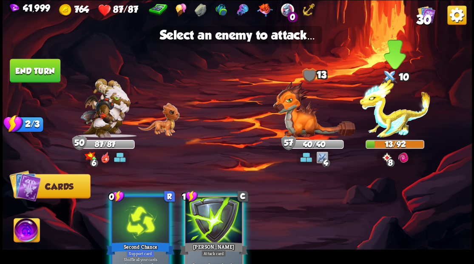
click at [393, 116] on img at bounding box center [395, 108] width 71 height 59
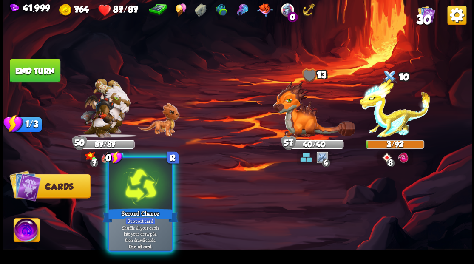
click at [128, 182] on div at bounding box center [140, 184] width 63 height 53
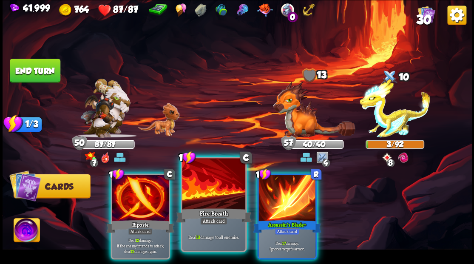
click at [204, 202] on div at bounding box center [213, 184] width 63 height 53
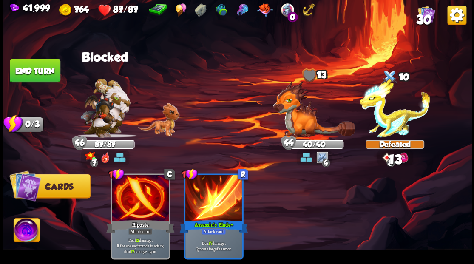
click at [36, 70] on button "End turn" at bounding box center [35, 71] width 51 height 24
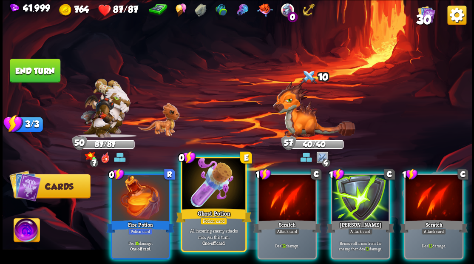
click at [208, 186] on div at bounding box center [213, 184] width 63 height 53
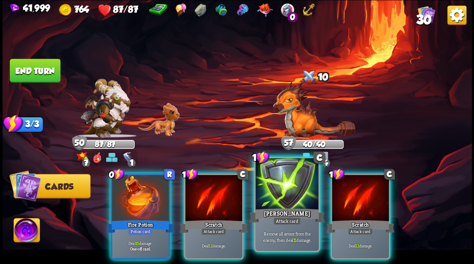
click at [277, 198] on div at bounding box center [286, 184] width 63 height 53
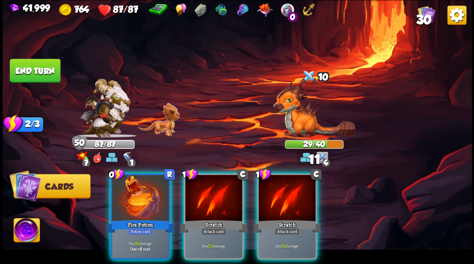
click at [133, 198] on div at bounding box center [140, 199] width 57 height 48
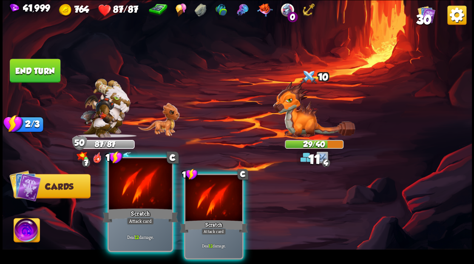
click at [154, 199] on div at bounding box center [140, 184] width 63 height 53
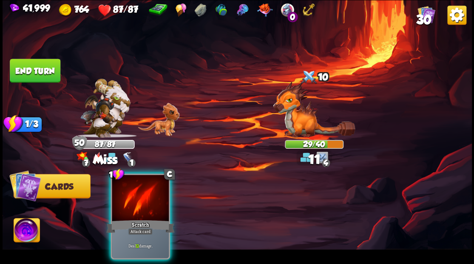
click at [164, 201] on div at bounding box center [140, 199] width 57 height 48
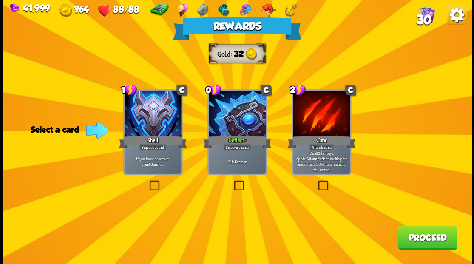
click at [419, 239] on button "Proceed" at bounding box center [427, 237] width 59 height 24
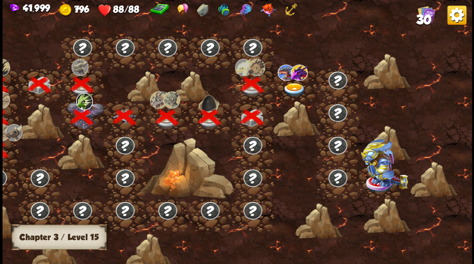
click at [290, 88] on img at bounding box center [293, 90] width 23 height 14
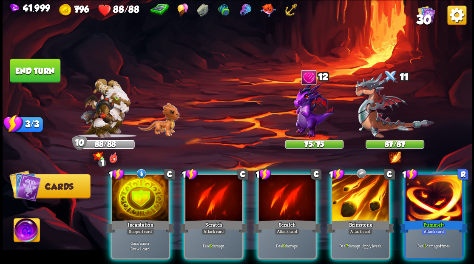
click at [133, 182] on div at bounding box center [140, 199] width 57 height 48
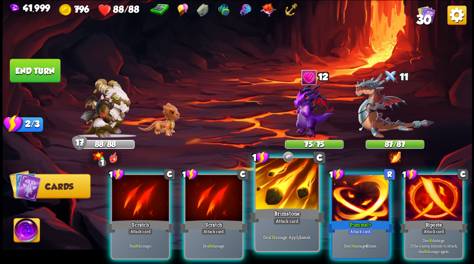
drag, startPoint x: 285, startPoint y: 196, endPoint x: 292, endPoint y: 193, distance: 7.0
click at [285, 195] on div at bounding box center [286, 184] width 63 height 53
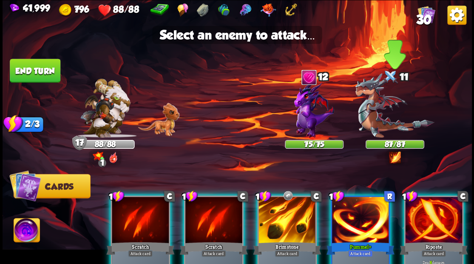
click at [380, 132] on img at bounding box center [394, 105] width 79 height 65
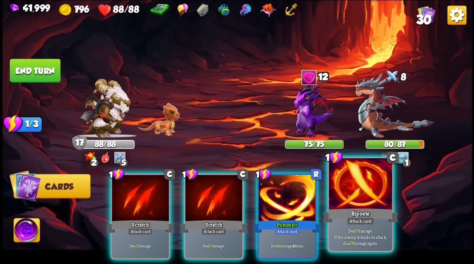
click at [362, 189] on div at bounding box center [359, 184] width 63 height 53
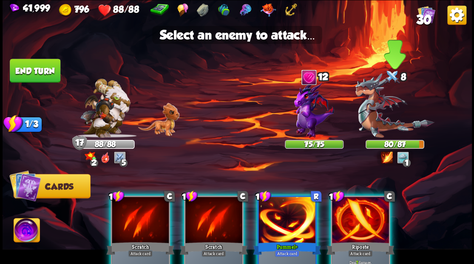
click at [387, 121] on img at bounding box center [394, 105] width 79 height 65
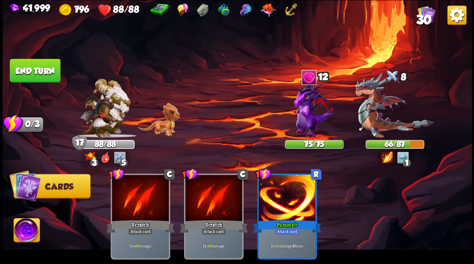
click at [25, 69] on button "End turn" at bounding box center [35, 71] width 51 height 24
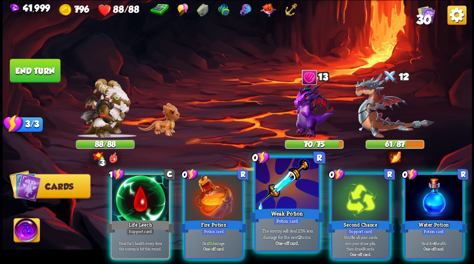
click at [285, 198] on div at bounding box center [286, 184] width 63 height 53
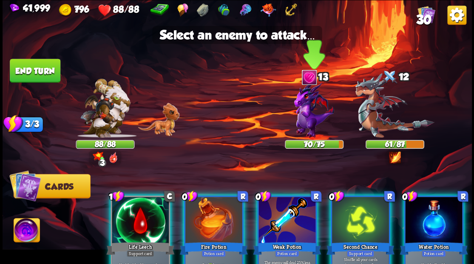
click at [306, 109] on img at bounding box center [314, 109] width 40 height 57
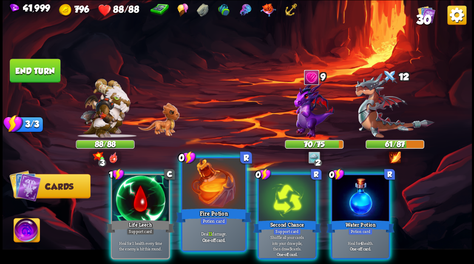
click at [212, 186] on div at bounding box center [213, 184] width 63 height 53
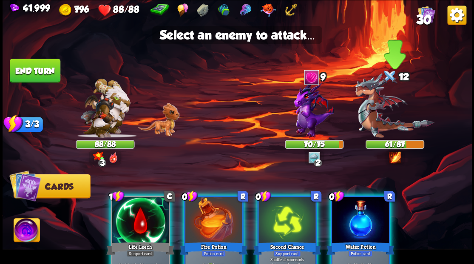
click at [371, 118] on img at bounding box center [394, 105] width 79 height 65
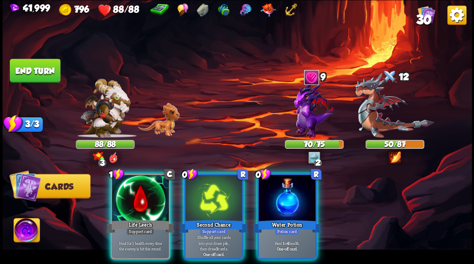
drag, startPoint x: 294, startPoint y: 188, endPoint x: 289, endPoint y: 185, distance: 5.9
click at [293, 187] on div at bounding box center [286, 199] width 57 height 48
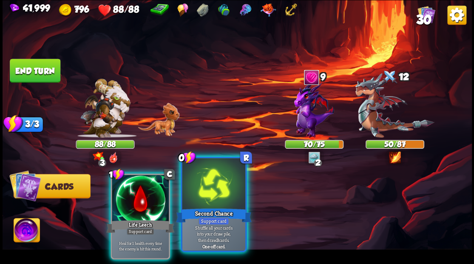
click at [207, 195] on div at bounding box center [213, 184] width 63 height 53
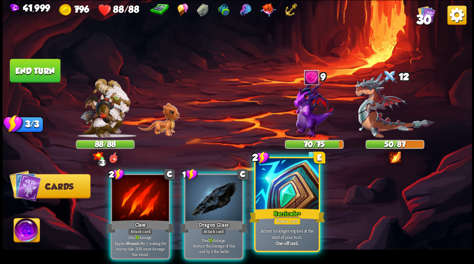
click at [275, 185] on div at bounding box center [286, 184] width 63 height 53
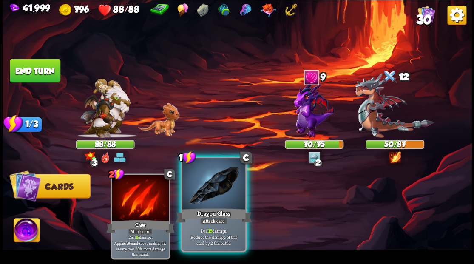
click at [203, 192] on div at bounding box center [213, 184] width 63 height 53
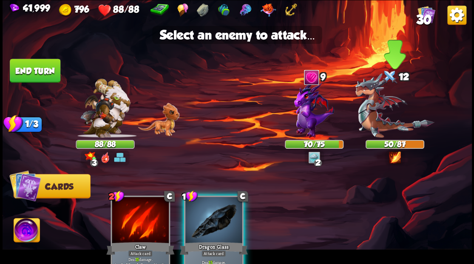
click at [377, 108] on img at bounding box center [394, 105] width 79 height 65
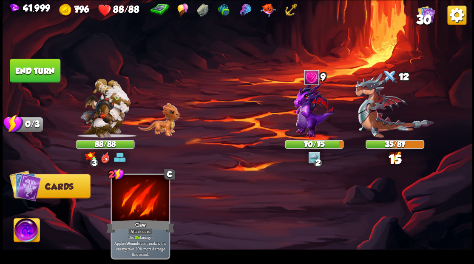
drag, startPoint x: 34, startPoint y: 75, endPoint x: 68, endPoint y: 85, distance: 35.9
click at [38, 74] on button "End turn" at bounding box center [35, 71] width 51 height 24
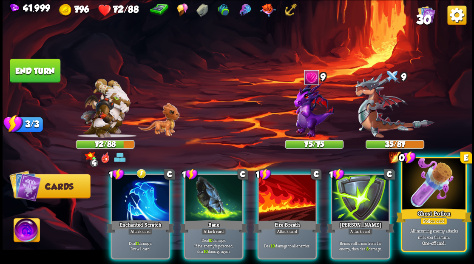
click at [442, 192] on div at bounding box center [433, 184] width 63 height 53
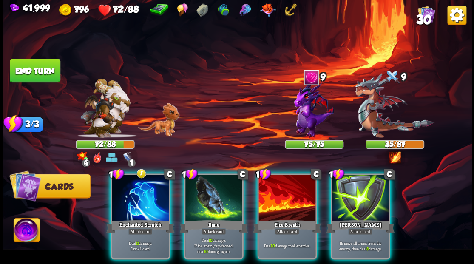
click at [286, 197] on div at bounding box center [286, 199] width 57 height 48
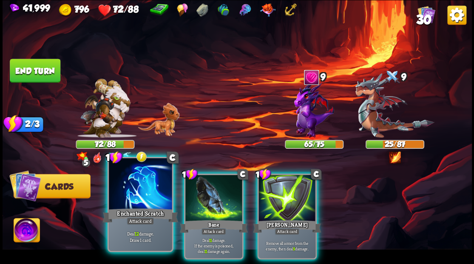
click at [130, 192] on div at bounding box center [140, 184] width 63 height 53
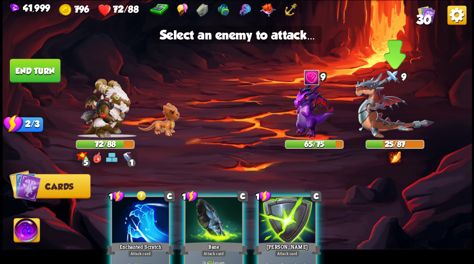
click at [369, 118] on img at bounding box center [394, 105] width 79 height 65
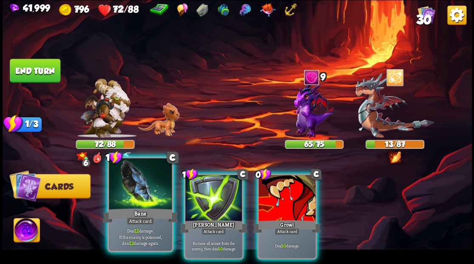
click at [127, 204] on div at bounding box center [140, 184] width 63 height 53
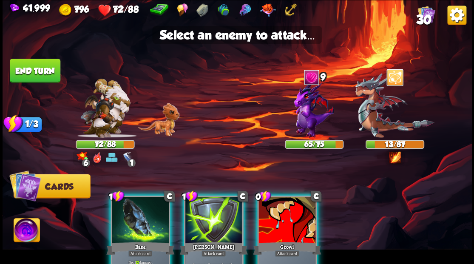
click at [135, 212] on div at bounding box center [140, 221] width 57 height 48
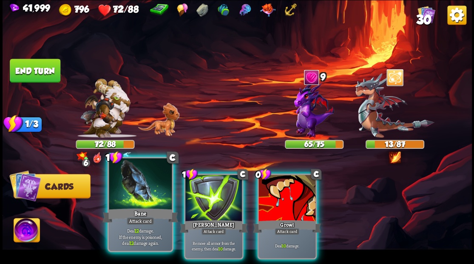
click at [139, 209] on div "Bane" at bounding box center [140, 215] width 76 height 17
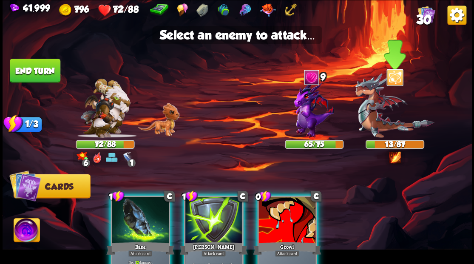
click at [371, 123] on img at bounding box center [394, 105] width 79 height 65
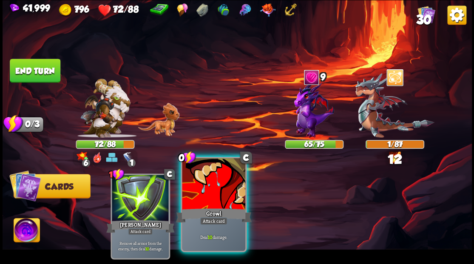
click at [214, 187] on div at bounding box center [213, 184] width 63 height 53
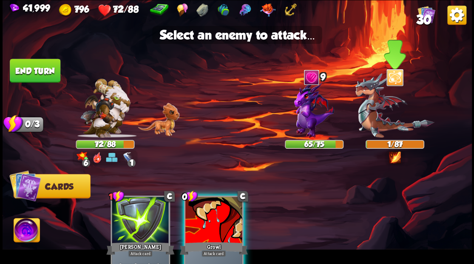
click at [385, 111] on img at bounding box center [394, 105] width 79 height 65
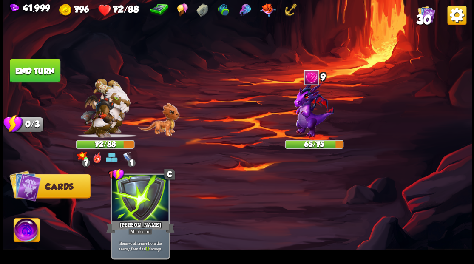
click at [31, 66] on button "End turn" at bounding box center [35, 71] width 51 height 24
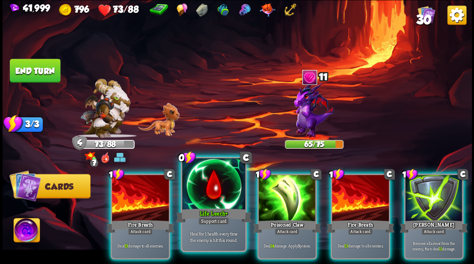
click at [216, 178] on div at bounding box center [213, 184] width 63 height 53
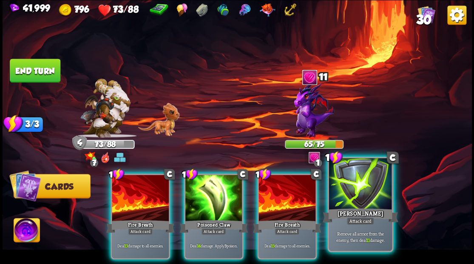
click at [357, 195] on div at bounding box center [359, 184] width 63 height 53
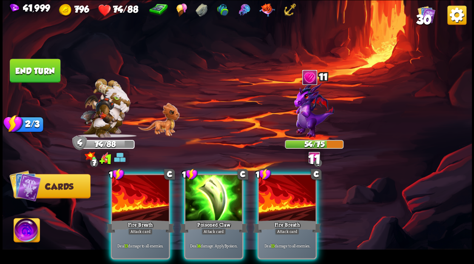
click at [27, 236] on img at bounding box center [27, 231] width 26 height 26
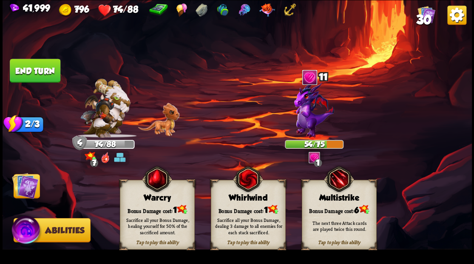
click at [144, 205] on div "Bonus Damage cost: 1" at bounding box center [157, 209] width 74 height 11
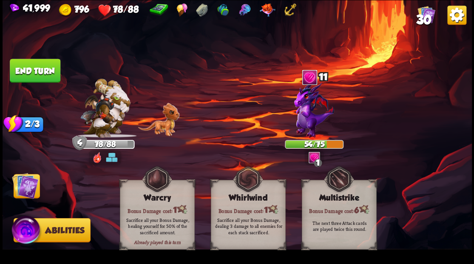
click at [26, 186] on img at bounding box center [25, 185] width 26 height 26
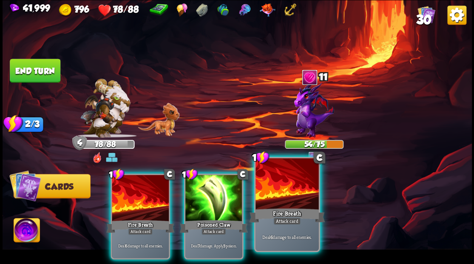
click at [287, 193] on div at bounding box center [286, 184] width 63 height 53
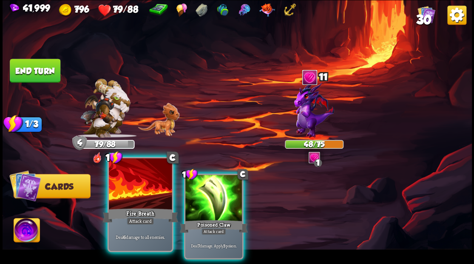
click at [136, 198] on div at bounding box center [140, 184] width 63 height 53
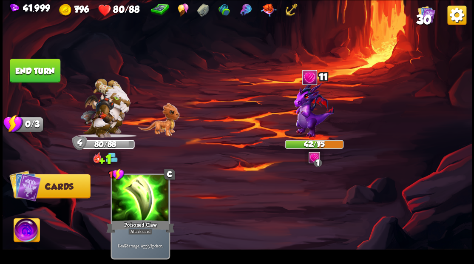
drag, startPoint x: 40, startPoint y: 68, endPoint x: 138, endPoint y: 82, distance: 98.7
click at [50, 67] on button "End turn" at bounding box center [35, 71] width 51 height 24
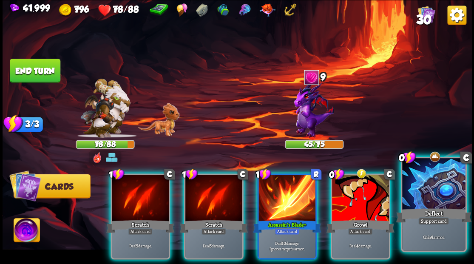
click at [442, 192] on div at bounding box center [433, 184] width 63 height 53
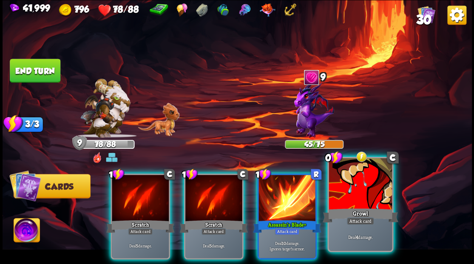
click at [358, 189] on div at bounding box center [359, 184] width 63 height 53
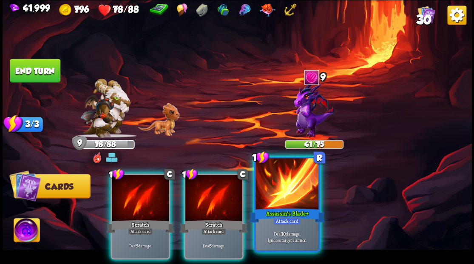
click at [283, 193] on div at bounding box center [286, 184] width 63 height 53
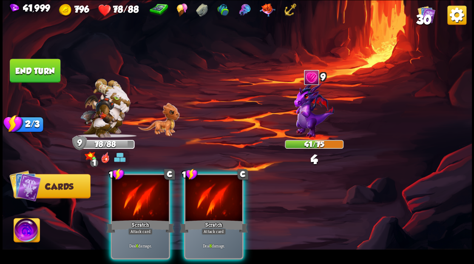
drag, startPoint x: 215, startPoint y: 192, endPoint x: 192, endPoint y: 195, distance: 23.5
click at [215, 192] on div at bounding box center [213, 199] width 57 height 48
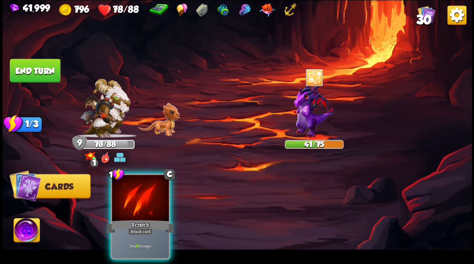
drag, startPoint x: 158, startPoint y: 192, endPoint x: 149, endPoint y: 190, distance: 8.7
click at [150, 191] on div at bounding box center [140, 199] width 57 height 48
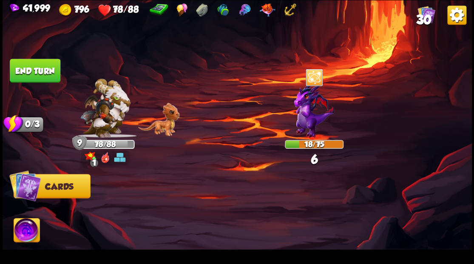
click at [48, 72] on button "End turn" at bounding box center [35, 71] width 51 height 24
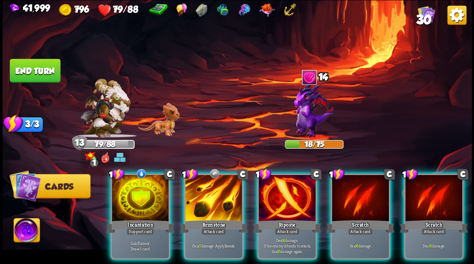
click at [141, 189] on div at bounding box center [140, 199] width 57 height 48
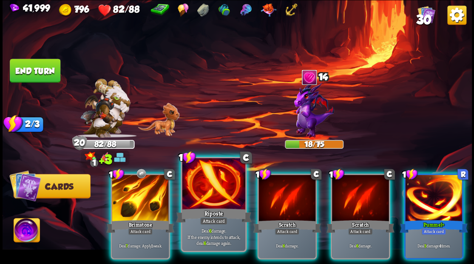
click at [205, 188] on div at bounding box center [213, 184] width 63 height 53
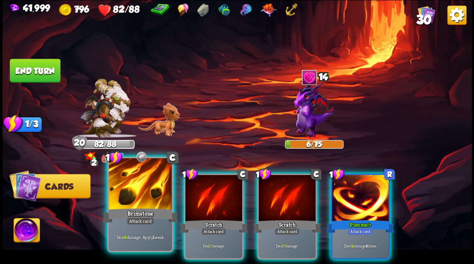
click at [150, 189] on div at bounding box center [140, 184] width 63 height 53
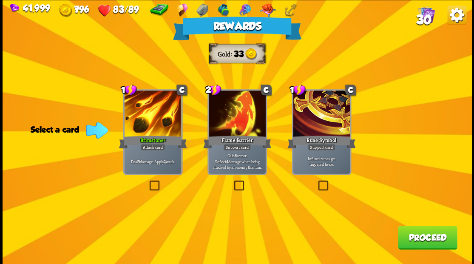
click at [424, 18] on span "30" at bounding box center [423, 19] width 15 height 14
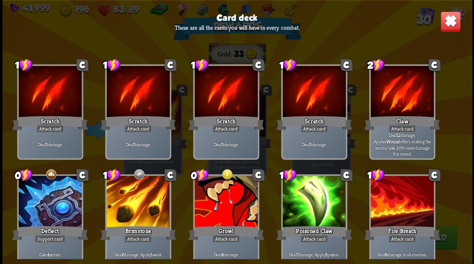
drag, startPoint x: 444, startPoint y: 19, endPoint x: 428, endPoint y: 43, distance: 29.0
click at [444, 19] on img at bounding box center [450, 21] width 20 height 20
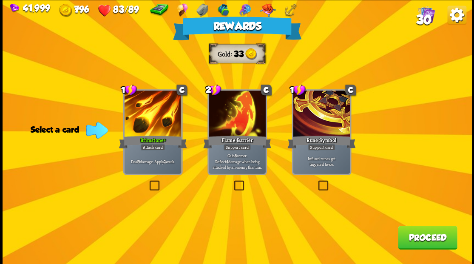
click at [413, 239] on button "Proceed" at bounding box center [427, 237] width 59 height 24
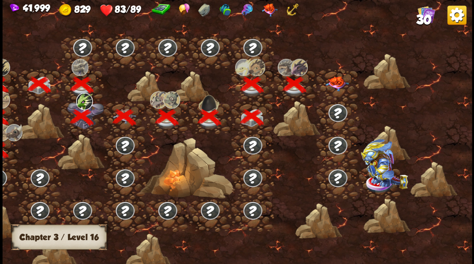
click at [337, 81] on img at bounding box center [336, 83] width 23 height 15
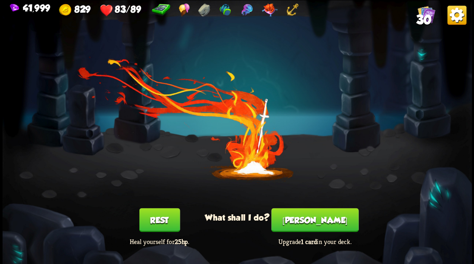
drag, startPoint x: 321, startPoint y: 235, endPoint x: 318, endPoint y: 220, distance: 16.0
click at [320, 234] on div "[PERSON_NAME] Upgrade 1 card in your deck." at bounding box center [315, 227] width 94 height 38
click at [311, 220] on button "[PERSON_NAME]" at bounding box center [314, 220] width 87 height 24
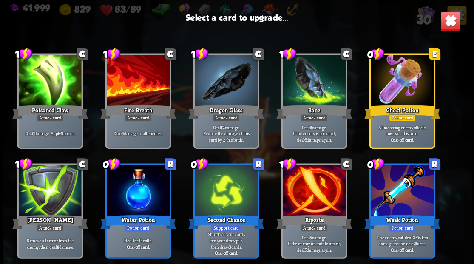
scroll to position [140, 0]
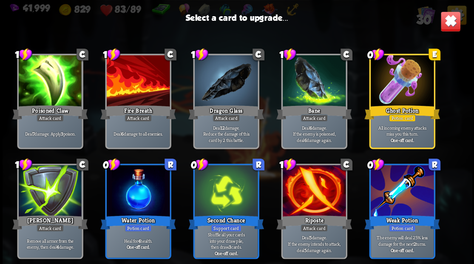
click at [393, 92] on div at bounding box center [401, 81] width 63 height 53
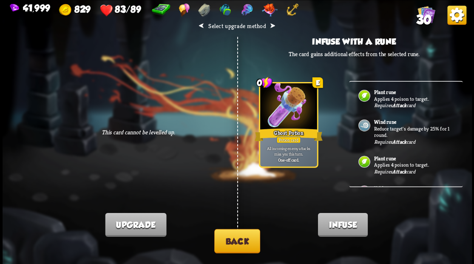
click at [233, 237] on button "Back" at bounding box center [237, 241] width 46 height 24
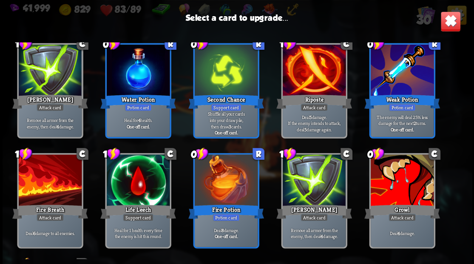
scroll to position [311, 0]
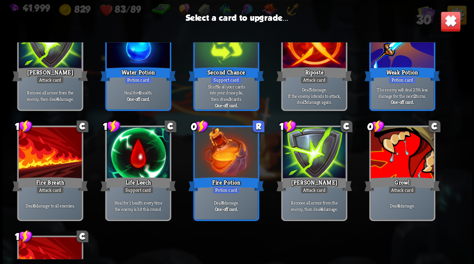
click at [150, 150] on div at bounding box center [137, 153] width 63 height 53
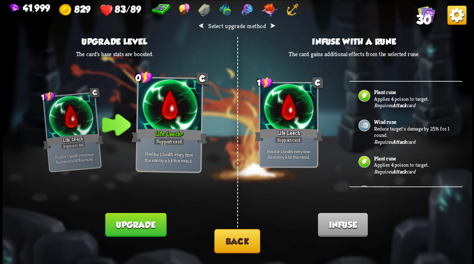
click at [132, 224] on button "Upgrade" at bounding box center [135, 224] width 61 height 24
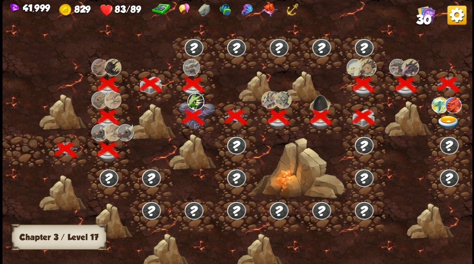
scroll to position [0, 129]
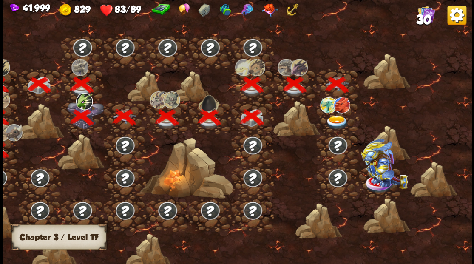
click at [332, 117] on img at bounding box center [336, 122] width 23 height 14
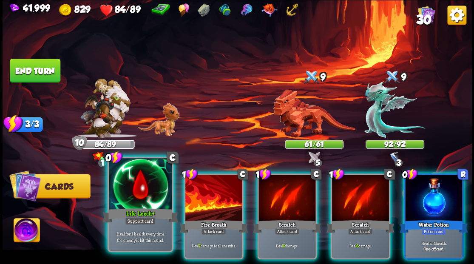
click at [128, 190] on div at bounding box center [140, 184] width 63 height 53
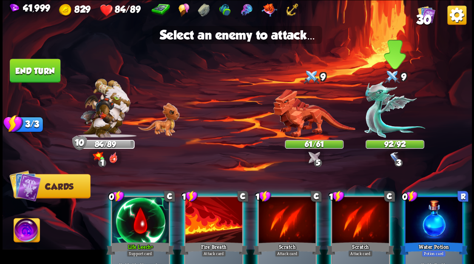
click at [375, 115] on img at bounding box center [394, 109] width 61 height 57
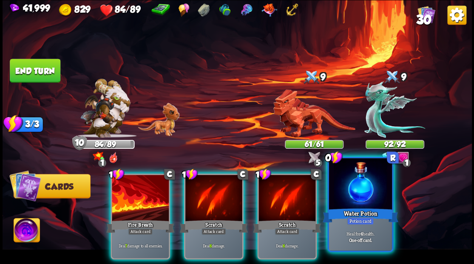
click at [363, 202] on div at bounding box center [359, 184] width 63 height 53
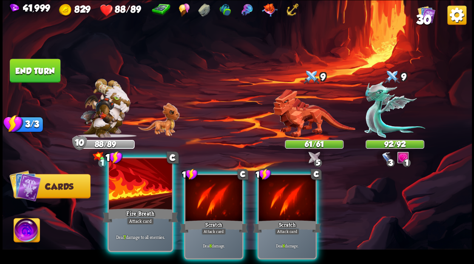
click at [136, 186] on div at bounding box center [140, 184] width 63 height 53
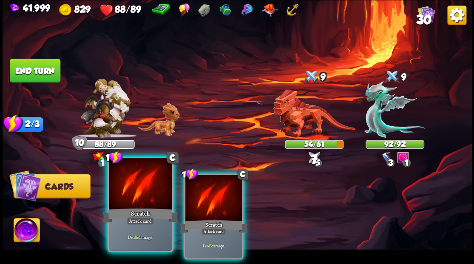
click at [136, 187] on div at bounding box center [140, 184] width 63 height 53
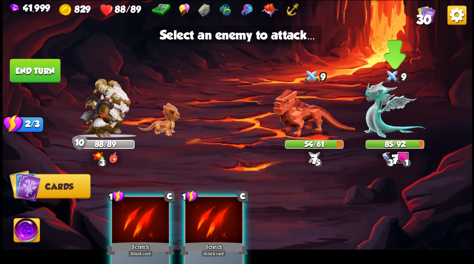
click at [375, 123] on img at bounding box center [394, 109] width 61 height 57
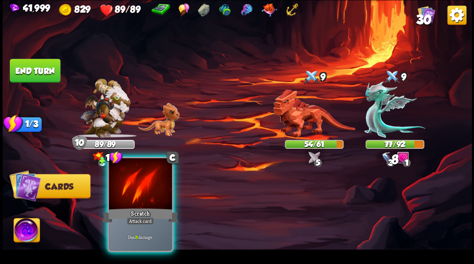
click at [158, 179] on div at bounding box center [140, 184] width 63 height 53
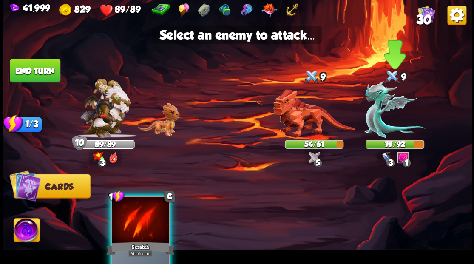
click at [377, 110] on img at bounding box center [394, 109] width 61 height 57
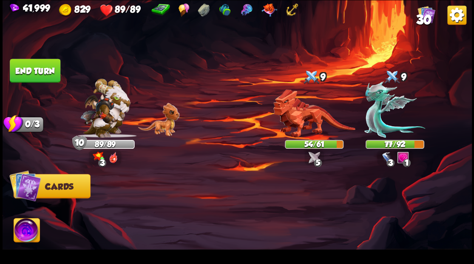
click at [31, 64] on button "End turn" at bounding box center [35, 71] width 51 height 24
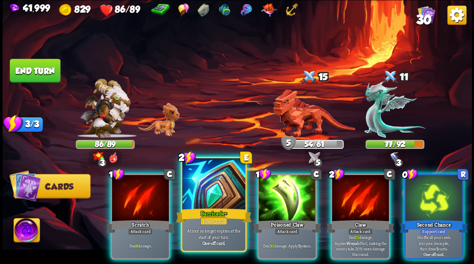
click at [203, 185] on div at bounding box center [213, 184] width 63 height 53
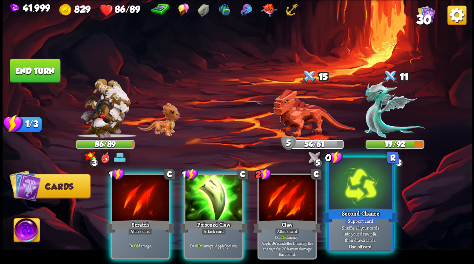
click at [343, 202] on div at bounding box center [359, 184] width 63 height 53
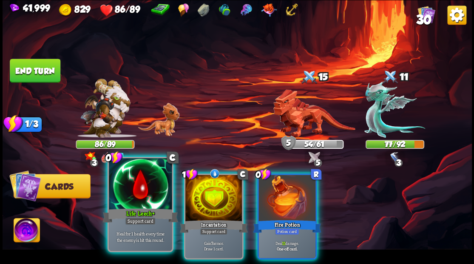
click at [123, 190] on div at bounding box center [140, 184] width 63 height 53
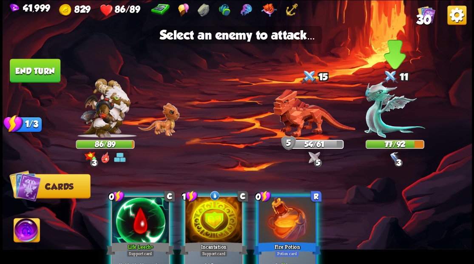
click at [373, 122] on img at bounding box center [394, 109] width 61 height 57
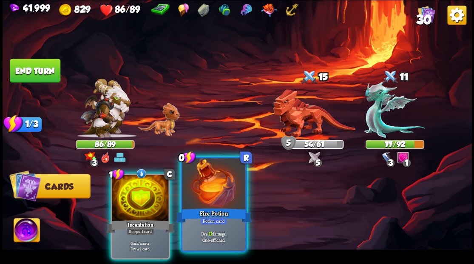
click at [218, 187] on div at bounding box center [213, 184] width 63 height 53
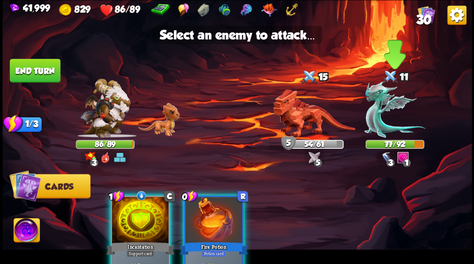
click at [380, 122] on img at bounding box center [394, 109] width 61 height 57
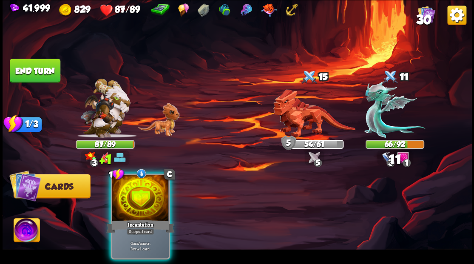
drag, startPoint x: 155, startPoint y: 182, endPoint x: 150, endPoint y: 184, distance: 4.8
click at [152, 184] on div at bounding box center [140, 199] width 57 height 48
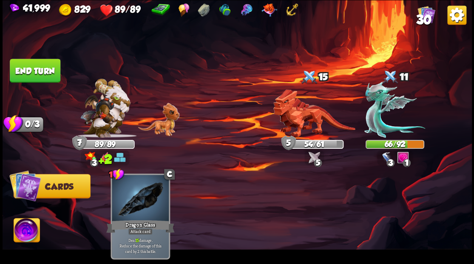
click at [40, 72] on button "End turn" at bounding box center [35, 71] width 51 height 24
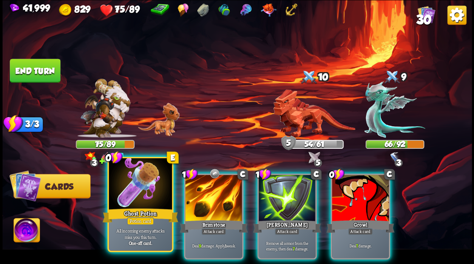
click at [136, 198] on div at bounding box center [140, 184] width 63 height 53
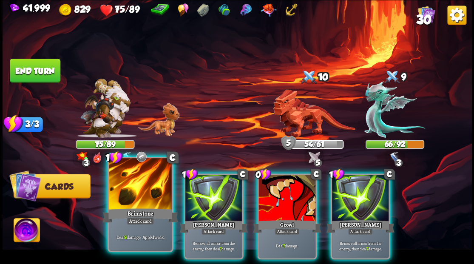
click at [144, 182] on div at bounding box center [140, 184] width 63 height 53
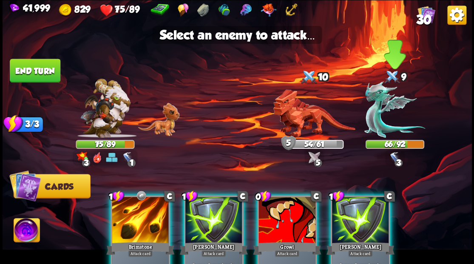
click at [375, 118] on img at bounding box center [394, 109] width 61 height 57
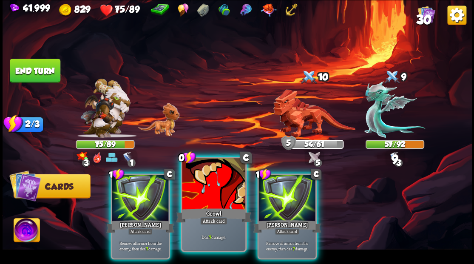
click at [192, 192] on div at bounding box center [213, 184] width 63 height 53
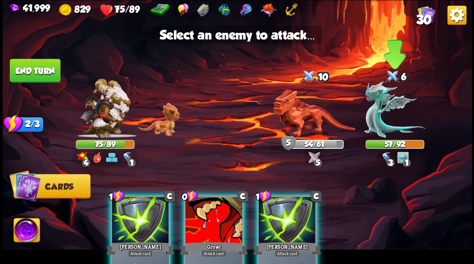
click at [379, 114] on img at bounding box center [394, 109] width 61 height 57
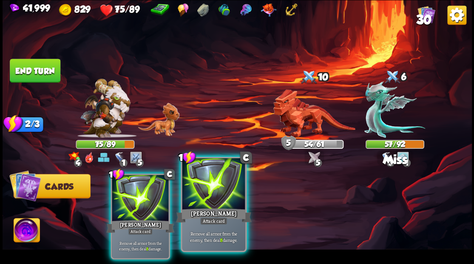
click at [211, 201] on div at bounding box center [213, 184] width 63 height 53
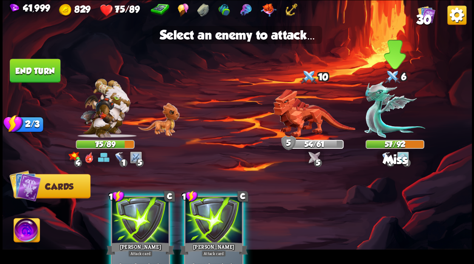
click at [374, 115] on img at bounding box center [394, 109] width 61 height 57
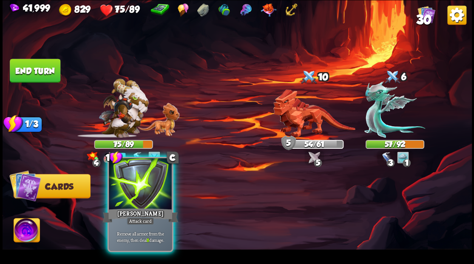
click at [141, 184] on div at bounding box center [140, 184] width 63 height 53
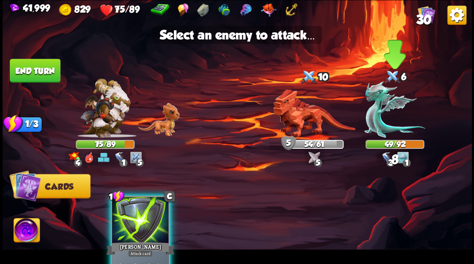
click at [373, 113] on img at bounding box center [394, 109] width 61 height 57
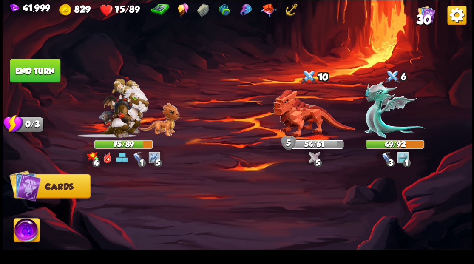
drag, startPoint x: 36, startPoint y: 63, endPoint x: 195, endPoint y: 105, distance: 165.2
click at [37, 63] on button "End turn" at bounding box center [35, 71] width 51 height 24
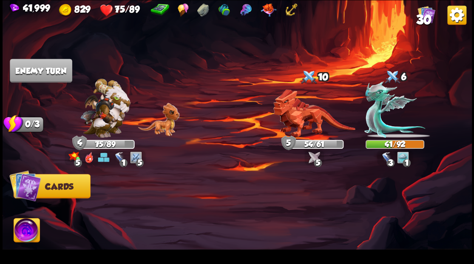
drag, startPoint x: 69, startPoint y: 143, endPoint x: 62, endPoint y: 132, distance: 13.4
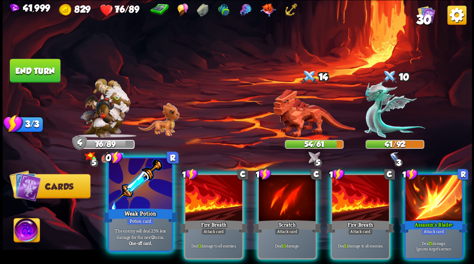
click at [142, 193] on div at bounding box center [140, 184] width 63 height 53
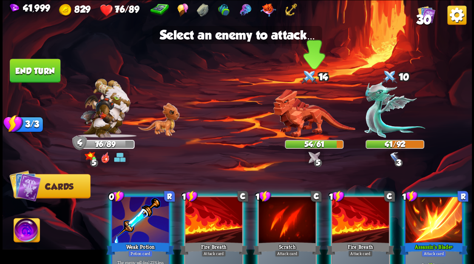
click at [297, 108] on img at bounding box center [314, 113] width 82 height 48
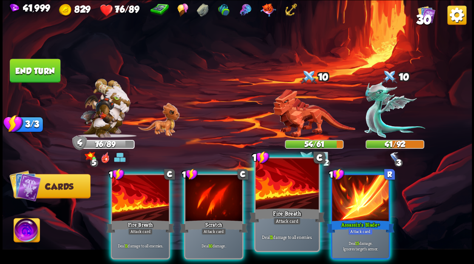
click at [271, 186] on div at bounding box center [286, 184] width 63 height 53
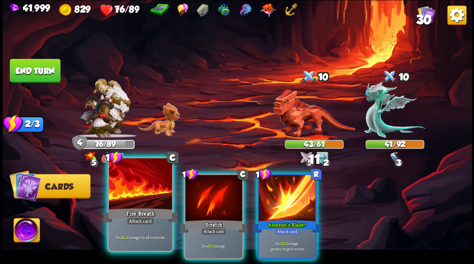
click at [138, 195] on div at bounding box center [140, 184] width 63 height 53
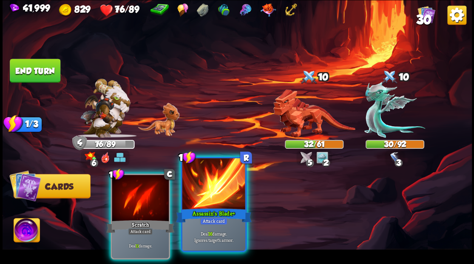
click at [200, 190] on div at bounding box center [213, 184] width 63 height 53
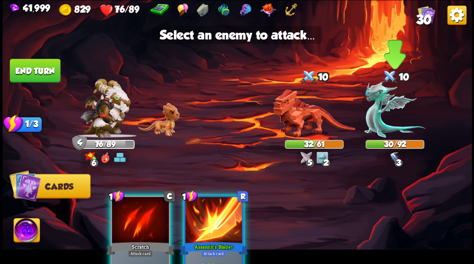
click at [374, 115] on img at bounding box center [394, 109] width 61 height 57
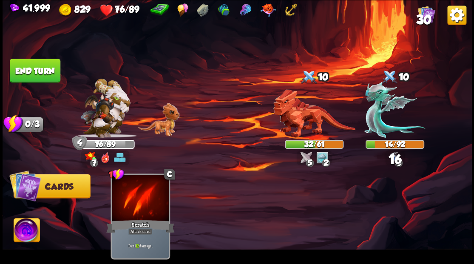
click at [45, 68] on button "End turn" at bounding box center [35, 71] width 51 height 24
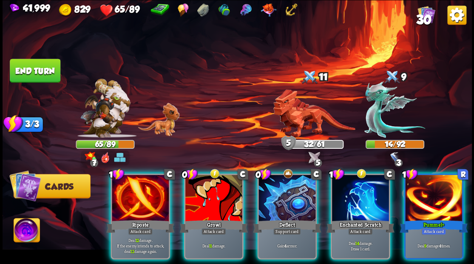
click at [274, 199] on div at bounding box center [286, 199] width 57 height 48
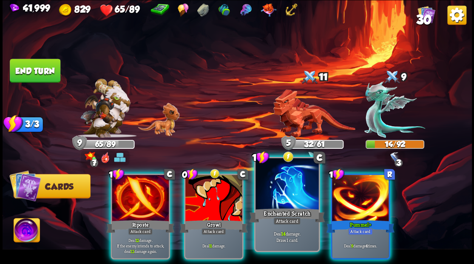
click at [292, 191] on div at bounding box center [286, 184] width 63 height 53
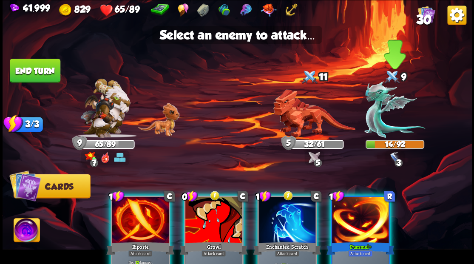
click at [374, 110] on img at bounding box center [394, 109] width 61 height 57
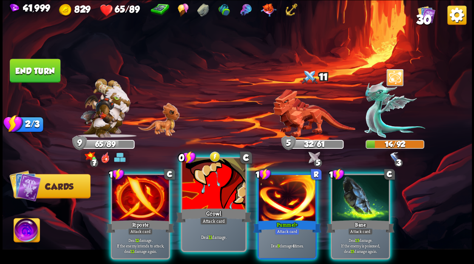
drag, startPoint x: 194, startPoint y: 193, endPoint x: 253, endPoint y: 143, distance: 77.8
click at [195, 192] on div at bounding box center [213, 184] width 63 height 53
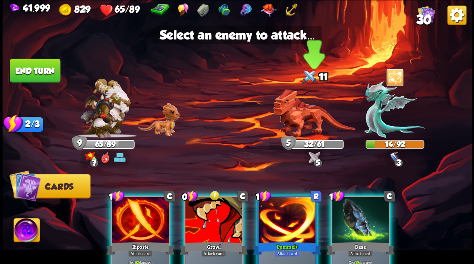
click at [288, 114] on img at bounding box center [314, 113] width 82 height 48
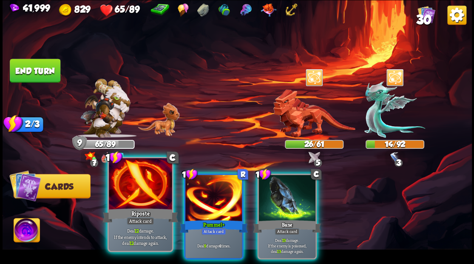
click at [139, 198] on div at bounding box center [140, 184] width 63 height 53
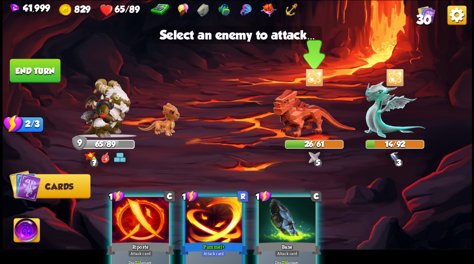
click at [299, 120] on img at bounding box center [314, 113] width 82 height 48
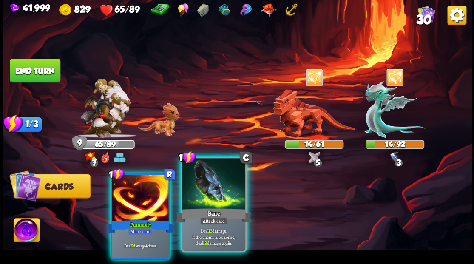
drag, startPoint x: 198, startPoint y: 187, endPoint x: 202, endPoint y: 184, distance: 4.8
click at [199, 186] on div at bounding box center [213, 184] width 63 height 53
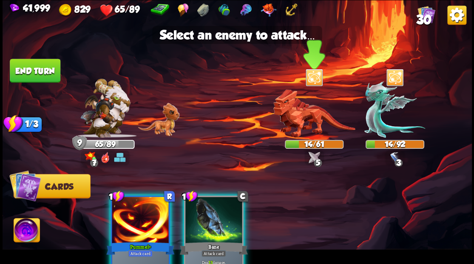
click at [292, 116] on img at bounding box center [314, 113] width 82 height 48
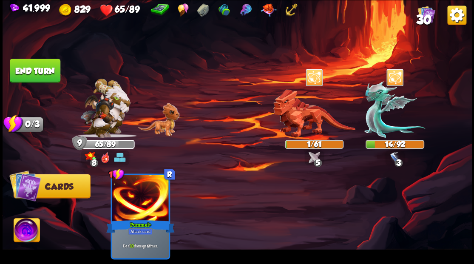
click at [28, 233] on img at bounding box center [27, 231] width 26 height 26
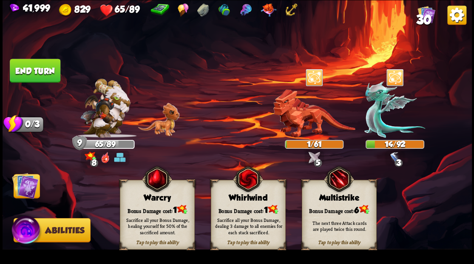
click at [152, 204] on div "Bonus Damage cost: 1" at bounding box center [157, 209] width 74 height 11
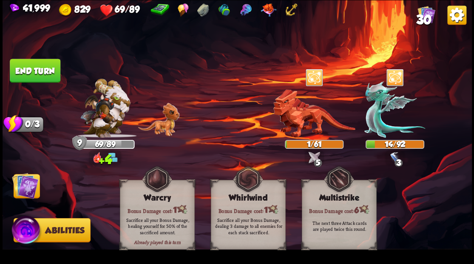
click at [26, 186] on img at bounding box center [25, 185] width 26 height 26
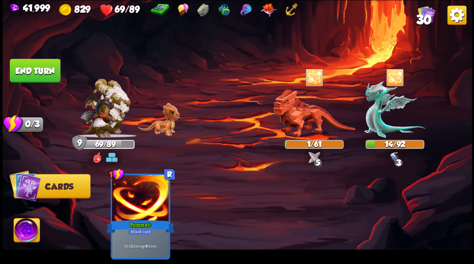
drag, startPoint x: 34, startPoint y: 73, endPoint x: 45, endPoint y: 72, distance: 11.1
click at [35, 72] on button "End turn" at bounding box center [35, 71] width 51 height 24
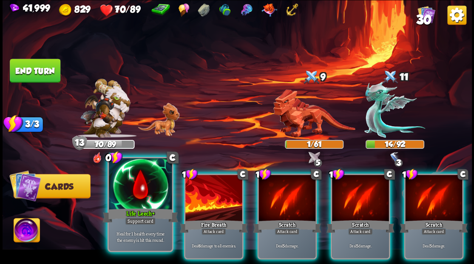
click at [135, 182] on div at bounding box center [140, 184] width 63 height 53
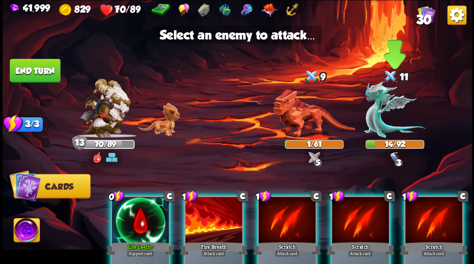
click at [378, 107] on img at bounding box center [394, 109] width 61 height 57
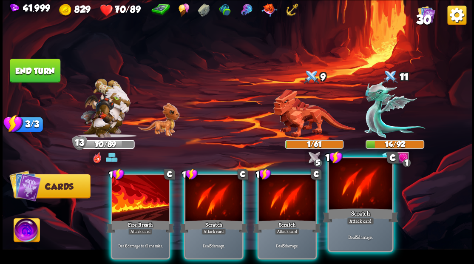
drag, startPoint x: 362, startPoint y: 185, endPoint x: 363, endPoint y: 181, distance: 4.4
click at [362, 183] on div at bounding box center [359, 184] width 63 height 53
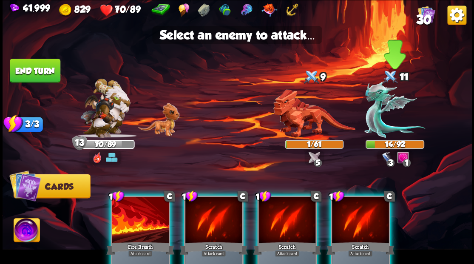
click at [371, 107] on img at bounding box center [394, 109] width 61 height 57
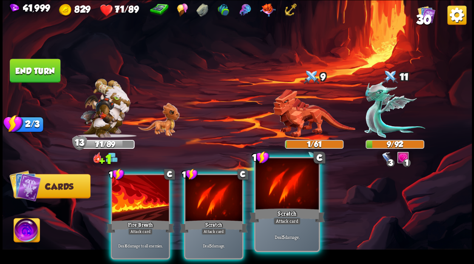
click at [292, 183] on div at bounding box center [286, 184] width 63 height 53
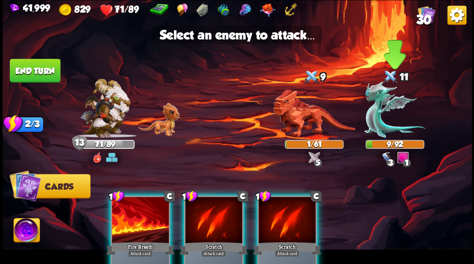
click at [378, 115] on img at bounding box center [394, 109] width 61 height 57
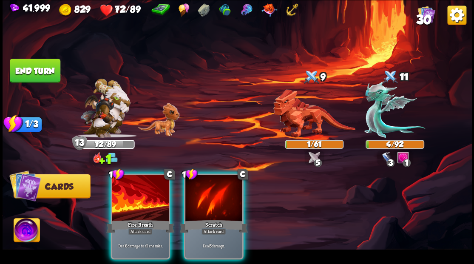
click at [139, 189] on div at bounding box center [140, 199] width 57 height 48
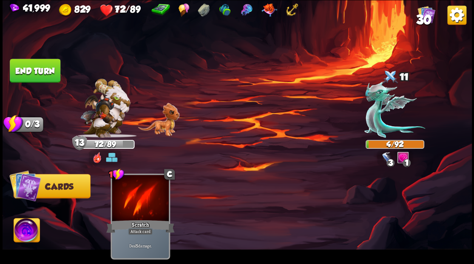
drag, startPoint x: 42, startPoint y: 66, endPoint x: 74, endPoint y: 68, distance: 31.5
click at [42, 66] on button "End turn" at bounding box center [35, 71] width 51 height 24
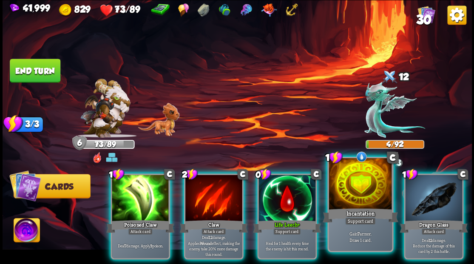
click at [362, 182] on div at bounding box center [359, 184] width 63 height 53
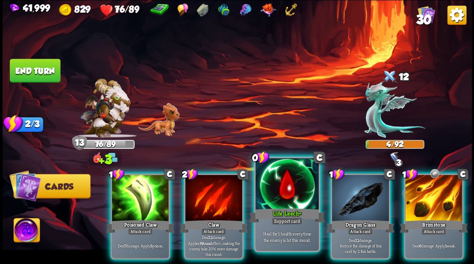
click at [280, 191] on div at bounding box center [286, 184] width 63 height 53
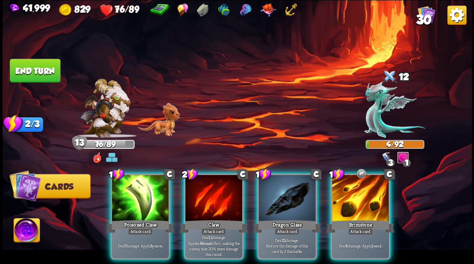
click at [280, 191] on div at bounding box center [286, 199] width 57 height 48
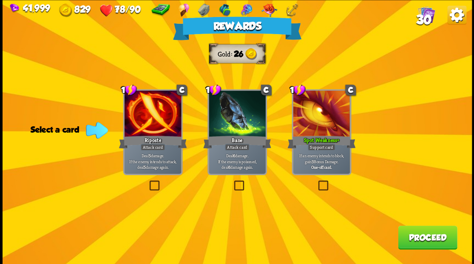
click at [414, 243] on button "Proceed" at bounding box center [427, 237] width 59 height 24
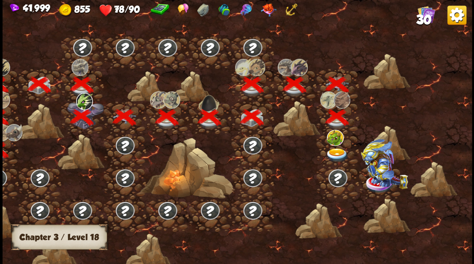
click at [334, 150] on img at bounding box center [336, 155] width 23 height 14
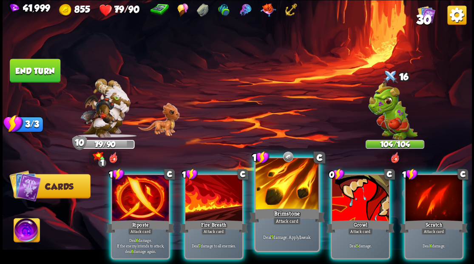
click at [283, 192] on div at bounding box center [286, 184] width 63 height 53
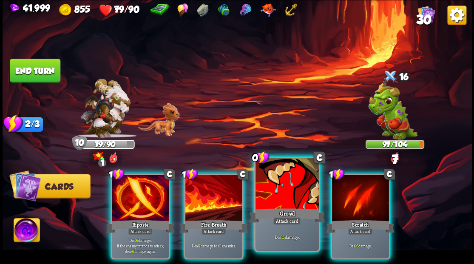
click at [278, 190] on div at bounding box center [286, 184] width 63 height 53
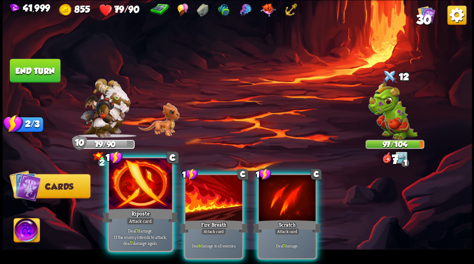
click at [143, 187] on div at bounding box center [140, 184] width 63 height 53
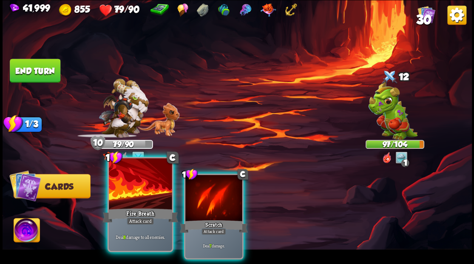
click at [144, 187] on div at bounding box center [140, 184] width 63 height 53
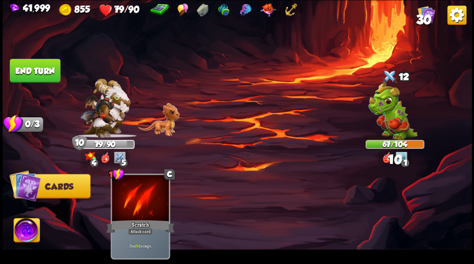
click at [47, 70] on button "End turn" at bounding box center [35, 71] width 51 height 24
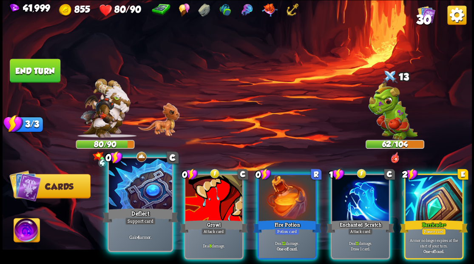
click at [144, 188] on div at bounding box center [140, 184] width 63 height 53
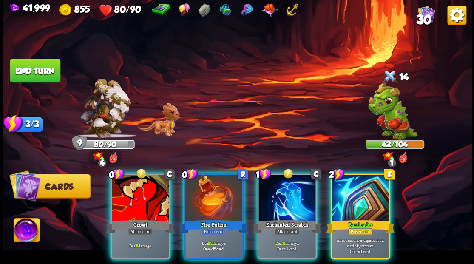
drag, startPoint x: 371, startPoint y: 189, endPoint x: 372, endPoint y: 183, distance: 6.4
click at [371, 187] on div at bounding box center [360, 199] width 57 height 48
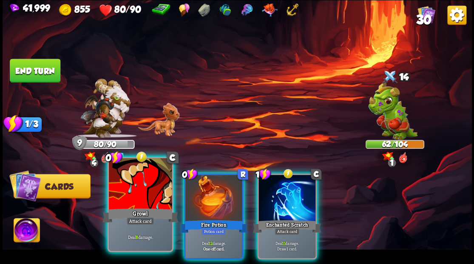
click at [129, 178] on div at bounding box center [140, 184] width 63 height 53
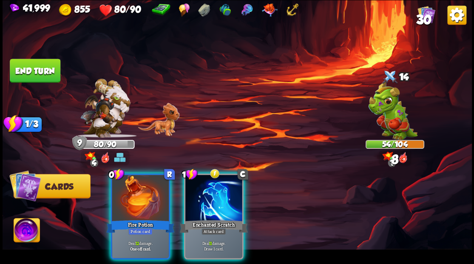
click at [129, 178] on div at bounding box center [140, 199] width 57 height 48
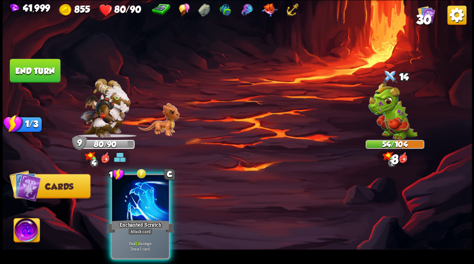
click at [129, 178] on div at bounding box center [140, 199] width 57 height 48
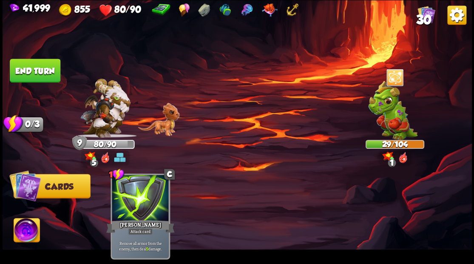
drag, startPoint x: 46, startPoint y: 71, endPoint x: 57, endPoint y: 65, distance: 12.6
click at [45, 71] on button "End turn" at bounding box center [35, 71] width 51 height 24
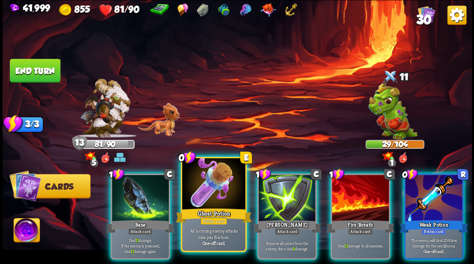
click at [212, 184] on div at bounding box center [213, 184] width 63 height 53
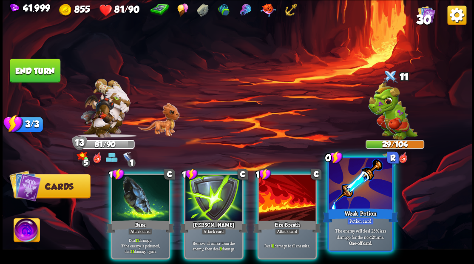
click at [348, 200] on div at bounding box center [359, 184] width 63 height 53
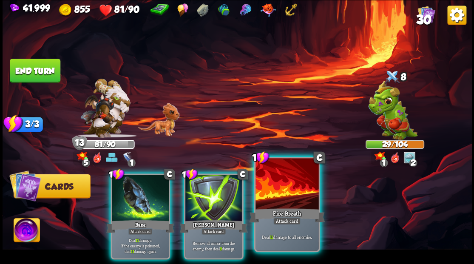
click at [270, 186] on div at bounding box center [286, 184] width 63 height 53
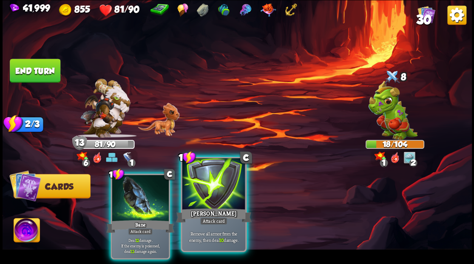
click at [218, 192] on div at bounding box center [213, 184] width 63 height 53
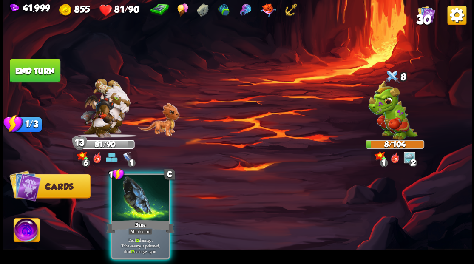
click at [21, 232] on img at bounding box center [27, 231] width 26 height 26
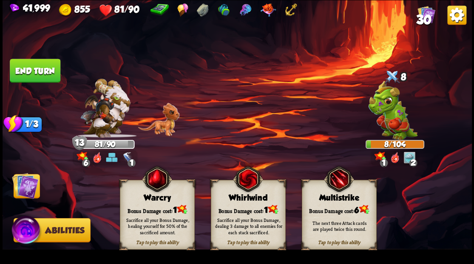
click at [147, 192] on img at bounding box center [157, 179] width 30 height 31
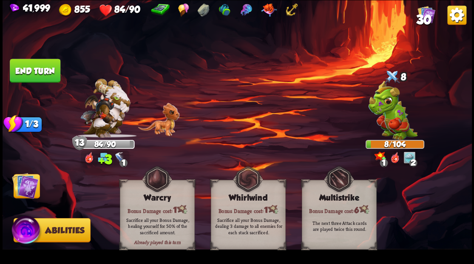
click at [25, 191] on img at bounding box center [25, 185] width 26 height 26
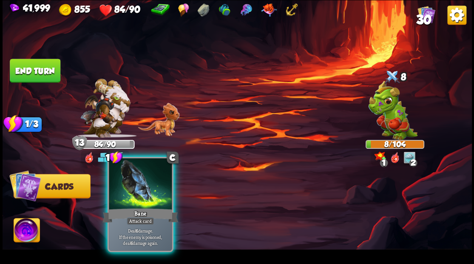
click at [116, 188] on div at bounding box center [140, 184] width 63 height 53
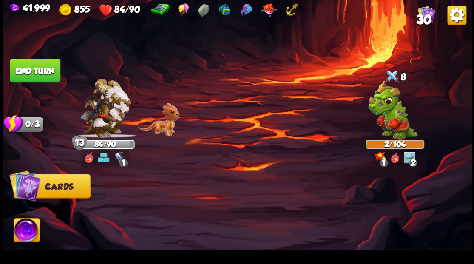
click at [46, 68] on button "End turn" at bounding box center [35, 71] width 51 height 24
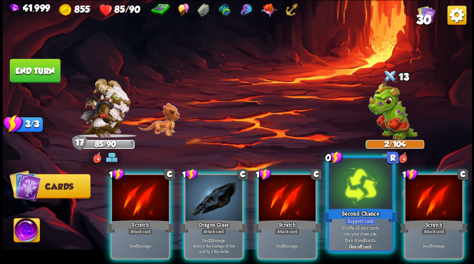
click at [354, 188] on div at bounding box center [359, 184] width 63 height 53
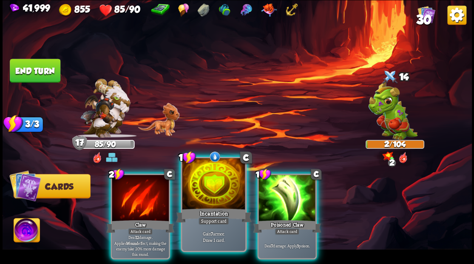
click at [198, 194] on div at bounding box center [213, 184] width 63 height 53
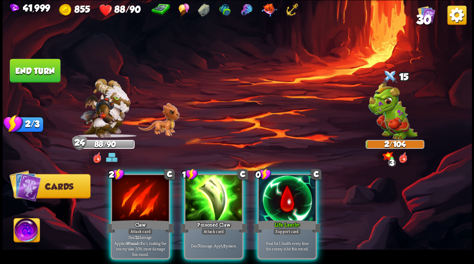
click at [285, 192] on div at bounding box center [286, 199] width 57 height 48
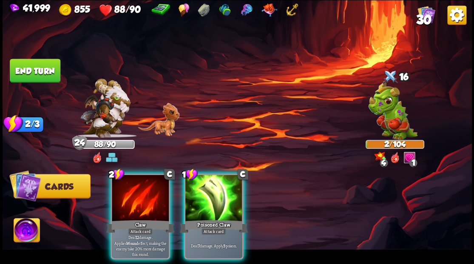
click at [221, 181] on div at bounding box center [213, 199] width 57 height 48
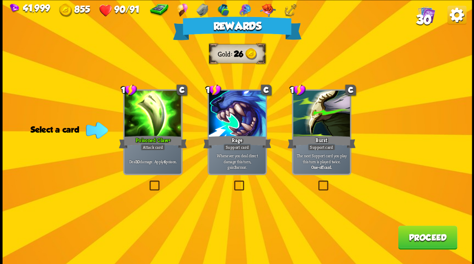
click at [422, 238] on button "Proceed" at bounding box center [427, 237] width 59 height 24
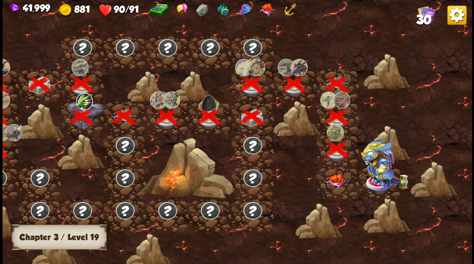
click at [338, 180] on img at bounding box center [336, 181] width 23 height 15
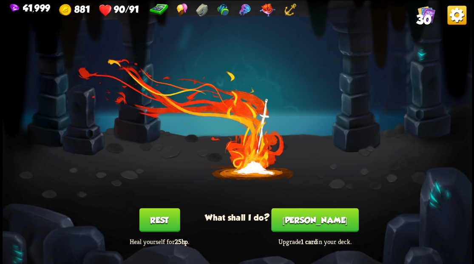
click at [312, 218] on button "[PERSON_NAME]" at bounding box center [314, 220] width 87 height 24
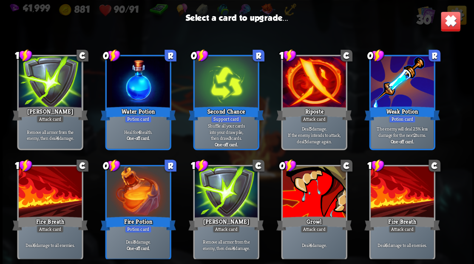
scroll to position [267, 0]
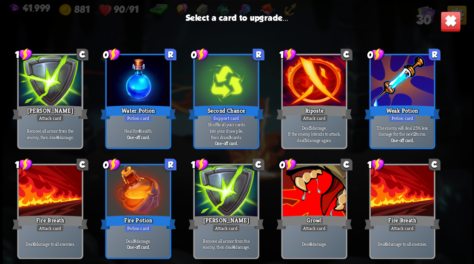
click at [314, 190] on div at bounding box center [313, 191] width 63 height 53
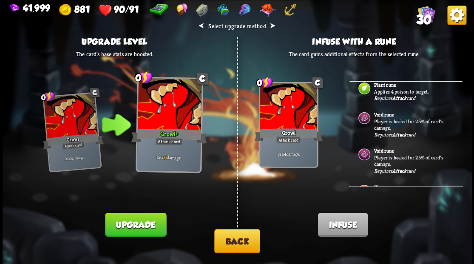
scroll to position [113, 0]
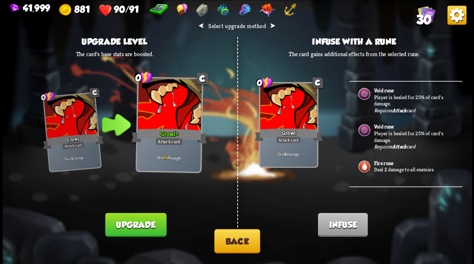
click at [235, 239] on button "Back" at bounding box center [237, 241] width 46 height 24
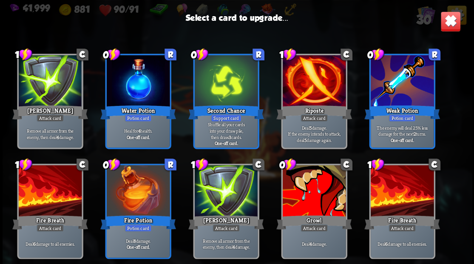
scroll to position [239, 0]
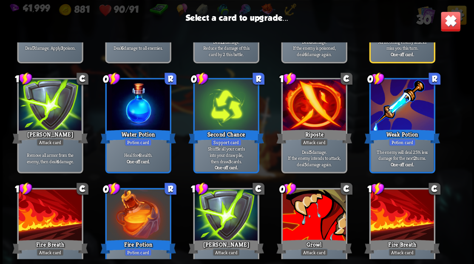
click at [313, 220] on div at bounding box center [313, 215] width 63 height 53
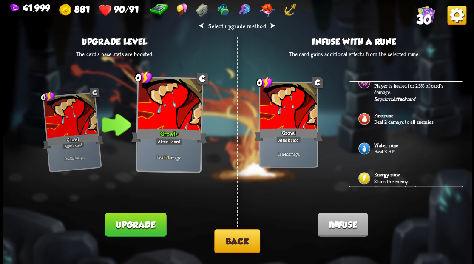
scroll to position [170, 0]
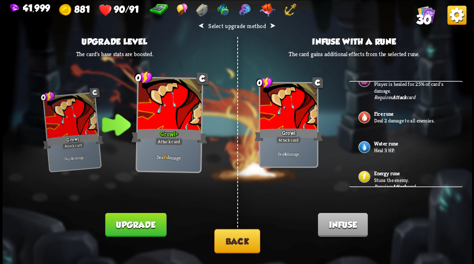
click at [377, 147] on p "Heal 3 HP." at bounding box center [413, 150] width 79 height 7
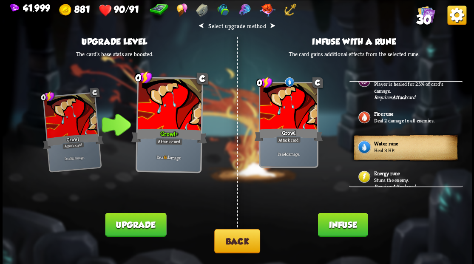
click at [338, 227] on button "Infuse" at bounding box center [342, 224] width 50 height 24
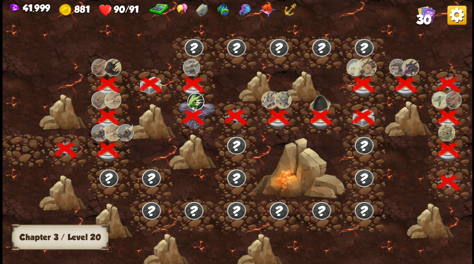
scroll to position [0, 129]
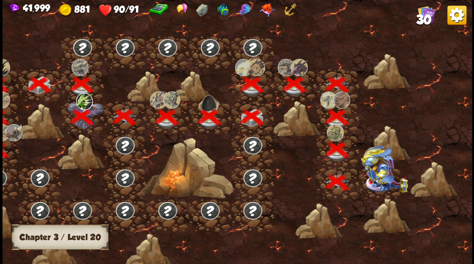
click at [378, 183] on img at bounding box center [383, 168] width 47 height 47
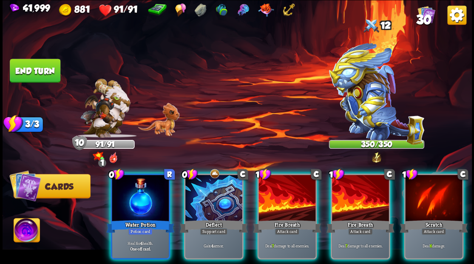
click at [208, 200] on div at bounding box center [213, 199] width 57 height 48
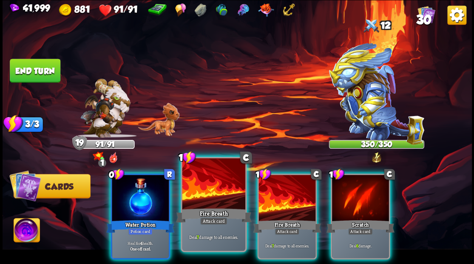
click at [199, 202] on div at bounding box center [213, 184] width 63 height 53
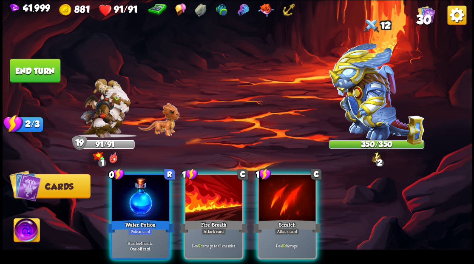
click at [199, 202] on div at bounding box center [213, 199] width 57 height 48
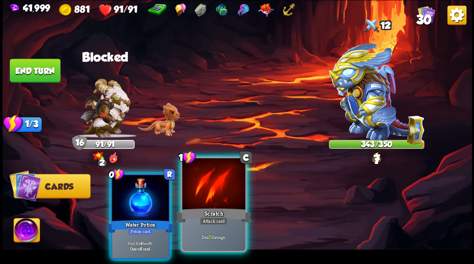
click at [202, 195] on div at bounding box center [213, 184] width 63 height 53
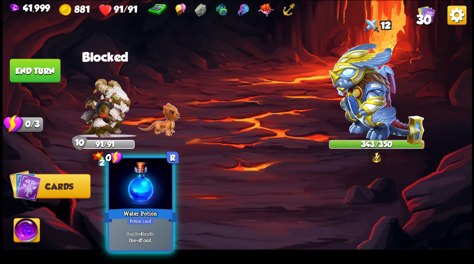
click at [139, 196] on div at bounding box center [140, 184] width 63 height 53
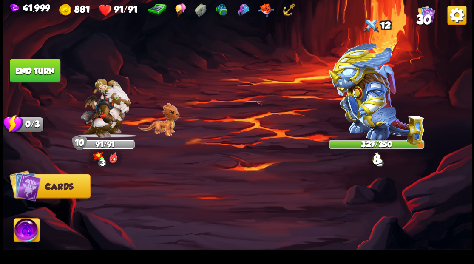
click at [51, 73] on button "End turn" at bounding box center [35, 71] width 51 height 24
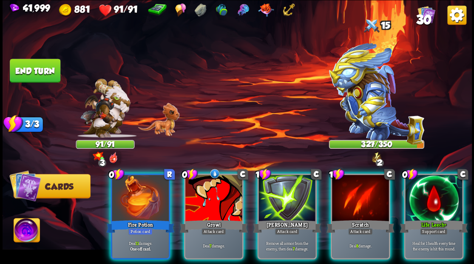
drag, startPoint x: 432, startPoint y: 185, endPoint x: 423, endPoint y: 178, distance: 11.4
click at [430, 183] on div at bounding box center [433, 199] width 57 height 48
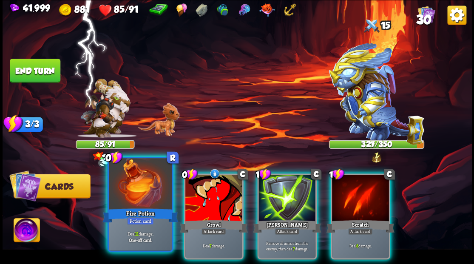
click at [129, 185] on div at bounding box center [140, 184] width 63 height 53
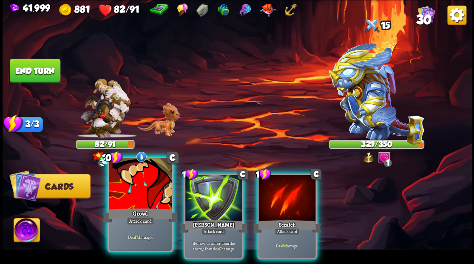
click at [130, 181] on div at bounding box center [140, 184] width 63 height 53
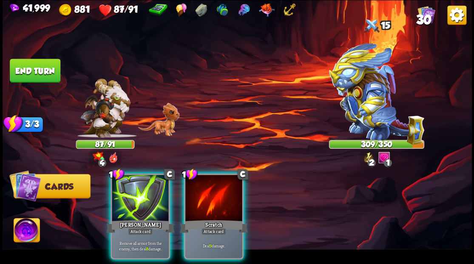
drag, startPoint x: 217, startPoint y: 194, endPoint x: 195, endPoint y: 195, distance: 21.7
click at [206, 194] on div at bounding box center [213, 199] width 57 height 48
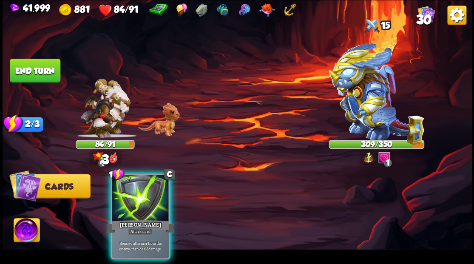
drag, startPoint x: 141, startPoint y: 196, endPoint x: 59, endPoint y: 142, distance: 98.1
click at [136, 191] on div at bounding box center [140, 199] width 57 height 48
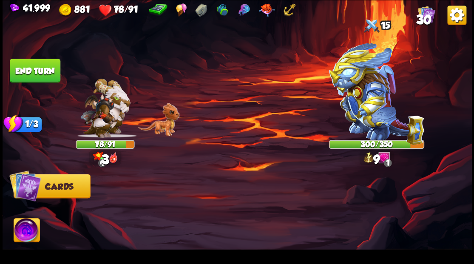
click at [42, 70] on button "End turn" at bounding box center [35, 71] width 51 height 24
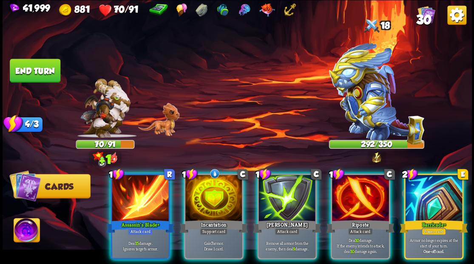
click at [195, 180] on div at bounding box center [213, 199] width 57 height 48
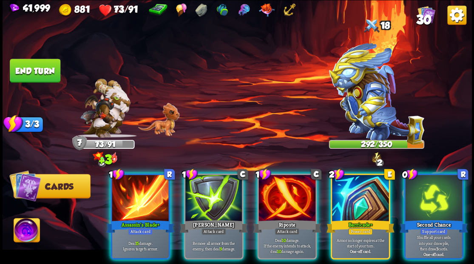
click at [361, 190] on div at bounding box center [360, 199] width 57 height 48
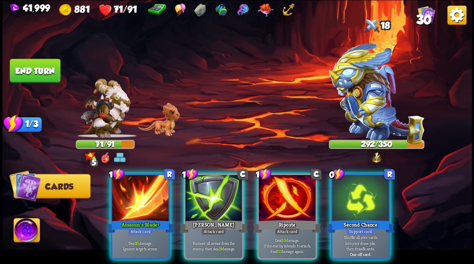
click at [139, 198] on div at bounding box center [140, 199] width 57 height 48
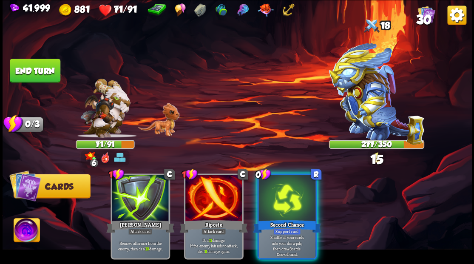
drag, startPoint x: 276, startPoint y: 191, endPoint x: 276, endPoint y: 184, distance: 6.8
click at [276, 191] on div at bounding box center [286, 199] width 57 height 48
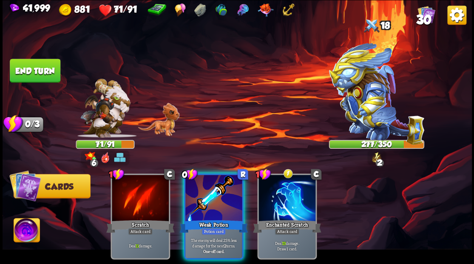
click at [206, 187] on div at bounding box center [213, 199] width 57 height 48
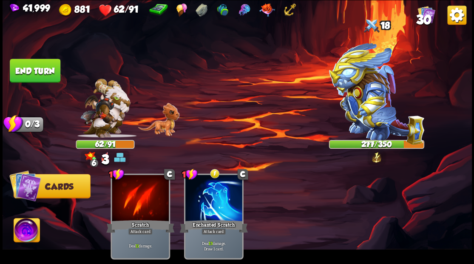
click at [43, 71] on button "End turn" at bounding box center [35, 71] width 51 height 24
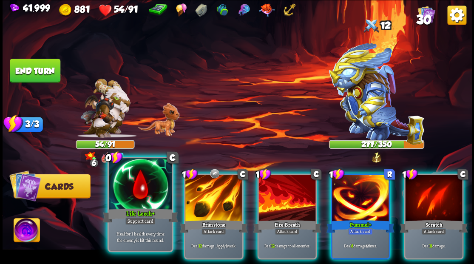
click at [134, 198] on div at bounding box center [140, 184] width 63 height 53
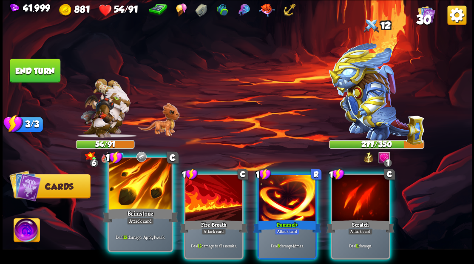
click at [136, 189] on div at bounding box center [140, 184] width 63 height 53
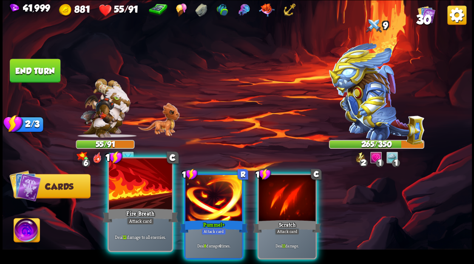
click at [136, 184] on div at bounding box center [140, 184] width 63 height 53
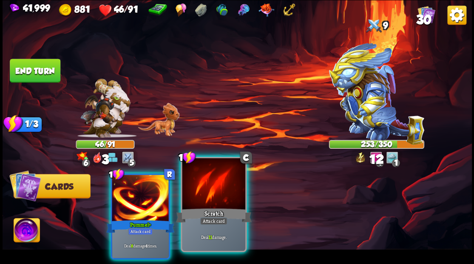
click at [201, 200] on div at bounding box center [213, 184] width 63 height 53
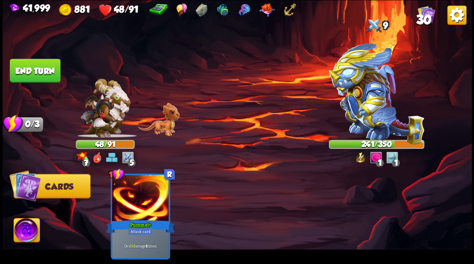
click at [20, 230] on img at bounding box center [27, 231] width 26 height 26
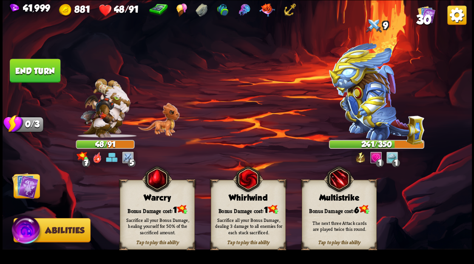
click at [146, 204] on div "Bonus Damage cost: 1" at bounding box center [157, 209] width 74 height 11
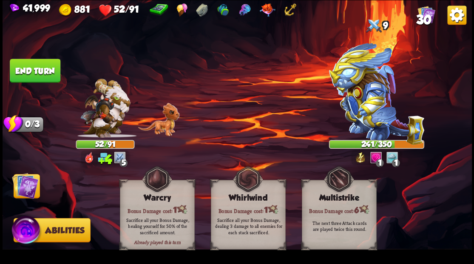
click at [25, 183] on img at bounding box center [25, 185] width 26 height 26
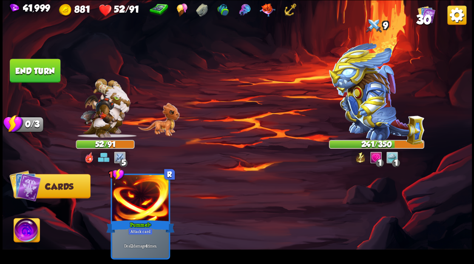
click at [50, 59] on button "End turn" at bounding box center [35, 71] width 51 height 24
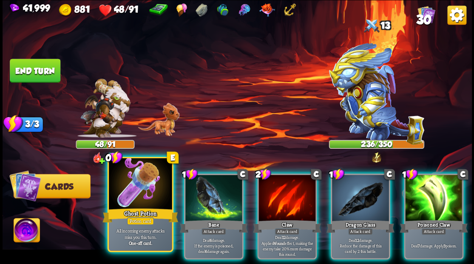
click at [140, 188] on div at bounding box center [140, 184] width 63 height 53
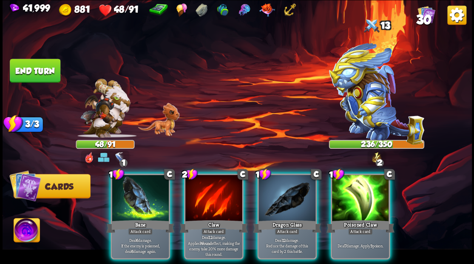
drag, startPoint x: 346, startPoint y: 193, endPoint x: 218, endPoint y: 162, distance: 131.2
click at [343, 191] on div at bounding box center [360, 199] width 57 height 48
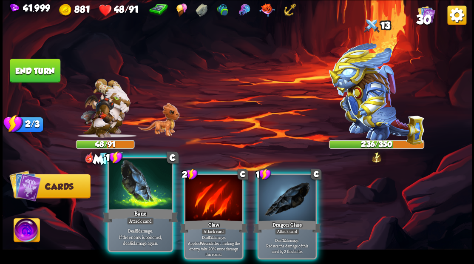
click at [139, 187] on div at bounding box center [140, 184] width 63 height 53
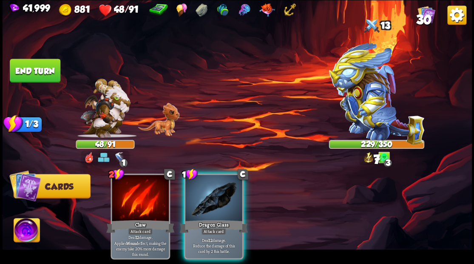
drag, startPoint x: 205, startPoint y: 201, endPoint x: 150, endPoint y: 109, distance: 107.4
click at [205, 187] on div at bounding box center [213, 199] width 57 height 48
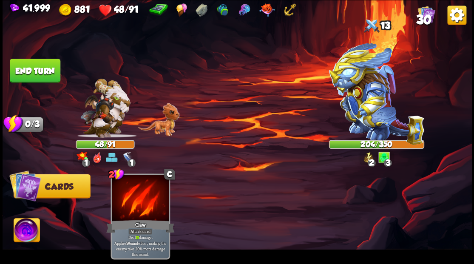
click at [34, 70] on button "End turn" at bounding box center [35, 71] width 51 height 24
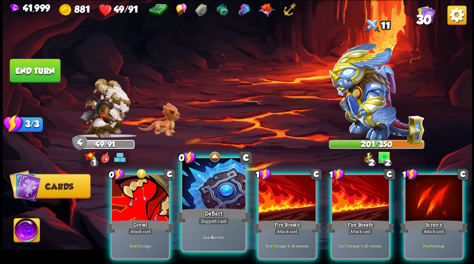
click at [212, 184] on div at bounding box center [213, 184] width 63 height 53
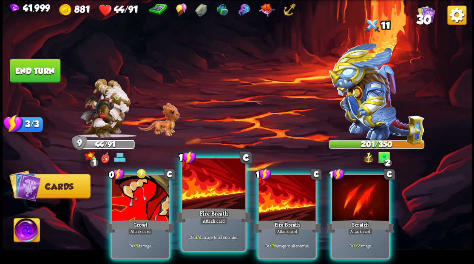
click at [205, 192] on div at bounding box center [213, 184] width 63 height 53
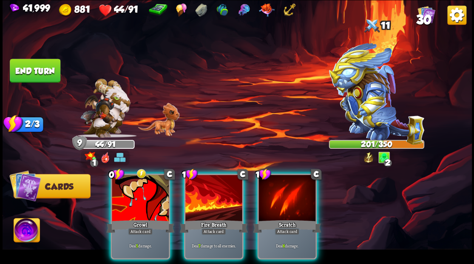
click at [205, 192] on div at bounding box center [213, 199] width 57 height 48
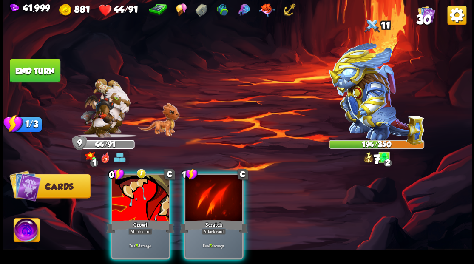
click at [207, 193] on div at bounding box center [213, 199] width 57 height 48
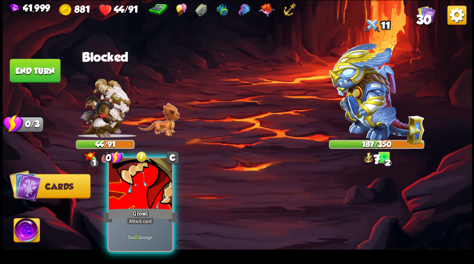
click at [137, 187] on div at bounding box center [140, 184] width 63 height 53
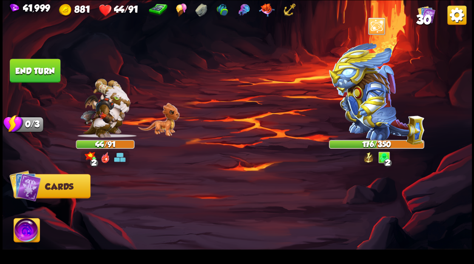
click at [50, 69] on button "End turn" at bounding box center [35, 71] width 51 height 24
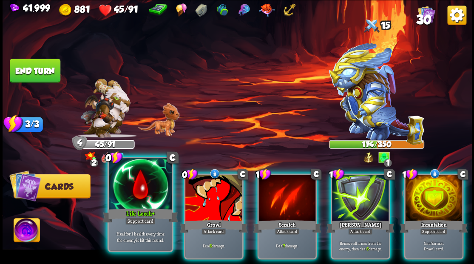
click at [144, 191] on div at bounding box center [140, 184] width 63 height 53
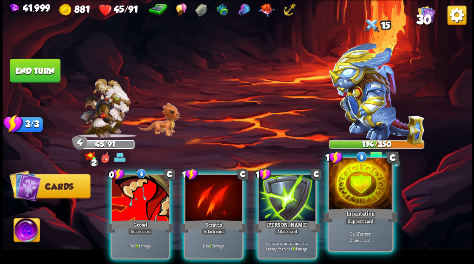
click at [370, 214] on div "Incantation" at bounding box center [360, 215] width 76 height 17
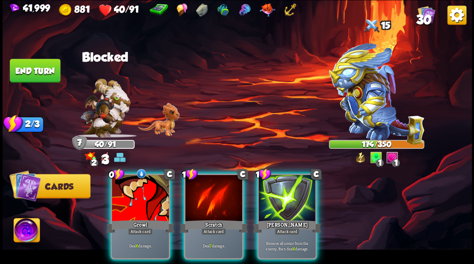
click at [136, 178] on div at bounding box center [140, 199] width 57 height 48
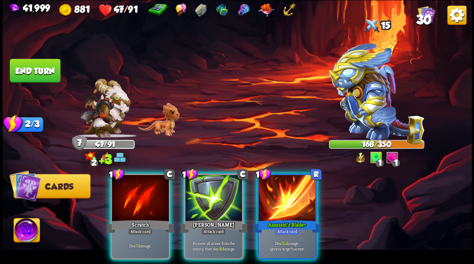
drag, startPoint x: 308, startPoint y: 212, endPoint x: 304, endPoint y: 212, distance: 4.3
click at [307, 218] on div "Assassin's Blade+" at bounding box center [287, 225] width 68 height 15
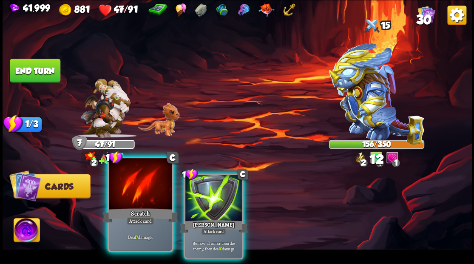
click at [155, 176] on div at bounding box center [140, 184] width 63 height 53
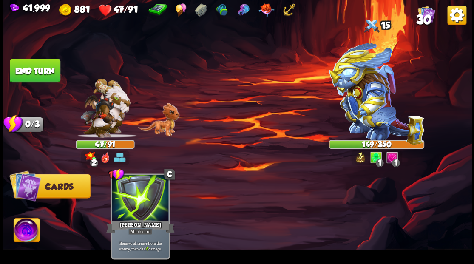
click at [32, 70] on button "End turn" at bounding box center [35, 71] width 51 height 24
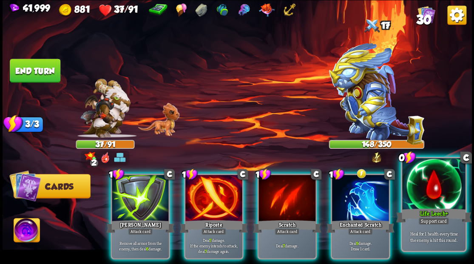
click at [422, 195] on div at bounding box center [433, 184] width 63 height 53
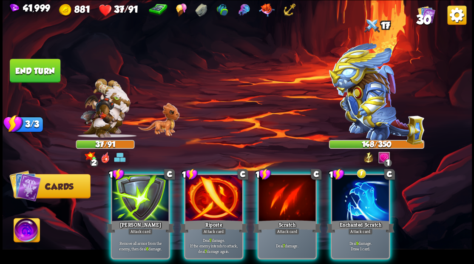
click at [342, 203] on div at bounding box center [360, 199] width 57 height 48
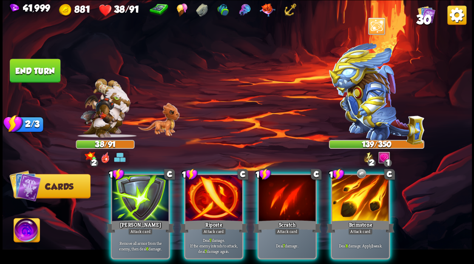
drag, startPoint x: 354, startPoint y: 198, endPoint x: 250, endPoint y: 197, distance: 103.7
click at [341, 198] on div at bounding box center [360, 199] width 57 height 48
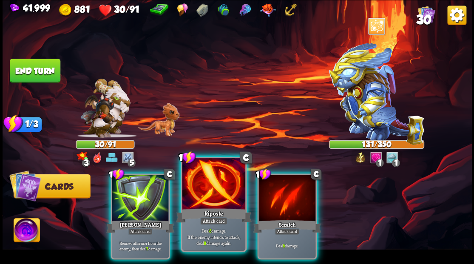
click at [198, 199] on div at bounding box center [213, 184] width 63 height 53
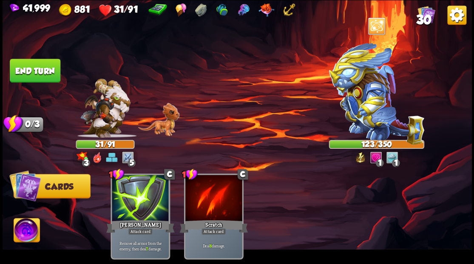
click at [21, 232] on img at bounding box center [27, 231] width 26 height 26
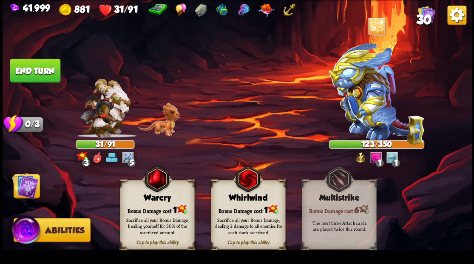
click at [148, 209] on div "Bonus Damage cost: 1" at bounding box center [157, 209] width 74 height 11
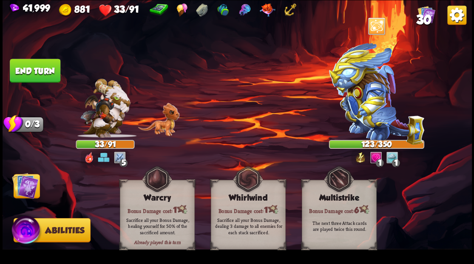
click at [19, 188] on img at bounding box center [25, 185] width 26 height 26
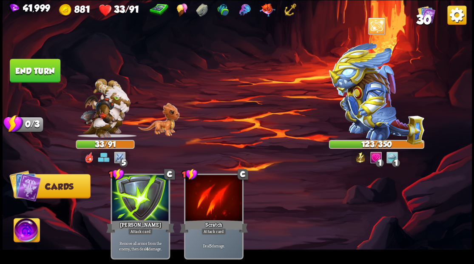
click at [20, 188] on img at bounding box center [25, 186] width 32 height 32
click at [20, 187] on img at bounding box center [25, 186] width 32 height 32
click at [29, 62] on button "End turn" at bounding box center [35, 71] width 51 height 24
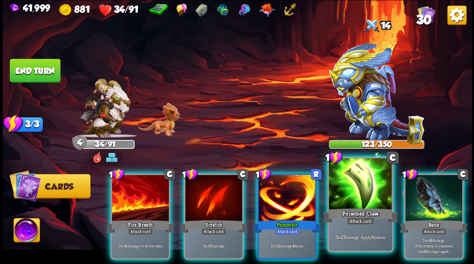
click at [347, 185] on div at bounding box center [359, 184] width 63 height 53
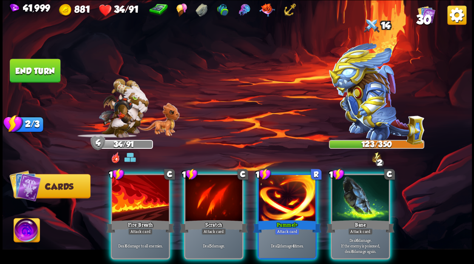
click at [347, 185] on div at bounding box center [360, 199] width 57 height 48
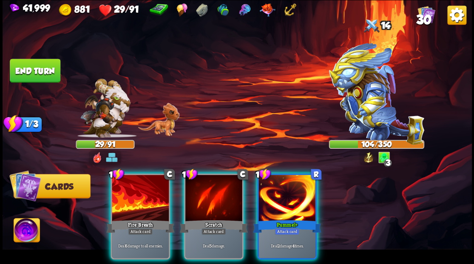
click at [36, 67] on button "End turn" at bounding box center [35, 71] width 51 height 24
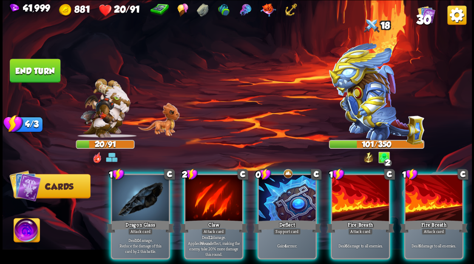
drag, startPoint x: 282, startPoint y: 187, endPoint x: 268, endPoint y: 163, distance: 28.2
click at [280, 183] on div at bounding box center [286, 199] width 57 height 48
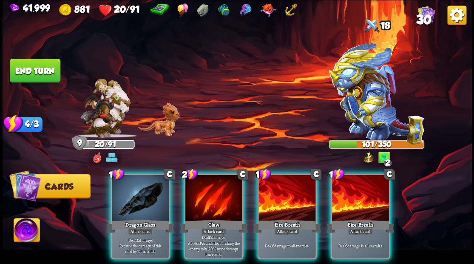
drag, startPoint x: 199, startPoint y: 186, endPoint x: 198, endPoint y: 182, distance: 4.4
click at [198, 184] on div at bounding box center [213, 199] width 57 height 48
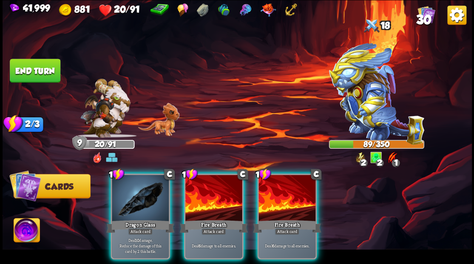
click at [41, 74] on button "End turn" at bounding box center [35, 71] width 51 height 24
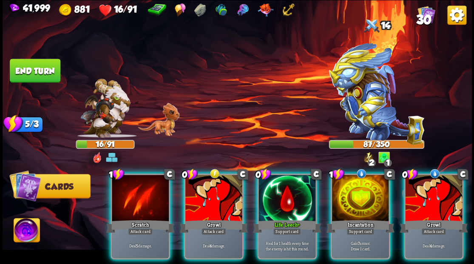
click at [358, 202] on div at bounding box center [360, 199] width 57 height 48
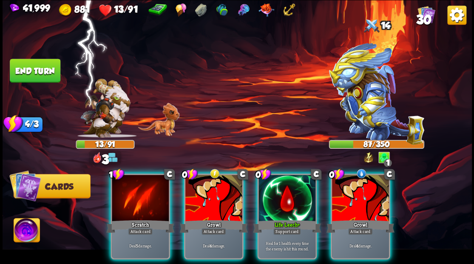
click at [288, 194] on div at bounding box center [286, 199] width 57 height 48
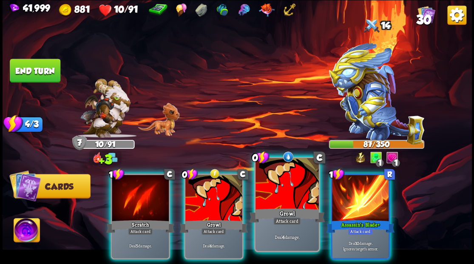
click at [285, 195] on div at bounding box center [286, 184] width 63 height 53
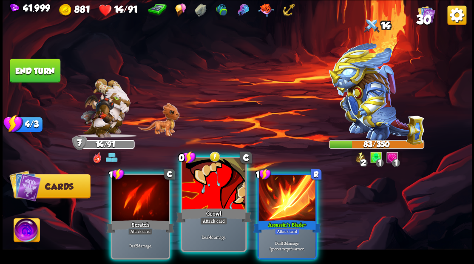
click at [209, 192] on div at bounding box center [213, 184] width 63 height 53
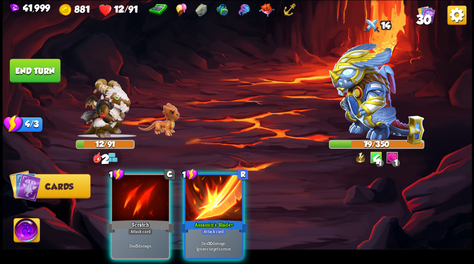
click at [209, 192] on div at bounding box center [213, 199] width 57 height 48
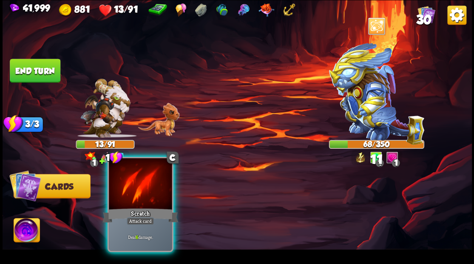
click at [161, 194] on div at bounding box center [140, 184] width 63 height 53
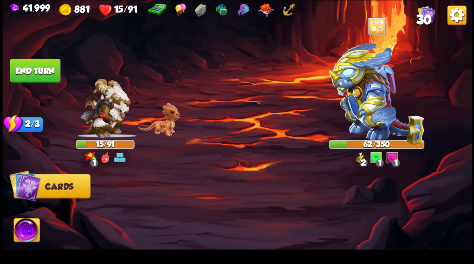
click at [28, 226] on img at bounding box center [27, 231] width 26 height 26
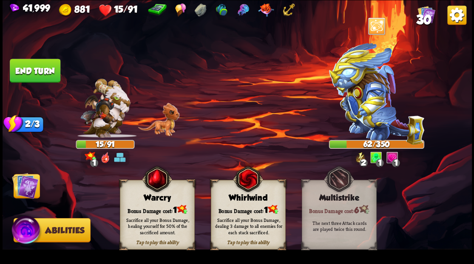
click at [153, 212] on div "Sacrifice all your Bonus Damage, healing yourself for 50% of the sacrificed amo…" at bounding box center [157, 225] width 75 height 29
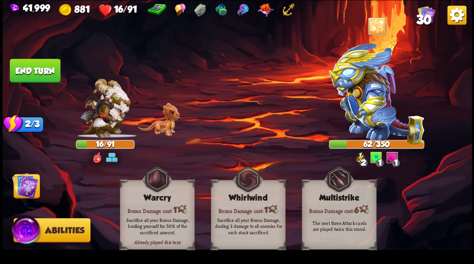
click at [27, 186] on img at bounding box center [25, 185] width 26 height 26
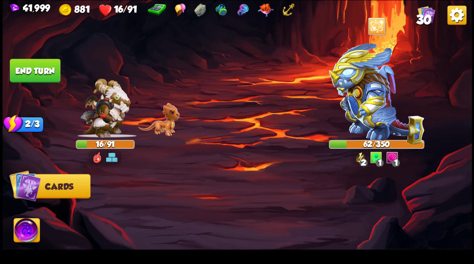
drag, startPoint x: 37, startPoint y: 71, endPoint x: 43, endPoint y: 72, distance: 6.0
click at [37, 71] on button "End turn" at bounding box center [35, 71] width 51 height 24
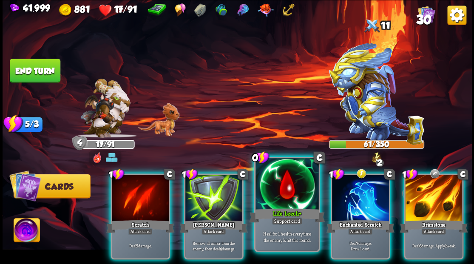
click at [281, 192] on div at bounding box center [286, 184] width 63 height 53
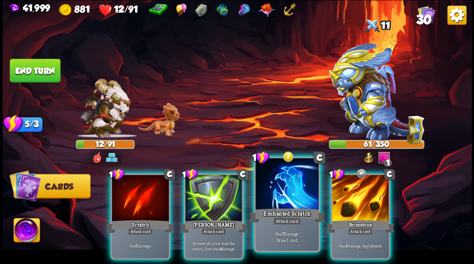
click at [277, 183] on div at bounding box center [286, 184] width 63 height 53
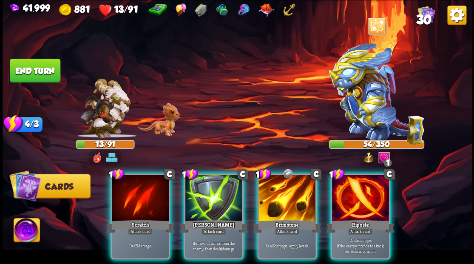
click at [279, 180] on div at bounding box center [286, 199] width 57 height 48
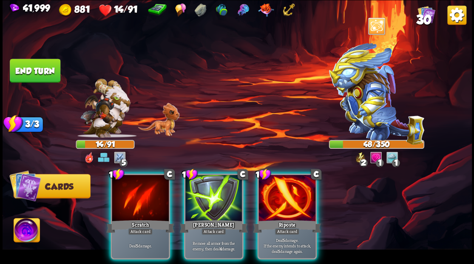
drag, startPoint x: 278, startPoint y: 185, endPoint x: 273, endPoint y: 168, distance: 17.9
click at [278, 183] on div at bounding box center [286, 199] width 57 height 48
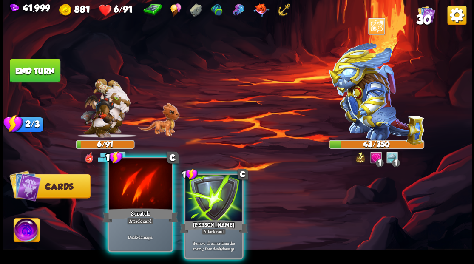
click at [139, 199] on div at bounding box center [140, 184] width 63 height 53
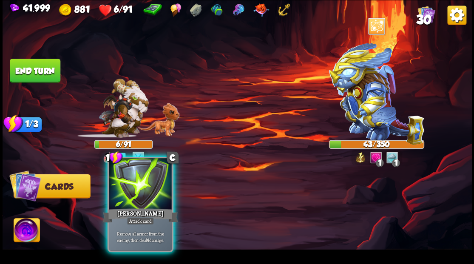
click at [147, 198] on div at bounding box center [140, 184] width 63 height 53
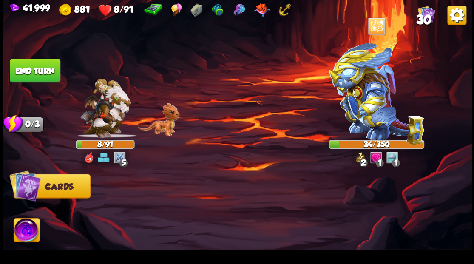
click at [23, 71] on button "End turn" at bounding box center [35, 71] width 51 height 24
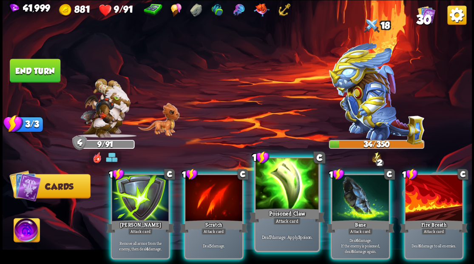
click at [286, 184] on div at bounding box center [286, 184] width 63 height 53
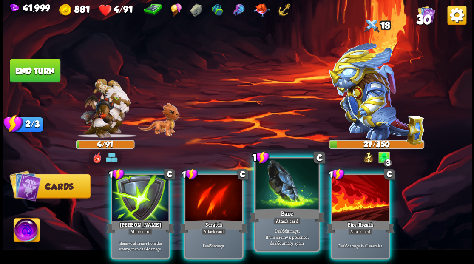
click at [275, 185] on div at bounding box center [286, 184] width 63 height 53
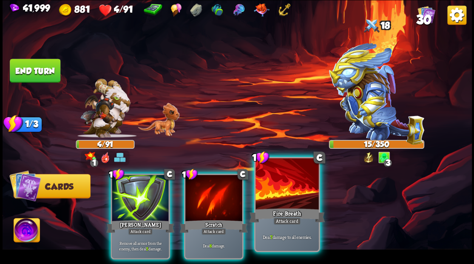
click at [274, 179] on div at bounding box center [286, 184] width 63 height 53
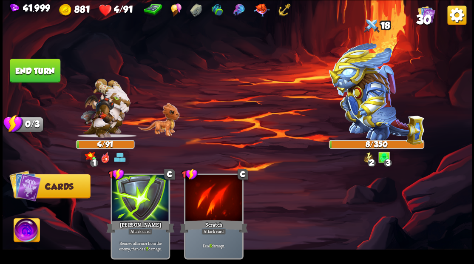
click at [23, 233] on img at bounding box center [27, 231] width 26 height 26
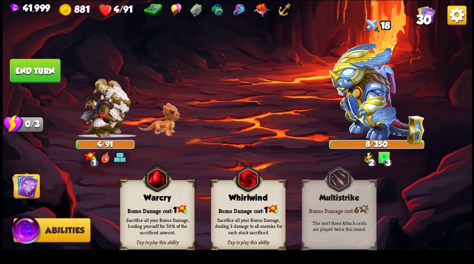
click at [240, 209] on div "Bonus Damage cost: 1" at bounding box center [248, 209] width 74 height 11
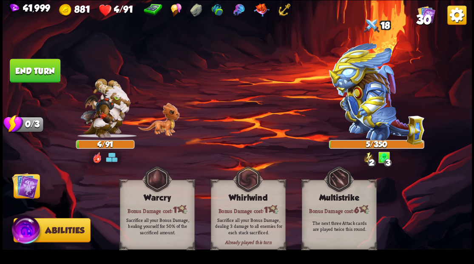
click at [22, 190] on img at bounding box center [25, 185] width 26 height 26
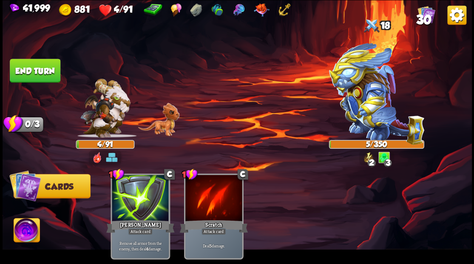
click at [26, 66] on button "End turn" at bounding box center [35, 71] width 51 height 24
